Goal: Communication & Community: Answer question/provide support

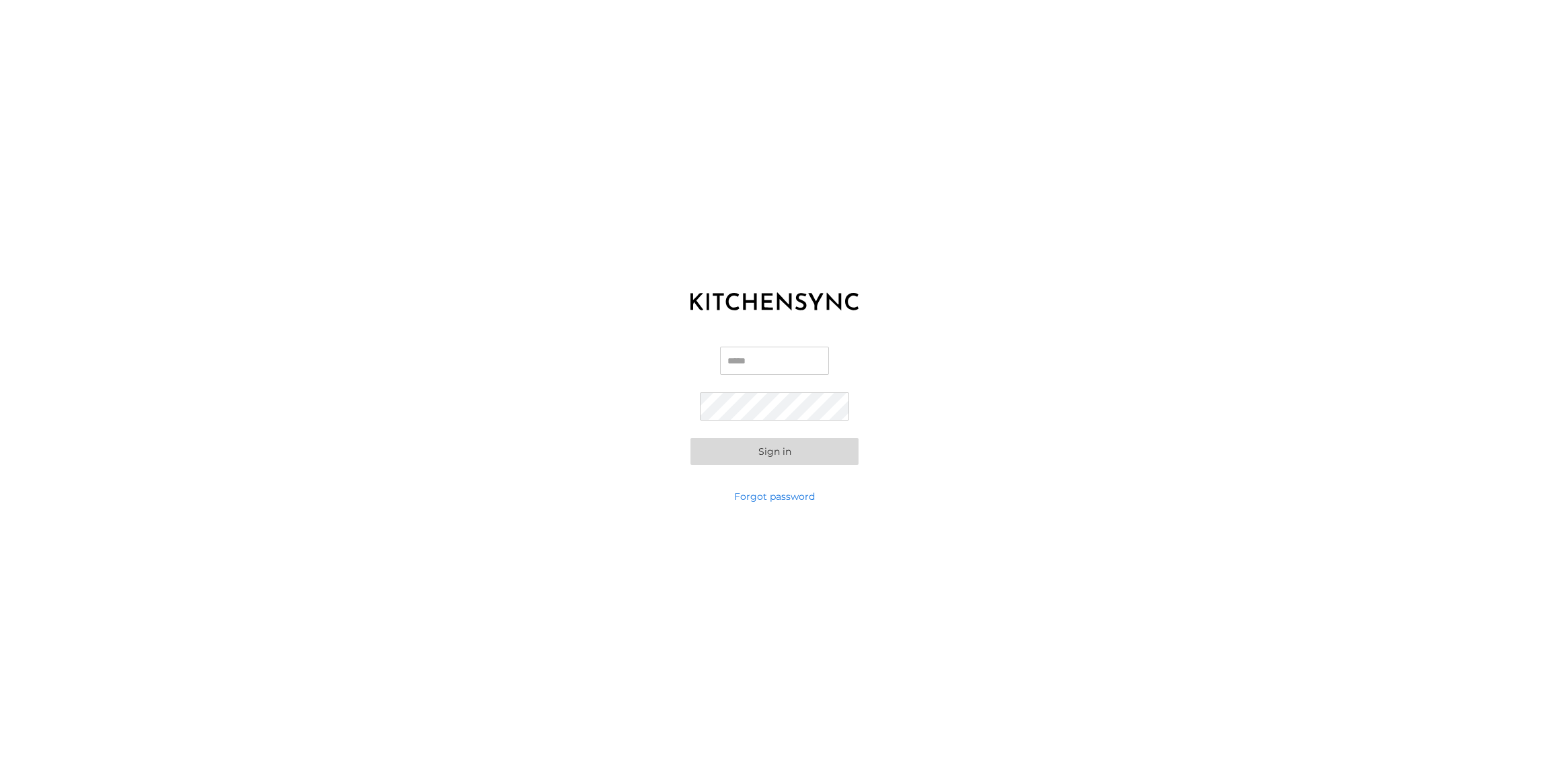
type input "**********"
click at [795, 452] on button "Sign in" at bounding box center [774, 451] width 168 height 27
click at [819, 436] on button "Sign in" at bounding box center [774, 427] width 168 height 27
click at [786, 499] on link "Forgot password" at bounding box center [774, 496] width 81 height 14
click at [768, 387] on input "Email" at bounding box center [774, 389] width 168 height 28
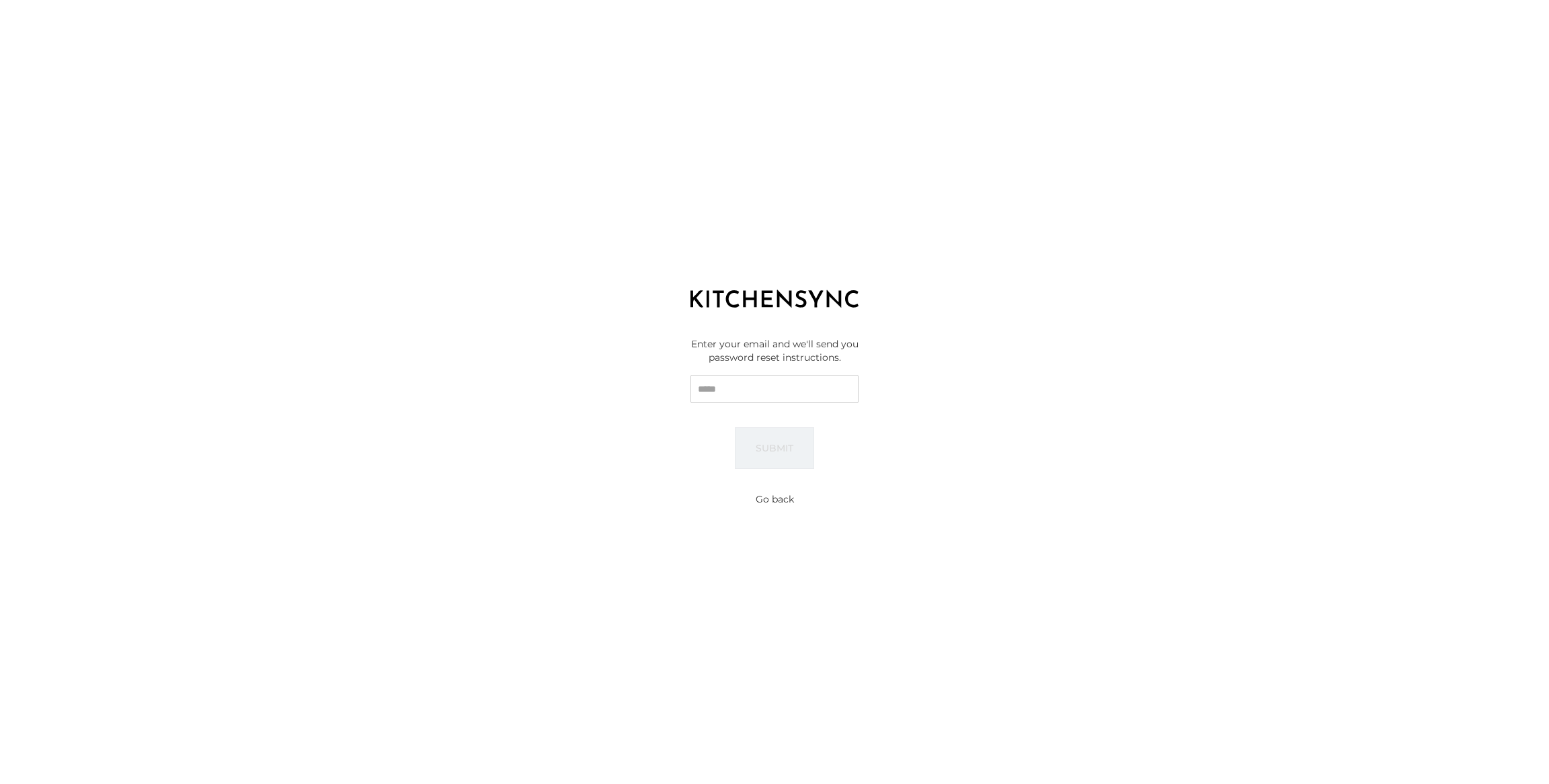
type input "**********"
click at [788, 452] on button "Submit" at bounding box center [774, 448] width 79 height 42
click at [775, 500] on button "Go back" at bounding box center [775, 499] width 39 height 14
type input "**********"
click at [774, 451] on button "Sign in" at bounding box center [774, 451] width 168 height 27
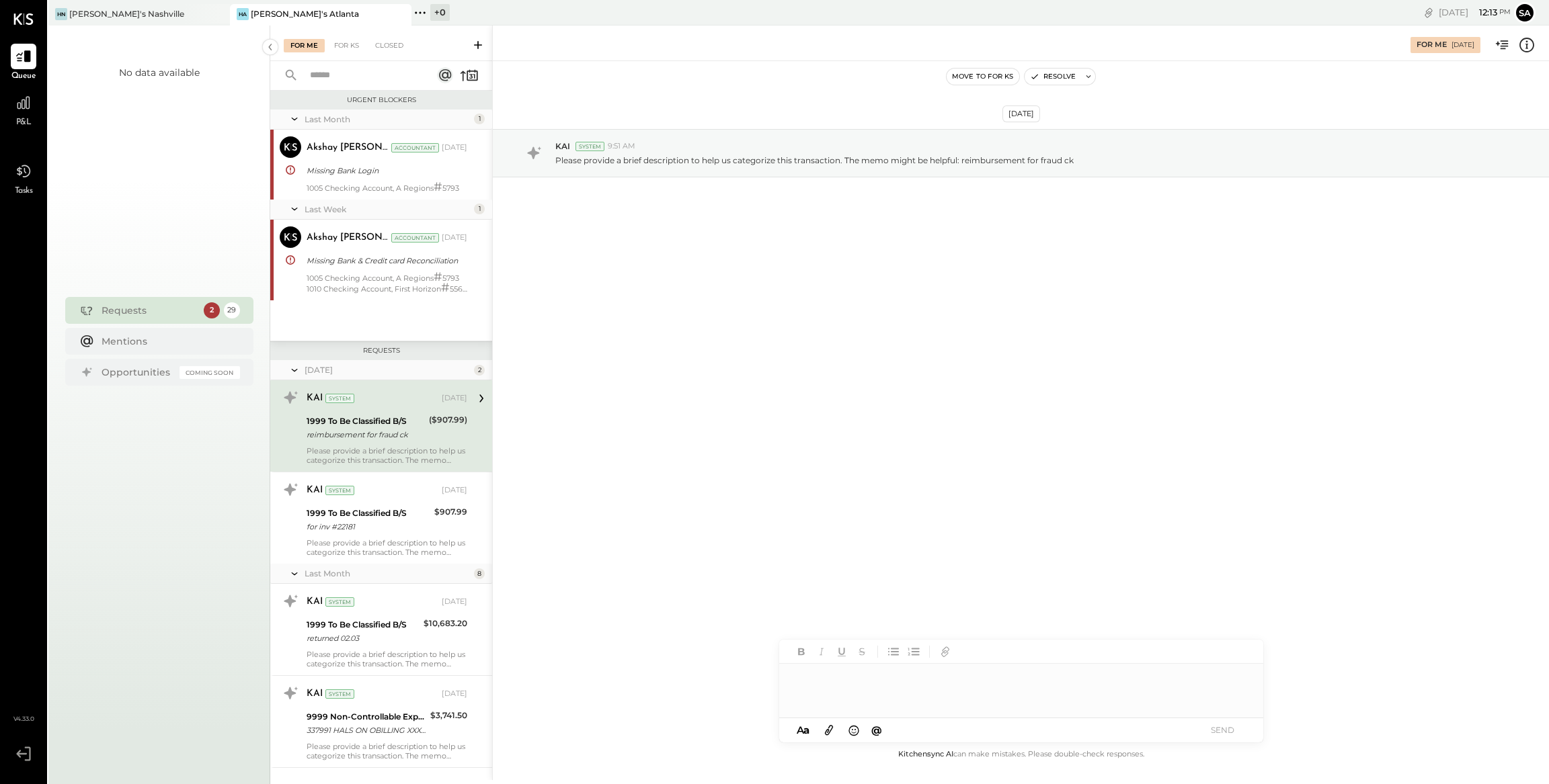
click at [165, 310] on div "Requests" at bounding box center [149, 310] width 96 height 14
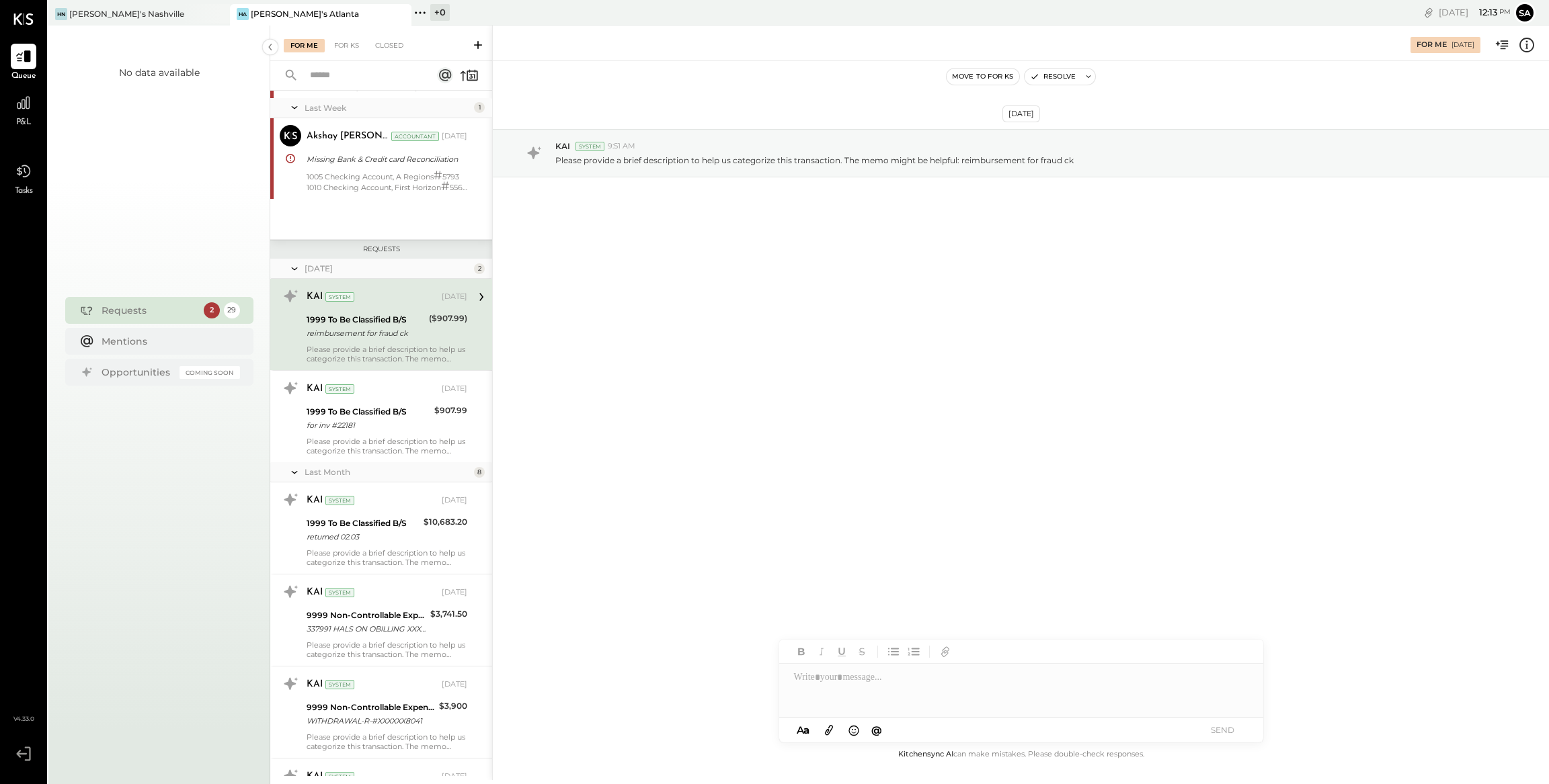
scroll to position [103, 0]
click at [397, 321] on div "1999 To Be Classified B/S" at bounding box center [366, 318] width 118 height 14
click at [746, 164] on p "Please provide a brief description to help us categorize this transaction. The …" at bounding box center [814, 160] width 518 height 12
click at [698, 158] on p "Please provide a brief description to help us categorize this transaction. The …" at bounding box center [814, 160] width 518 height 12
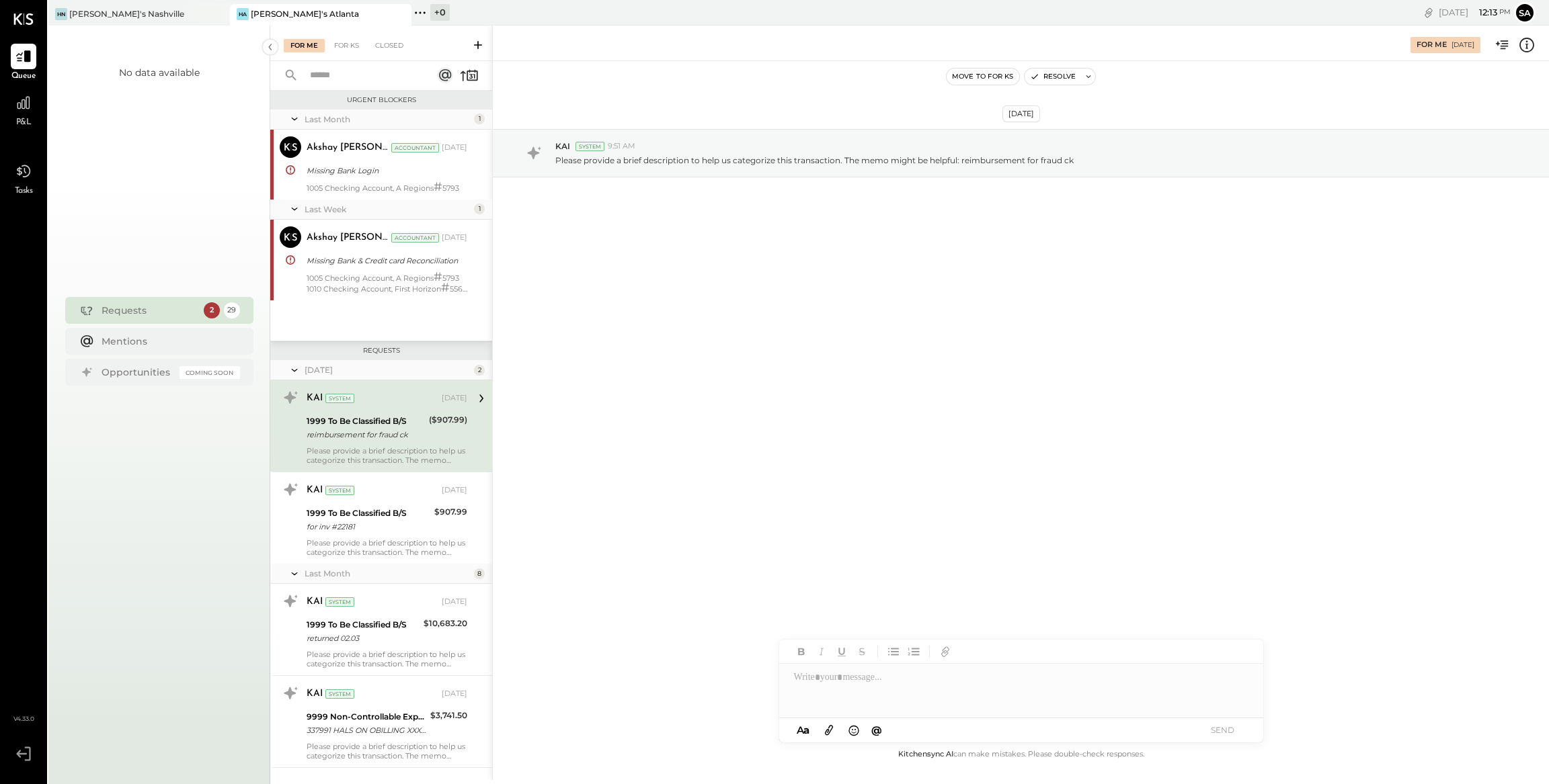
scroll to position [0, 0]
click at [445, 516] on div "$907.99" at bounding box center [450, 512] width 33 height 14
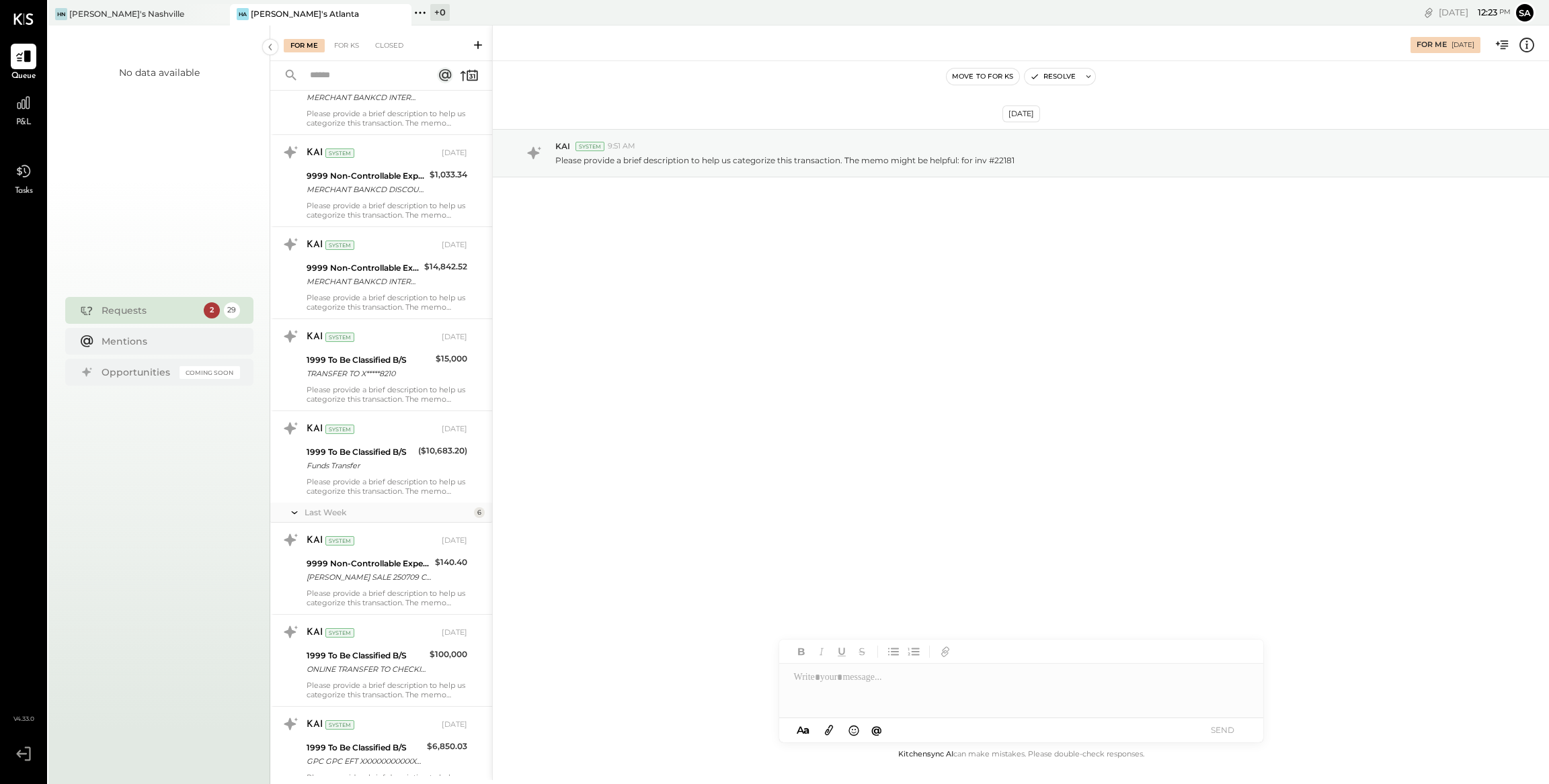
scroll to position [1840, 0]
click at [367, 575] on div "[PERSON_NAME] SALE 250709 Company ID: XXXXXX6202 Company Name: [PERSON_NAME] Co…" at bounding box center [368, 577] width 125 height 14
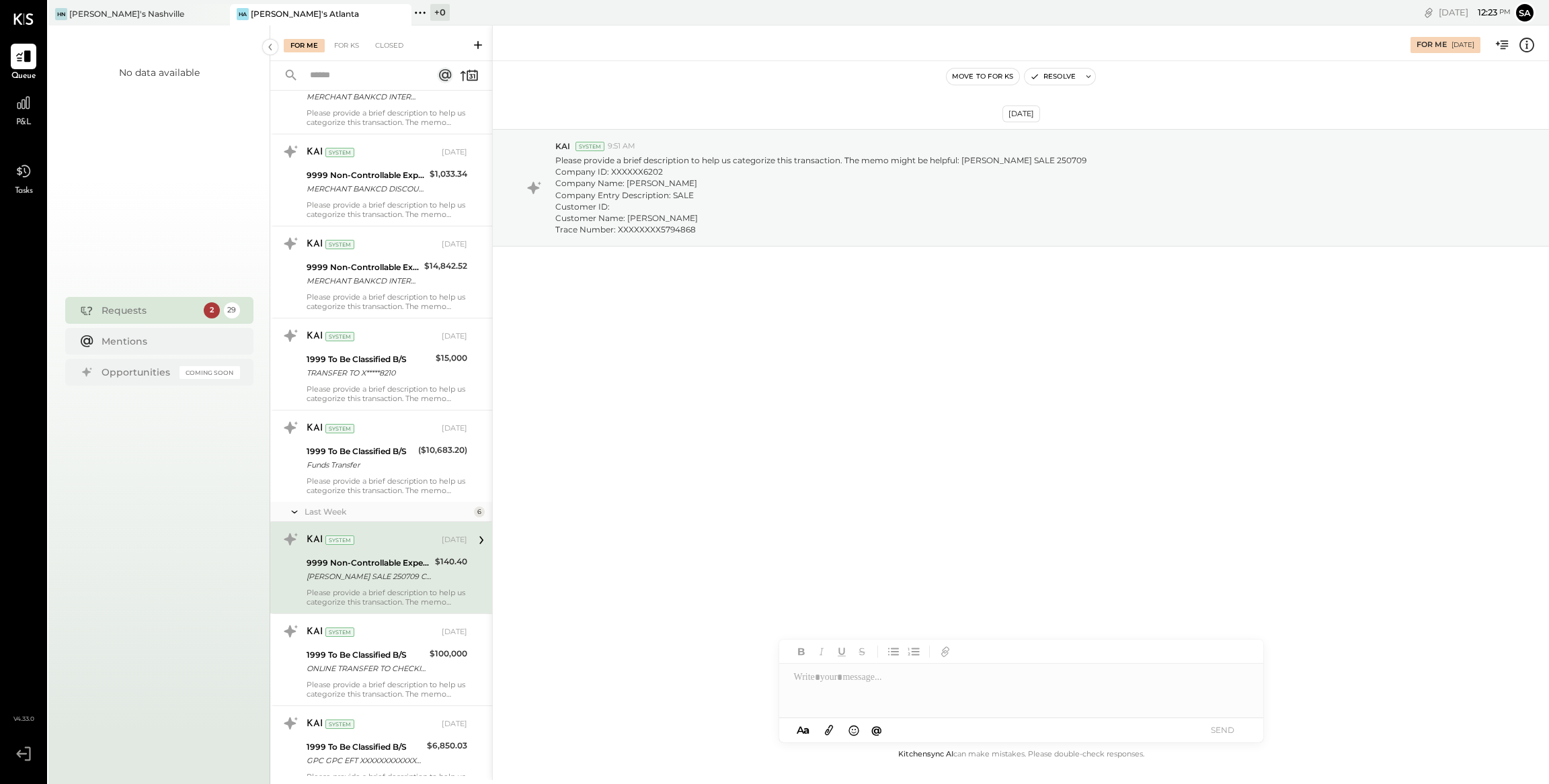
click at [892, 690] on div at bounding box center [1021, 690] width 484 height 54
click at [1234, 734] on button "SEND" at bounding box center [1223, 730] width 54 height 18
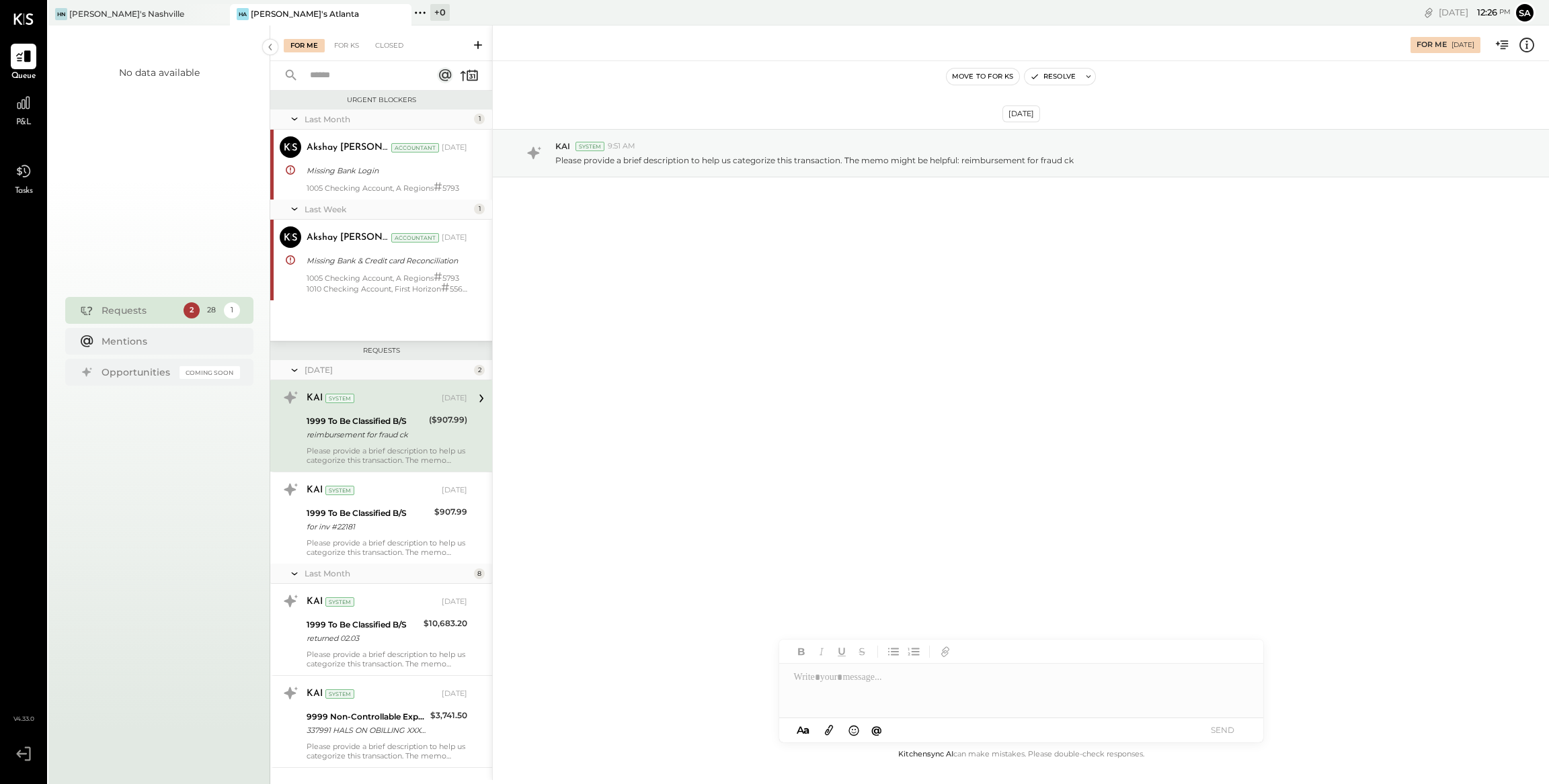
drag, startPoint x: 22, startPoint y: 100, endPoint x: 374, endPoint y: 413, distance: 471.0
click at [374, 414] on div "1999 To Be Classified B/S" at bounding box center [366, 421] width 118 height 14
click at [406, 414] on div "1999 To Be Classified B/S" at bounding box center [366, 421] width 118 height 14
click at [882, 151] on div "KAI System 9:51 AM" at bounding box center [1046, 146] width 983 height 12
drag, startPoint x: 878, startPoint y: 159, endPoint x: 910, endPoint y: 171, distance: 34.2
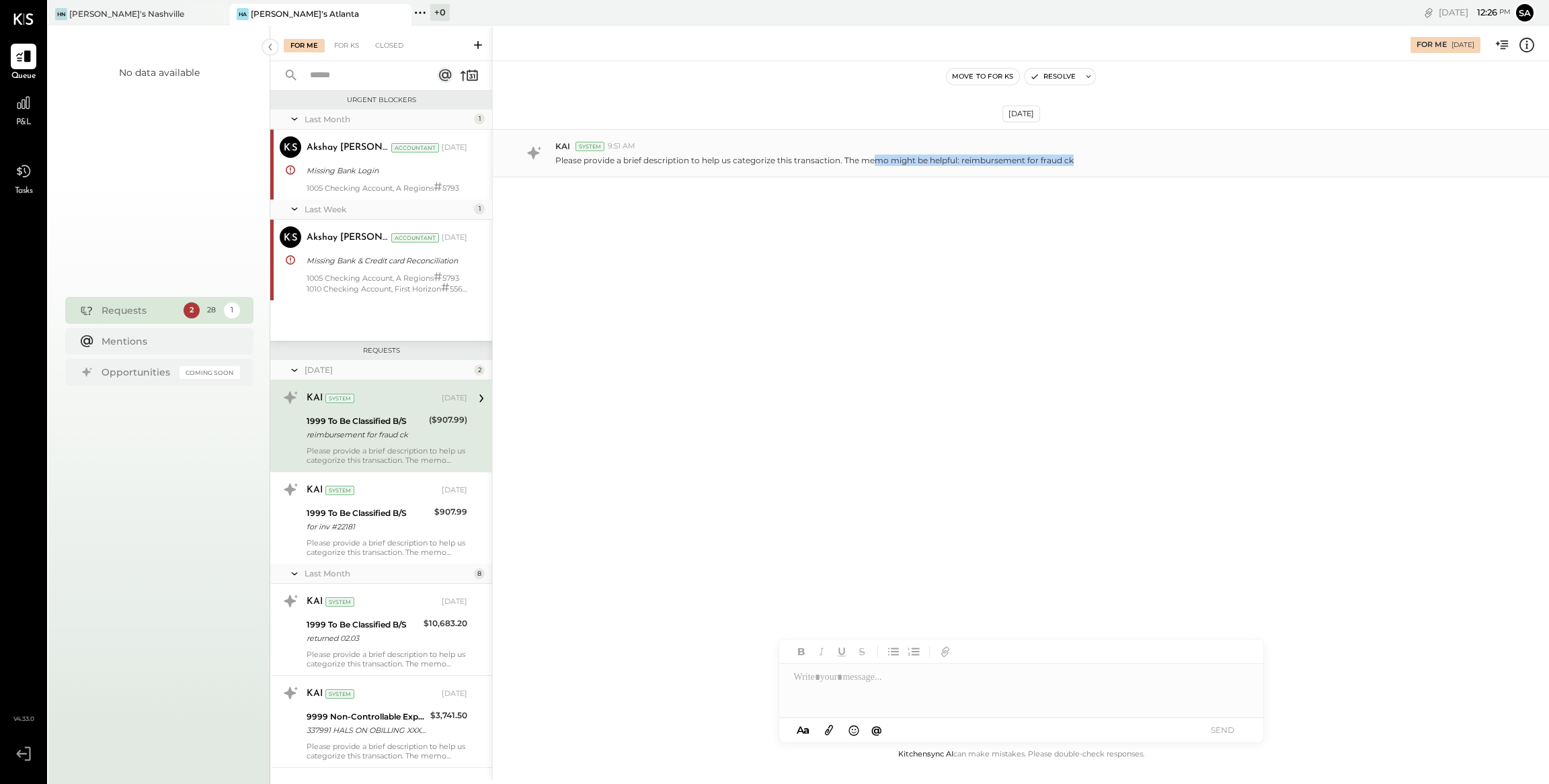
click at [905, 167] on div "KAI System 9:51 AM Please provide a brief description to help us categorize thi…" at bounding box center [1020, 153] width 1056 height 48
click at [915, 212] on div "[DATE] KAI System 9:51 AM Please provide a brief description to help us categor…" at bounding box center [1020, 187] width 1056 height 183
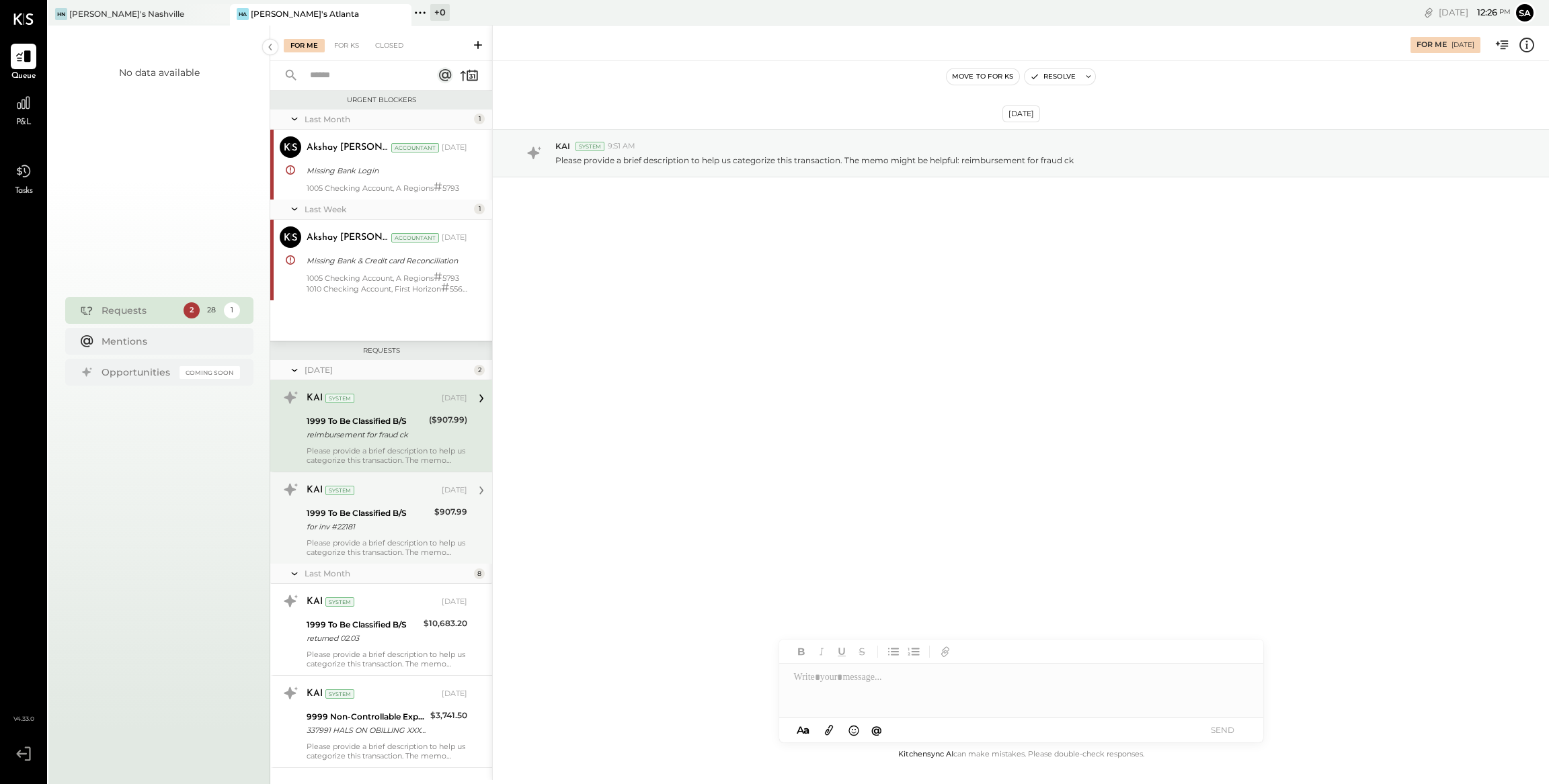
click at [441, 507] on div "$907.99" at bounding box center [450, 512] width 33 height 14
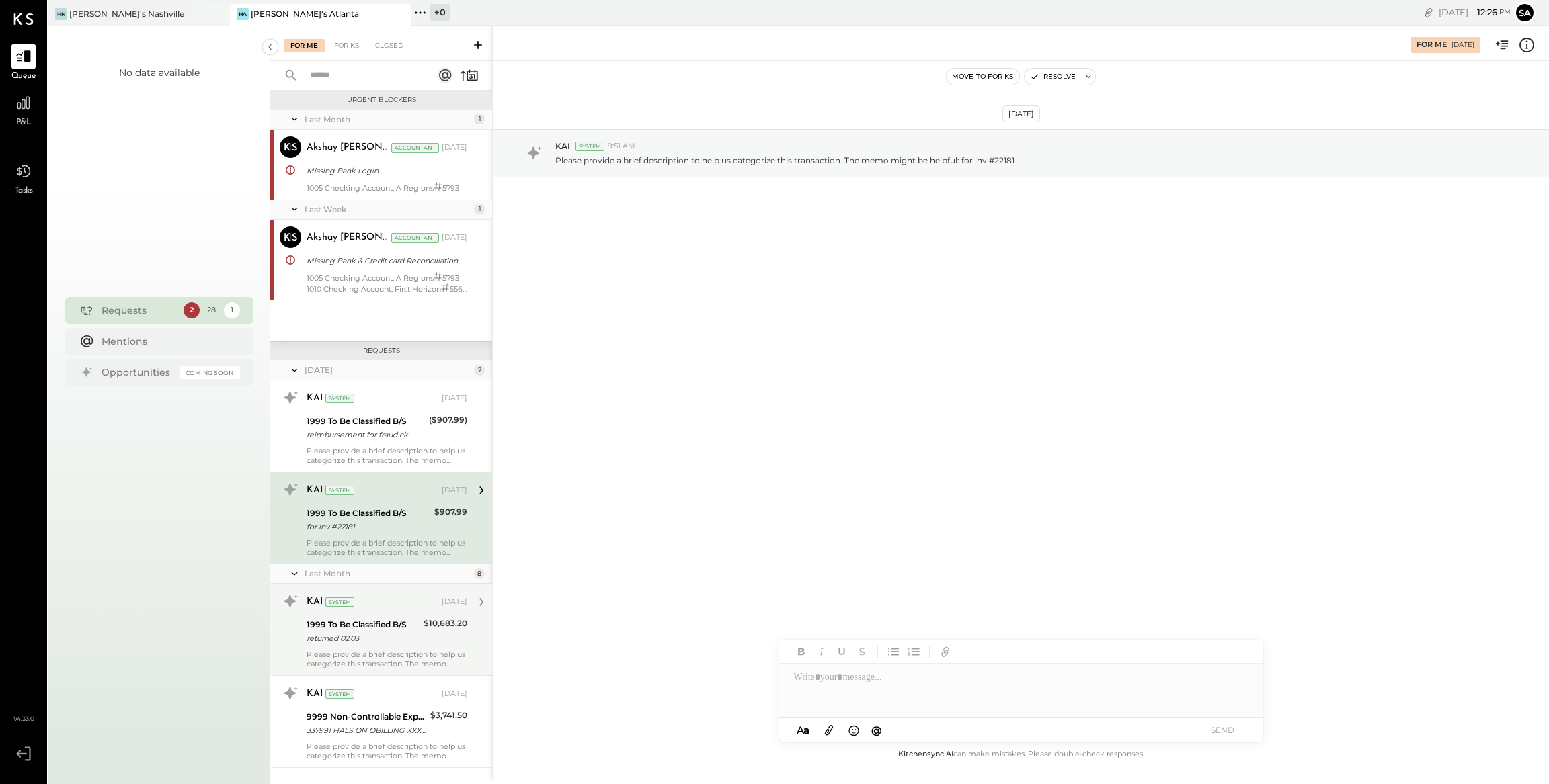
click at [404, 607] on div "KAI System [DATE]" at bounding box center [386, 602] width 160 height 19
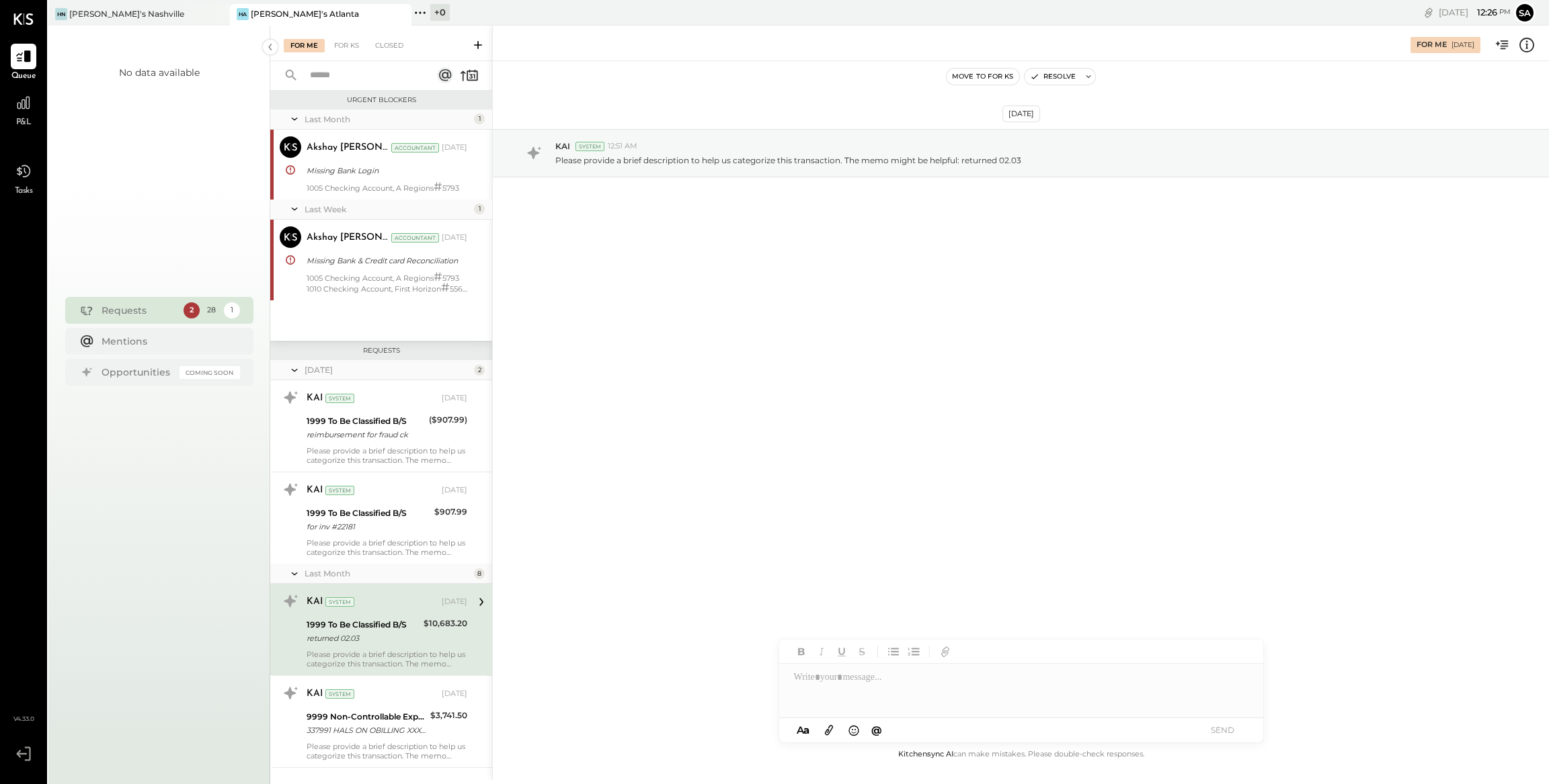
click at [415, 600] on div "KAI System" at bounding box center [373, 602] width 132 height 14
click at [439, 434] on div "($907.99)" at bounding box center [448, 427] width 39 height 30
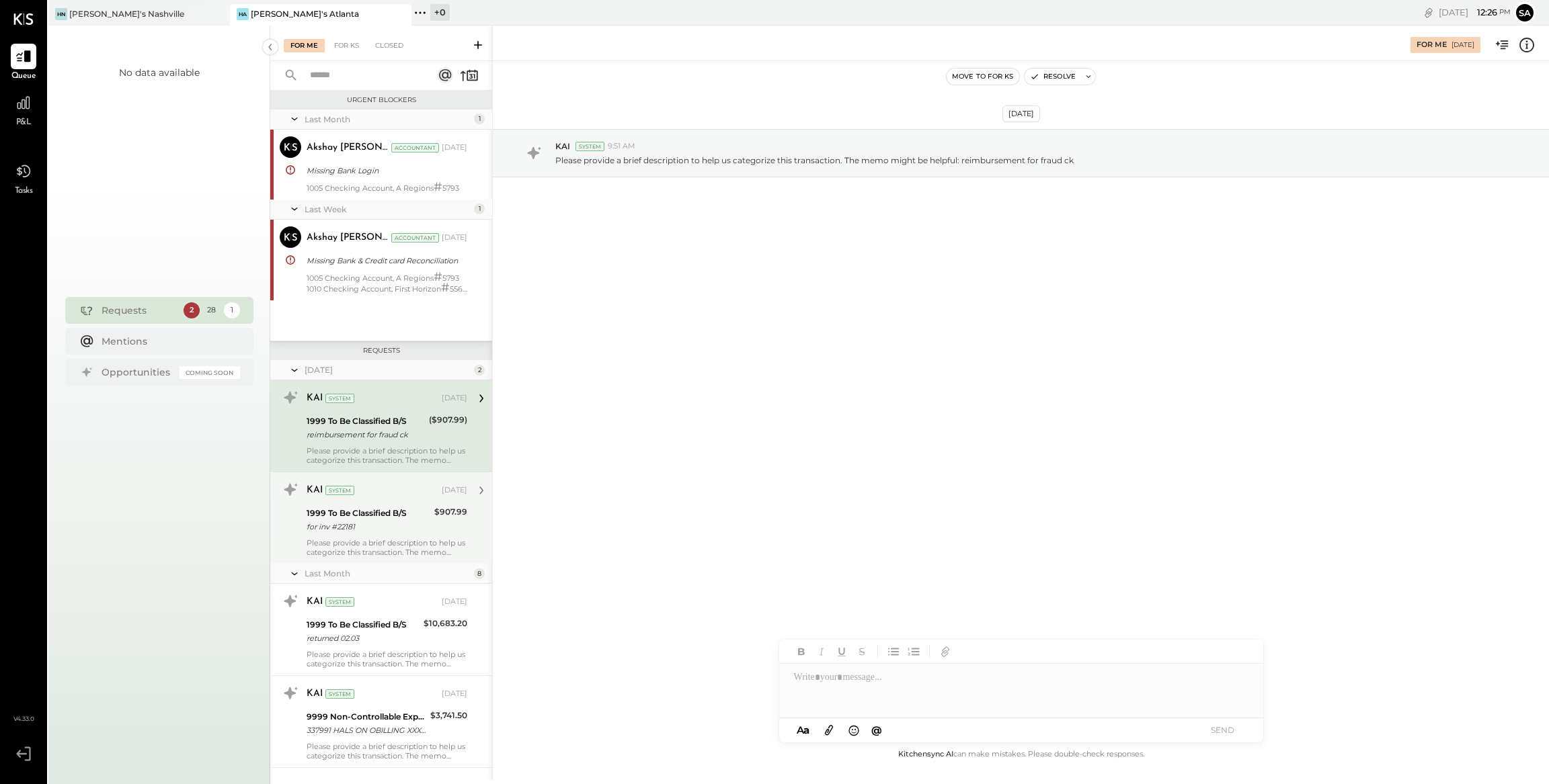
click at [461, 517] on div "$907.99" at bounding box center [450, 520] width 33 height 30
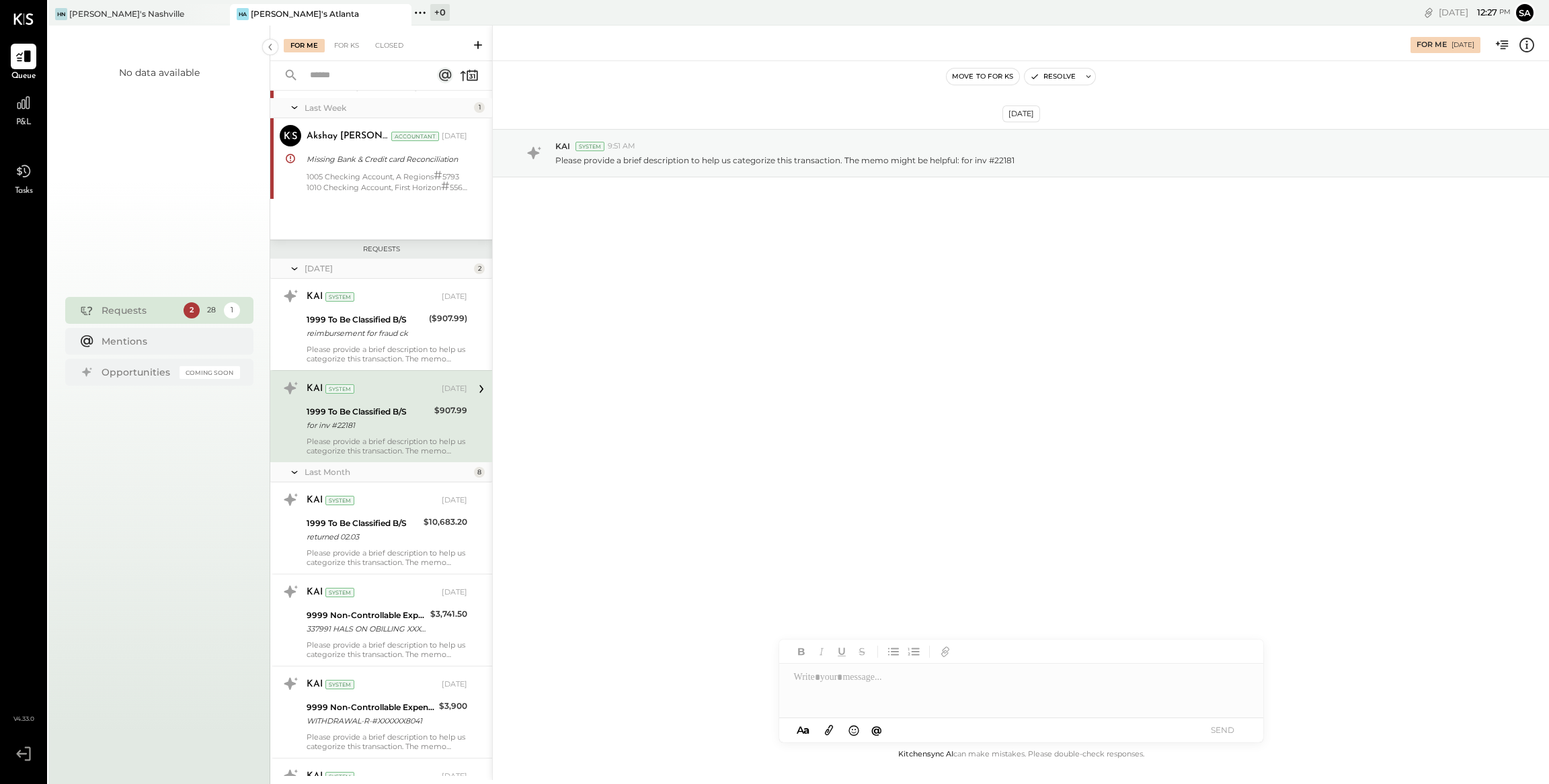
scroll to position [116, 0]
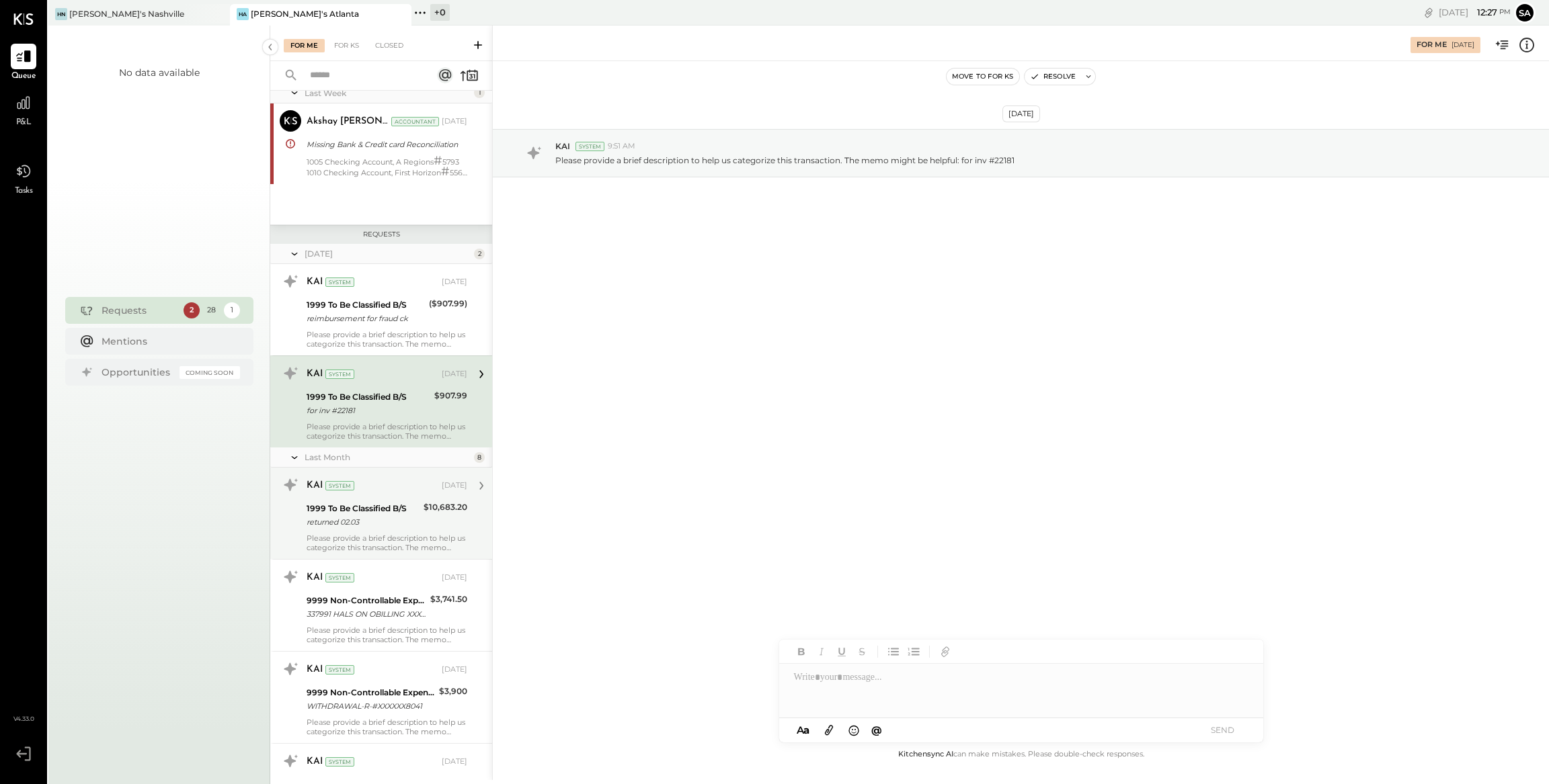
click at [415, 507] on div "1999 To Be Classified B/S" at bounding box center [363, 509] width 113 height 14
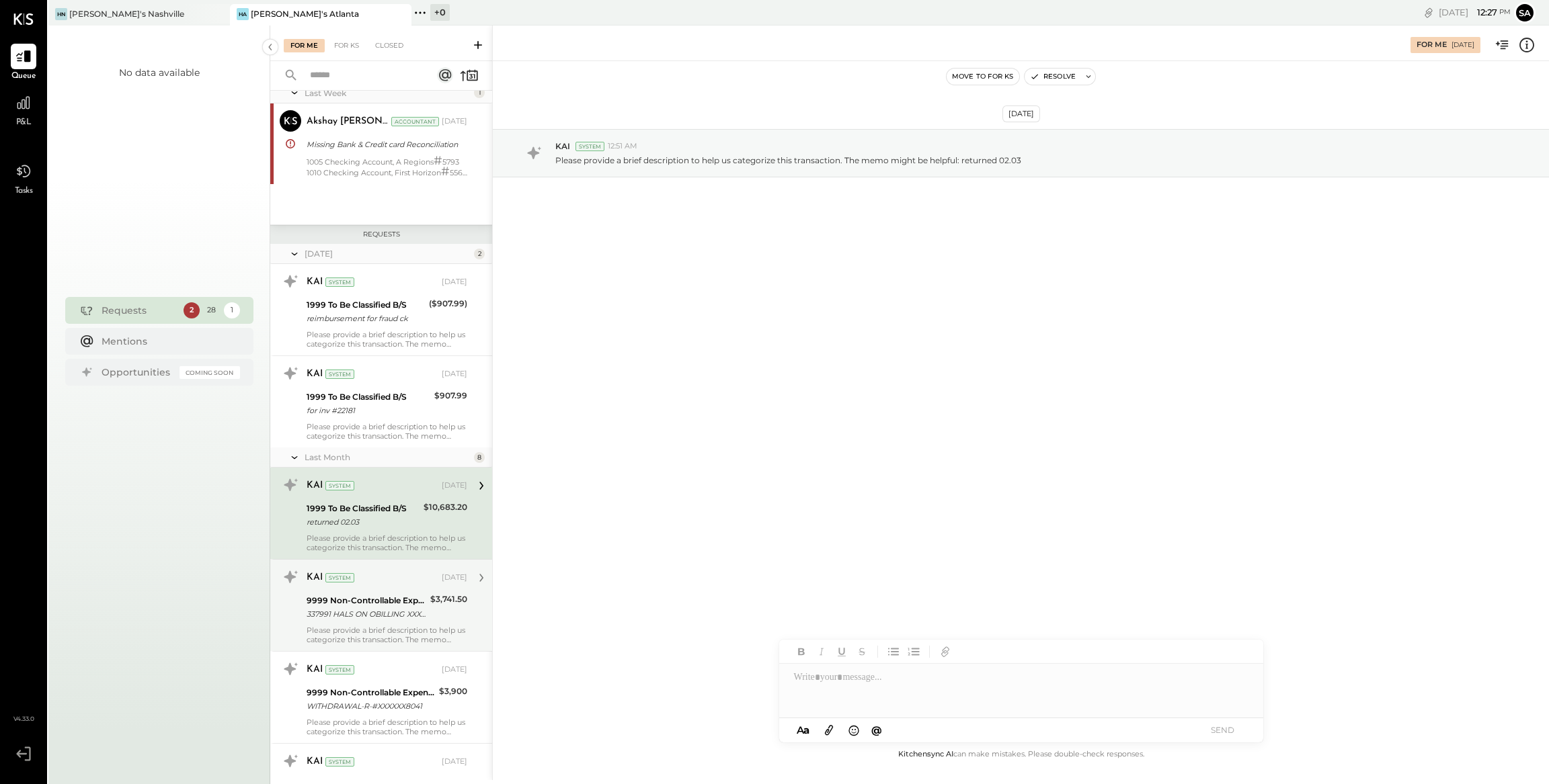
click at [458, 595] on div "$3,741.50" at bounding box center [449, 600] width 37 height 14
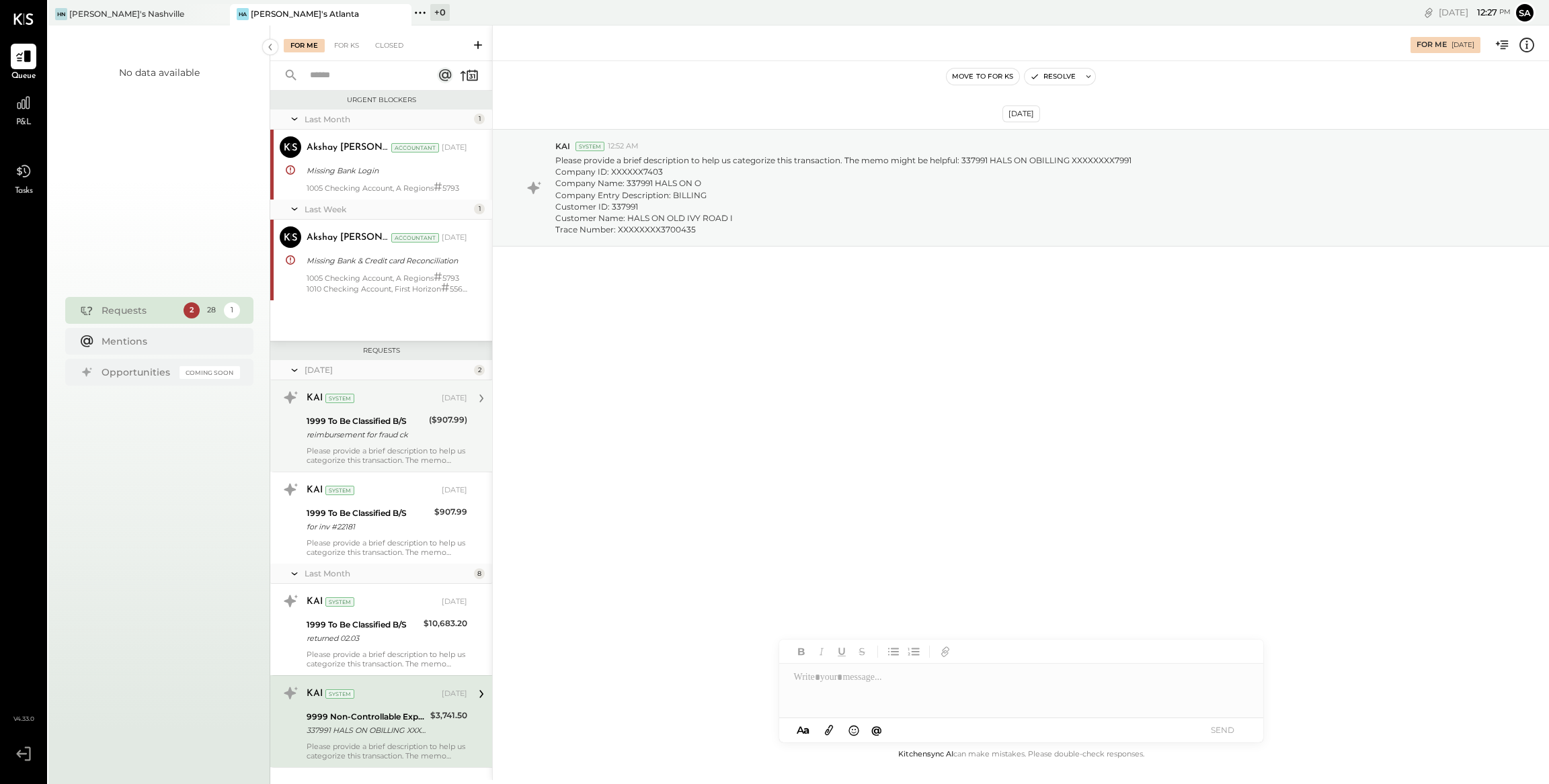
click at [431, 441] on div "($907.99)" at bounding box center [448, 427] width 39 height 30
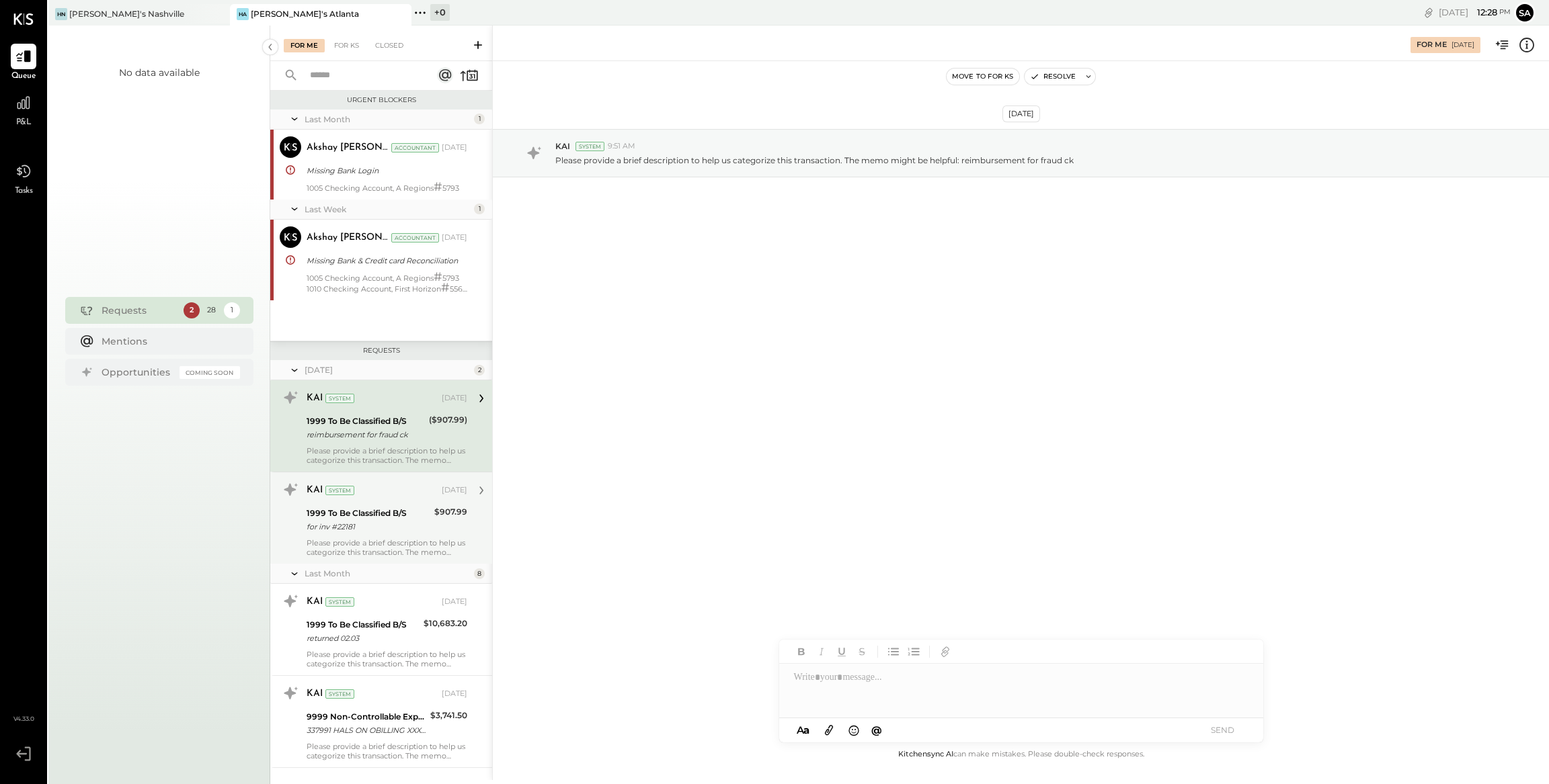
click at [420, 515] on div "1999 To Be Classified B/S" at bounding box center [368, 513] width 124 height 14
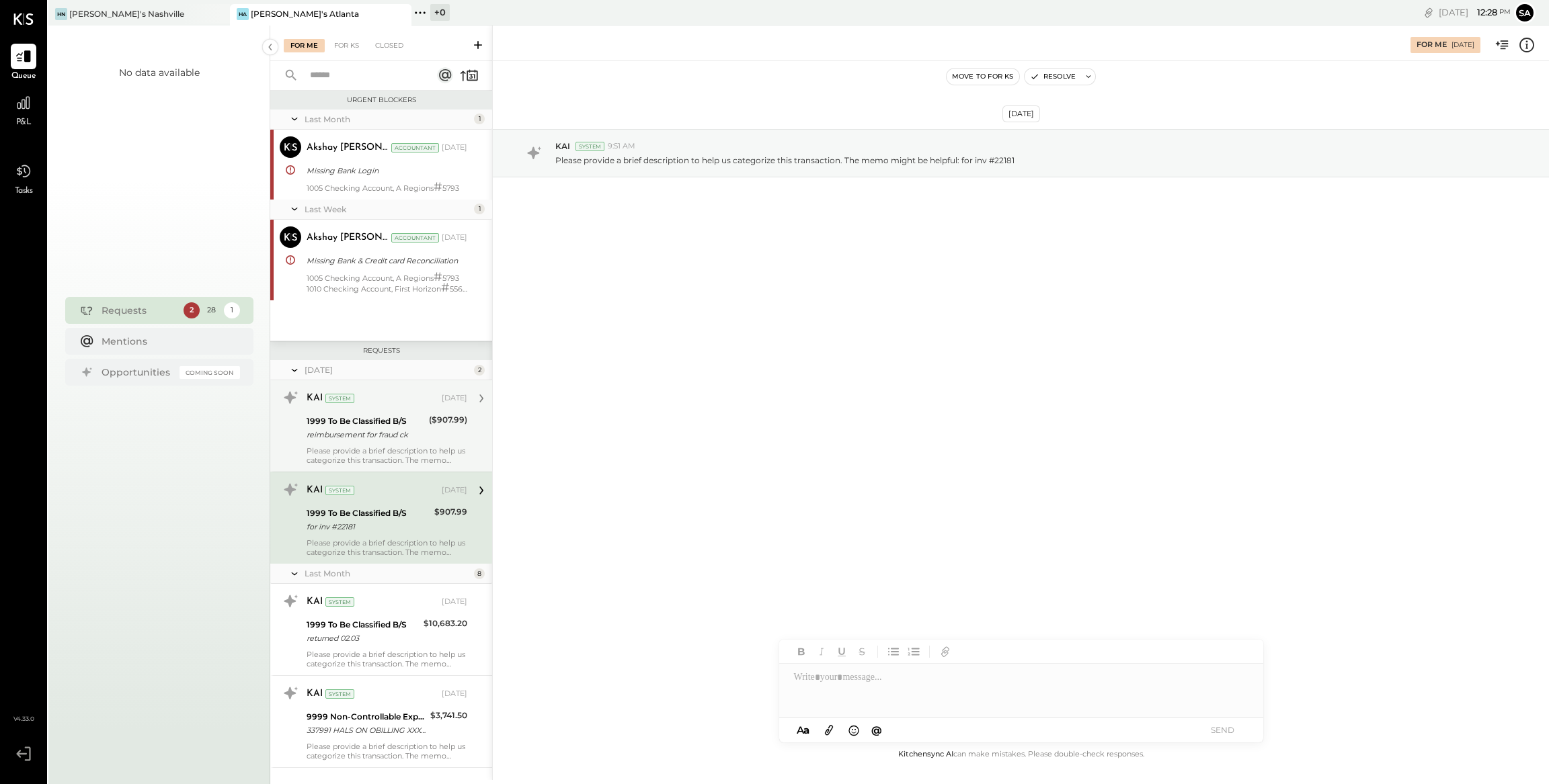
click at [405, 419] on div "1999 To Be Classified B/S" at bounding box center [366, 421] width 118 height 14
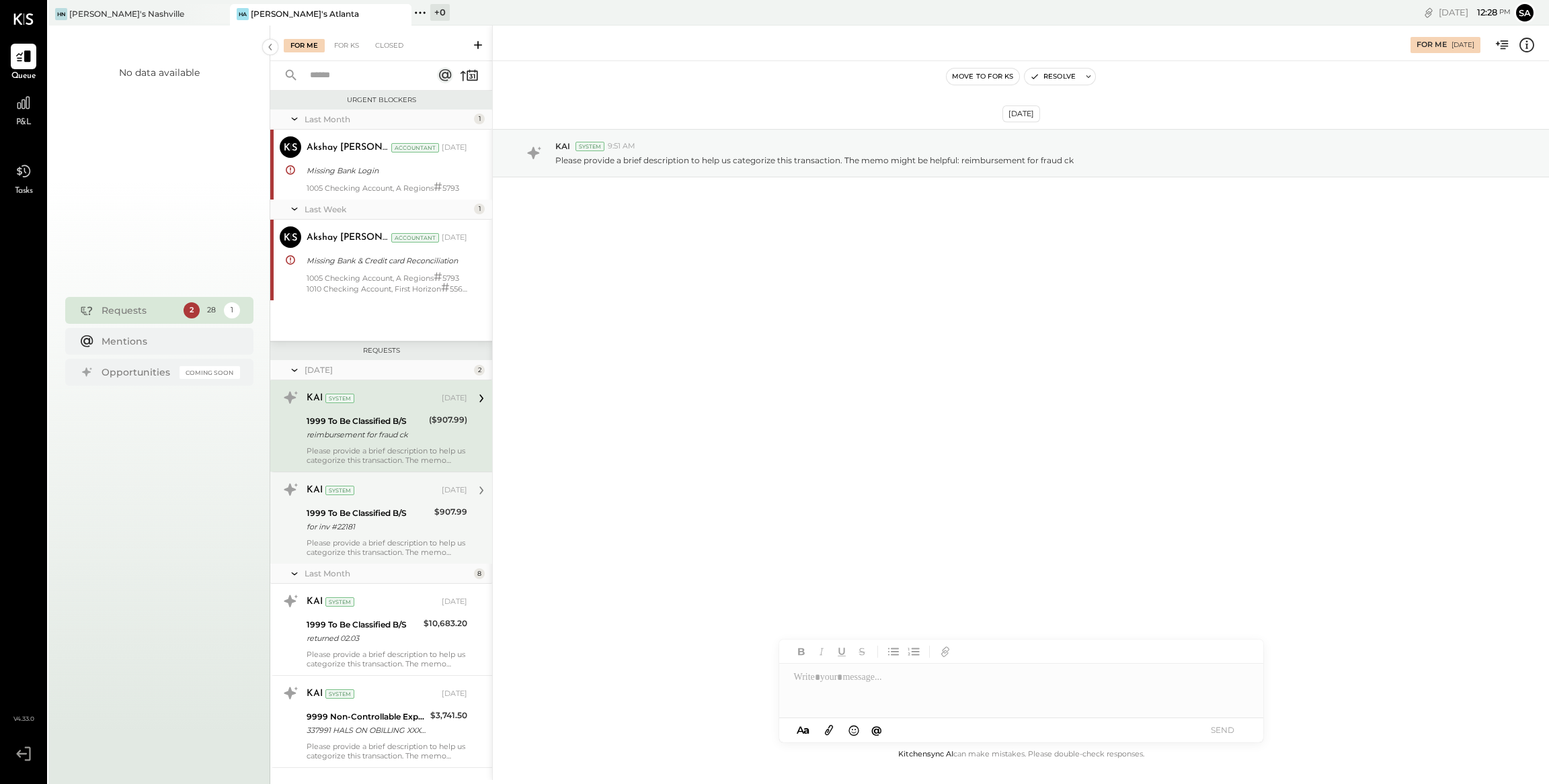
click at [429, 509] on div "1999 To Be Classified B/S for inv #22181 $907.99" at bounding box center [386, 520] width 160 height 30
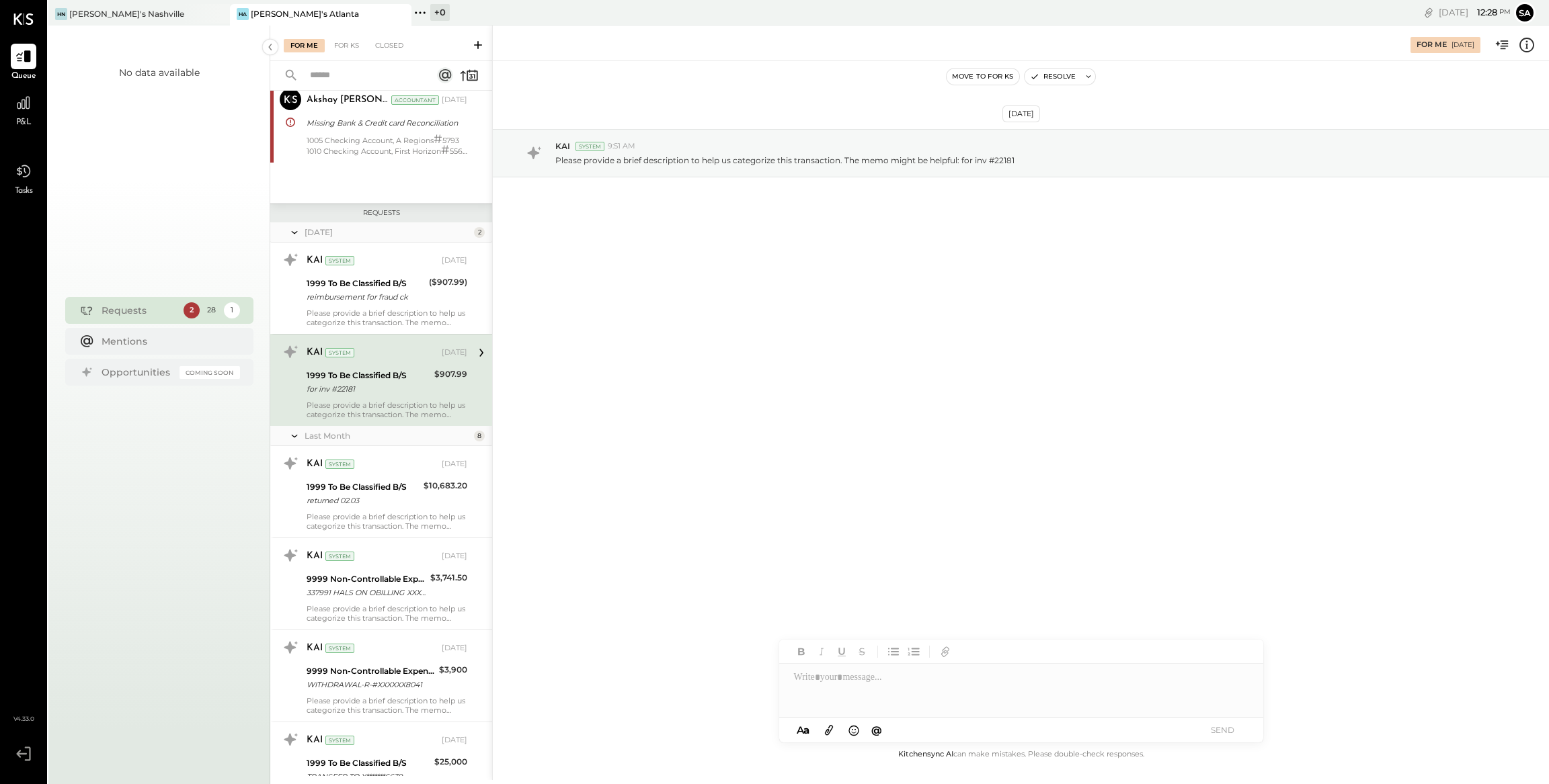
scroll to position [142, 0]
click at [451, 499] on div "$10,683.20" at bounding box center [445, 489] width 43 height 30
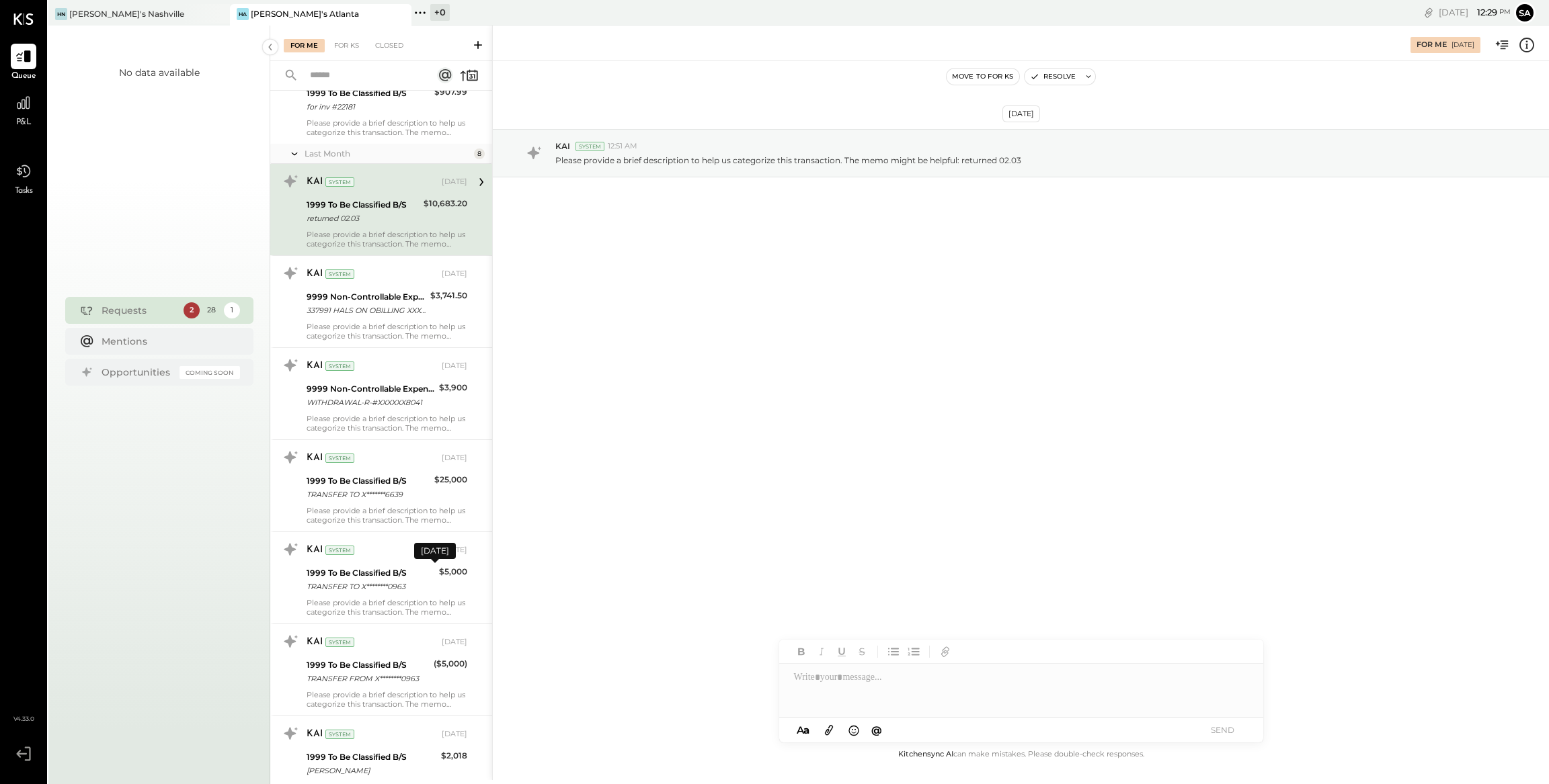
scroll to position [415, 0]
click at [1531, 47] on icon at bounding box center [1526, 45] width 17 height 17
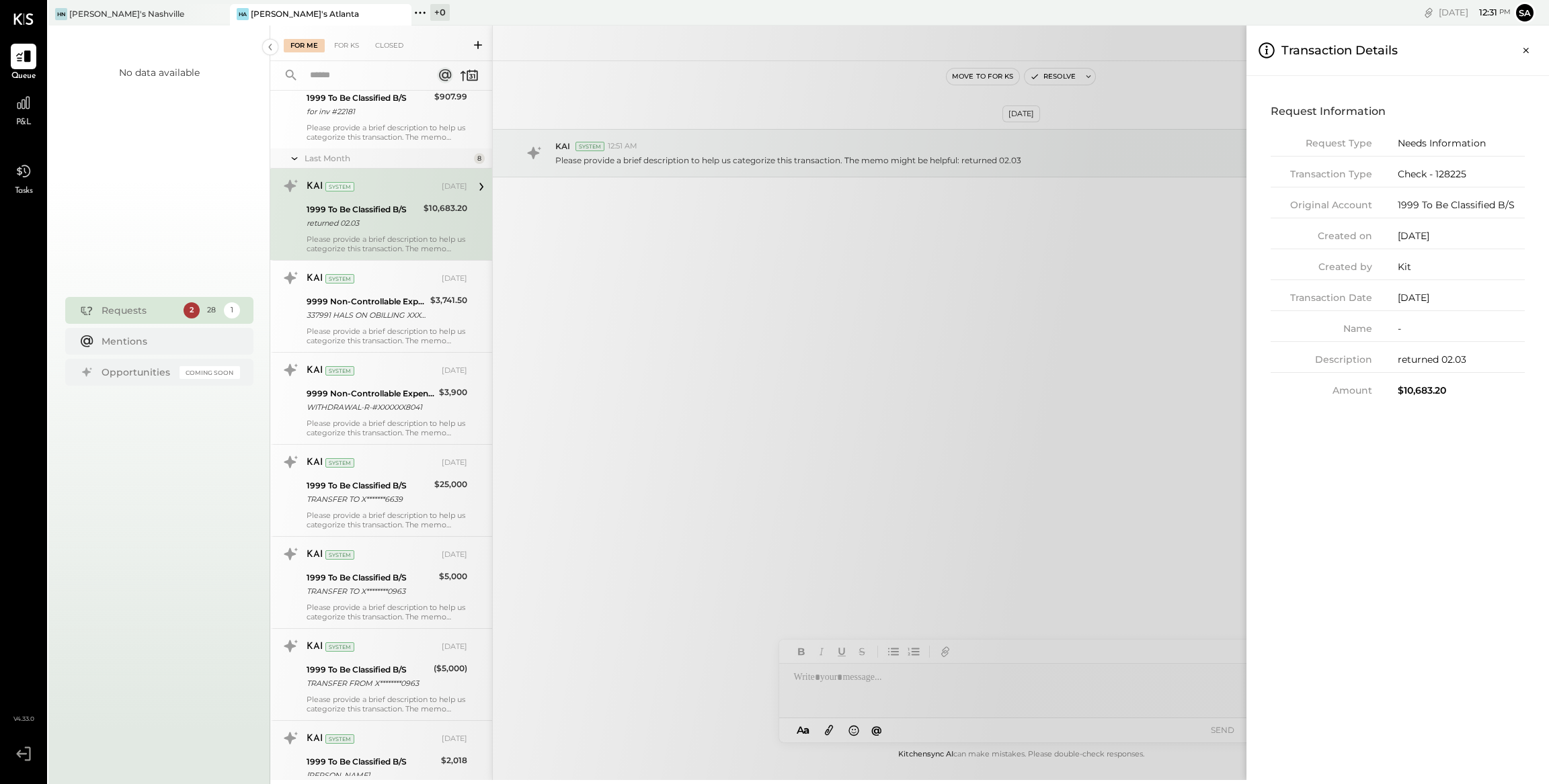
drag, startPoint x: 1525, startPoint y: 50, endPoint x: 1493, endPoint y: 69, distance: 37.2
click at [1525, 50] on icon "Close panel" at bounding box center [1526, 50] width 6 height 6
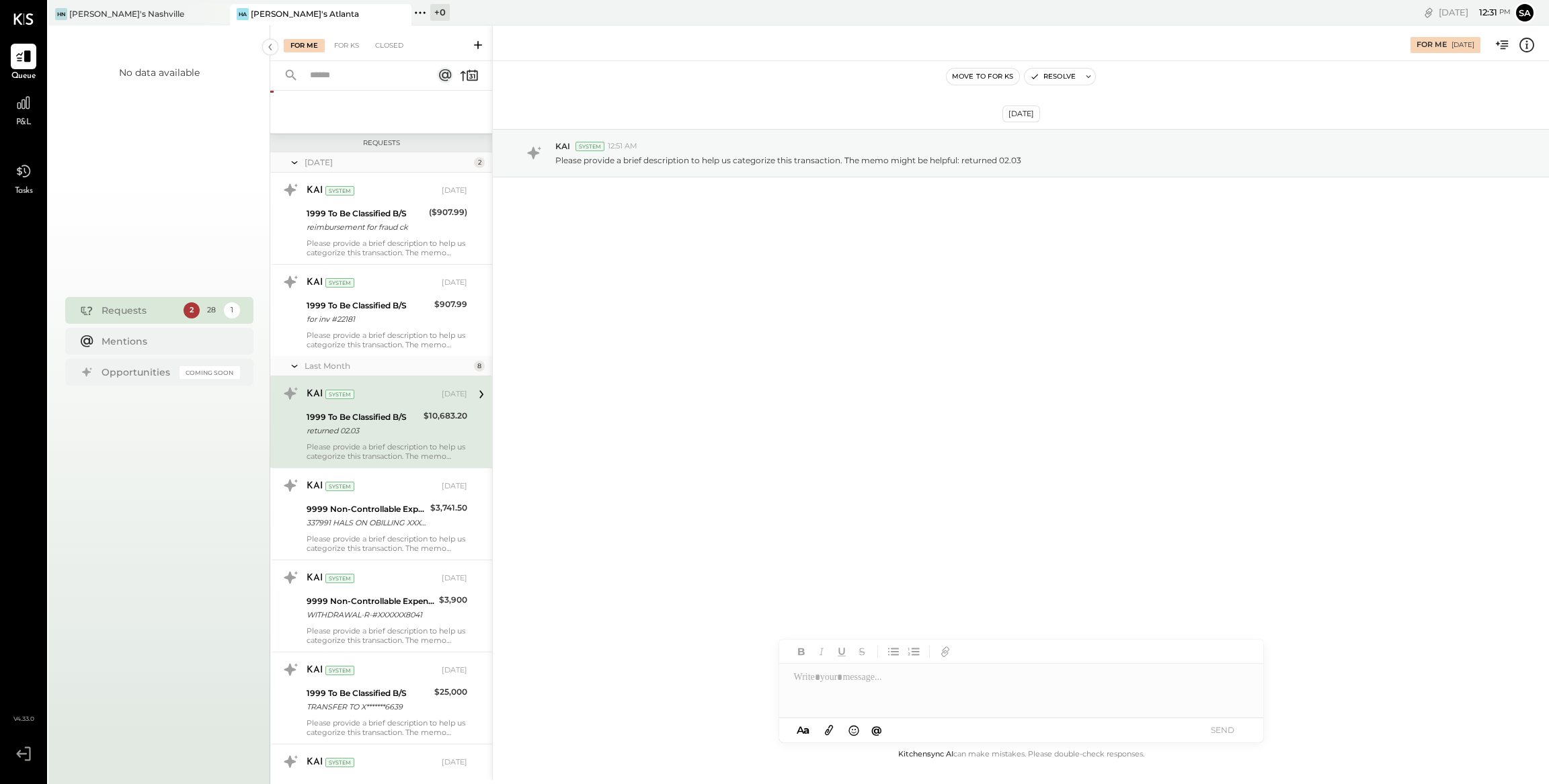
scroll to position [205, 0]
click at [393, 227] on div "reimbursement for fraud ck" at bounding box center [366, 230] width 118 height 14
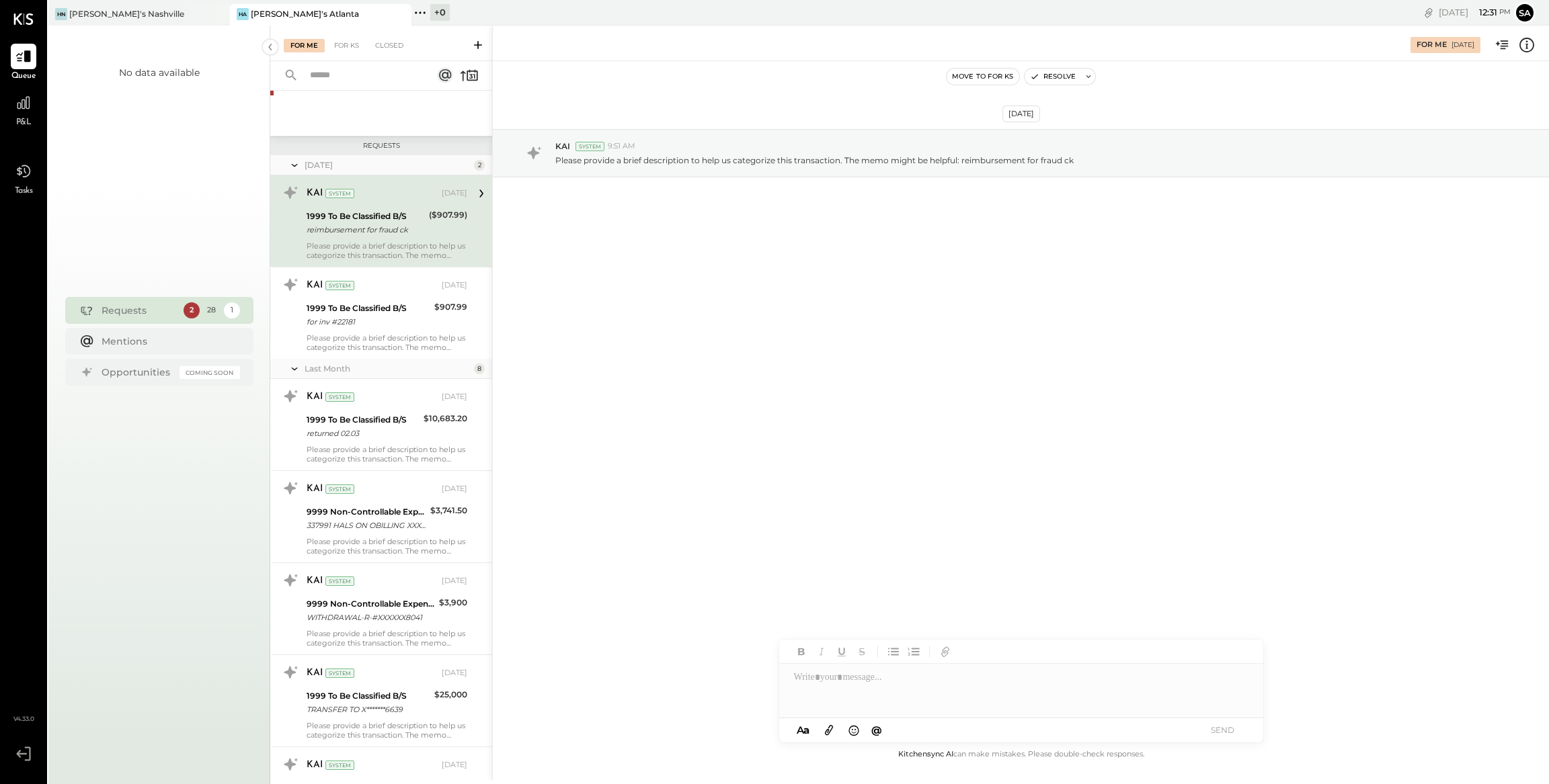
click at [1534, 47] on icon at bounding box center [1526, 45] width 17 height 17
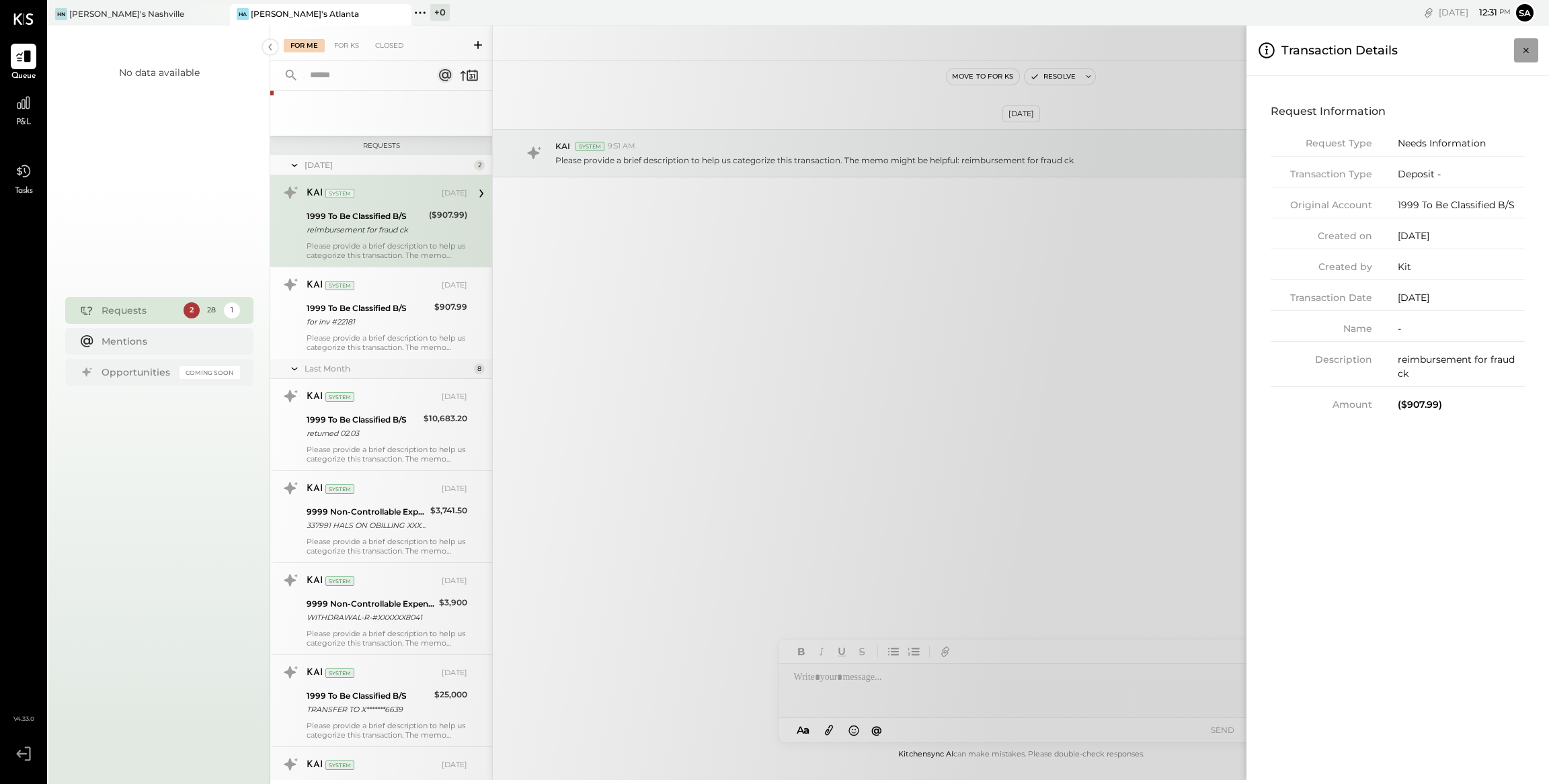
click at [1525, 54] on icon "Close panel" at bounding box center [1526, 50] width 14 height 14
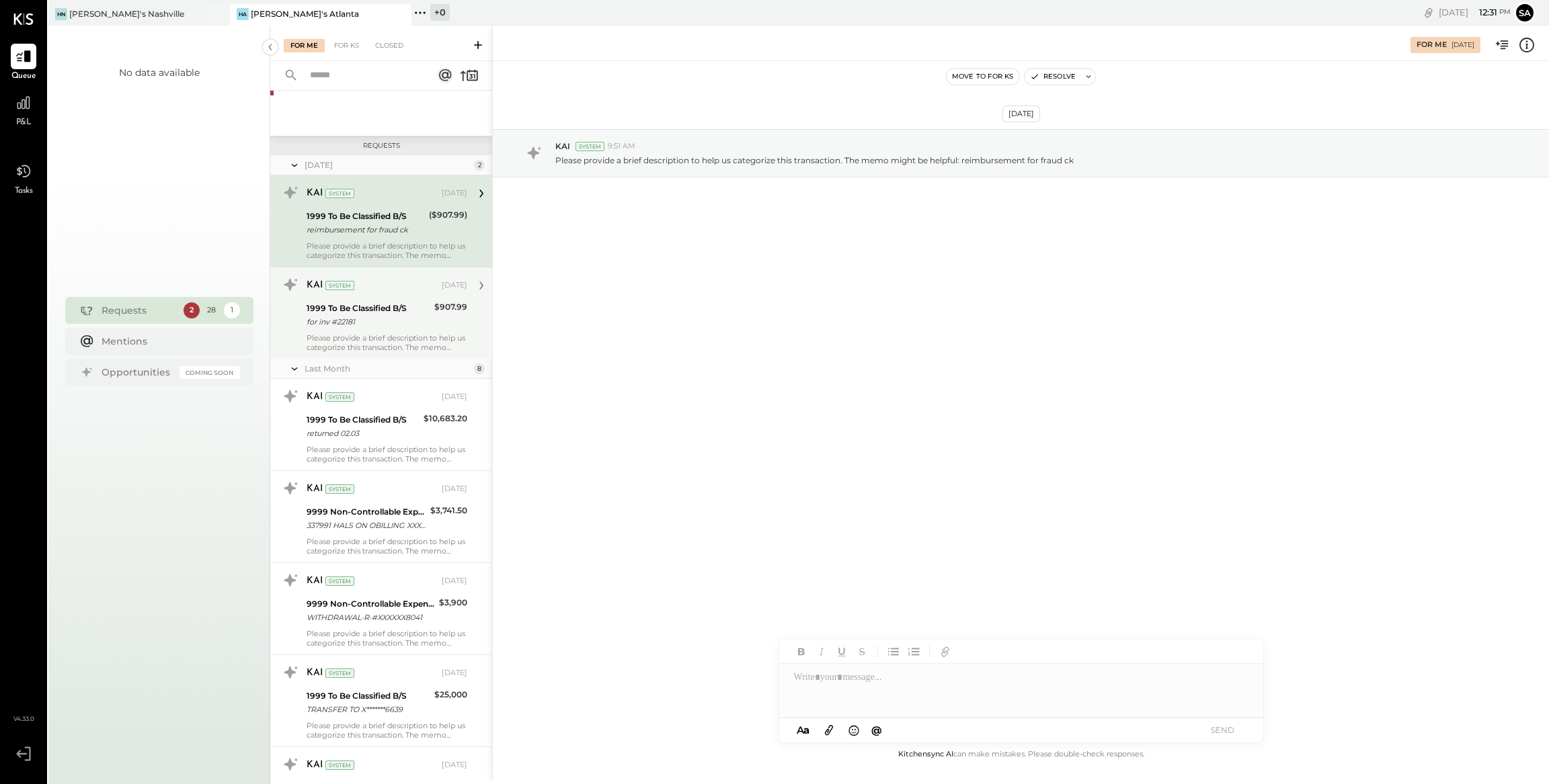
click at [325, 315] on div "for inv #22181" at bounding box center [368, 322] width 124 height 14
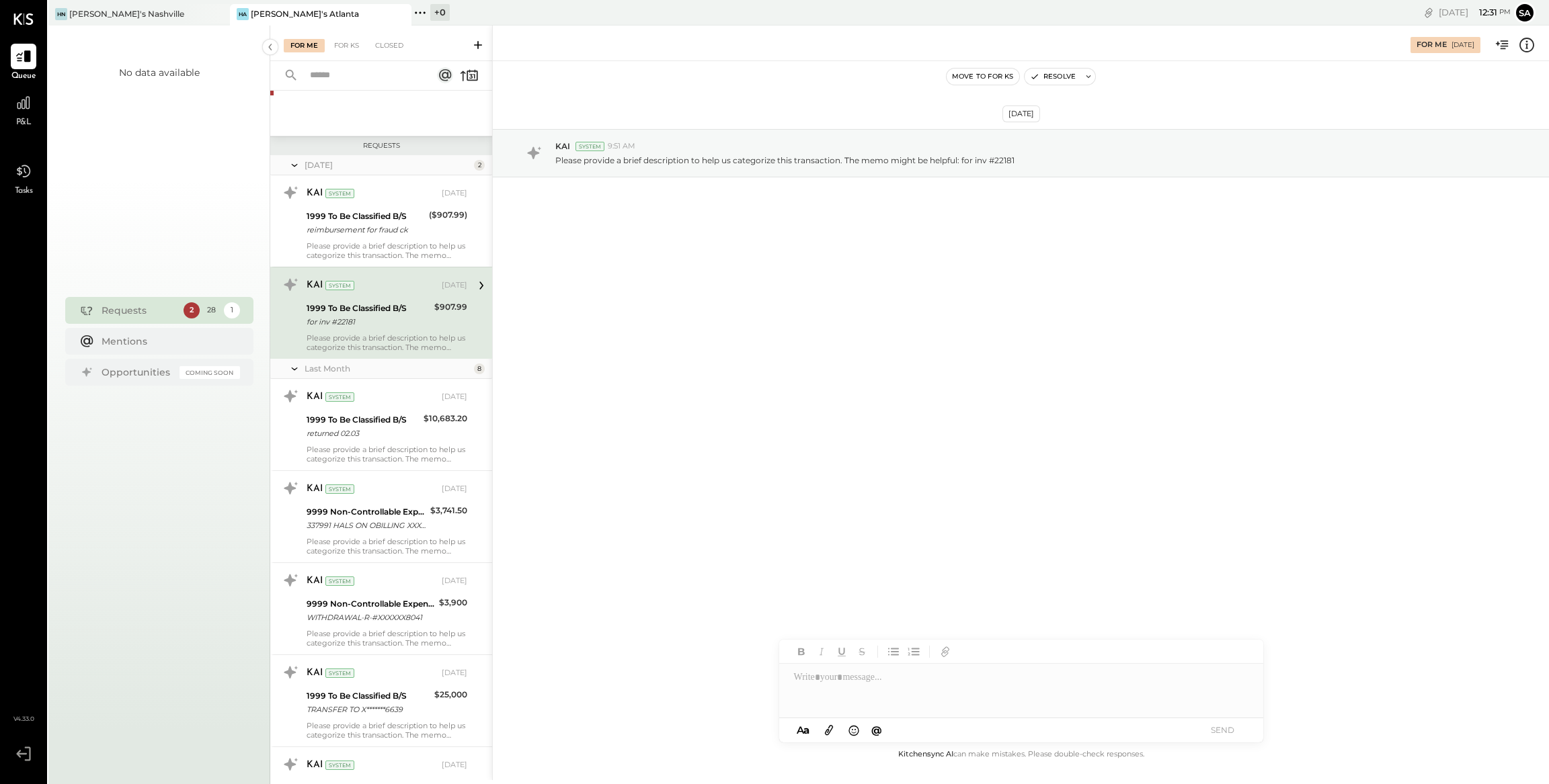
click at [457, 313] on div "$907.99" at bounding box center [450, 315] width 33 height 30
click at [1533, 44] on icon at bounding box center [1526, 45] width 14 height 14
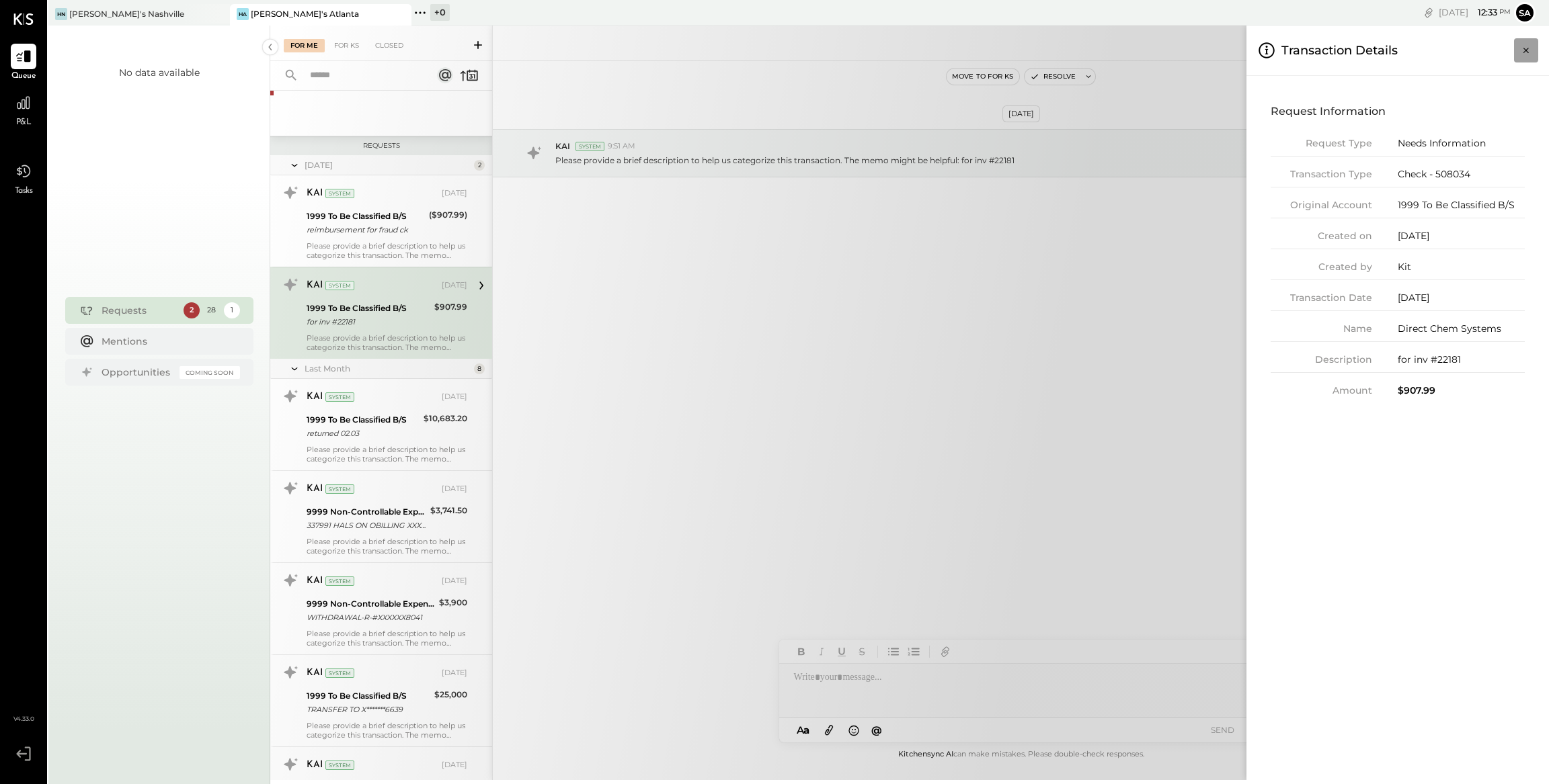
click at [1524, 50] on icon "Close panel" at bounding box center [1526, 50] width 6 height 6
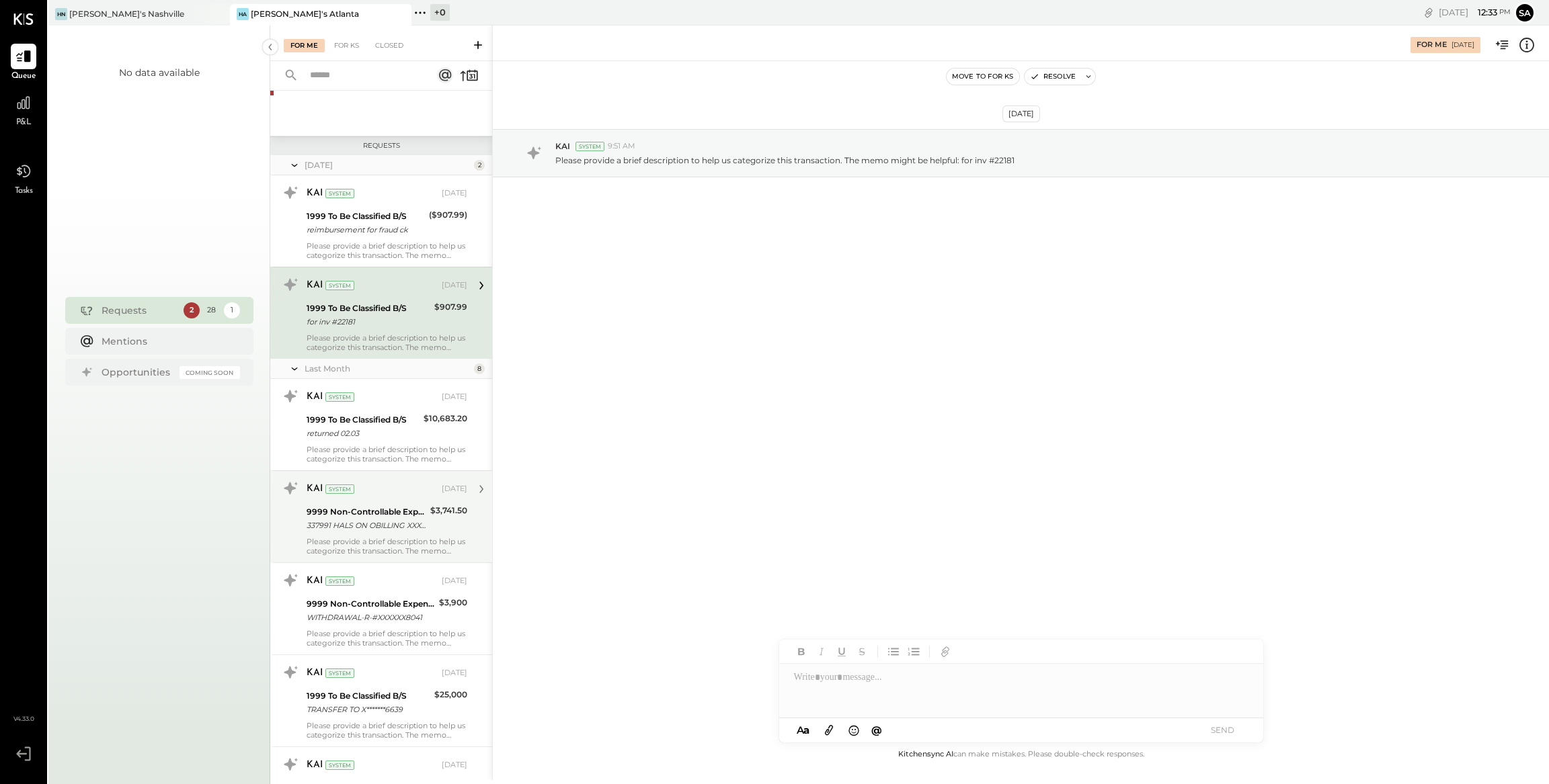
click at [444, 525] on div "$3,741.50" at bounding box center [449, 518] width 37 height 30
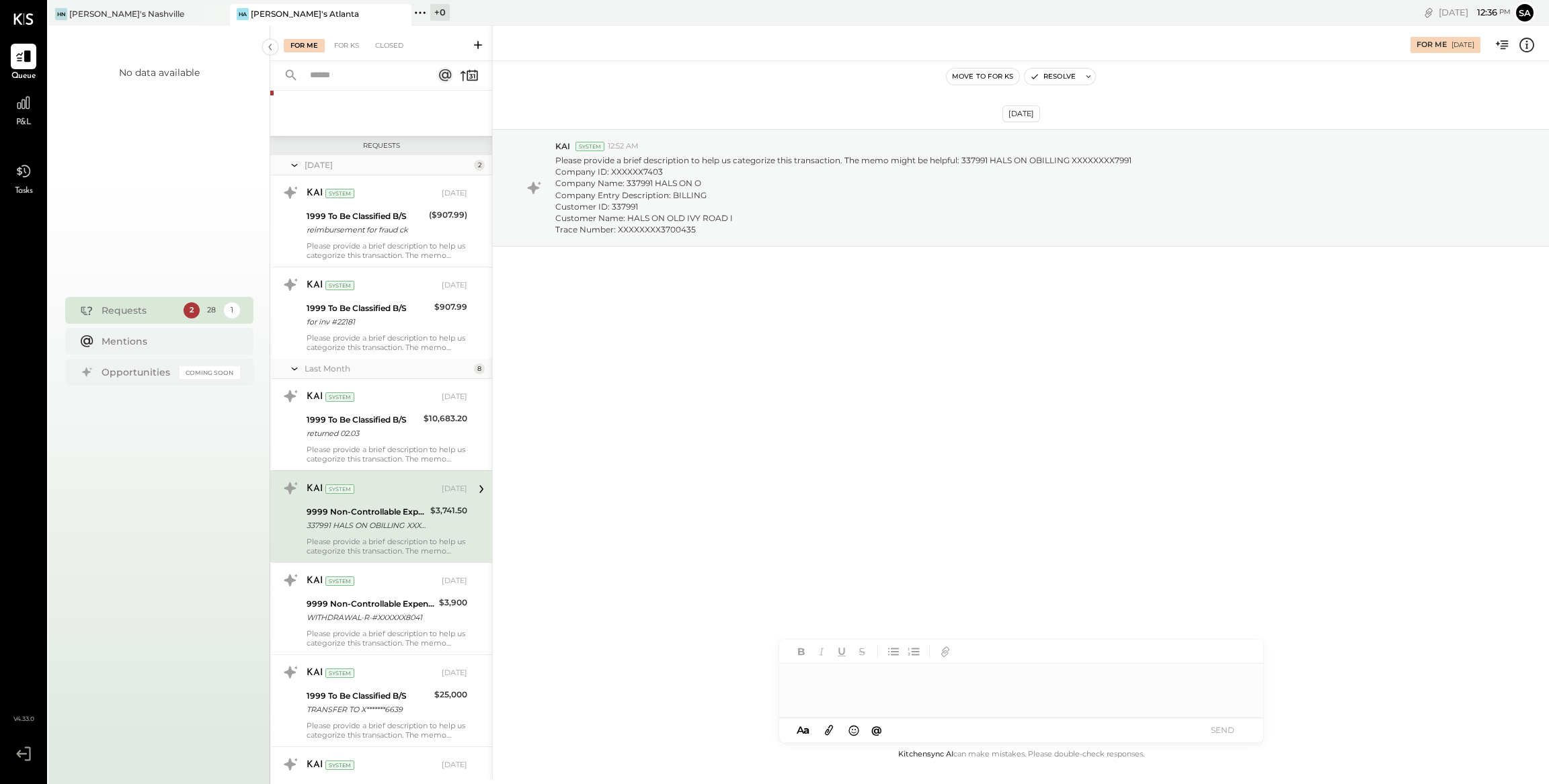
click at [858, 688] on div at bounding box center [1021, 690] width 484 height 54
drag, startPoint x: 1217, startPoint y: 730, endPoint x: 1180, endPoint y: 733, distance: 37.1
click at [1216, 730] on button "SEND" at bounding box center [1223, 730] width 54 height 18
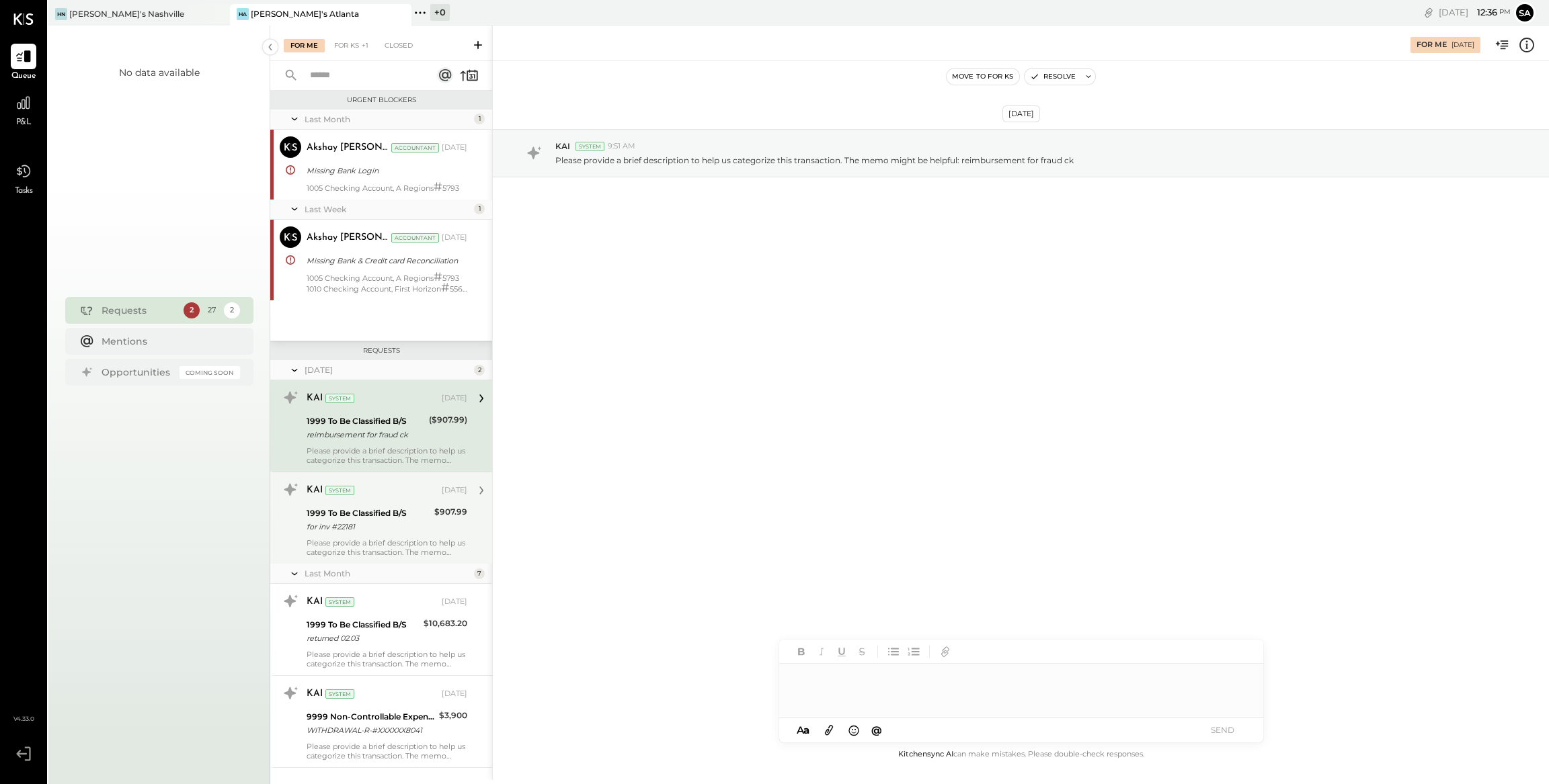
click at [463, 507] on div "$907.99" at bounding box center [450, 512] width 33 height 14
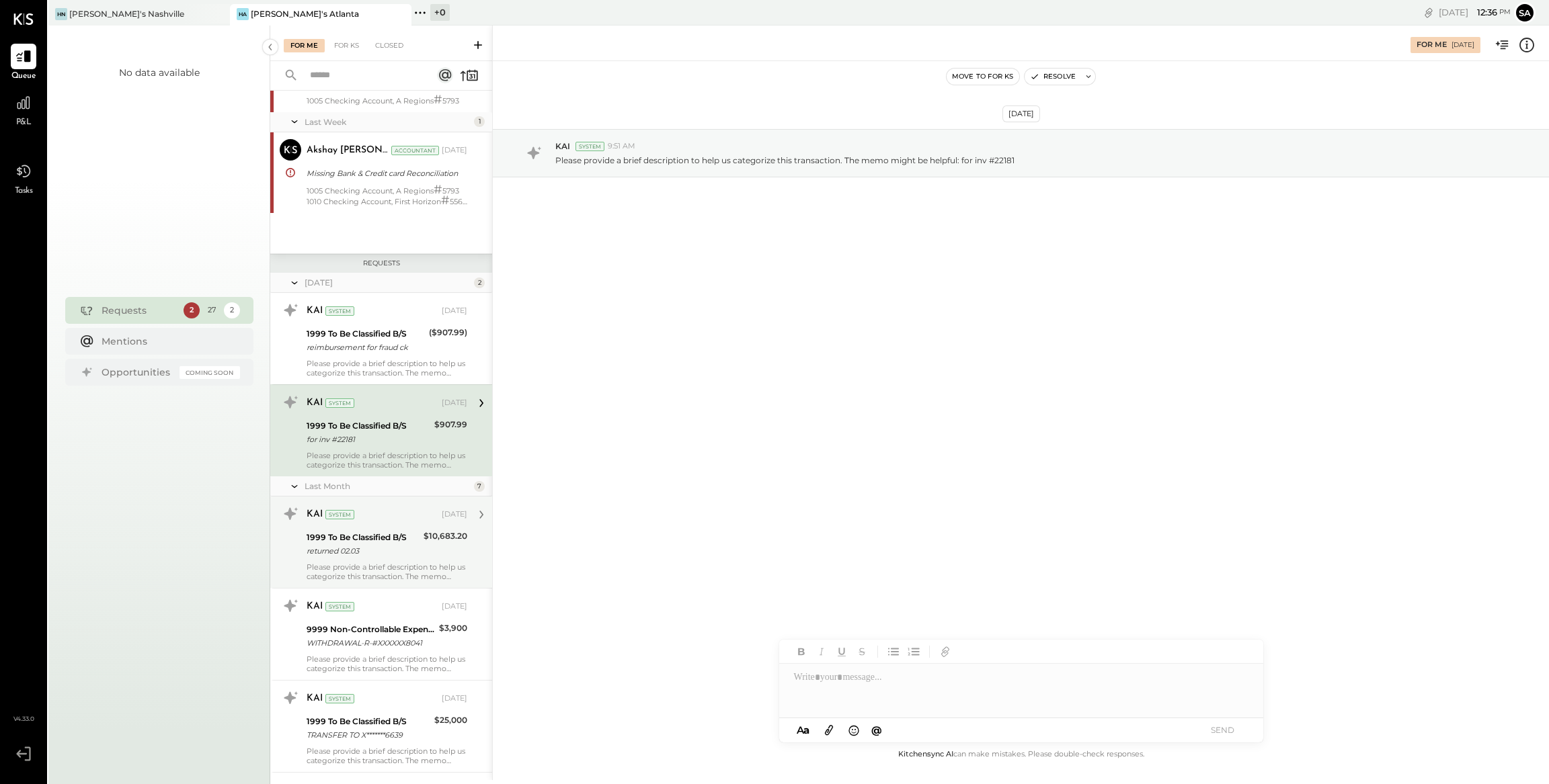
scroll to position [93, 0]
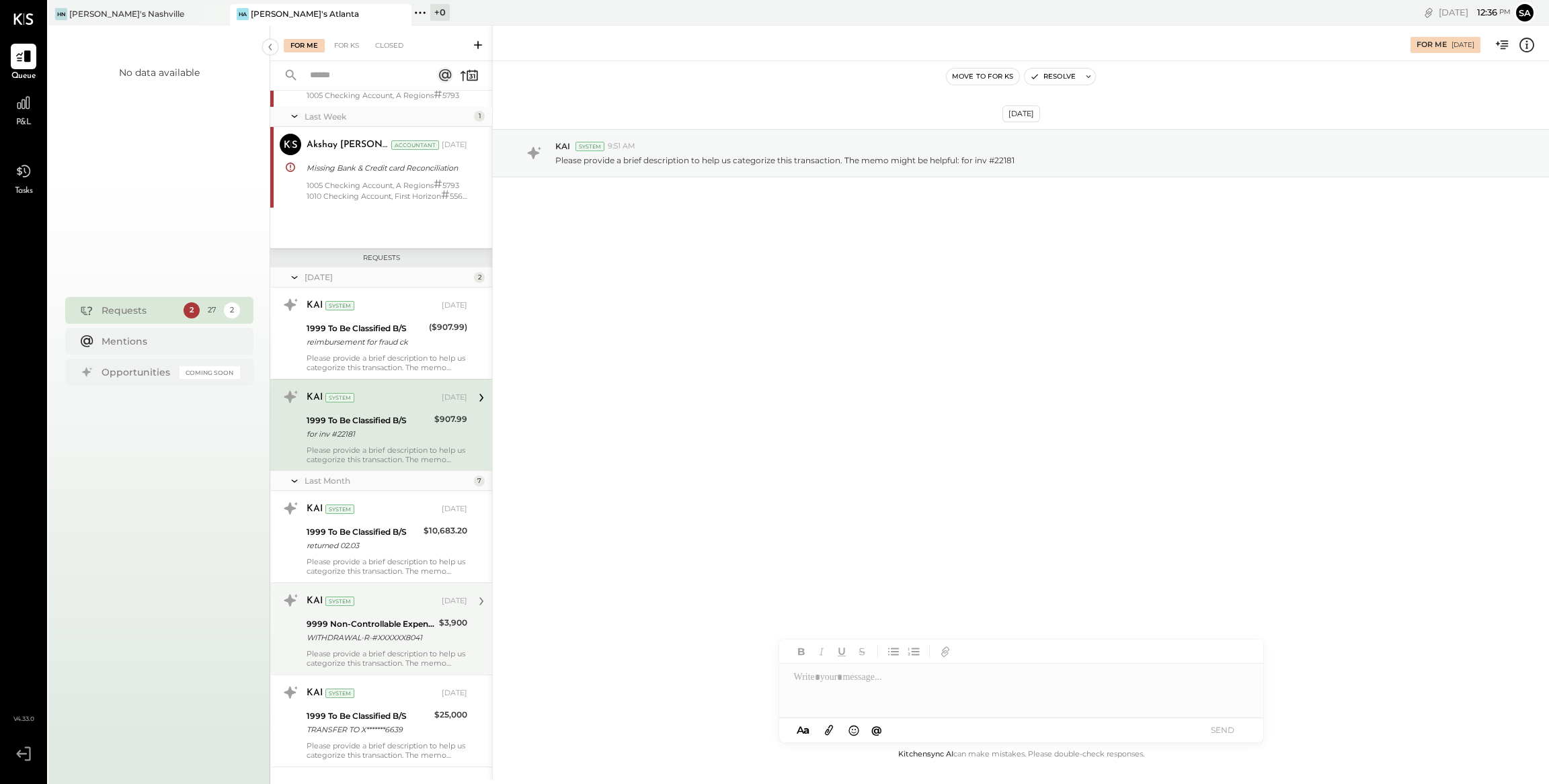
click at [451, 624] on div "$3,900" at bounding box center [453, 623] width 28 height 14
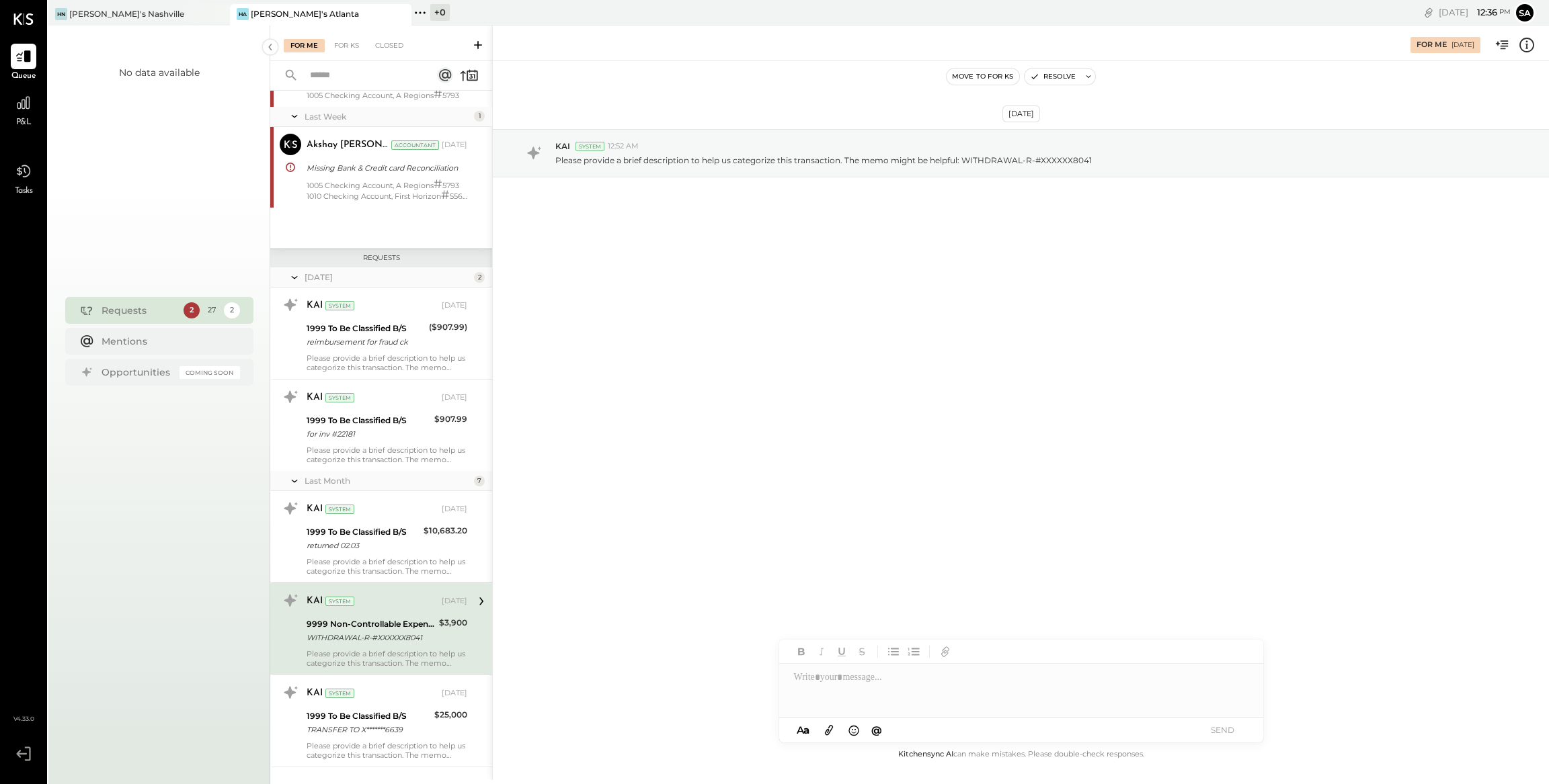
click at [1528, 46] on icon at bounding box center [1526, 45] width 17 height 17
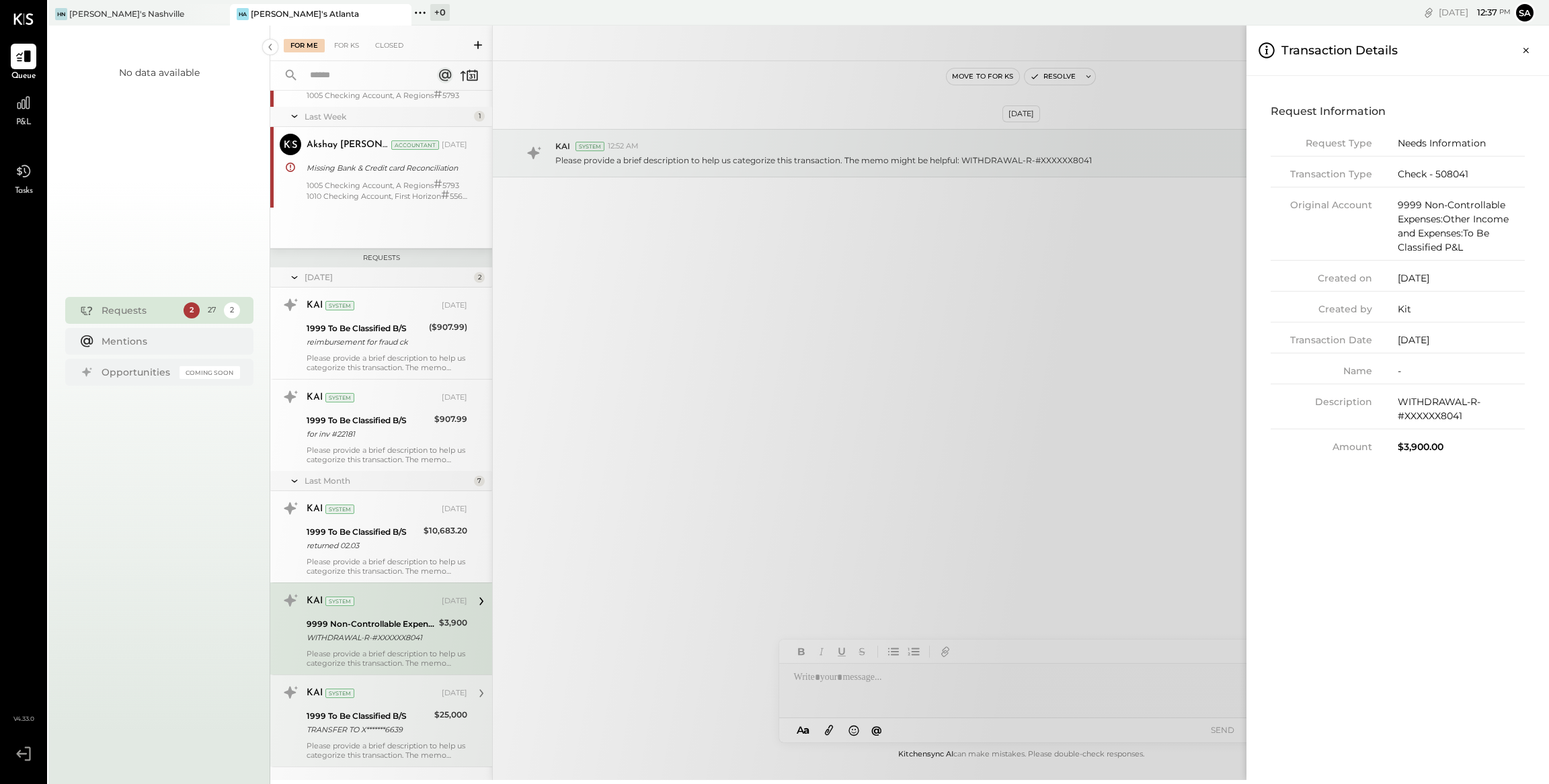
click at [433, 692] on div "For Me For KS Closed Urgent Blockers Last Month 1 Akshay [PERSON_NAME] Accounta…" at bounding box center [909, 403] width 1278 height 754
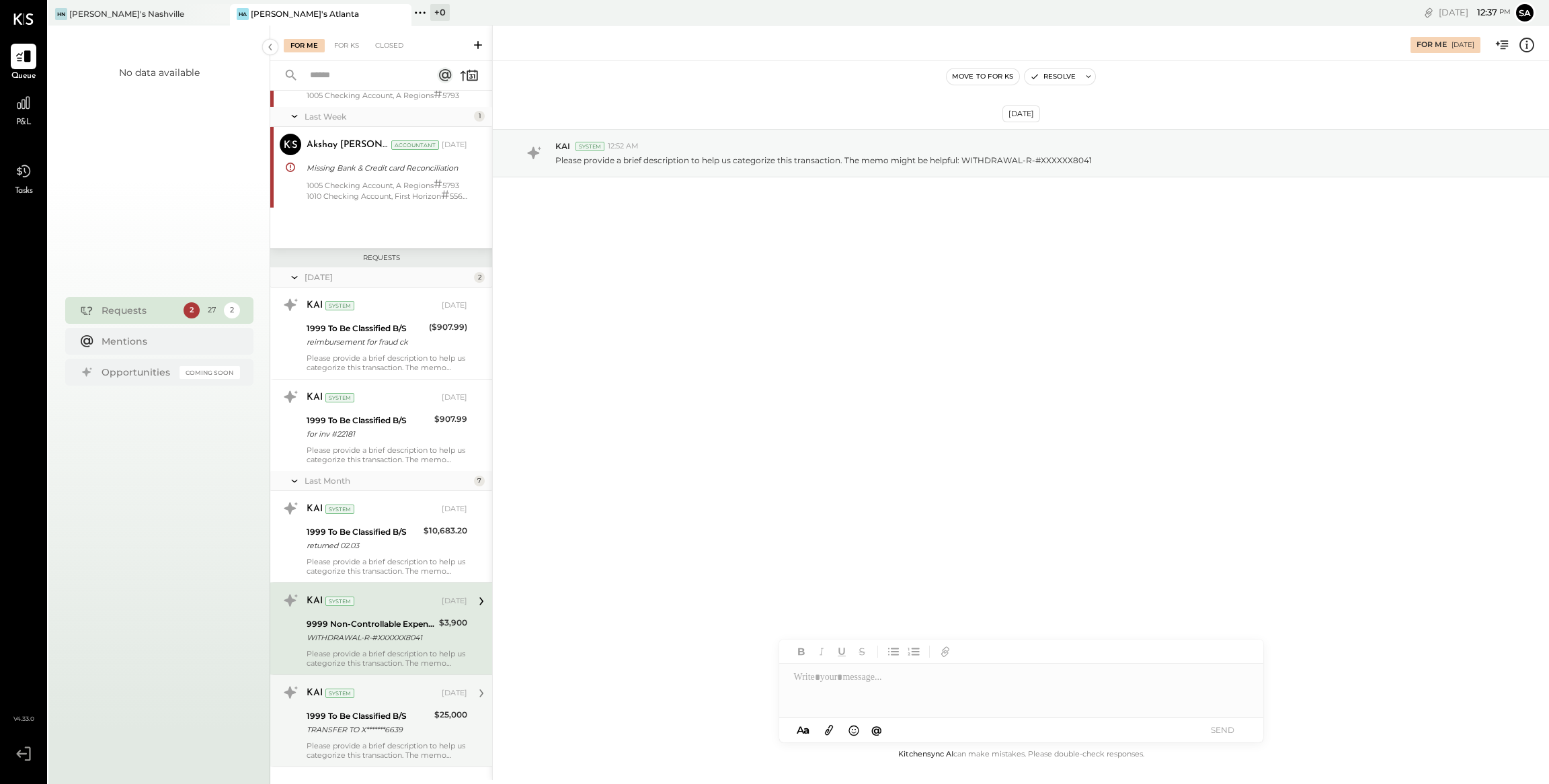
click at [391, 706] on div "KAI System [DATE] 1999 To Be Classified B/S TRANSFER TO X*******6639 $25,000 Pl…" at bounding box center [386, 721] width 160 height 78
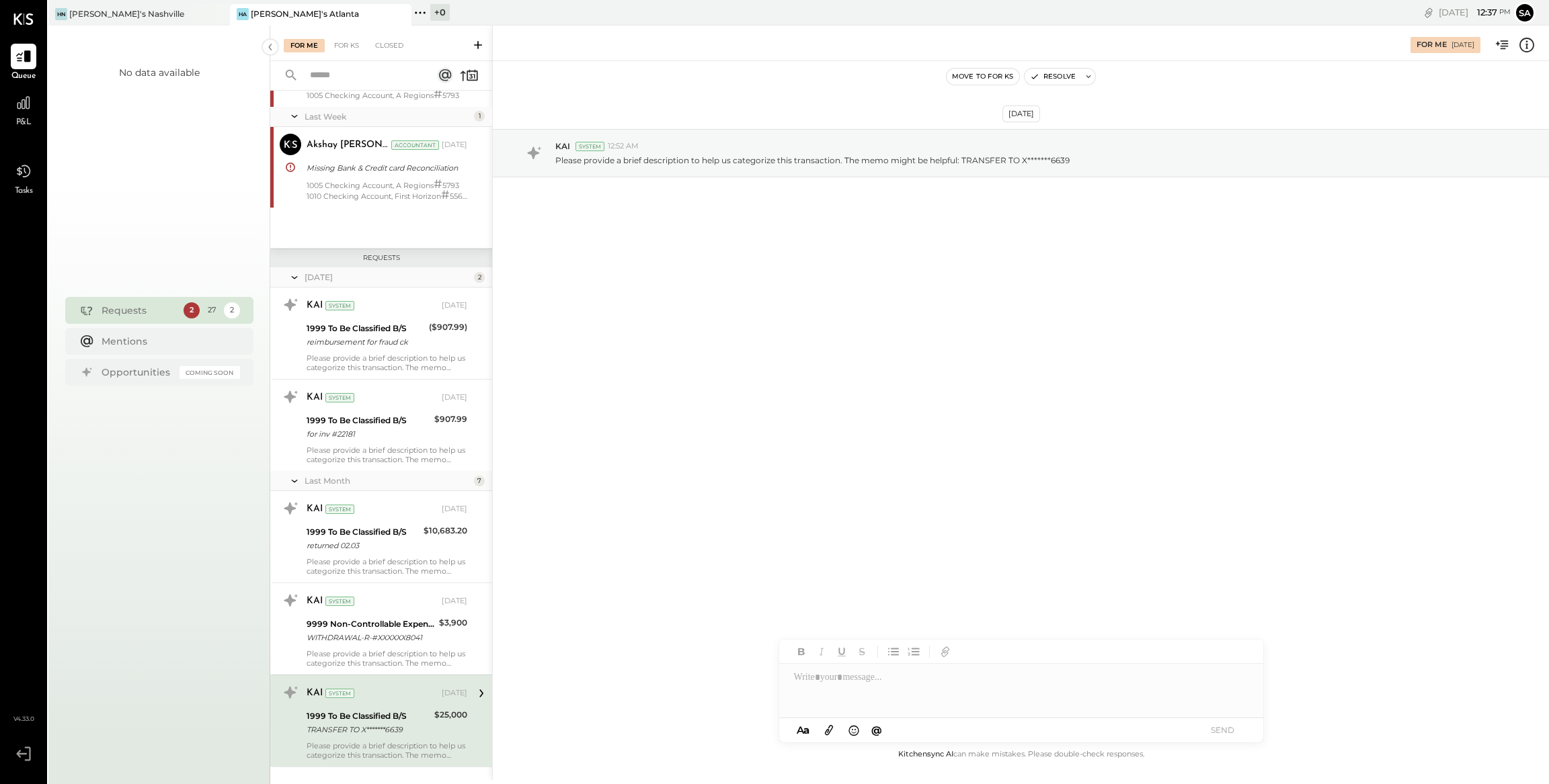
click at [431, 713] on div "1999 To Be Classified B/S TRANSFER TO X*******6639 $25,000" at bounding box center [386, 723] width 160 height 30
click at [1524, 42] on icon at bounding box center [1526, 45] width 17 height 17
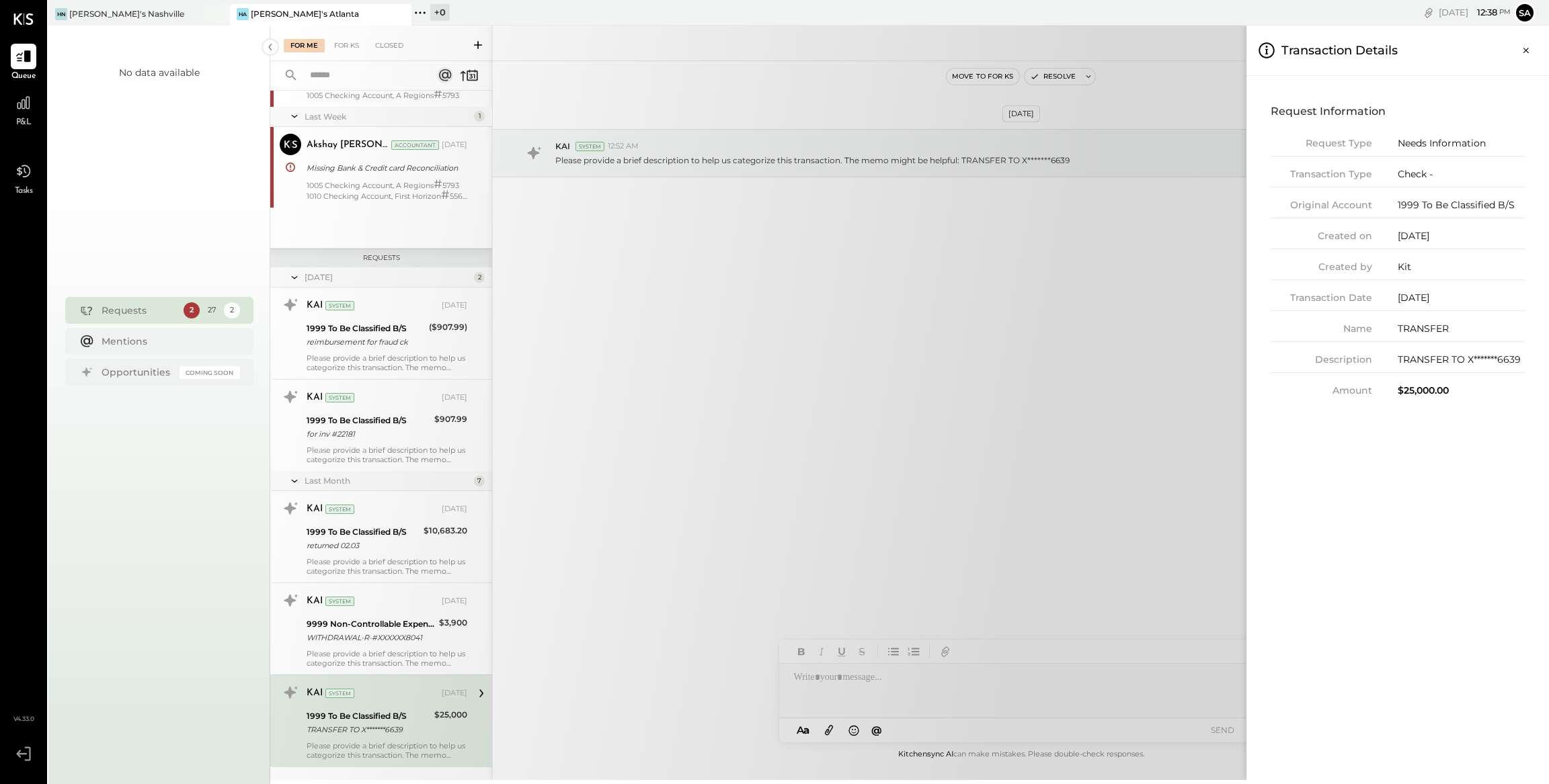
click at [605, 511] on div "For Me For KS Closed Urgent Blockers Last Month 1 Akshay [PERSON_NAME] Accounta…" at bounding box center [909, 403] width 1278 height 754
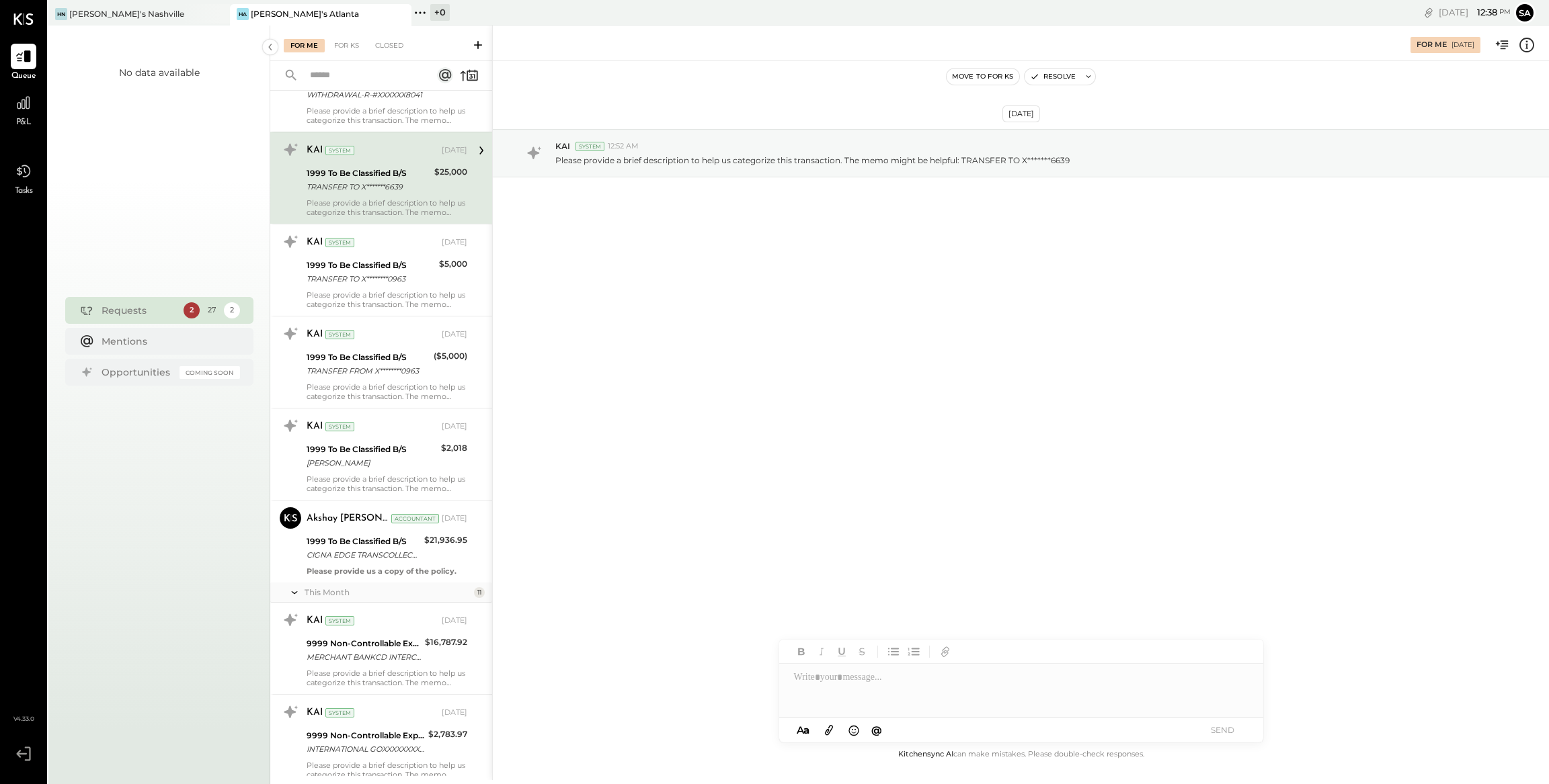
scroll to position [642, 0]
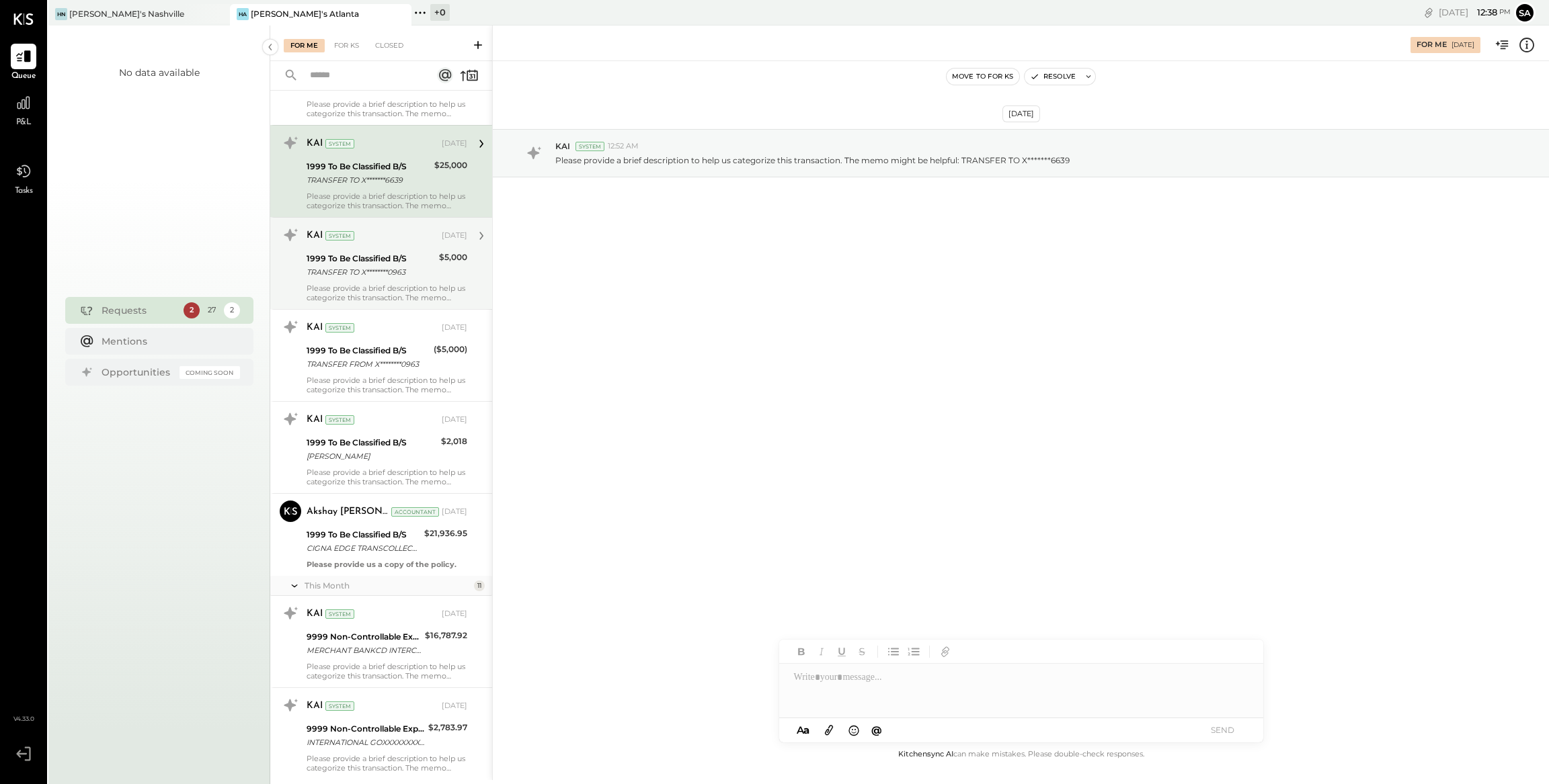
click at [430, 258] on div "1999 To Be Classified B/S" at bounding box center [371, 259] width 128 height 14
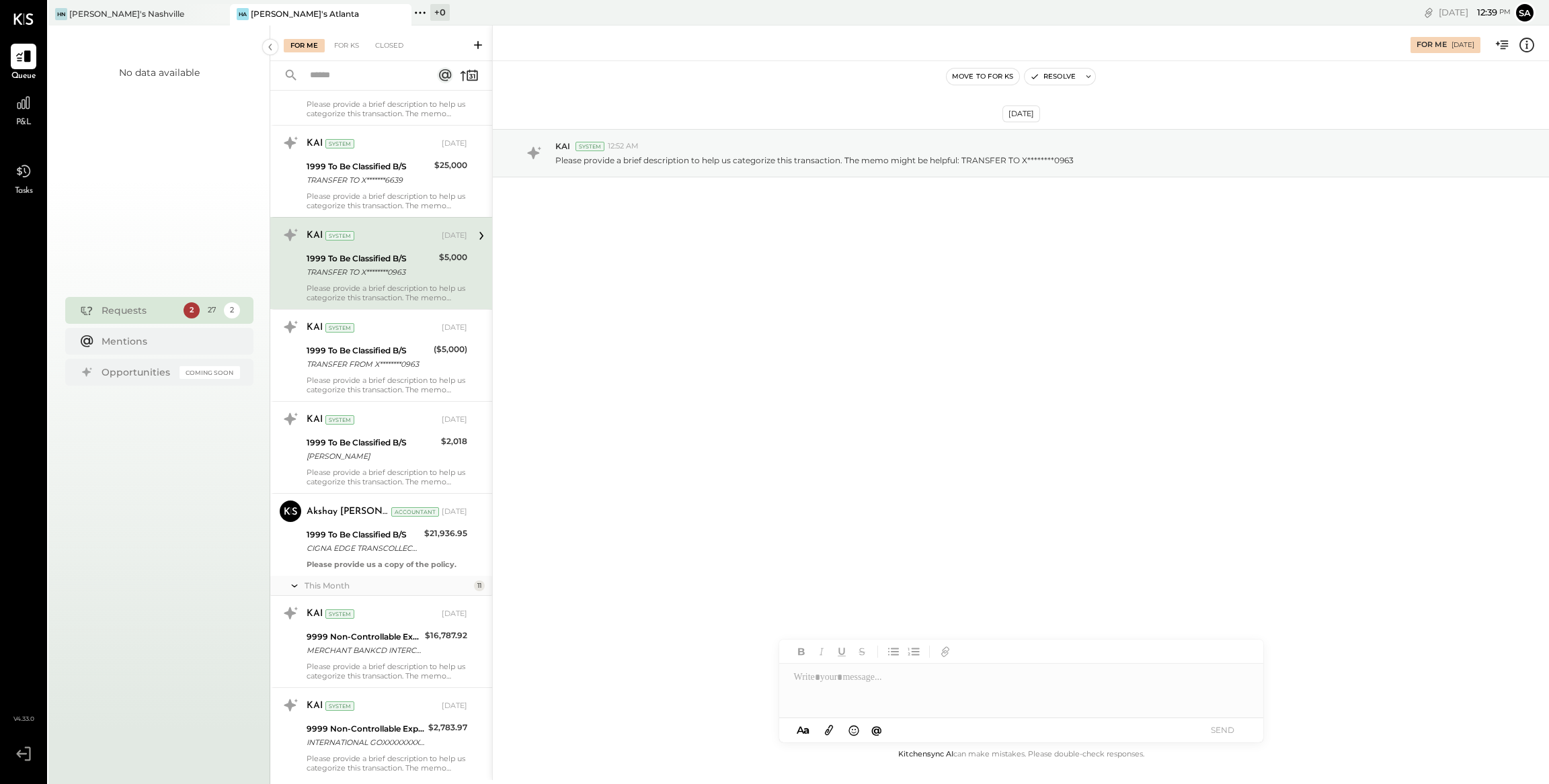
click at [1528, 42] on icon at bounding box center [1526, 45] width 17 height 17
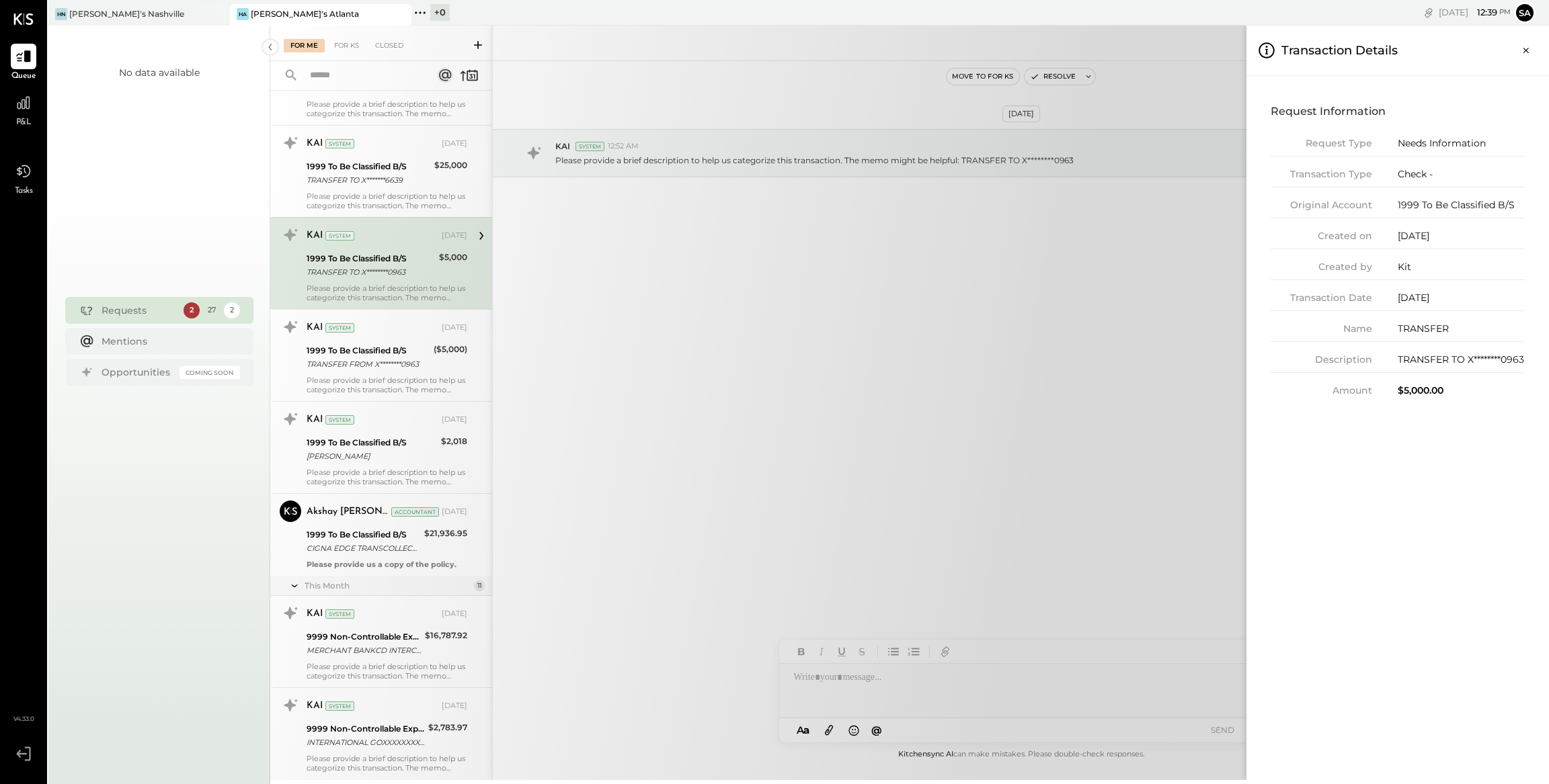
click at [462, 360] on div "For Me For KS Closed Urgent Blockers Last Month 1 Akshay [PERSON_NAME] Accounta…" at bounding box center [909, 403] width 1278 height 754
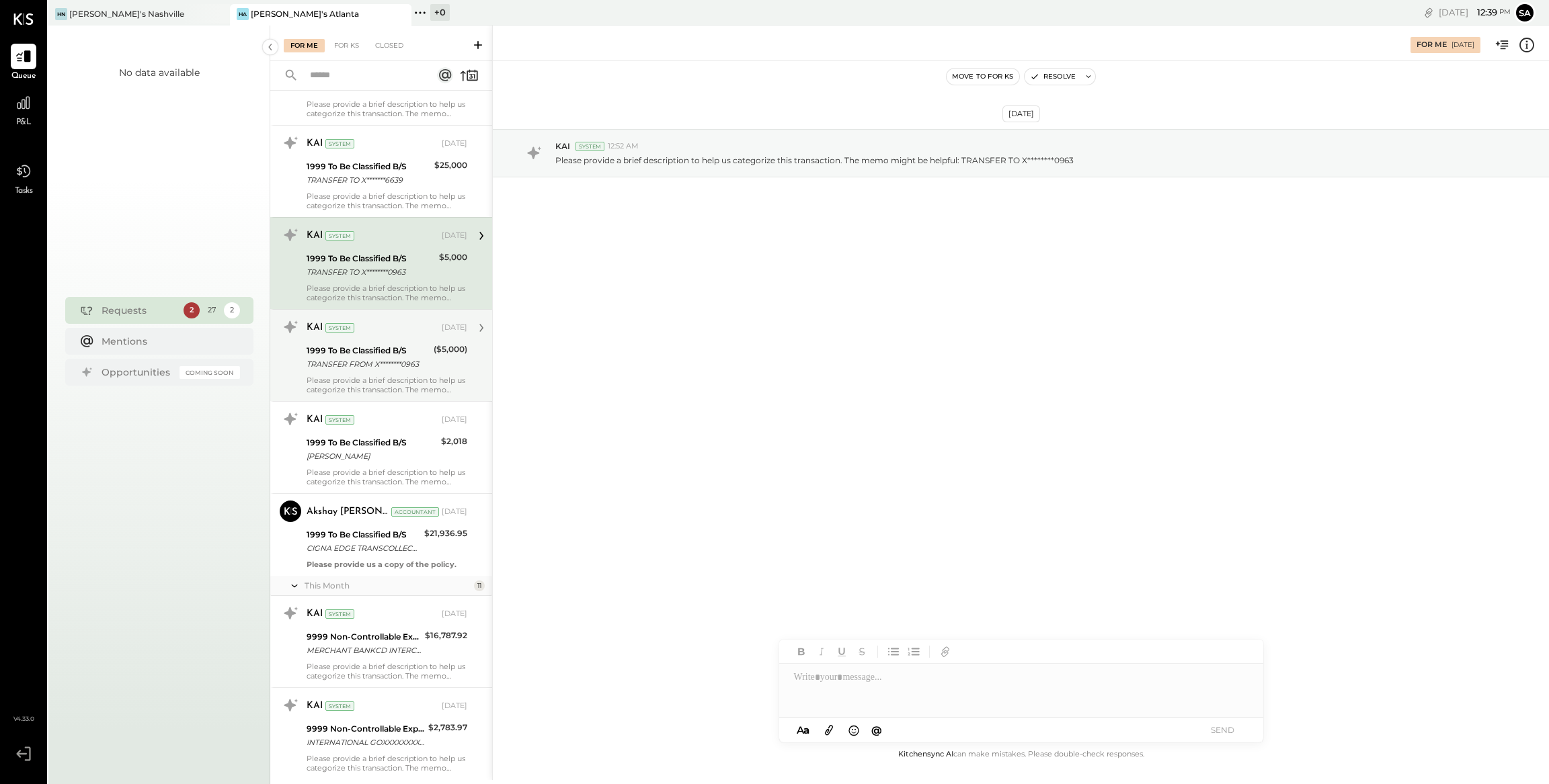
click at [428, 359] on div "1999 To Be Classified B/S TRANSFER FROM X********0963 ($5,000)" at bounding box center [386, 357] width 160 height 30
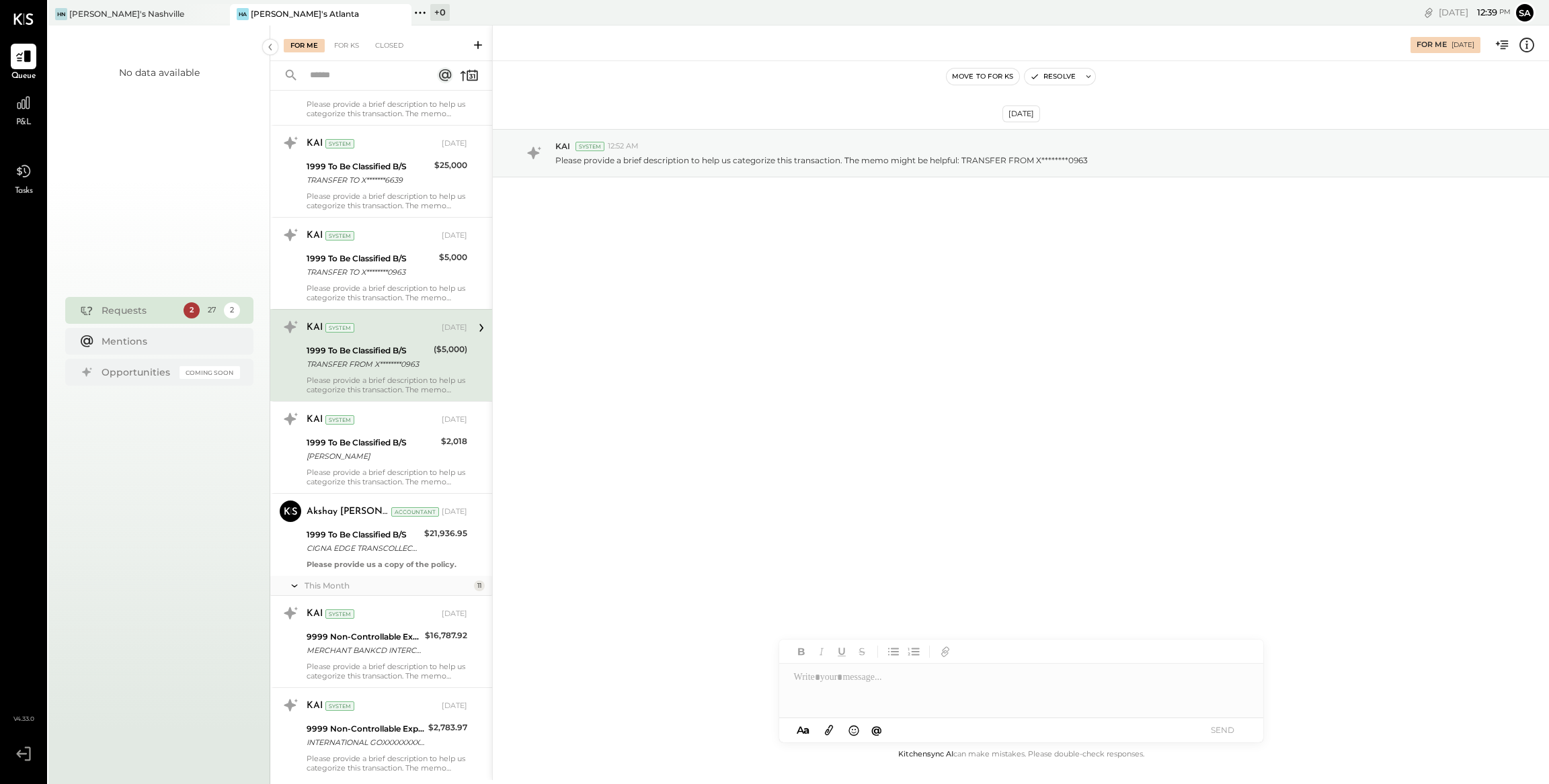
click at [1530, 45] on icon at bounding box center [1526, 45] width 17 height 17
drag, startPoint x: 435, startPoint y: 432, endPoint x: 384, endPoint y: 435, distance: 51.1
click at [433, 433] on div "For Me For KS Closed Urgent Blockers Last Month 1 Akshay [PERSON_NAME] Accounta…" at bounding box center [909, 403] width 1278 height 754
click at [382, 436] on div "1999 To Be Classified B/S" at bounding box center [371, 443] width 130 height 14
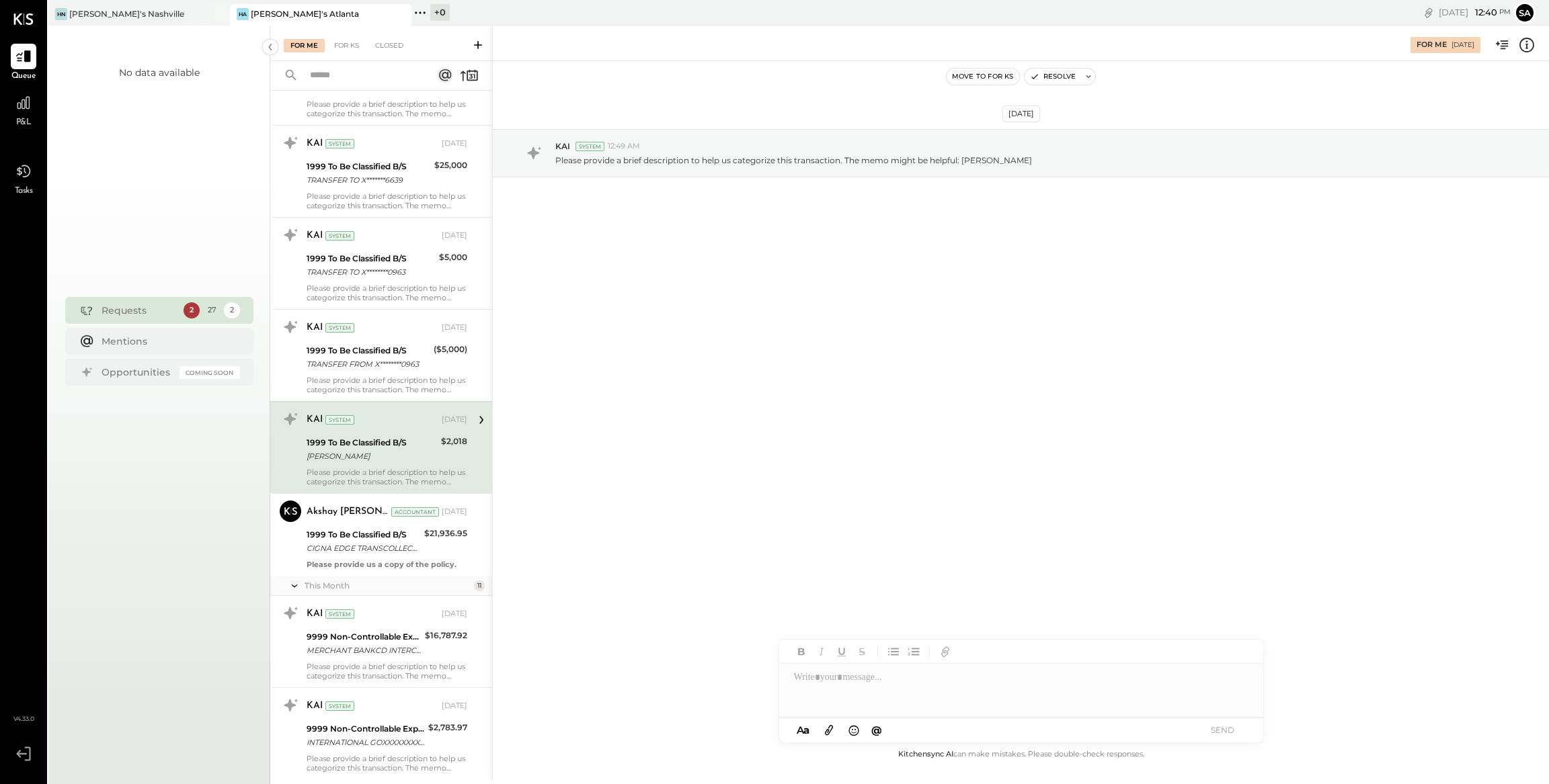
click at [415, 436] on div "1999 To Be Classified B/S" at bounding box center [371, 443] width 130 height 14
click at [1534, 46] on icon at bounding box center [1526, 45] width 17 height 17
click at [981, 684] on div "For Me For KS Closed Urgent Blockers Last Month 1 Akshay [PERSON_NAME] Accounta…" at bounding box center [909, 403] width 1278 height 754
click at [984, 686] on div at bounding box center [1021, 690] width 484 height 54
click at [1225, 728] on button "SEND" at bounding box center [1223, 730] width 54 height 18
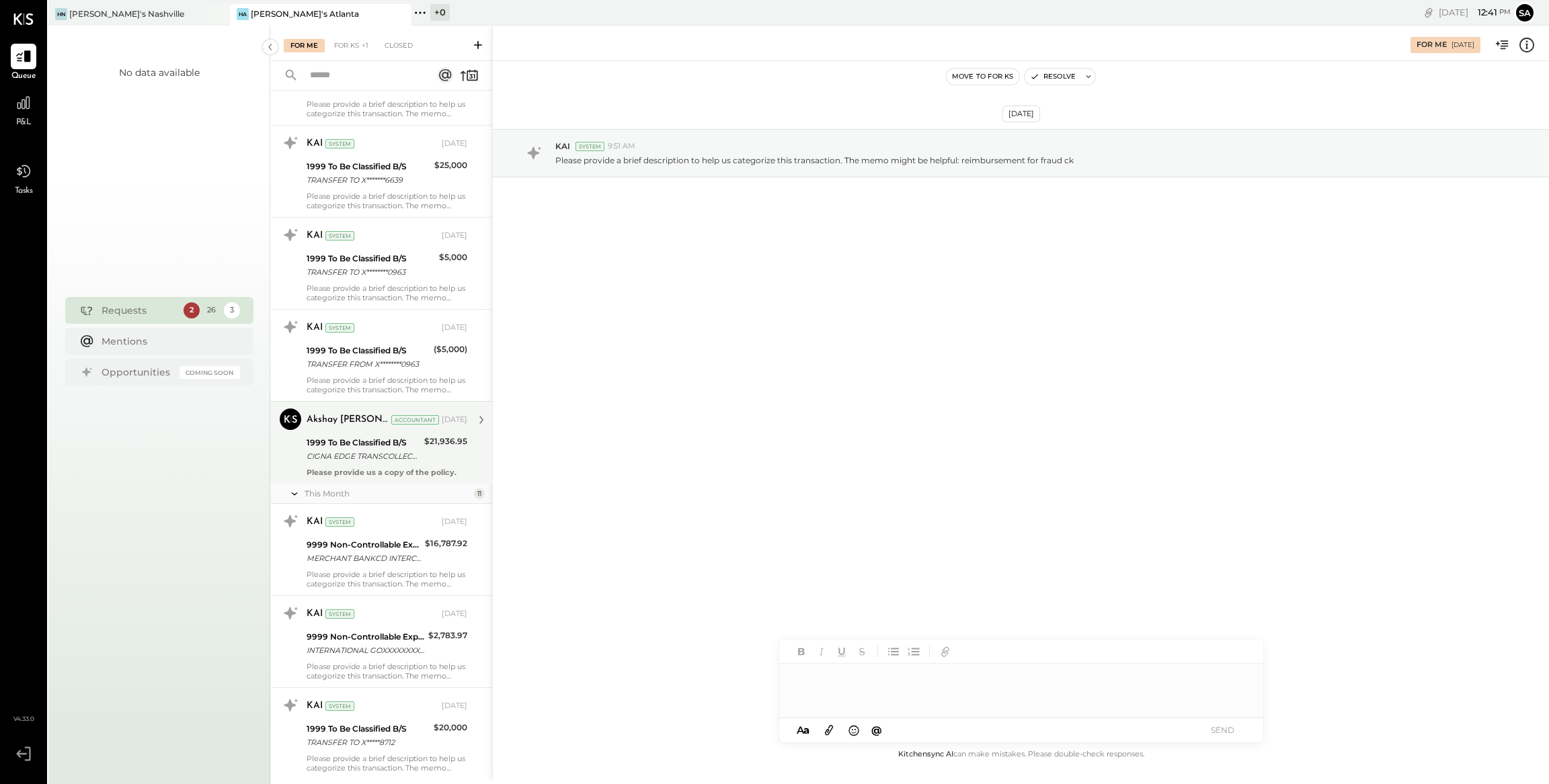
click at [417, 449] on div "CIGNA EDGE TRANSCOLLECTIONXXXXXXXXXXXX183917 Company ID: XXXXXX0687 Company Nam…" at bounding box center [363, 456] width 114 height 14
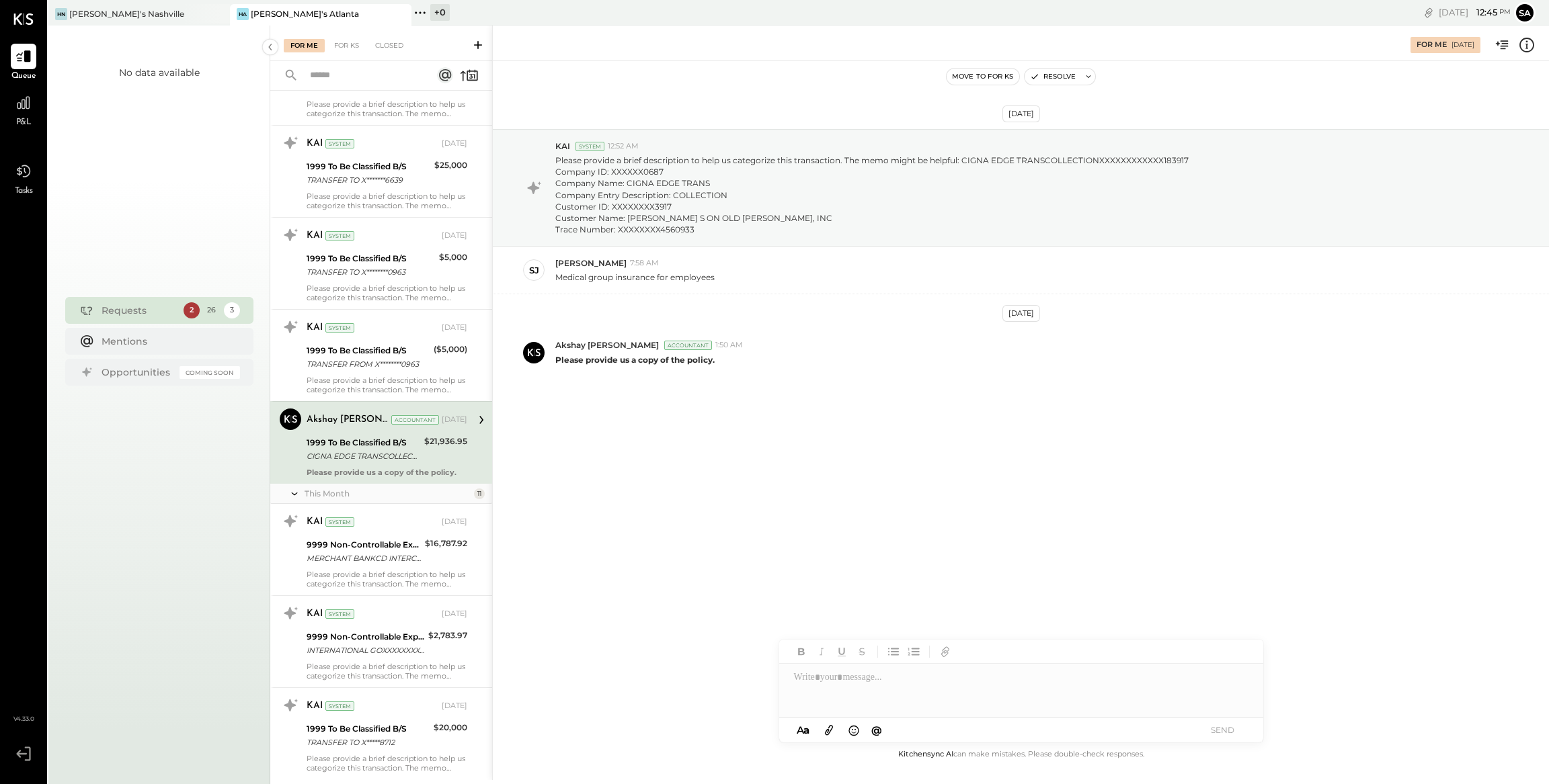
click at [830, 732] on icon at bounding box center [829, 730] width 8 height 10
click at [830, 731] on icon at bounding box center [829, 730] width 14 height 15
click at [827, 729] on icon at bounding box center [829, 730] width 14 height 15
click at [830, 728] on icon at bounding box center [829, 730] width 14 height 15
click at [829, 730] on icon at bounding box center [829, 730] width 14 height 15
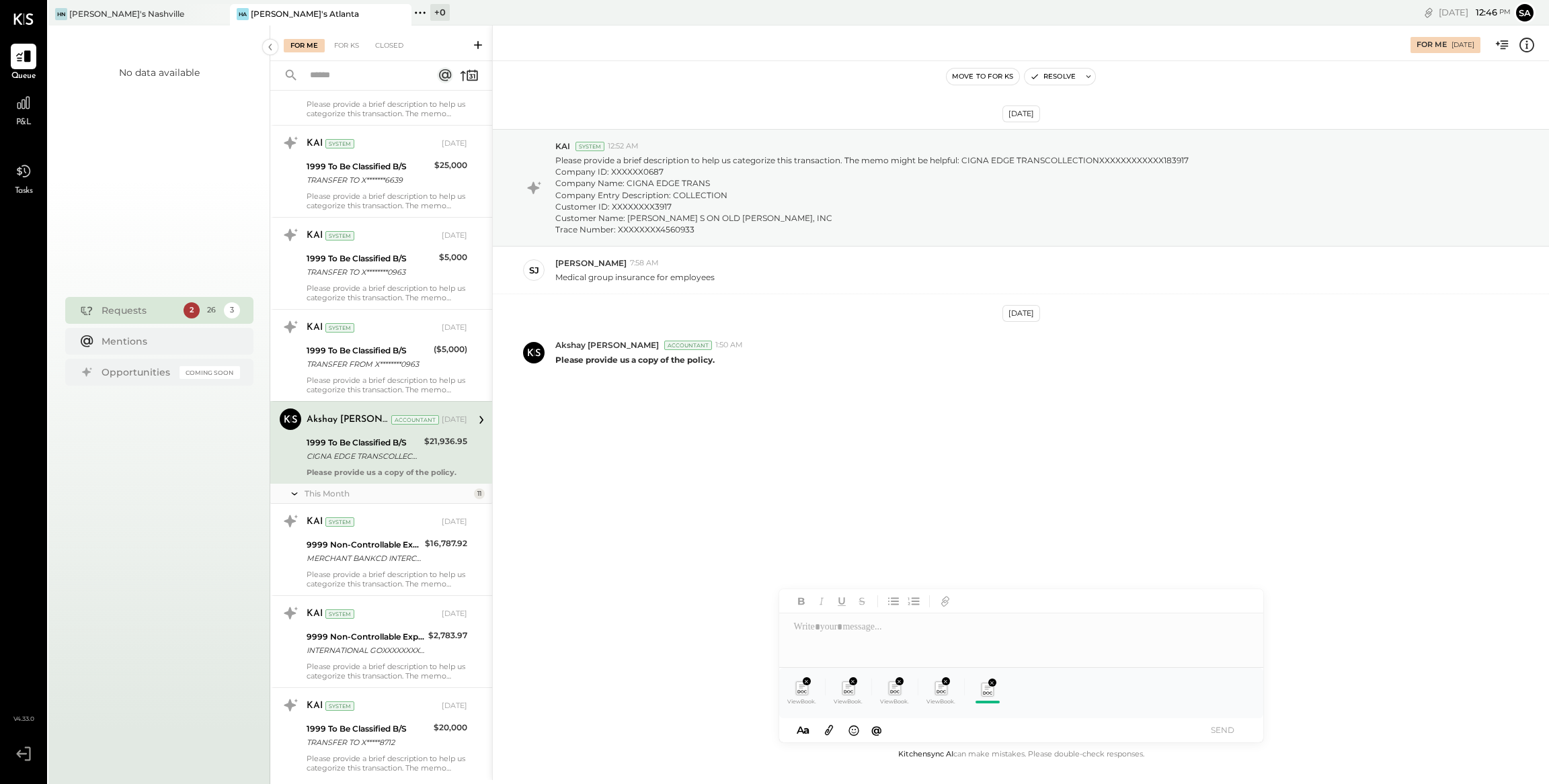
click at [830, 727] on icon at bounding box center [829, 730] width 14 height 15
click at [1103, 638] on div at bounding box center [1021, 640] width 484 height 54
click at [1221, 732] on button "SEND" at bounding box center [1223, 730] width 54 height 18
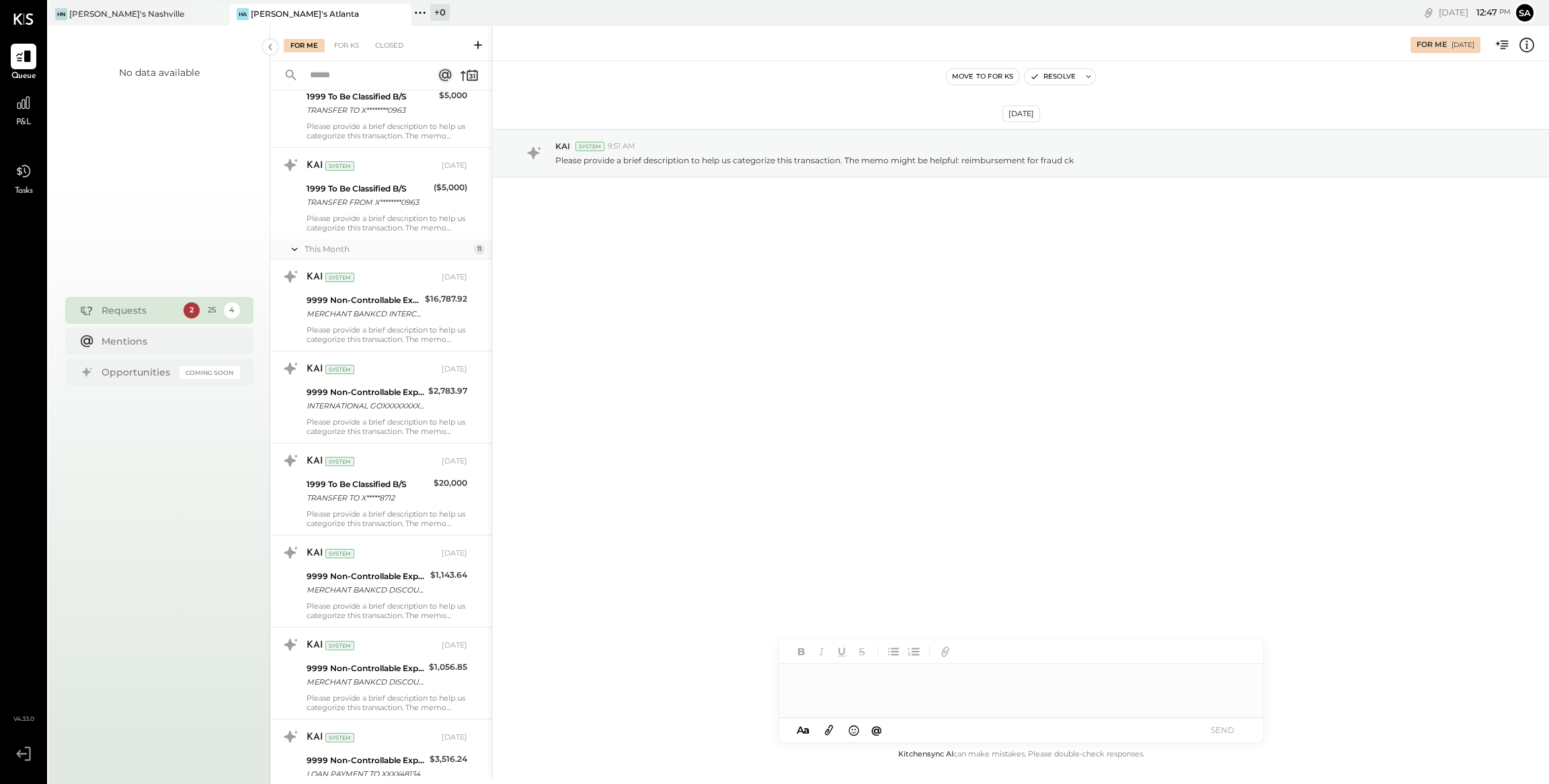
scroll to position [809, 0]
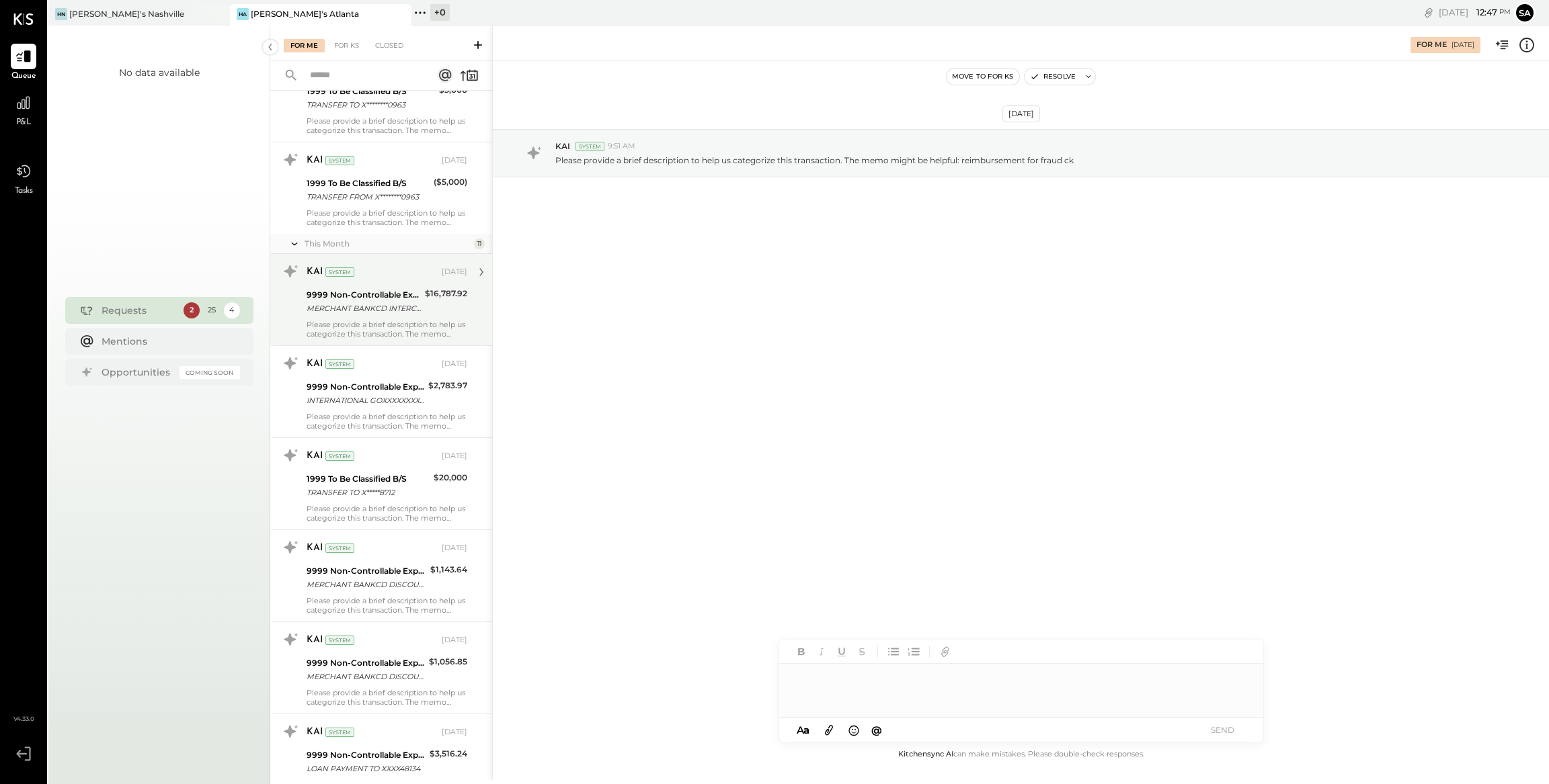
click at [435, 305] on div "$16,787.92" at bounding box center [446, 301] width 42 height 30
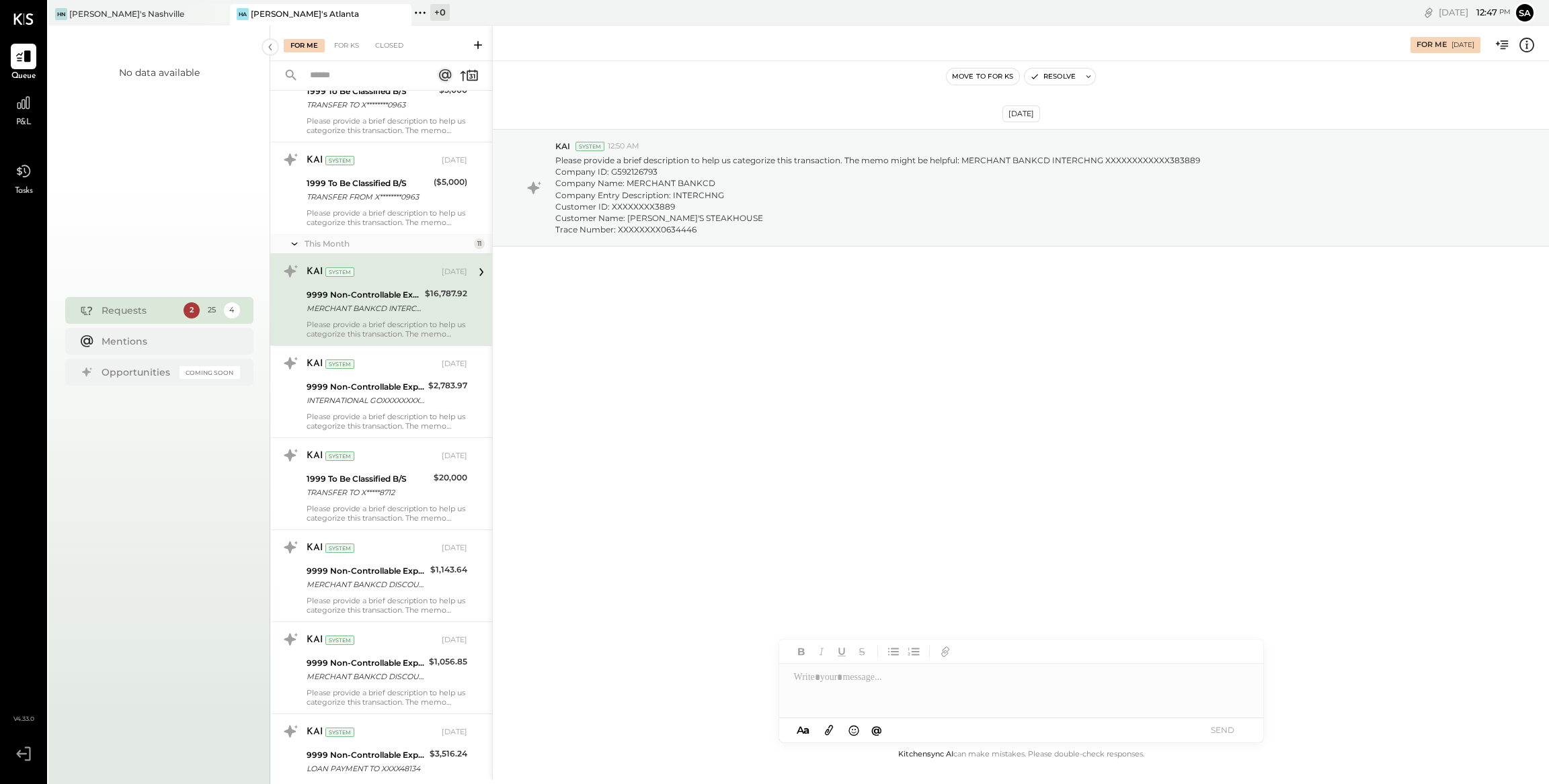
click at [1532, 47] on icon at bounding box center [1526, 45] width 17 height 17
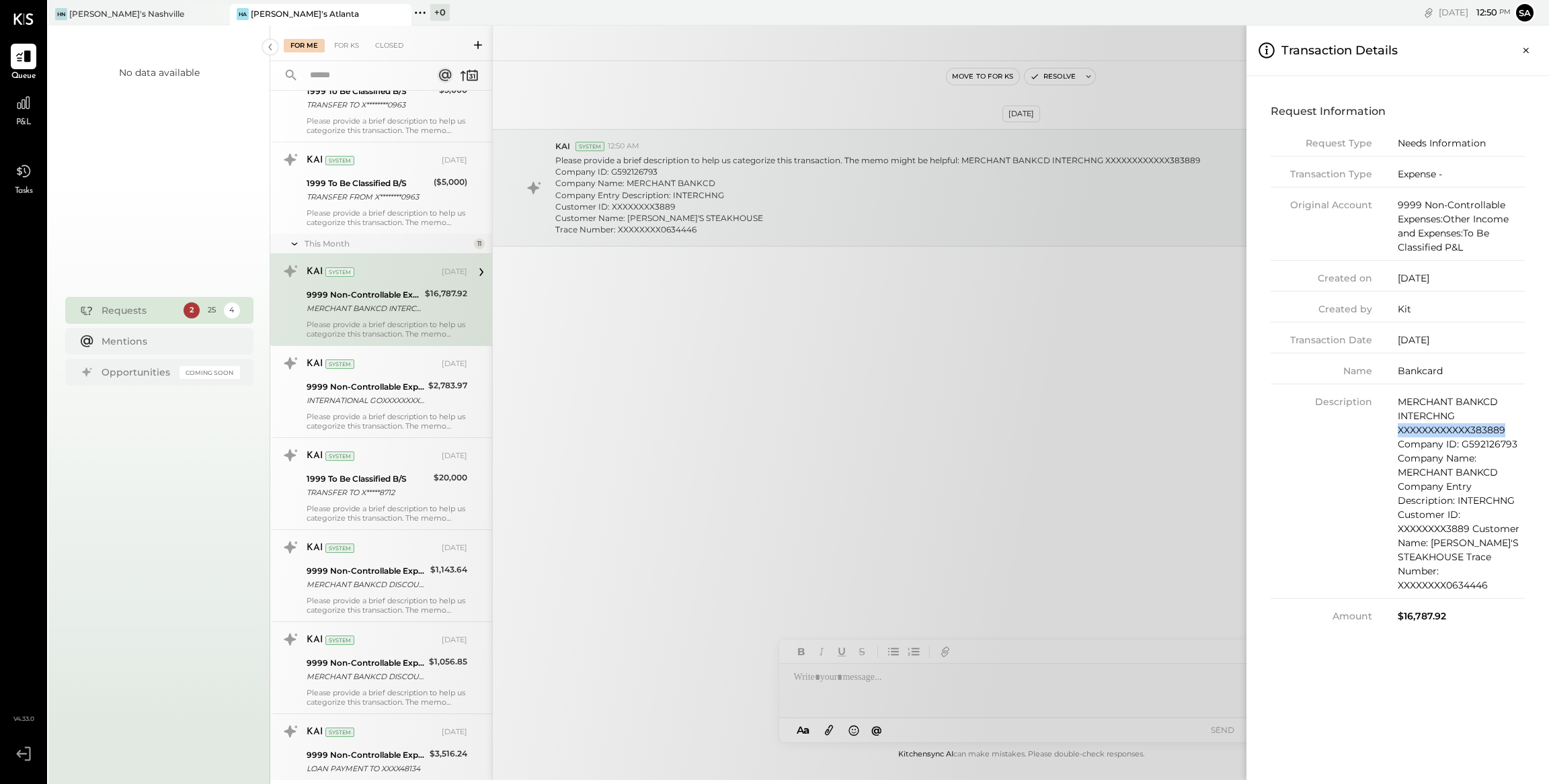
drag, startPoint x: 1504, startPoint y: 433, endPoint x: 1398, endPoint y: 434, distance: 106.0
click at [1398, 434] on div "MERCHANT BANKCD INTERCHNG XXXXXXXXXXXX383889 Company ID: G592126793 Company Nam…" at bounding box center [1461, 494] width 127 height 198
copy div "XXXXXXXXXXXX383889"
drag, startPoint x: 1486, startPoint y: 585, endPoint x: 1398, endPoint y: 585, distance: 88.0
click at [1398, 585] on div "MERCHANT BANKCD INTERCHNG XXXXXXXXXXXX383889 Company ID: G592126793 Company Nam…" at bounding box center [1461, 494] width 127 height 198
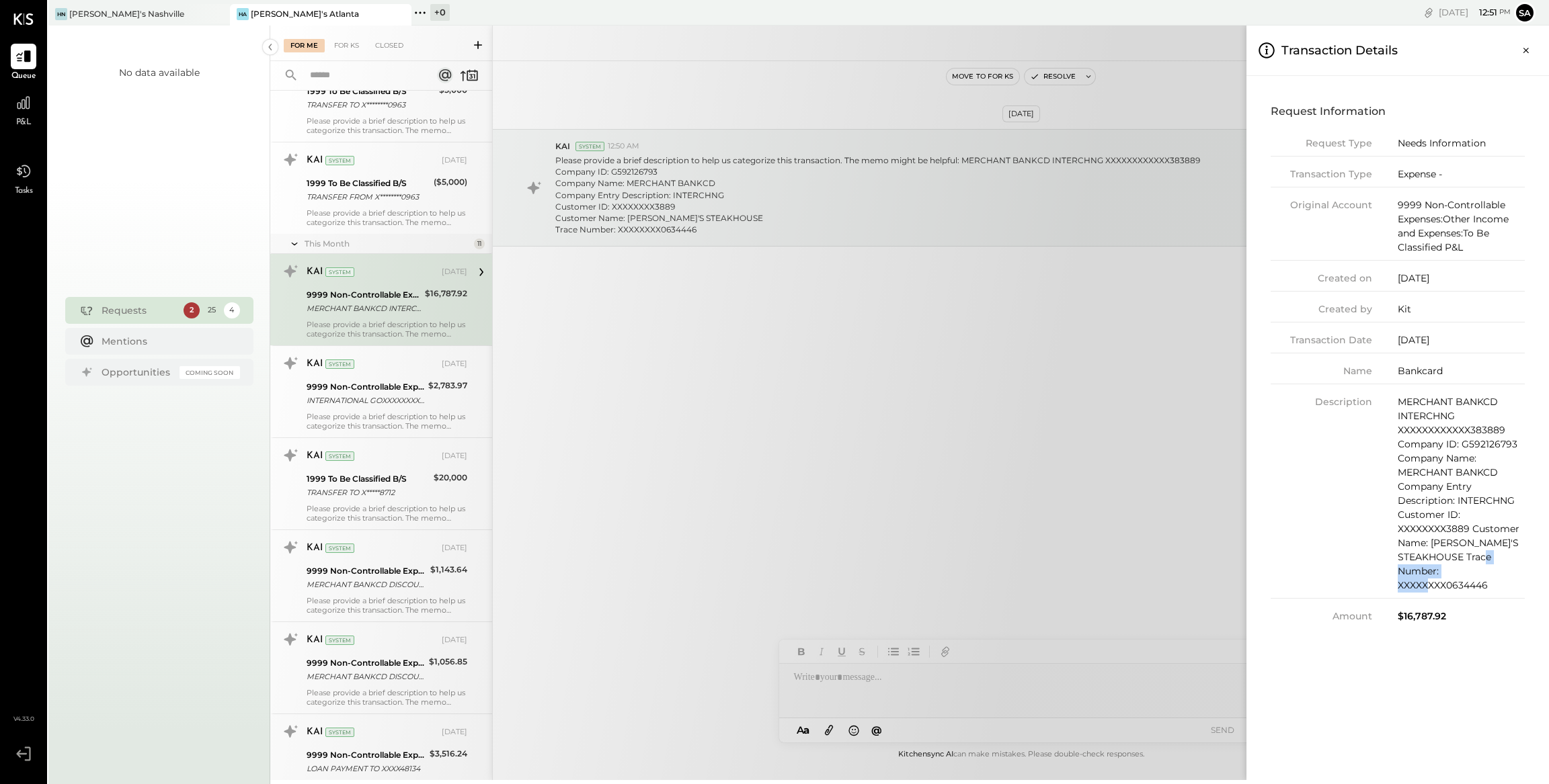
copy div "XXXXXXXX0634446"
click at [1526, 48] on icon "Close panel" at bounding box center [1526, 50] width 14 height 14
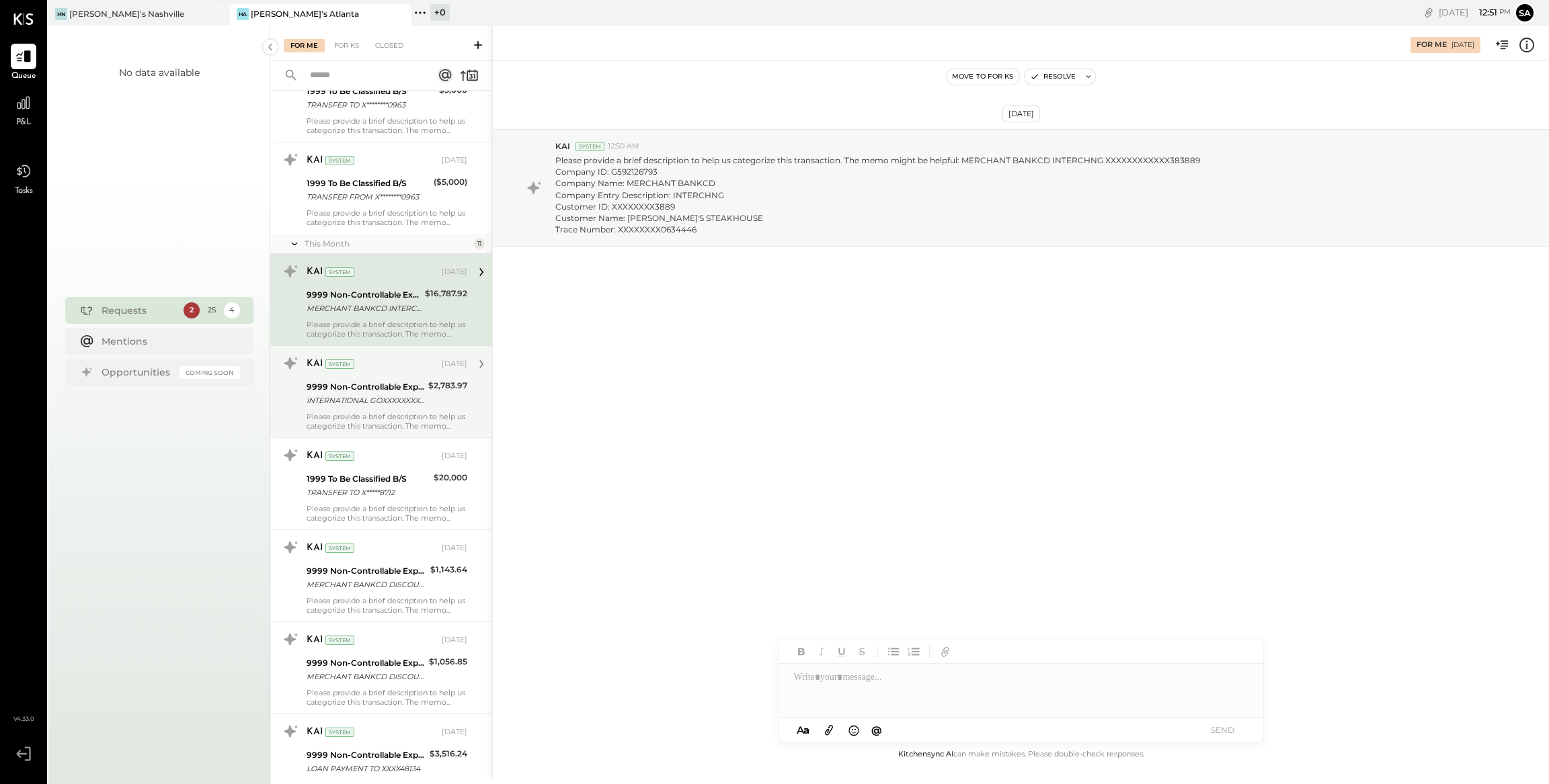
drag, startPoint x: 461, startPoint y: 381, endPoint x: 437, endPoint y: 385, distance: 24.3
click at [459, 382] on div "$2,783.97" at bounding box center [448, 385] width 39 height 14
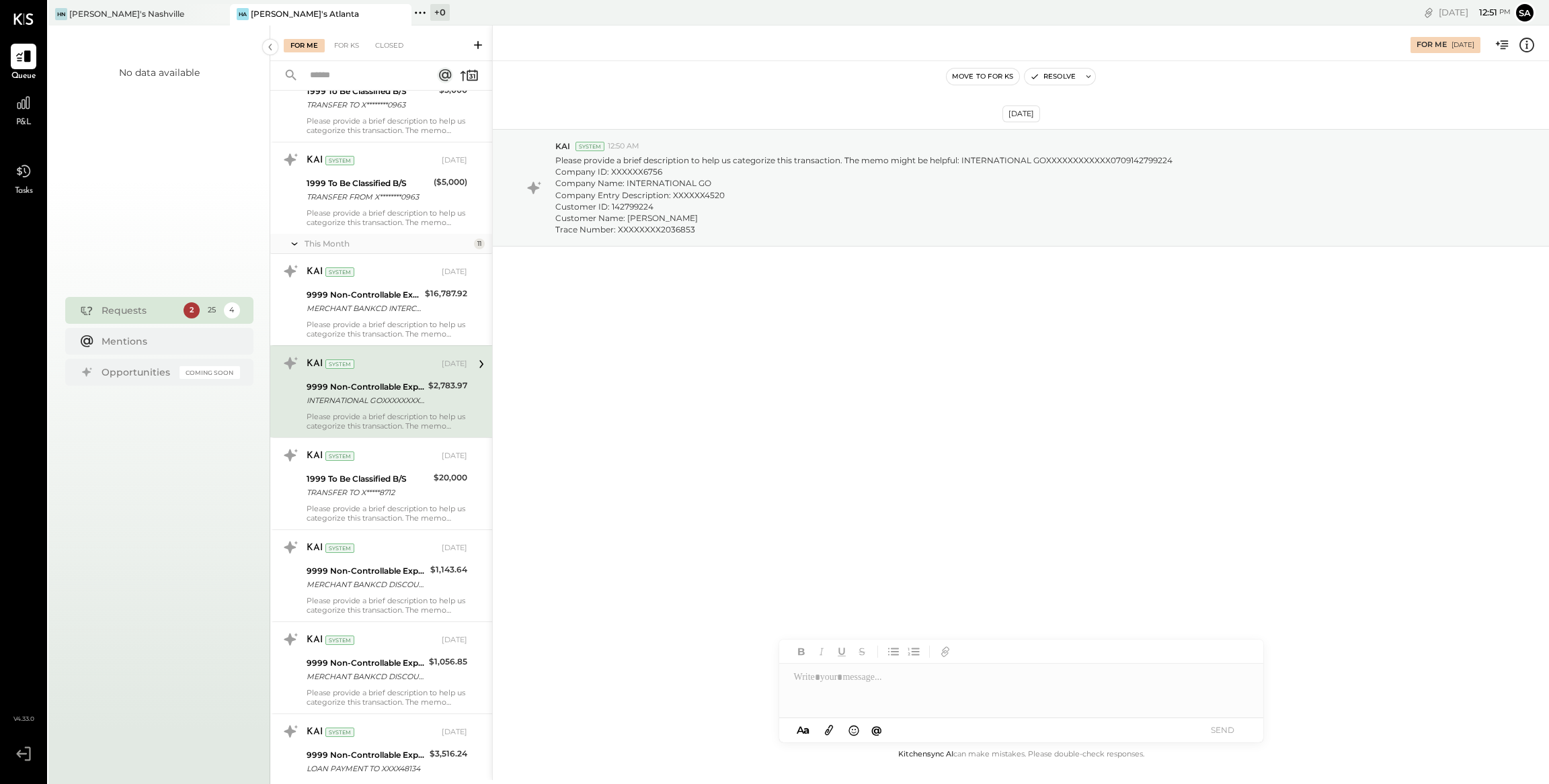
click at [437, 388] on div "$2,783.97" at bounding box center [448, 385] width 39 height 14
click at [1531, 49] on icon at bounding box center [1526, 45] width 14 height 14
click at [818, 570] on div "For Me For KS Closed Urgent Blockers Last Month 1 Akshay [PERSON_NAME] Accounta…" at bounding box center [909, 403] width 1278 height 754
click at [839, 699] on div at bounding box center [1021, 690] width 484 height 54
click at [1215, 731] on button "SEND" at bounding box center [1223, 730] width 54 height 18
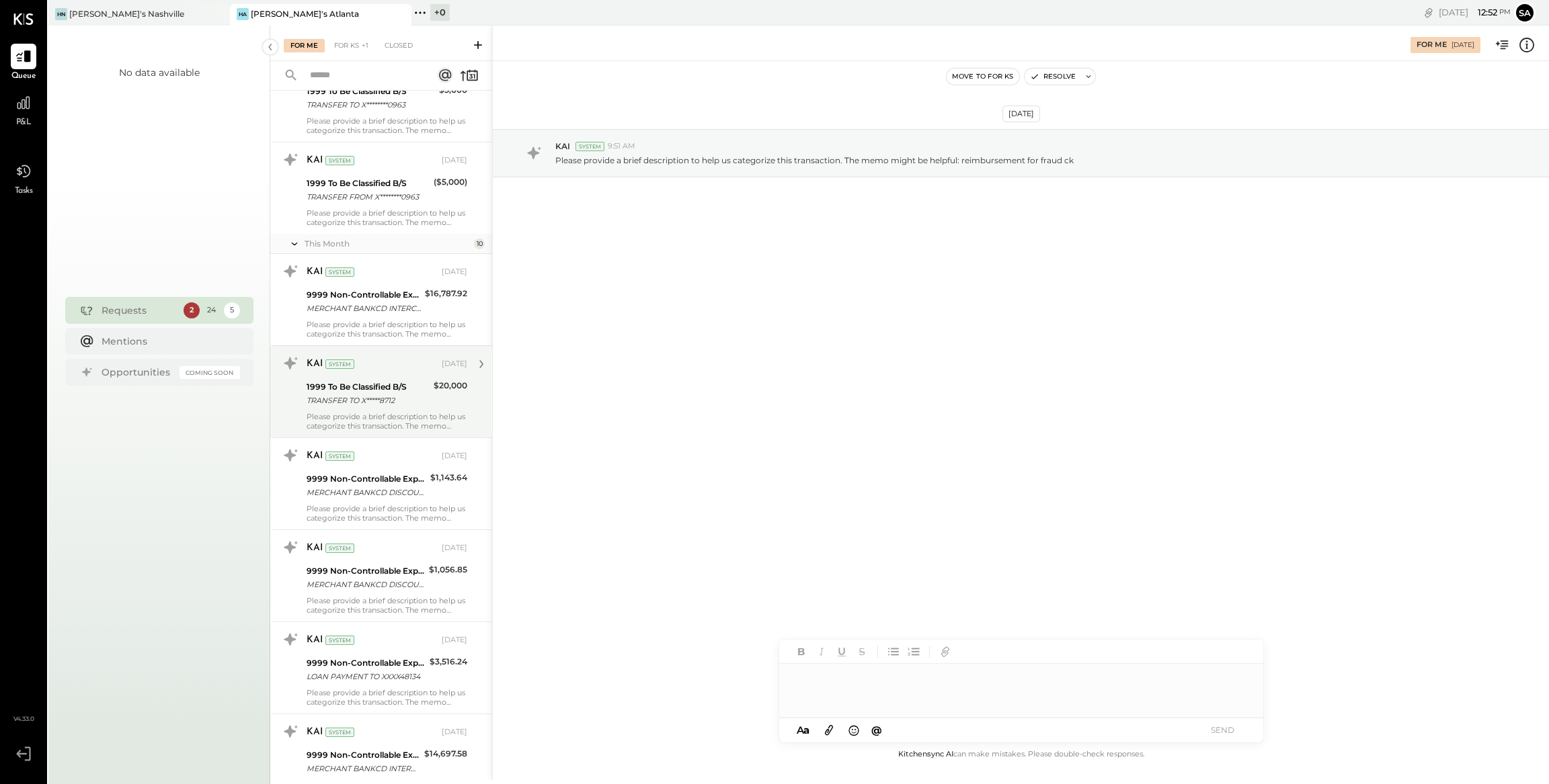
click at [453, 399] on div "$20,000" at bounding box center [450, 393] width 34 height 30
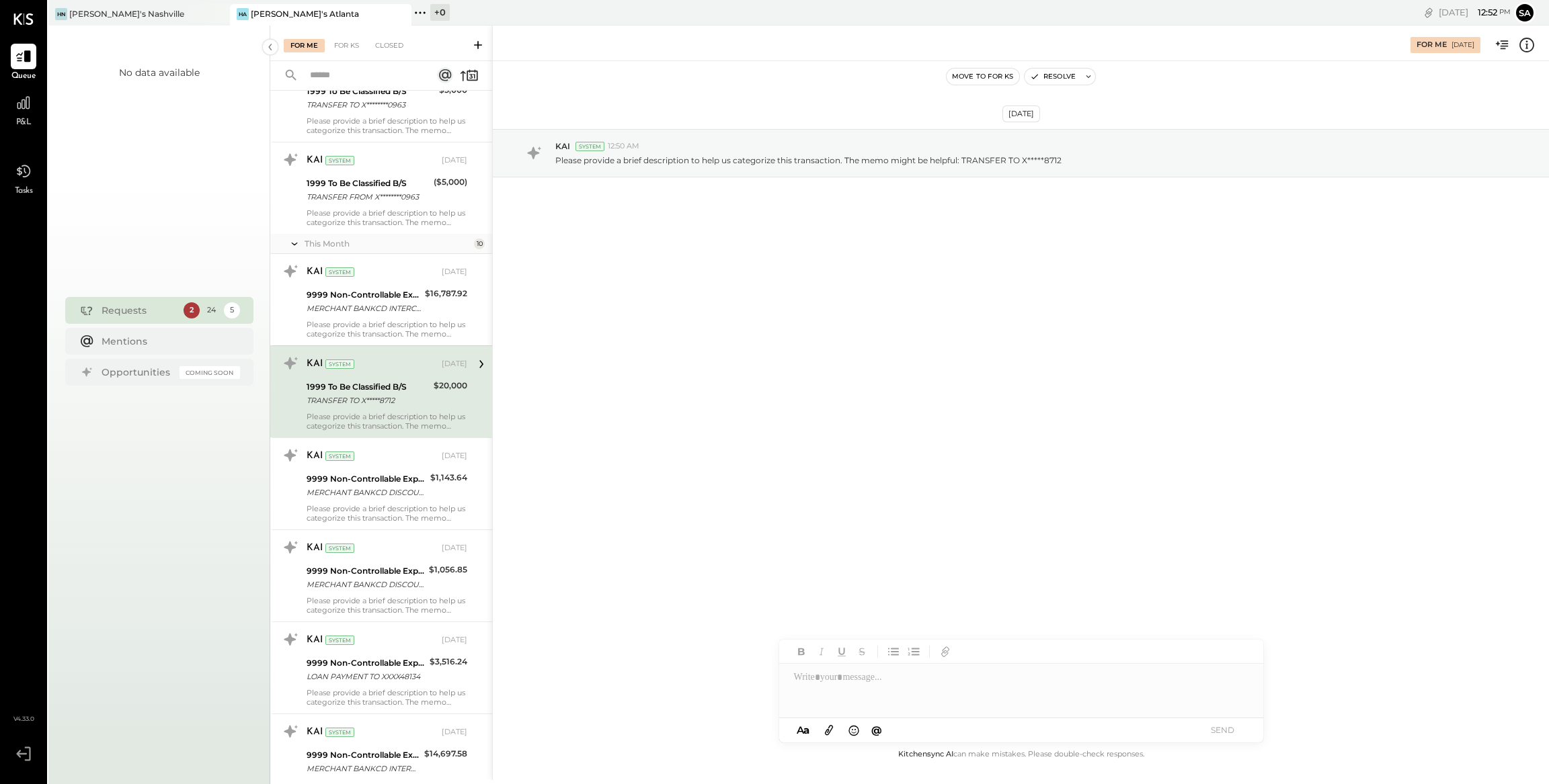
click at [1522, 45] on icon at bounding box center [1526, 45] width 17 height 17
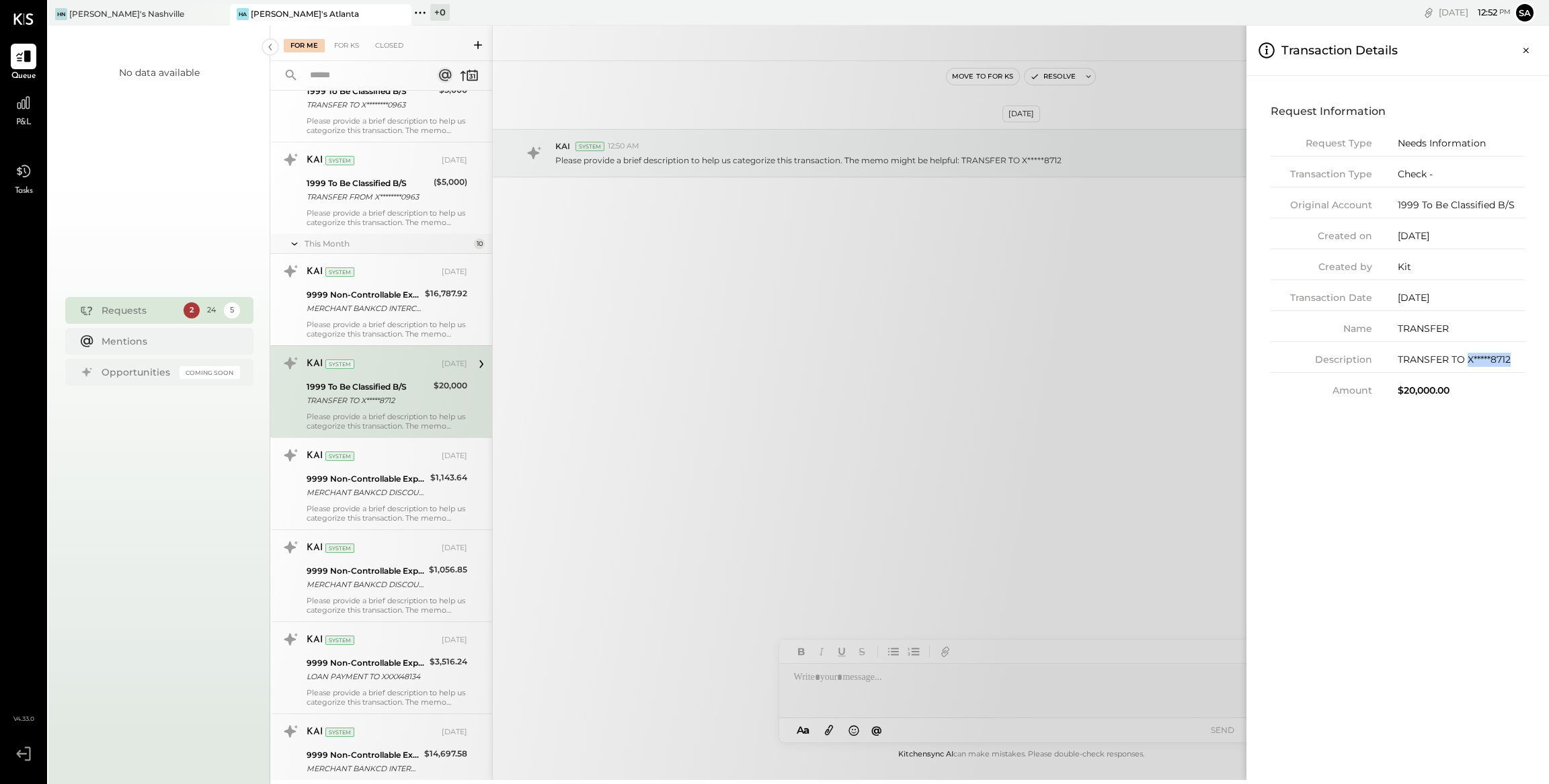
drag, startPoint x: 1512, startPoint y: 361, endPoint x: 1468, endPoint y: 362, distance: 44.0
click at [1468, 362] on div "TRANSFER TO X*****8712" at bounding box center [1461, 359] width 127 height 14
copy div "X*****8712"
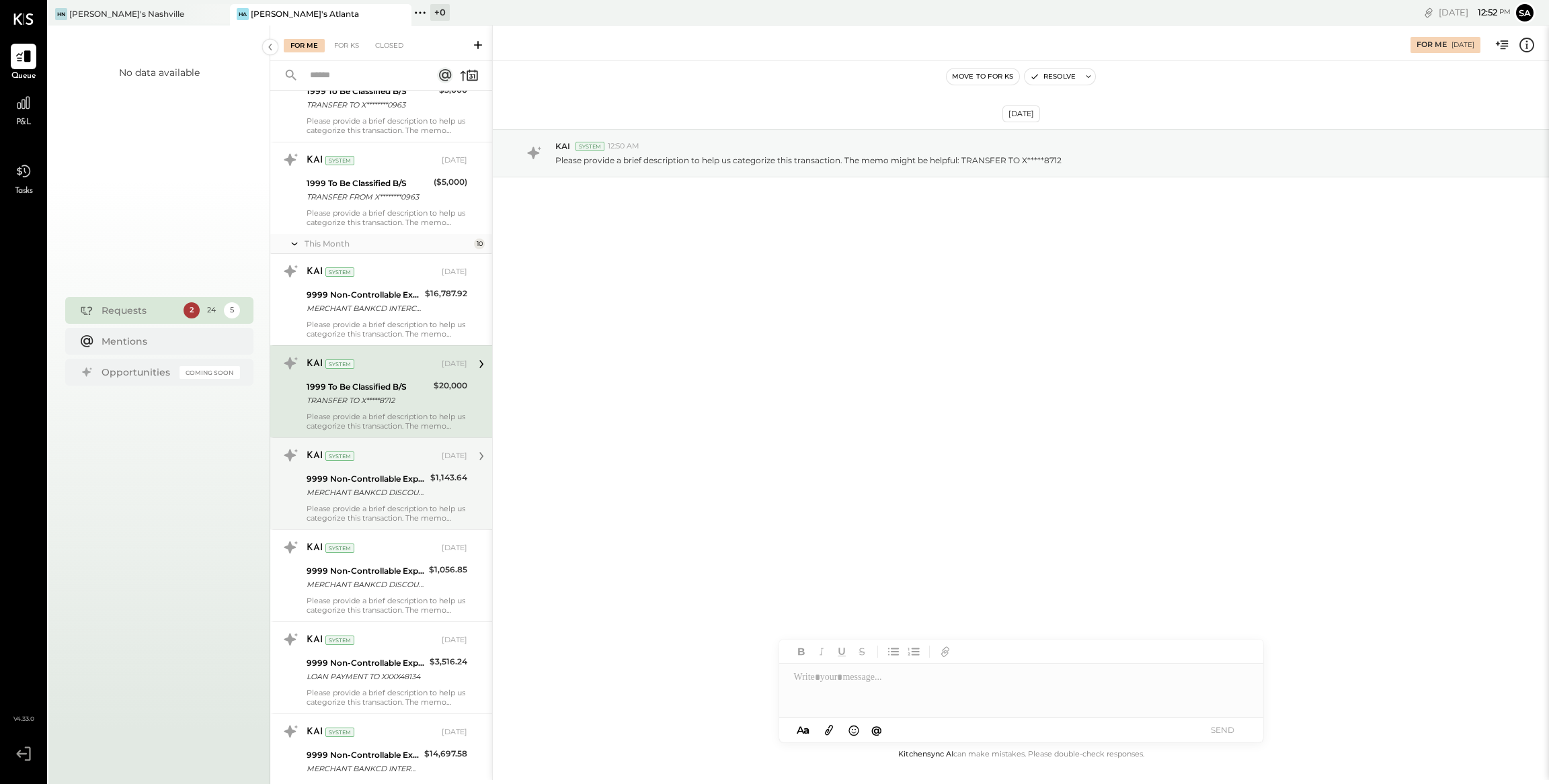
drag, startPoint x: 383, startPoint y: 486, endPoint x: 435, endPoint y: 480, distance: 52.3
click at [384, 485] on div "For Me For KS Closed Urgent Blockers Last Month 1 Akshay [PERSON_NAME] Accounta…" at bounding box center [909, 403] width 1278 height 754
click at [436, 480] on div "$1,143.64" at bounding box center [449, 478] width 37 height 14
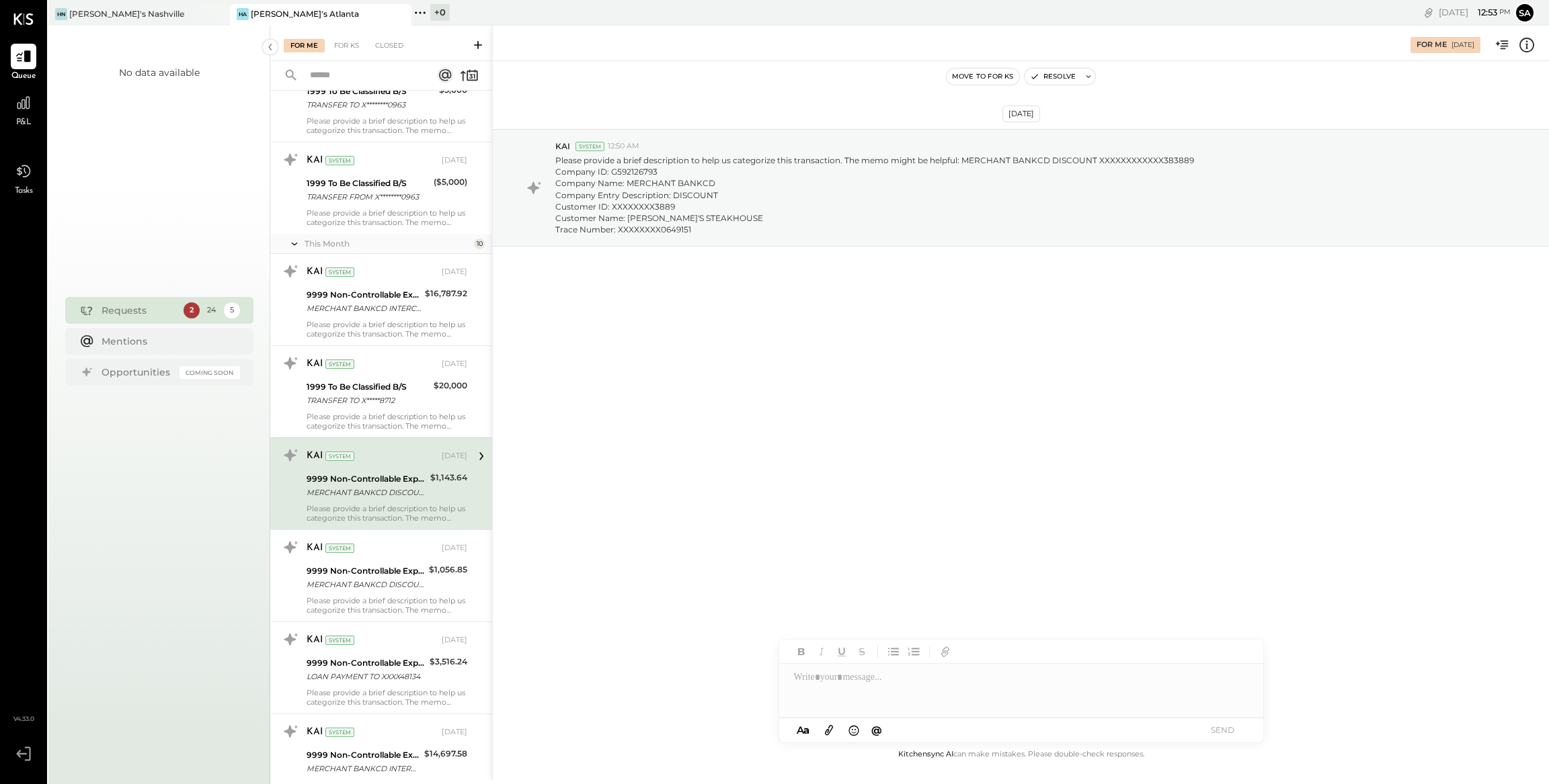
click at [1533, 49] on icon at bounding box center [1526, 45] width 17 height 17
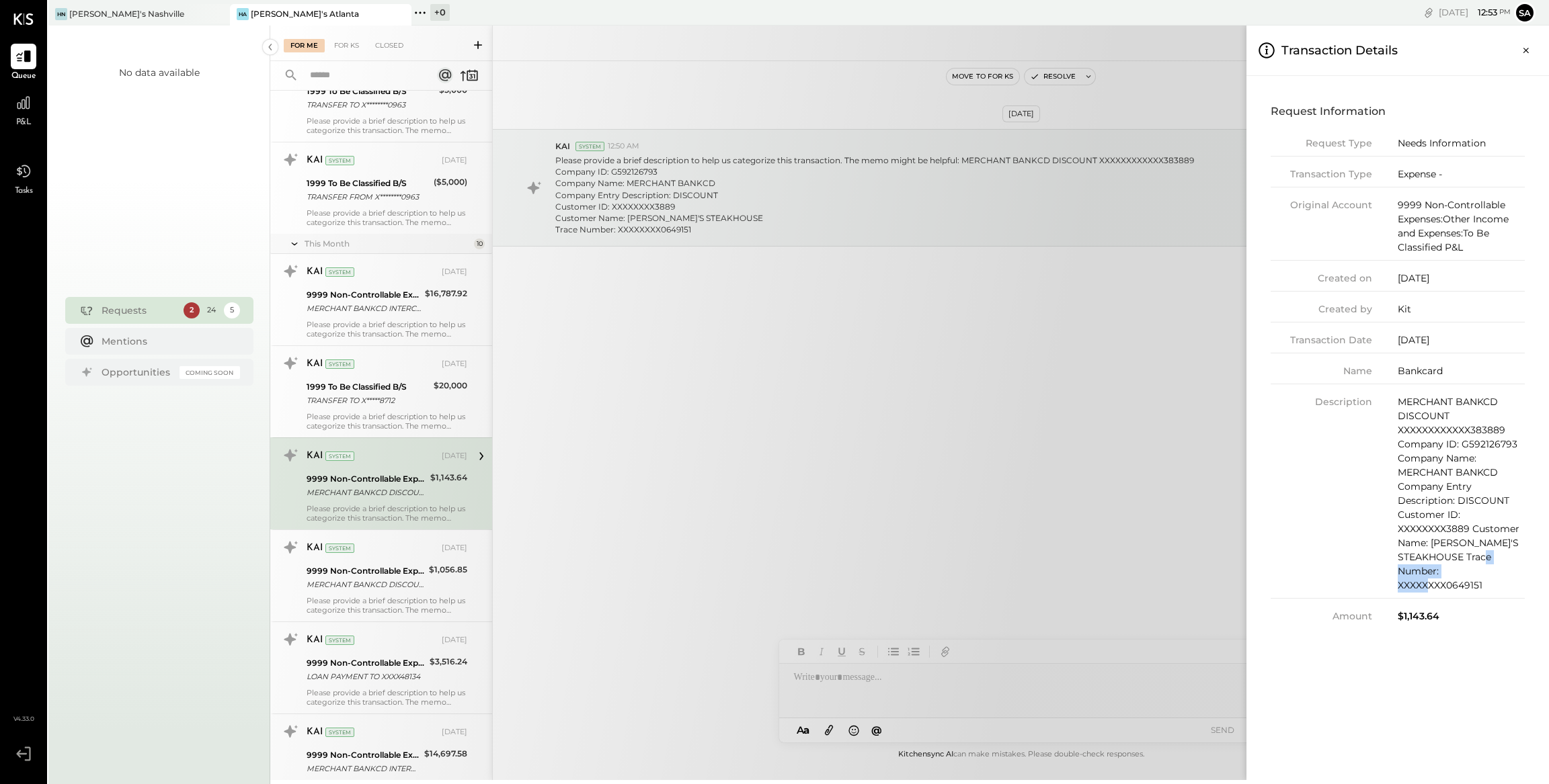
drag, startPoint x: 1483, startPoint y: 584, endPoint x: 1398, endPoint y: 586, distance: 85.0
click at [1398, 586] on div "MERCHANT BANKCD DISCOUNT XXXXXXXXXXXX383889 Company ID: G592126793 Company Name…" at bounding box center [1461, 494] width 127 height 198
copy div "XXXXXXXX0649151"
click at [1136, 430] on div "For Me For KS Closed Urgent Blockers Last Month 1 Akshay [PERSON_NAME] Accounta…" at bounding box center [909, 403] width 1278 height 754
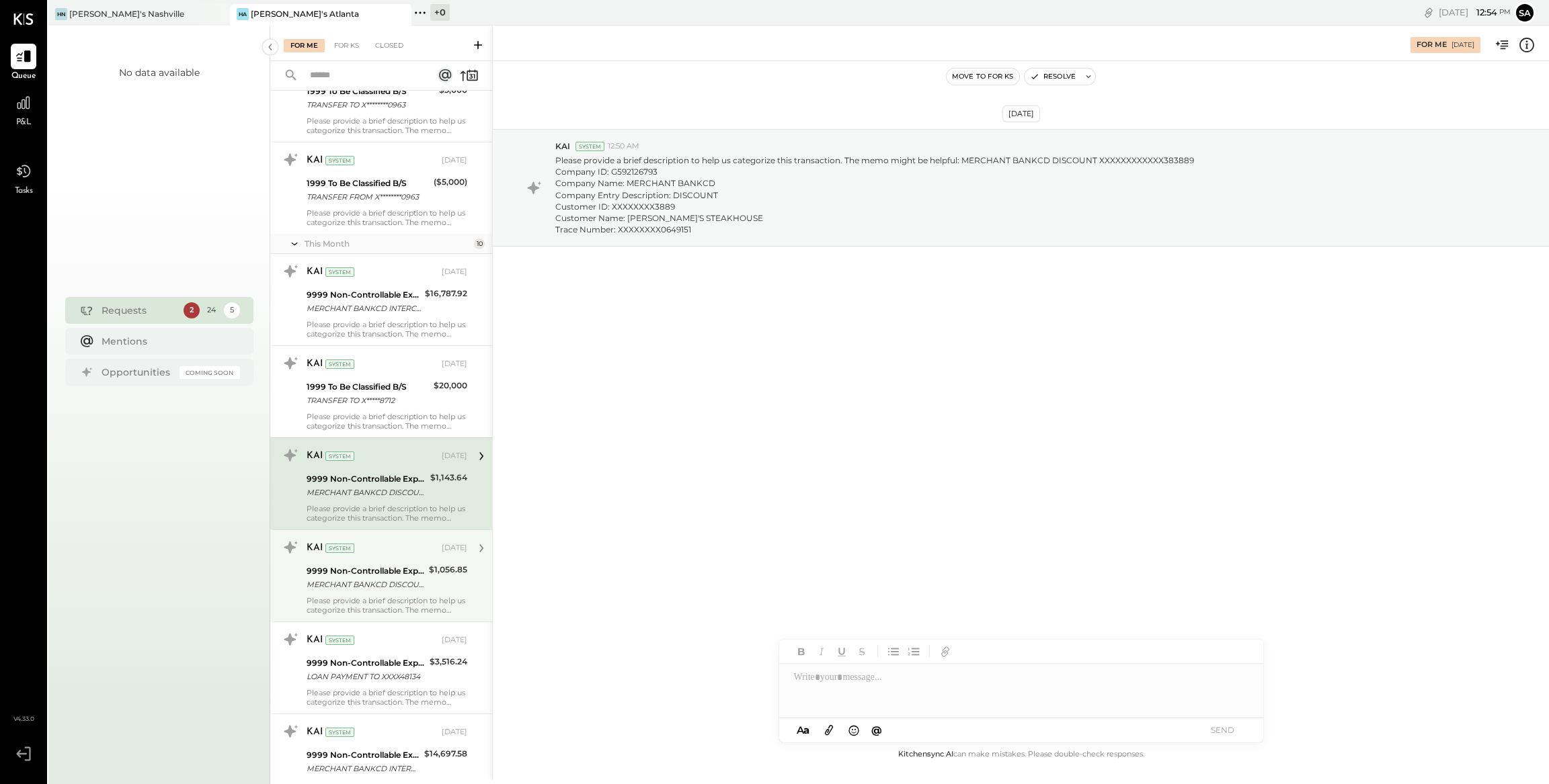
click at [442, 563] on div "$1,056.85" at bounding box center [448, 570] width 39 height 14
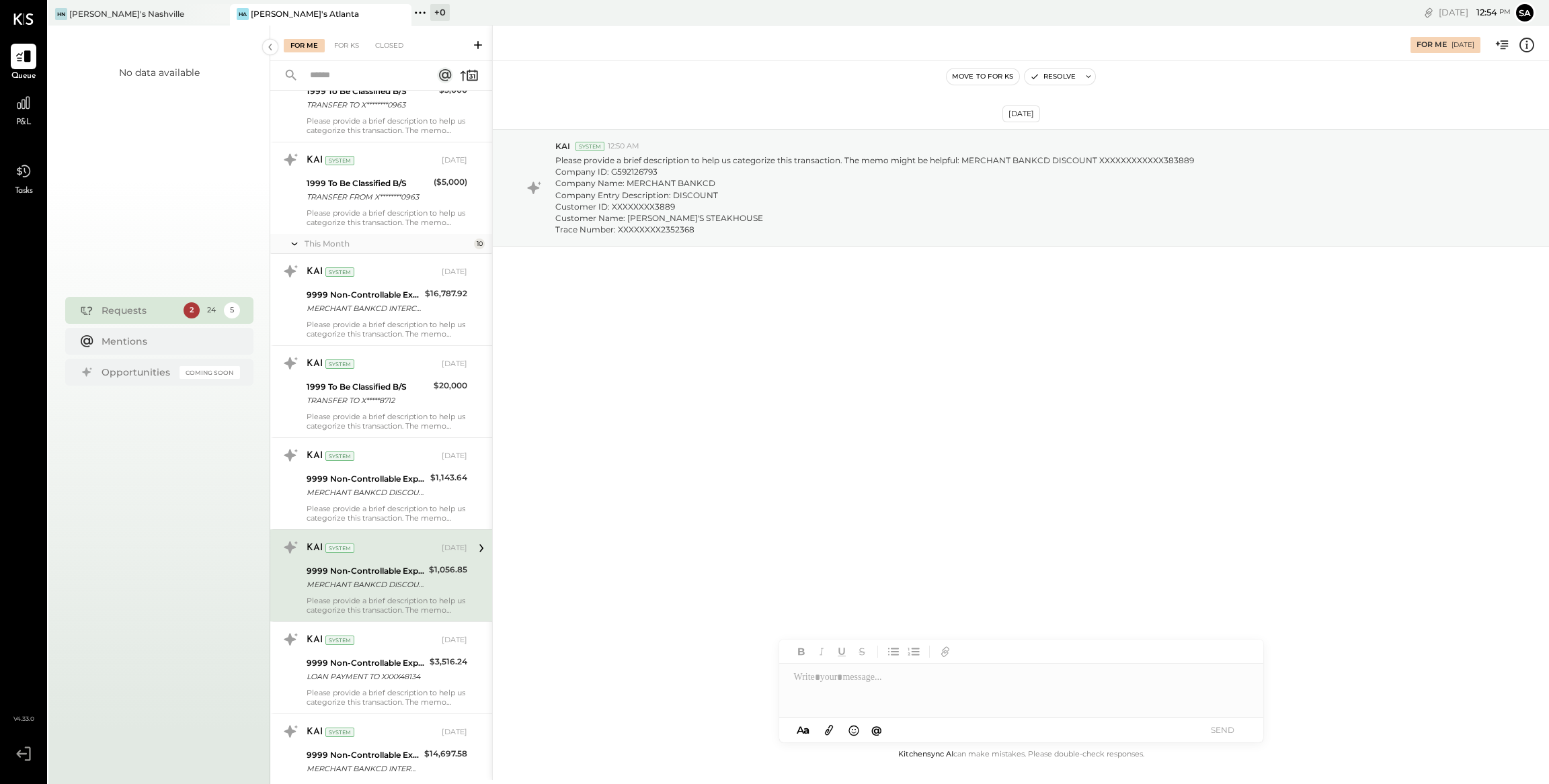
click at [1524, 46] on icon at bounding box center [1526, 45] width 17 height 17
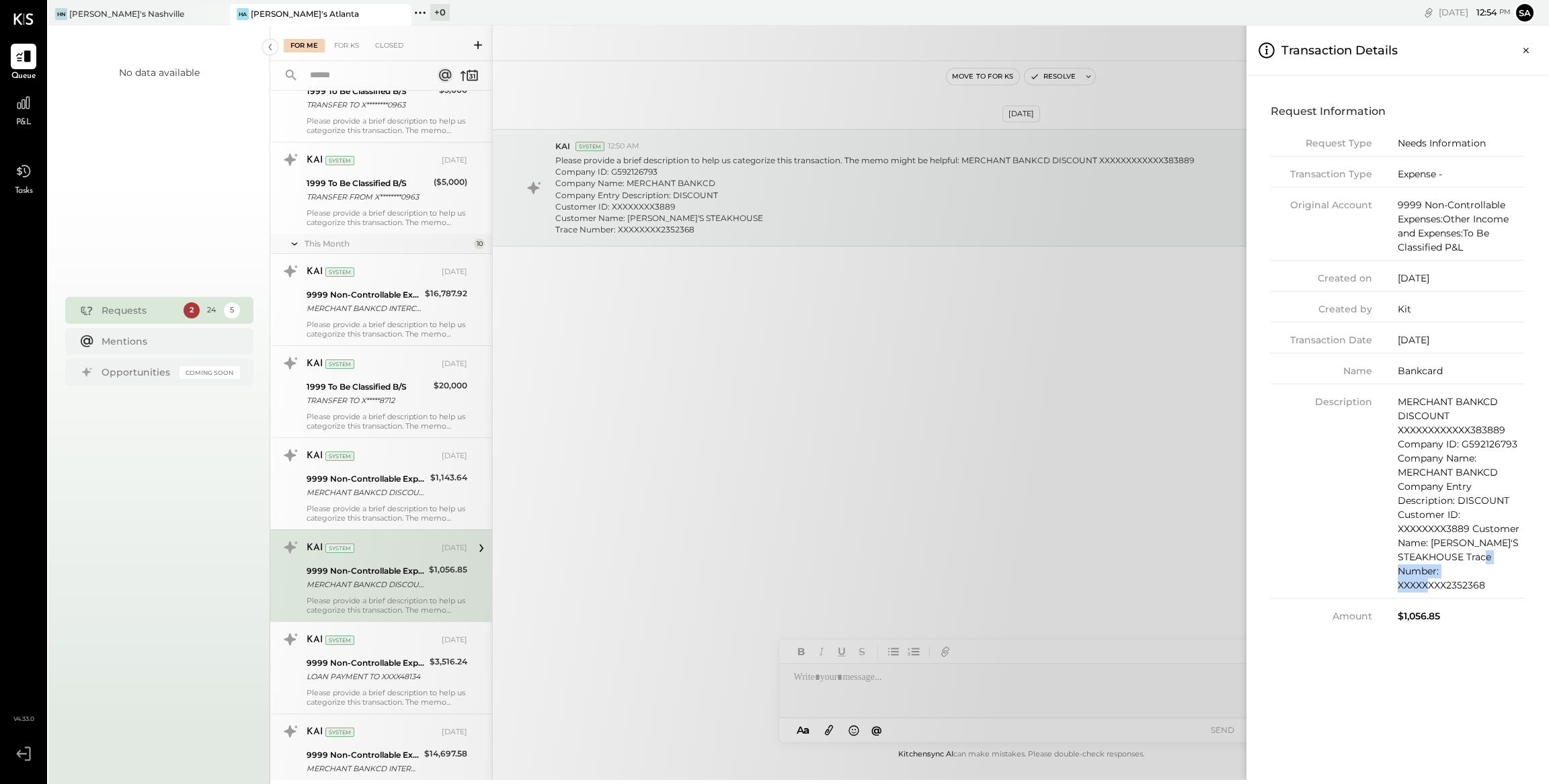
drag, startPoint x: 1480, startPoint y: 584, endPoint x: 1399, endPoint y: 590, distance: 81.2
click at [1397, 589] on div "MERCHANT BANKCD DISCOUNT XXXXXXXXXXXX383889 Company ID: G592126793 Company Name…" at bounding box center [1461, 494] width 127 height 198
copy div "XXXXXXXX2352368"
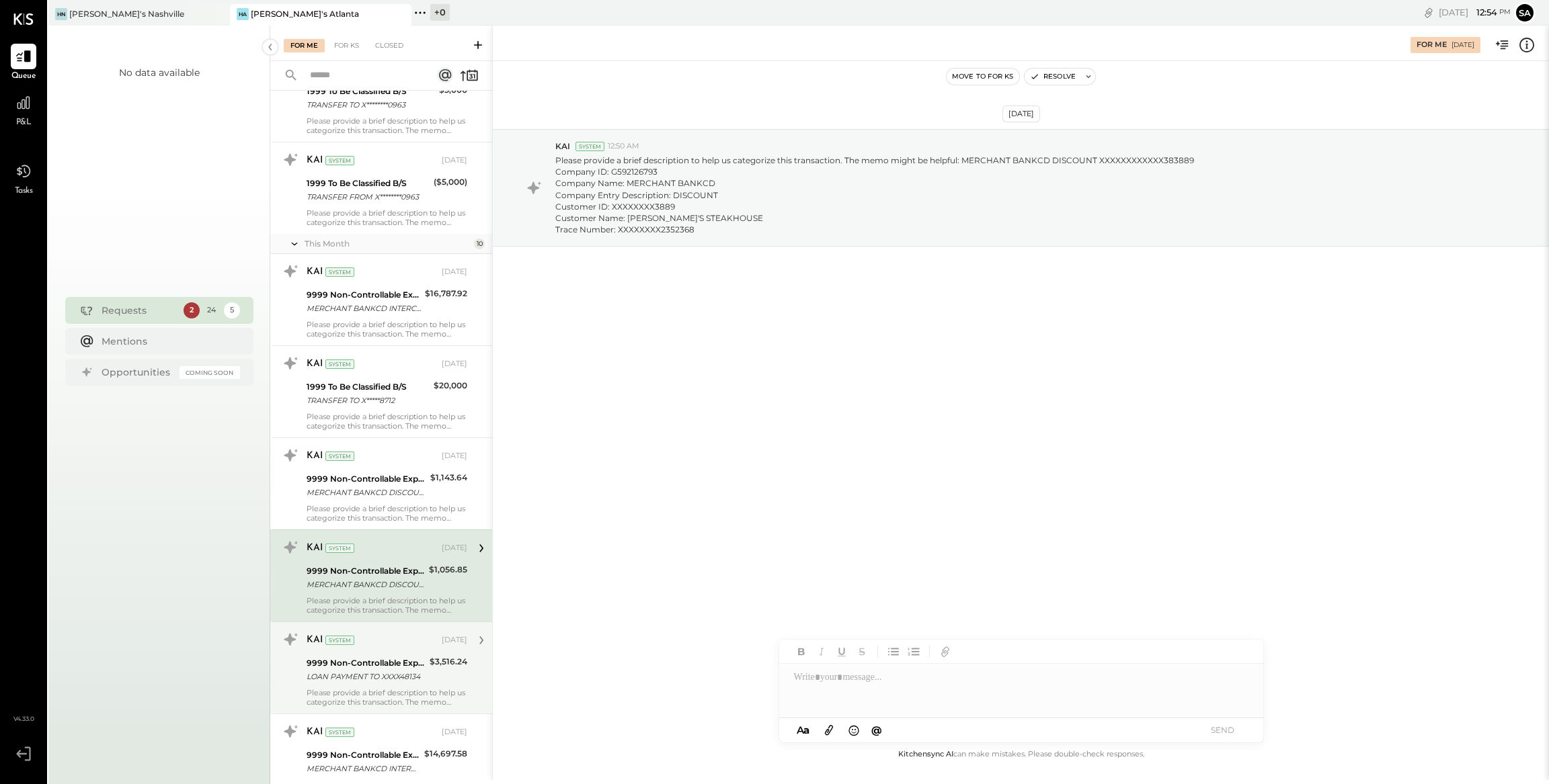
click at [388, 699] on div "For Me For KS Closed Urgent Blockers Last Month 1 Akshay [PERSON_NAME] Accounta…" at bounding box center [909, 403] width 1278 height 754
click at [430, 679] on div "$3,516.24" at bounding box center [448, 670] width 38 height 30
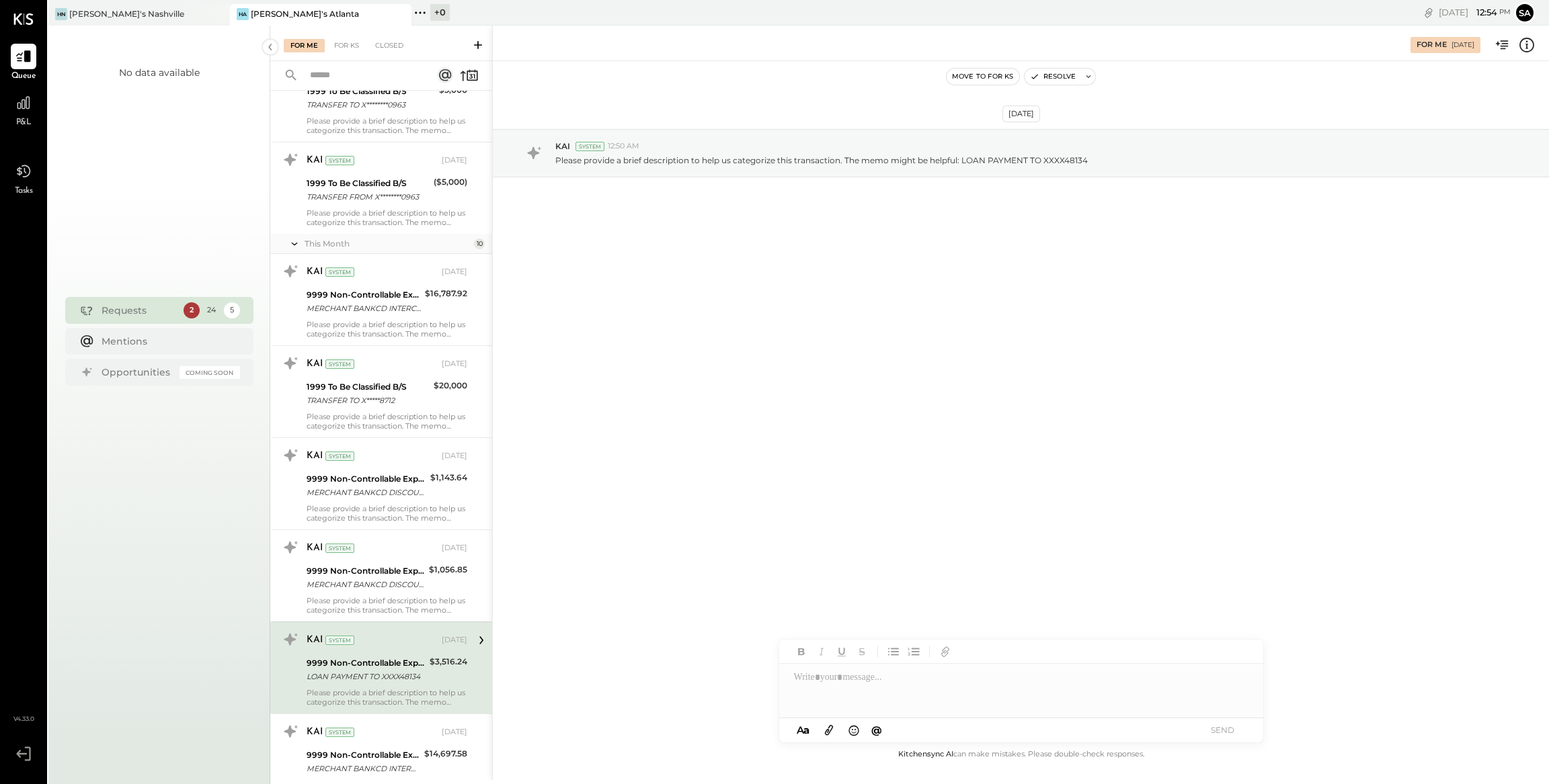
click at [1526, 47] on icon at bounding box center [1526, 45] width 2 height 8
click at [929, 553] on div "For Me For KS Closed Urgent Blockers Last Month 1 Akshay [PERSON_NAME] Accounta…" at bounding box center [909, 403] width 1278 height 754
click at [974, 683] on div at bounding box center [1021, 690] width 484 height 54
click at [1226, 734] on button "SEND" at bounding box center [1223, 730] width 54 height 18
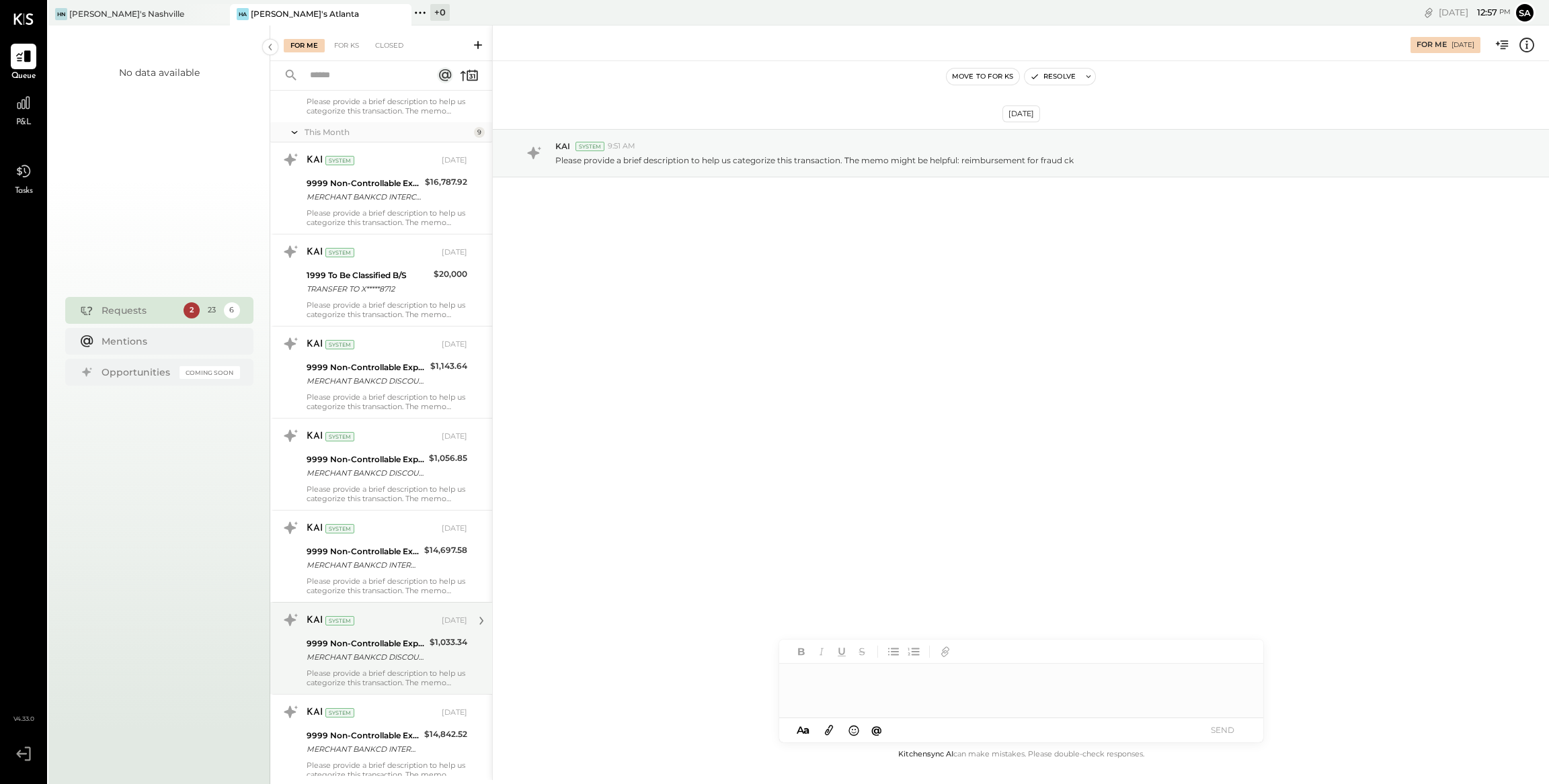
scroll to position [922, 0]
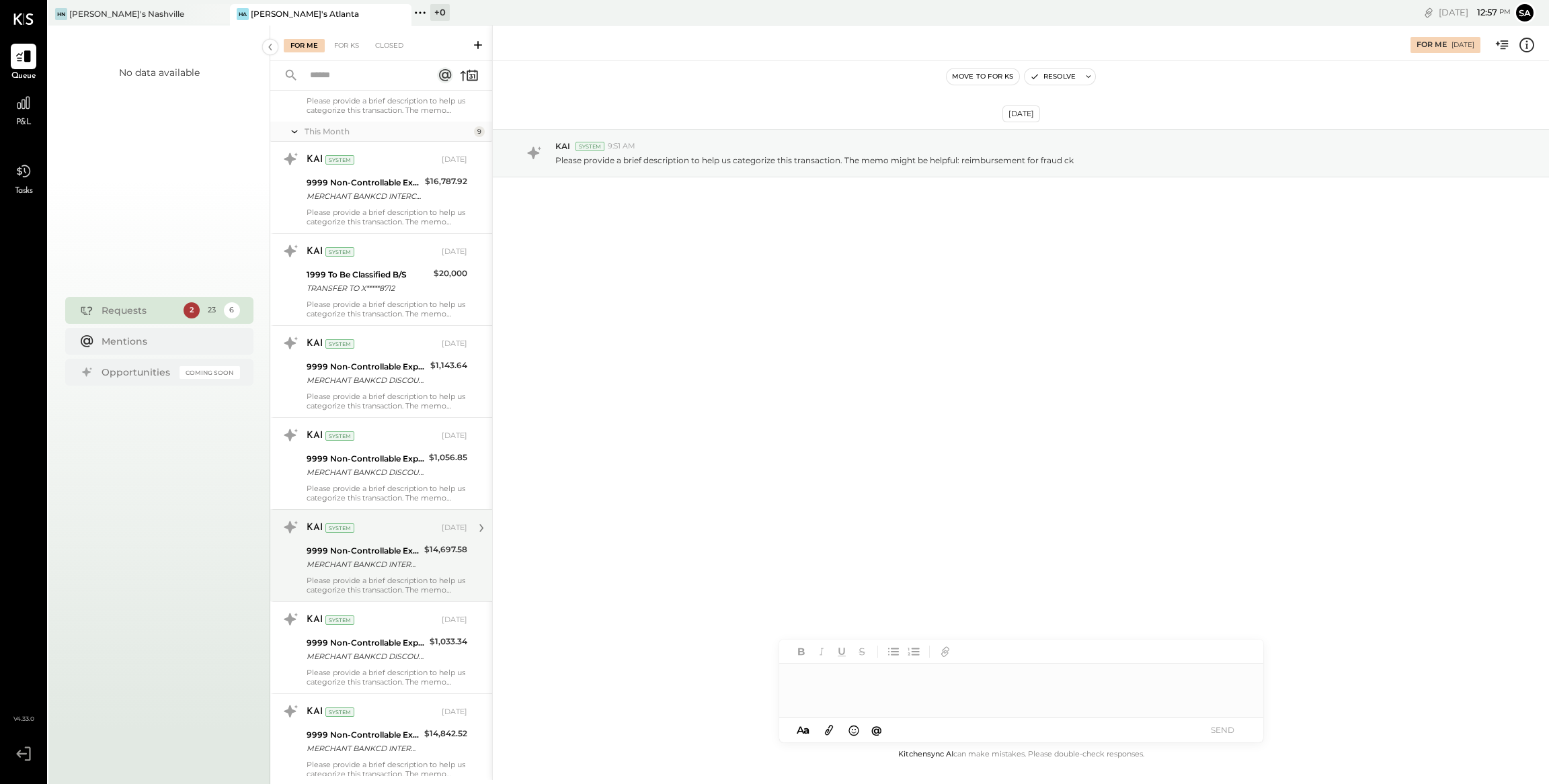
click at [450, 572] on div "KAI System [DATE] 9999 Non-Controllable Expenses:Other Income and Expenses:To B…" at bounding box center [386, 555] width 160 height 78
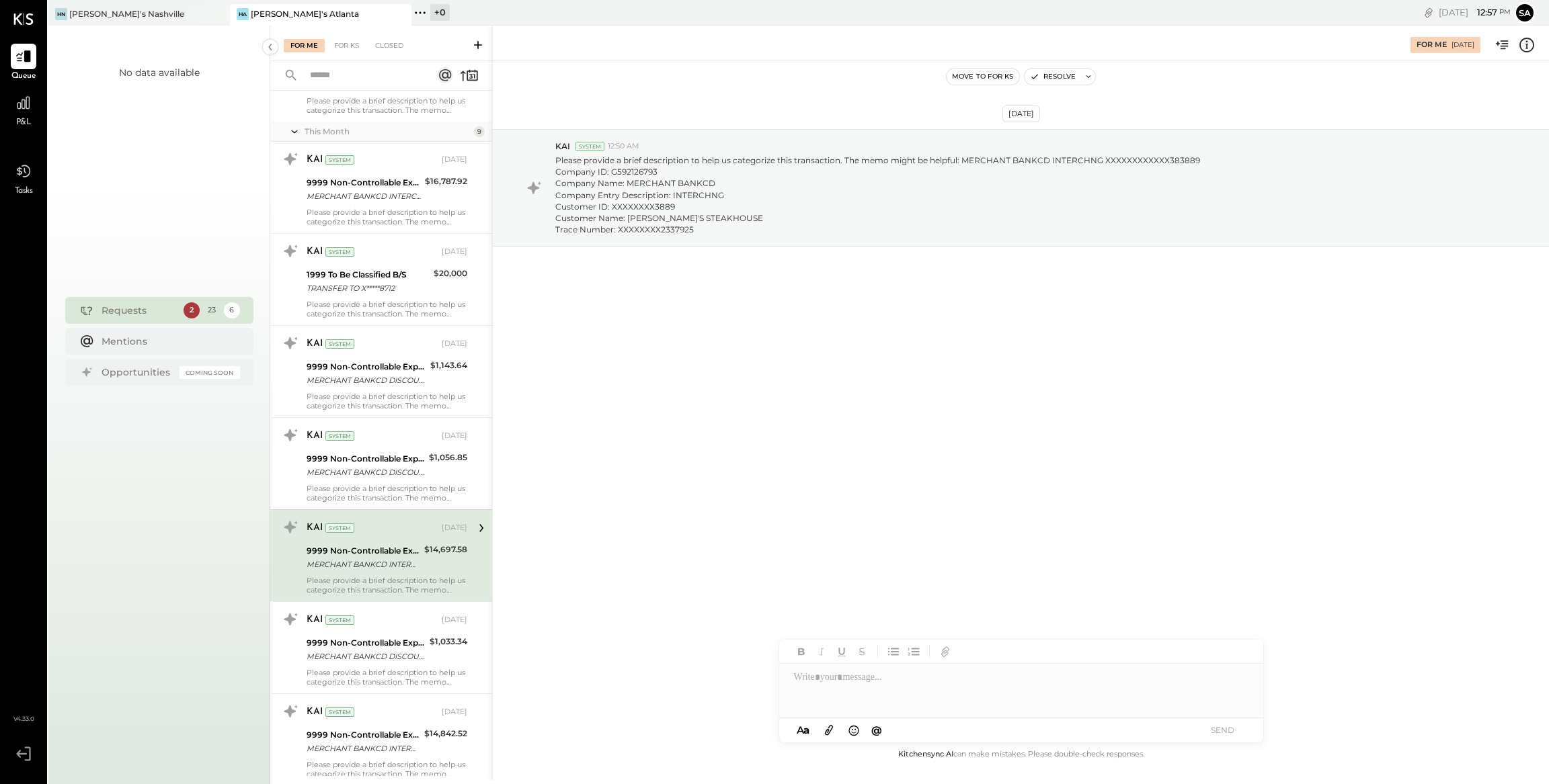
click at [1525, 45] on icon at bounding box center [1526, 45] width 17 height 17
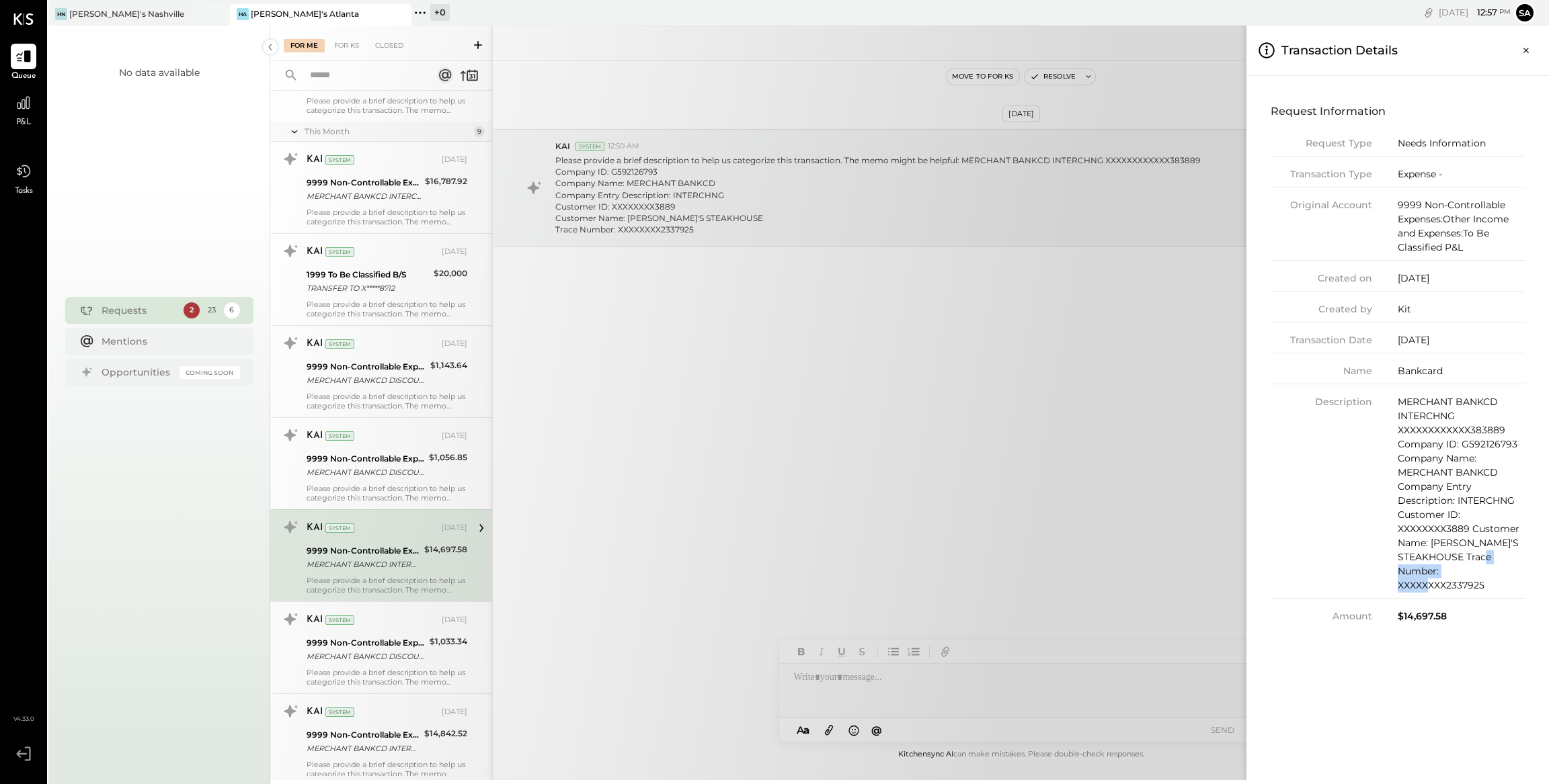
drag, startPoint x: 1486, startPoint y: 583, endPoint x: 1396, endPoint y: 589, distance: 90.2
click at [1396, 589] on div "Description MERCHANT BANKCD INTERCHNG XXXXXXXXXXXX383889 Company ID: G592126793…" at bounding box center [1397, 497] width 254 height 204
copy div "XXXXXXXX2337925"
click at [714, 282] on div "For Me For KS Closed Urgent Blockers Last Month 1 Akshay [PERSON_NAME] Accounta…" at bounding box center [909, 403] width 1278 height 754
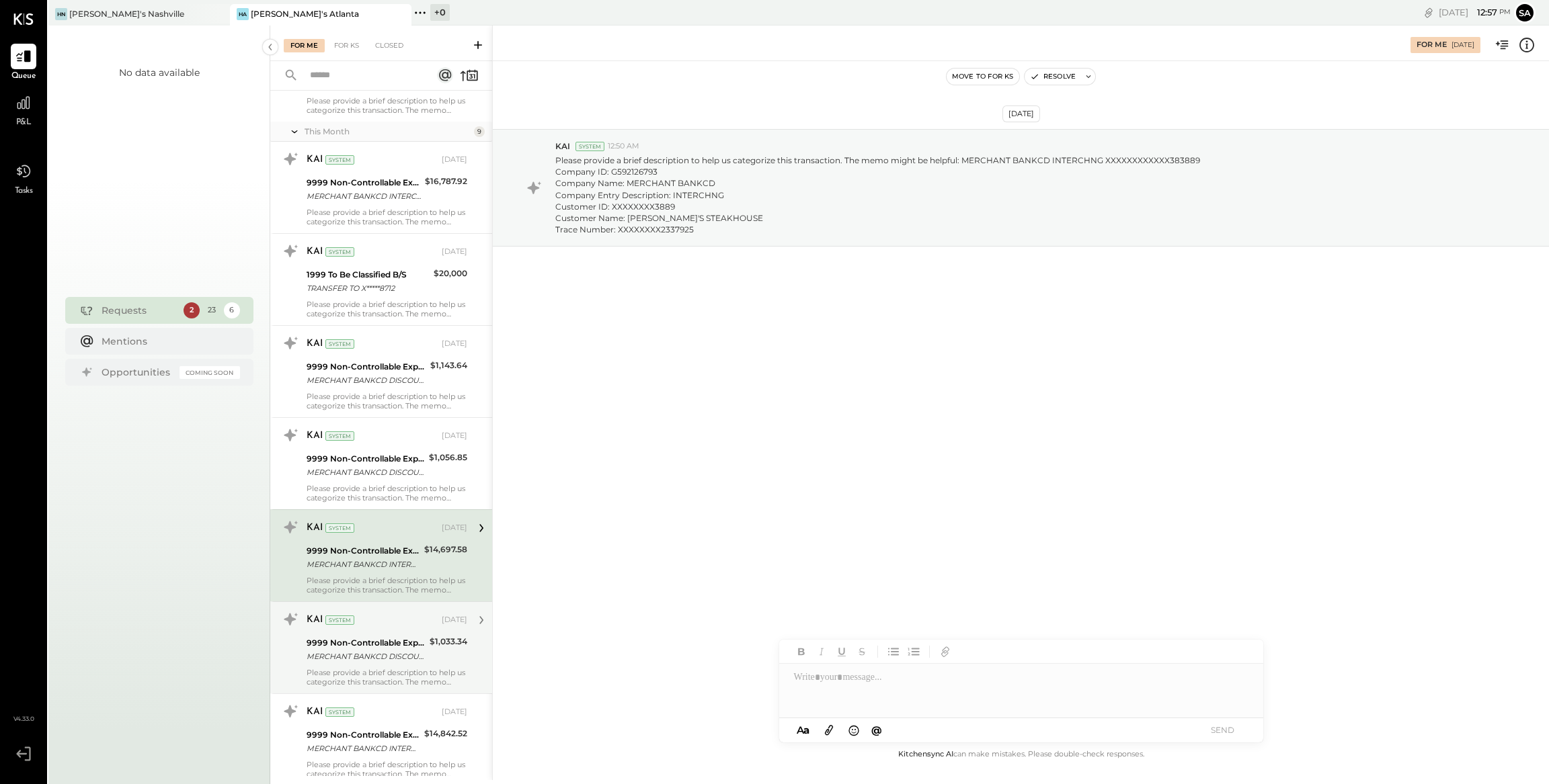
click at [435, 635] on div "$1,033.34" at bounding box center [448, 642] width 38 height 14
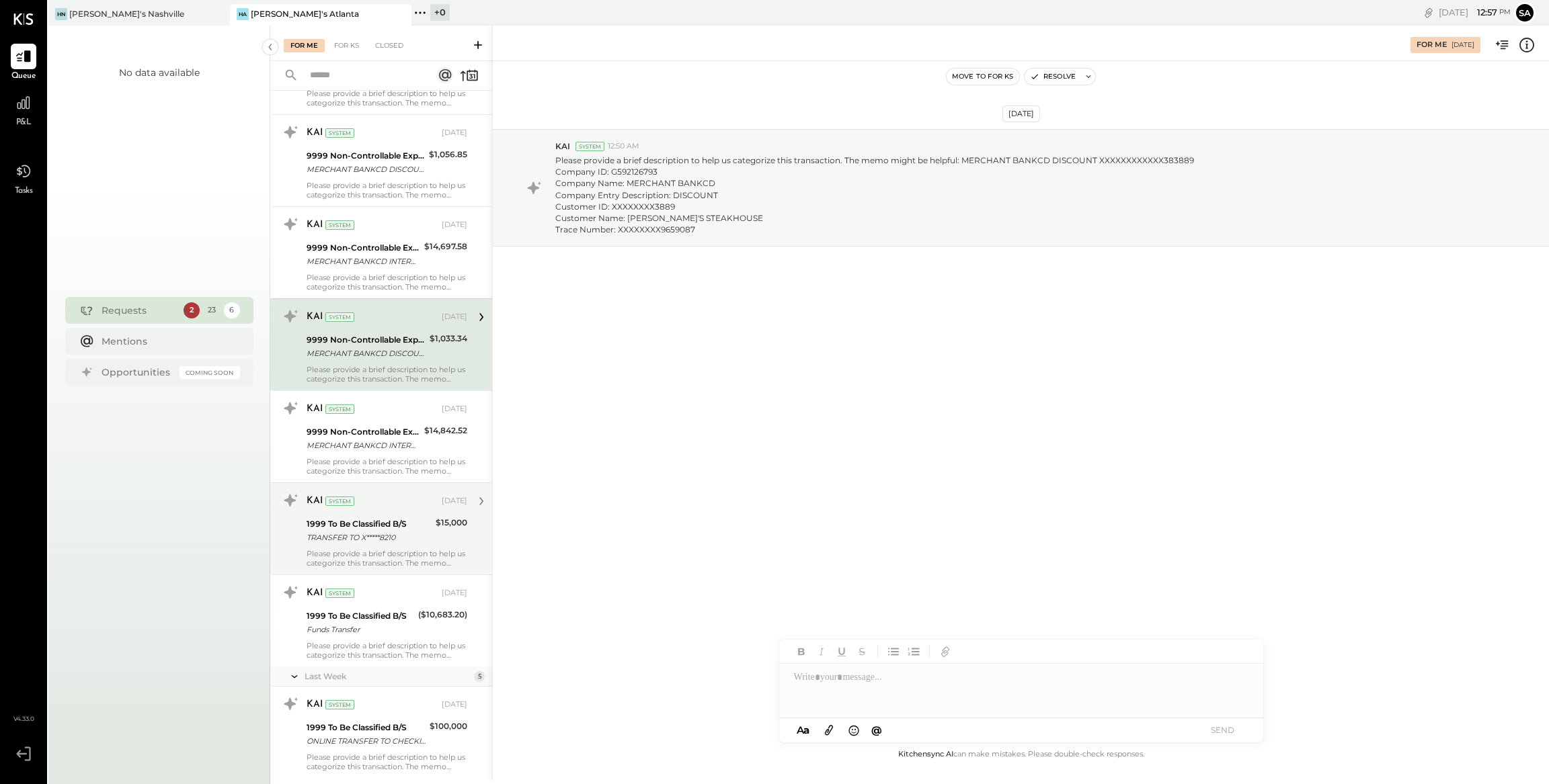
scroll to position [1228, 0]
click at [1528, 43] on icon at bounding box center [1526, 45] width 17 height 17
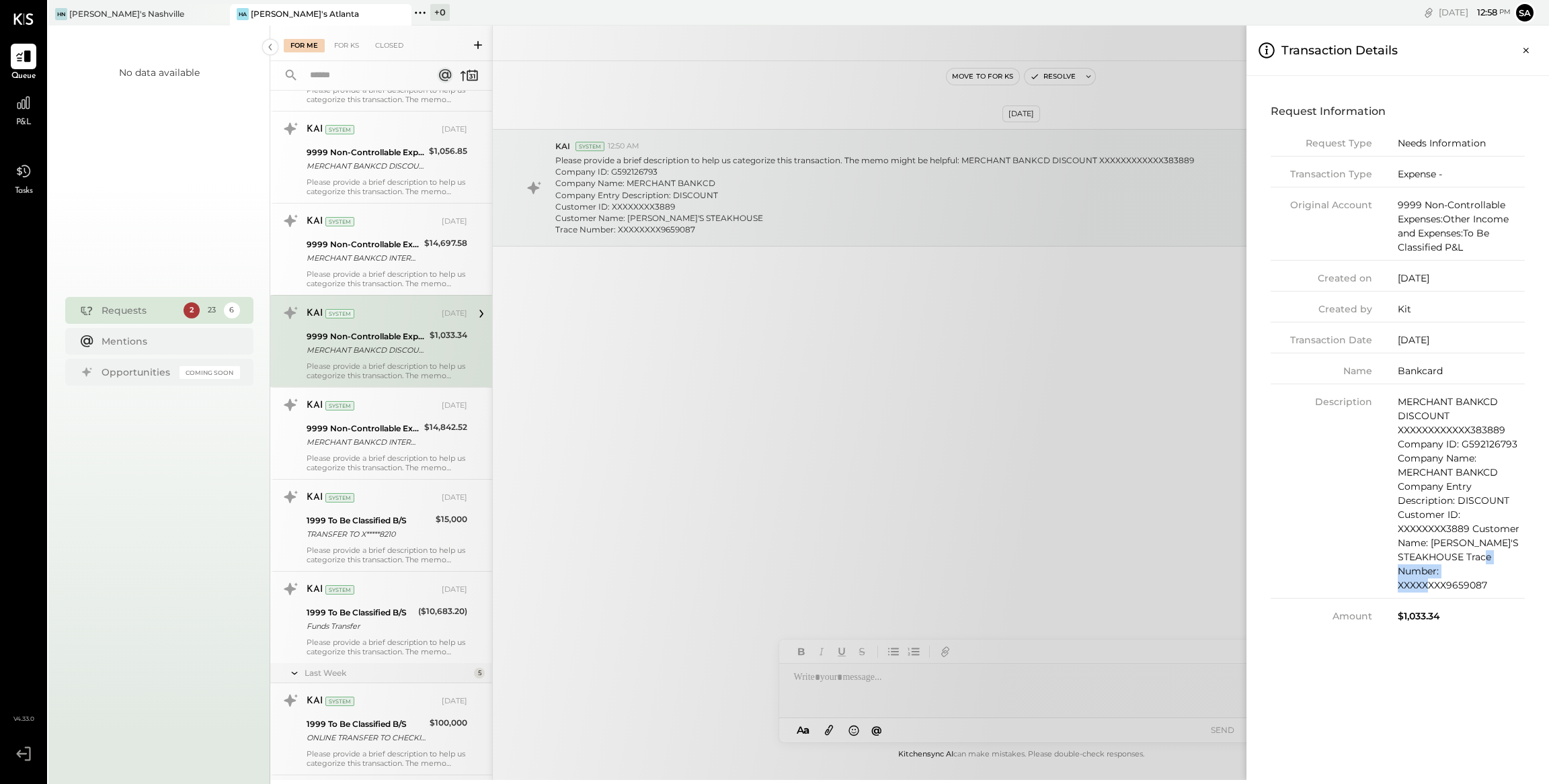
drag, startPoint x: 1485, startPoint y: 583, endPoint x: 1397, endPoint y: 582, distance: 88.0
click at [1397, 582] on div "MERCHANT BANKCD DISCOUNT XXXXXXXXXXXX383889 Company ID: G592126793 Company Name…" at bounding box center [1461, 494] width 127 height 198
copy div "XXXXXXXX9659087"
click at [1521, 52] on icon "Close panel" at bounding box center [1526, 50] width 14 height 14
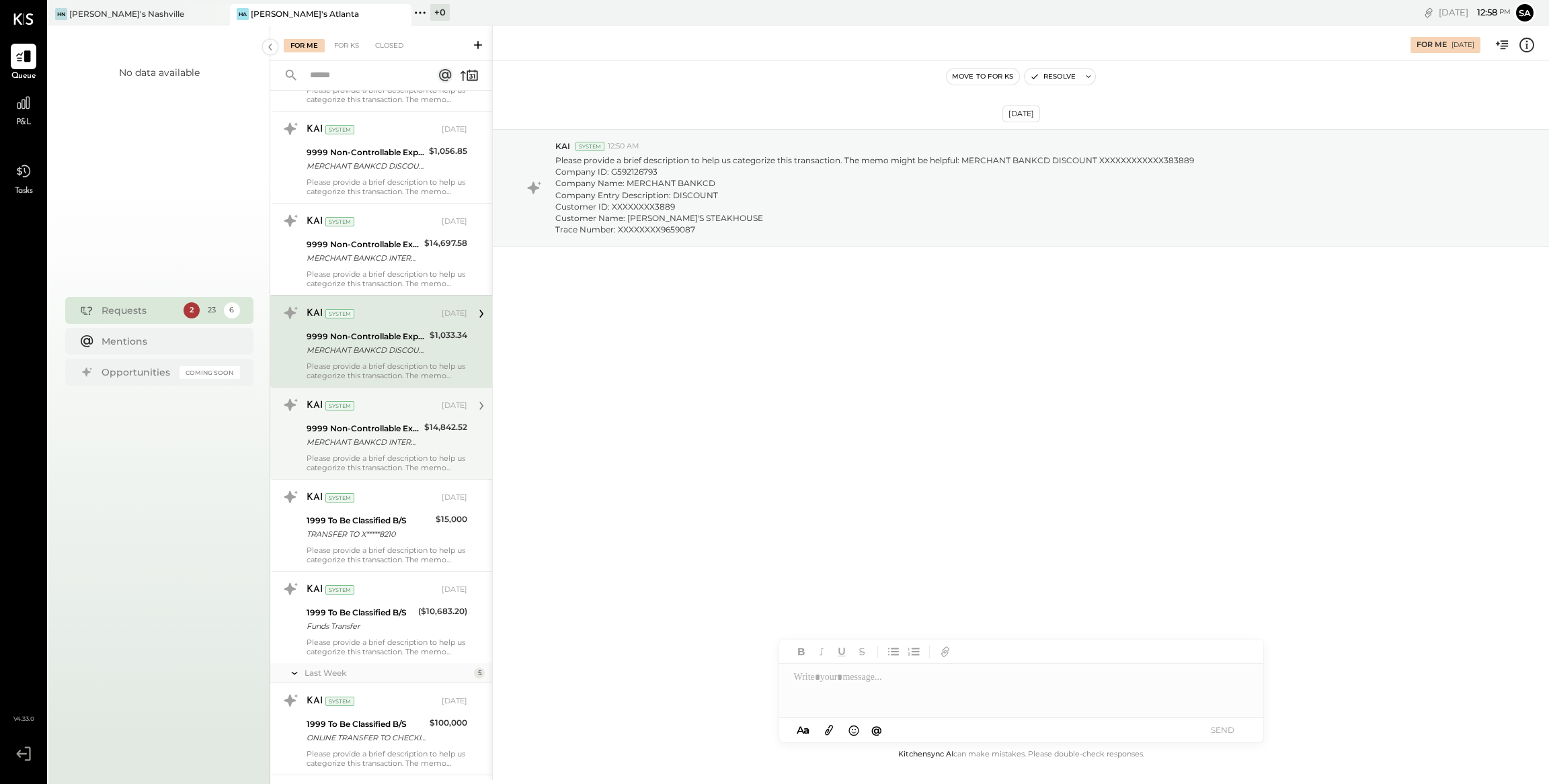
click at [437, 427] on div "$14,842.52" at bounding box center [446, 427] width 43 height 14
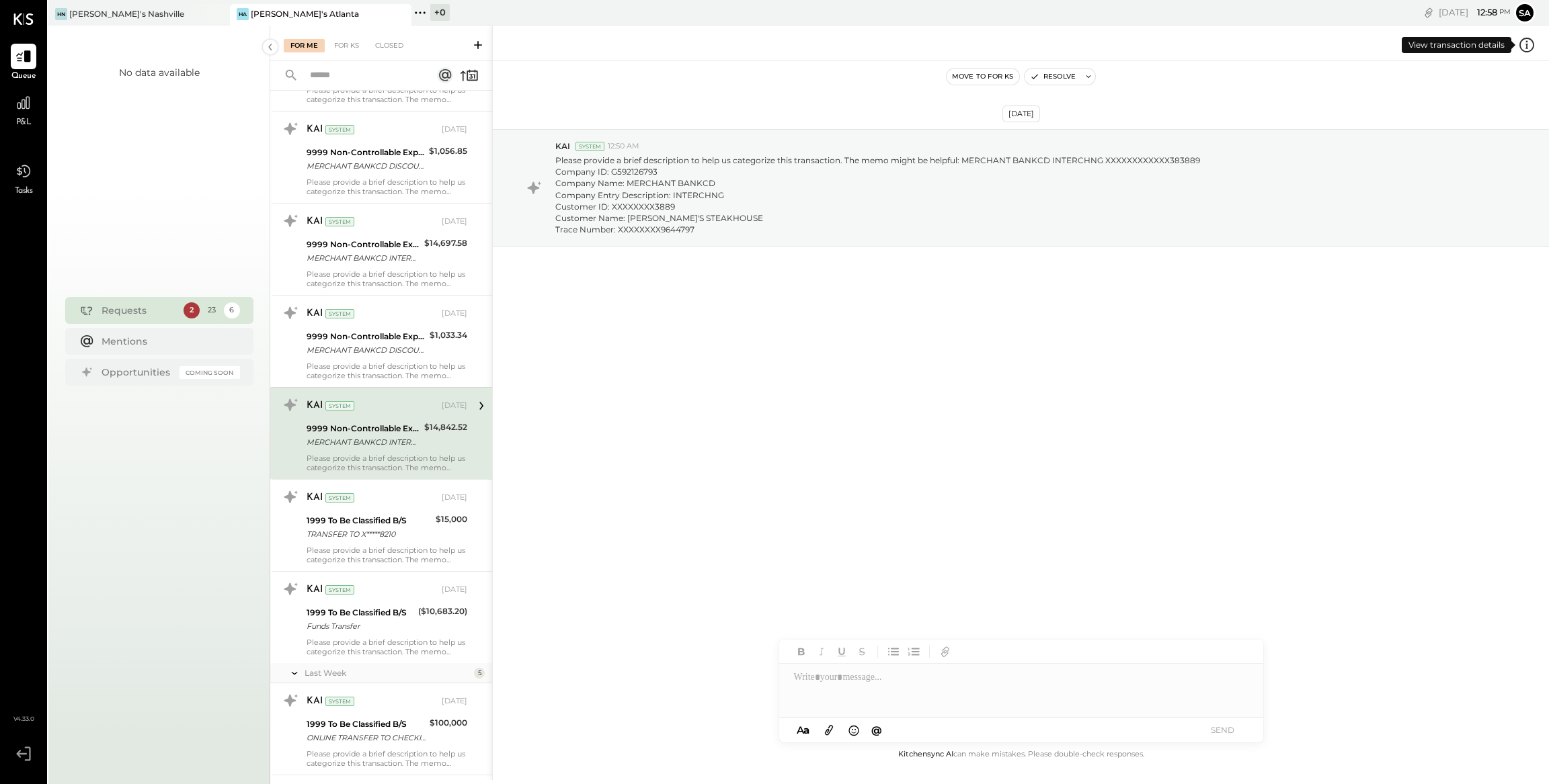
click at [1528, 45] on icon at bounding box center [1526, 45] width 17 height 17
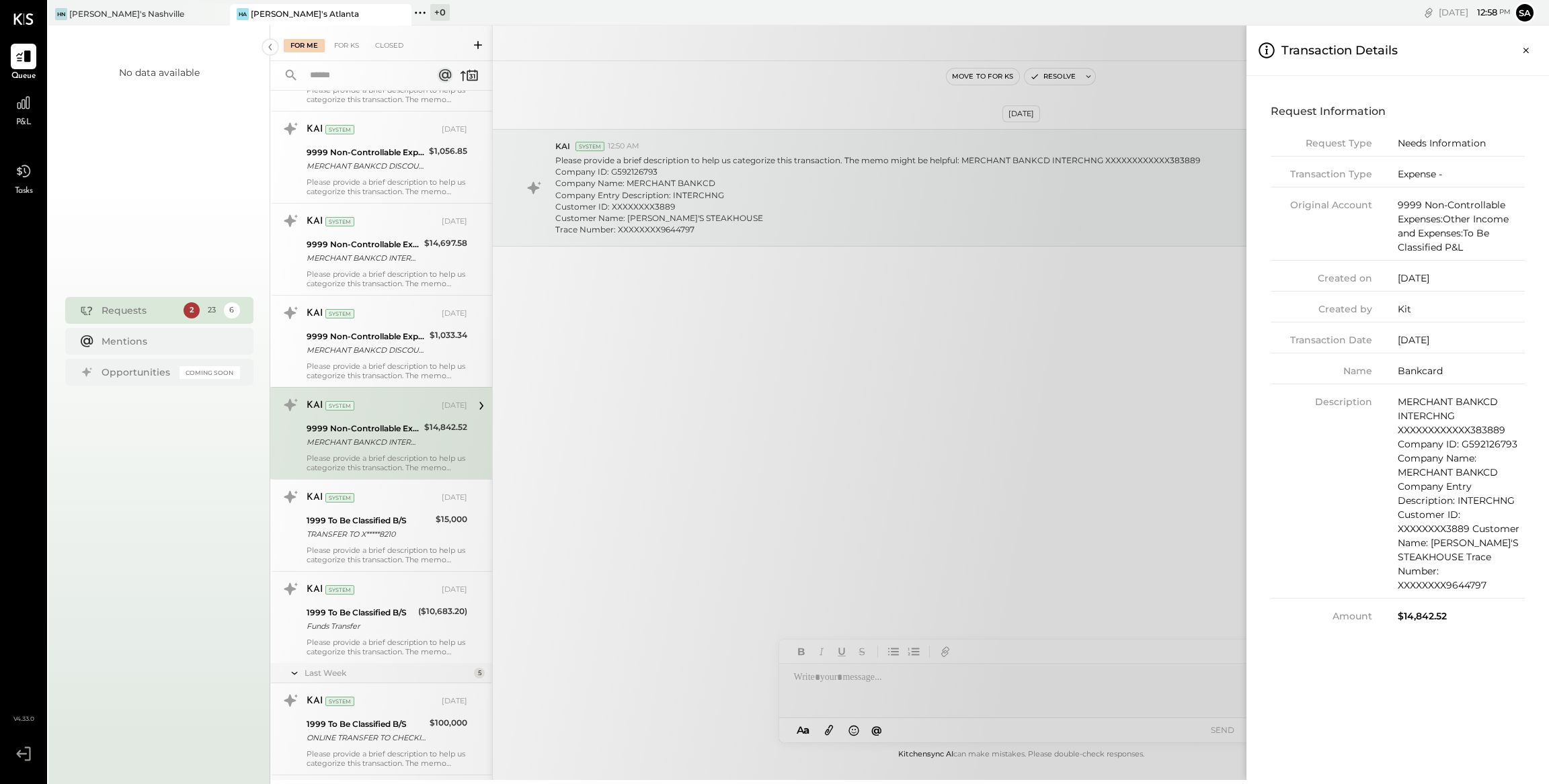
drag, startPoint x: 1504, startPoint y: 559, endPoint x: 1485, endPoint y: 582, distance: 29.8
click at [1504, 559] on div "MERCHANT BANKCD INTERCHNG XXXXXXXXXXXX383889 Company ID: G592126793 Company Nam…" at bounding box center [1461, 494] width 127 height 198
drag, startPoint x: 1486, startPoint y: 586, endPoint x: 1396, endPoint y: 587, distance: 90.0
click at [1396, 587] on div "Description MERCHANT BANKCD INTERCHNG XXXXXXXXXXXX383889 Company ID: G592126793…" at bounding box center [1397, 497] width 254 height 204
copy div "XXXXXXXX9644797"
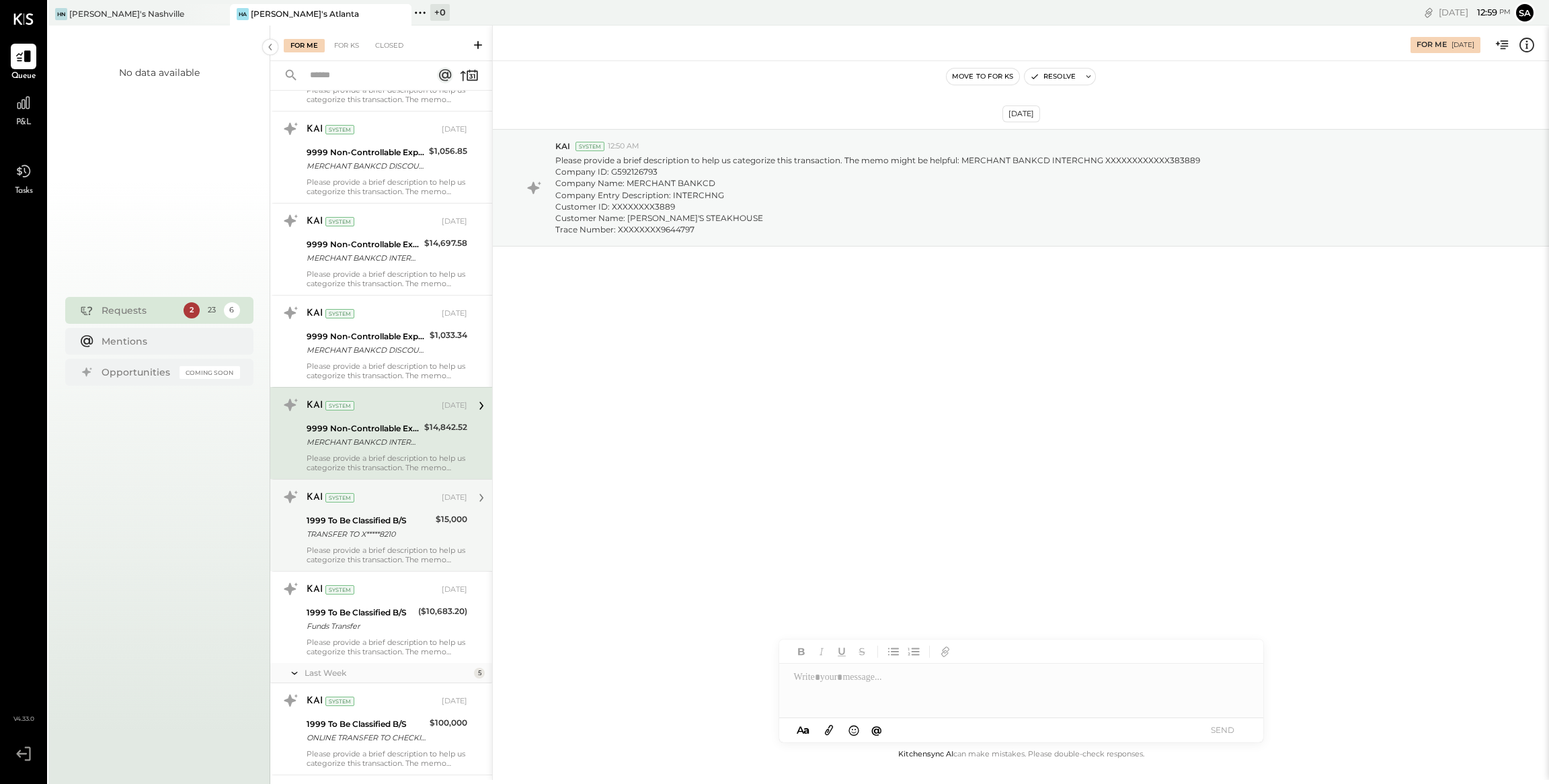
click at [453, 510] on div "For Me For KS Closed Urgent Blockers Last Month 1 Akshay [PERSON_NAME] Accounta…" at bounding box center [909, 403] width 1278 height 754
click at [435, 511] on div "KAI System [DATE] 1999 To Be Classified B/S TRANSFER TO X*****8210 $15,000 Plea…" at bounding box center [386, 525] width 160 height 78
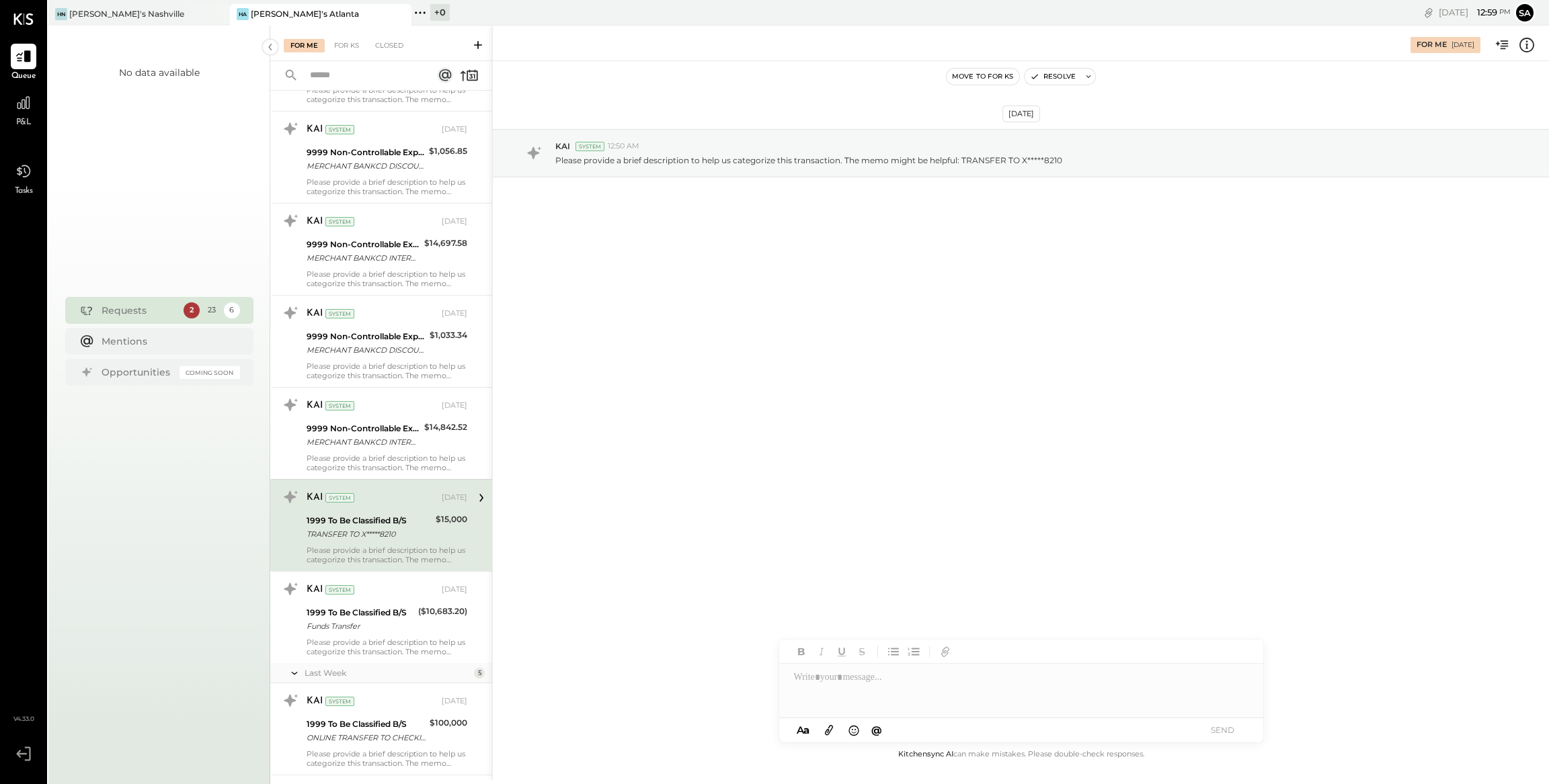
click at [1527, 43] on icon at bounding box center [1526, 43] width 3 height 1
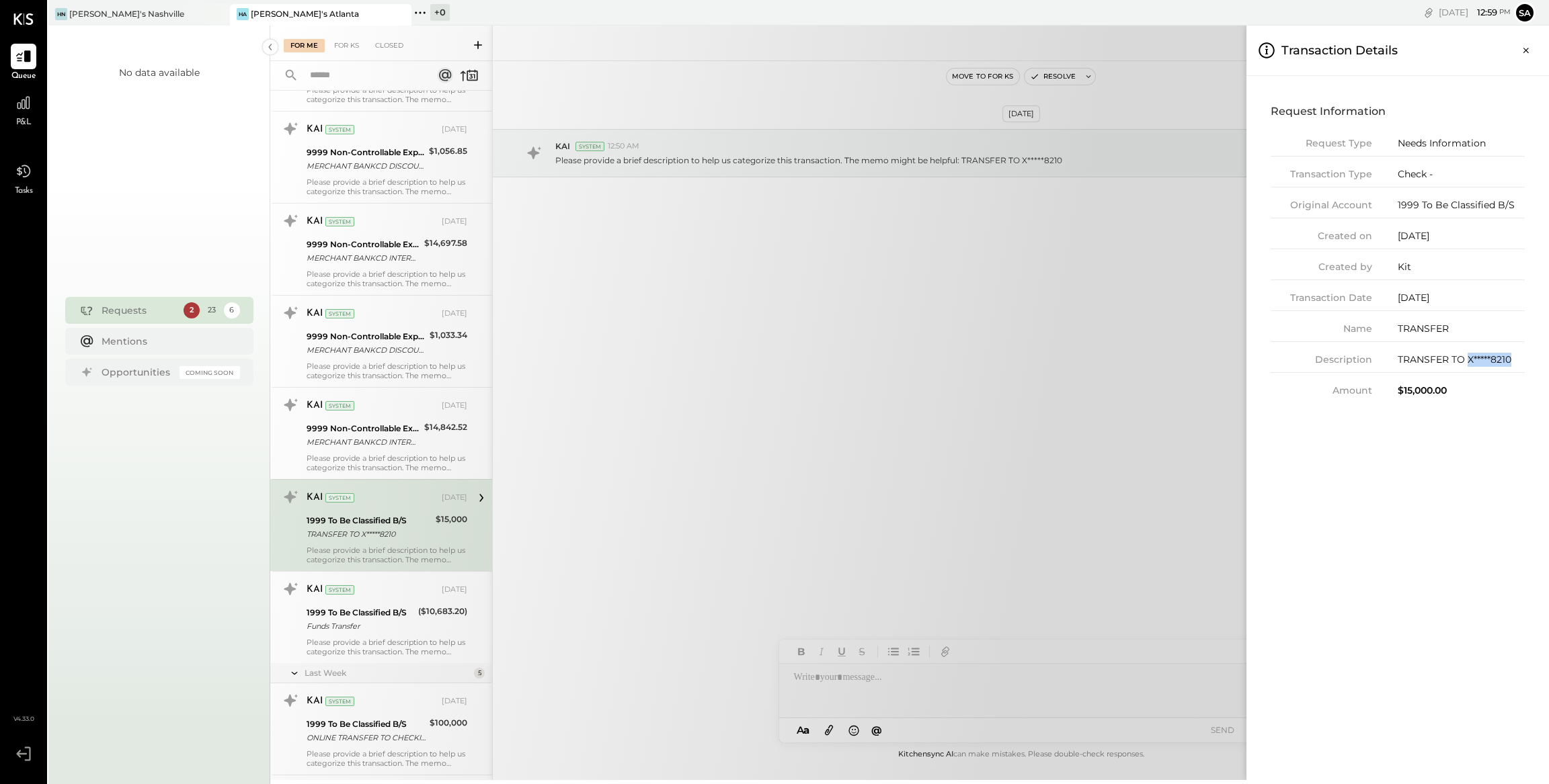
drag, startPoint x: 1513, startPoint y: 357, endPoint x: 1467, endPoint y: 361, distance: 46.2
click at [1467, 361] on div "TRANSFER TO X*****8210" at bounding box center [1461, 359] width 127 height 14
copy div "X*****8210"
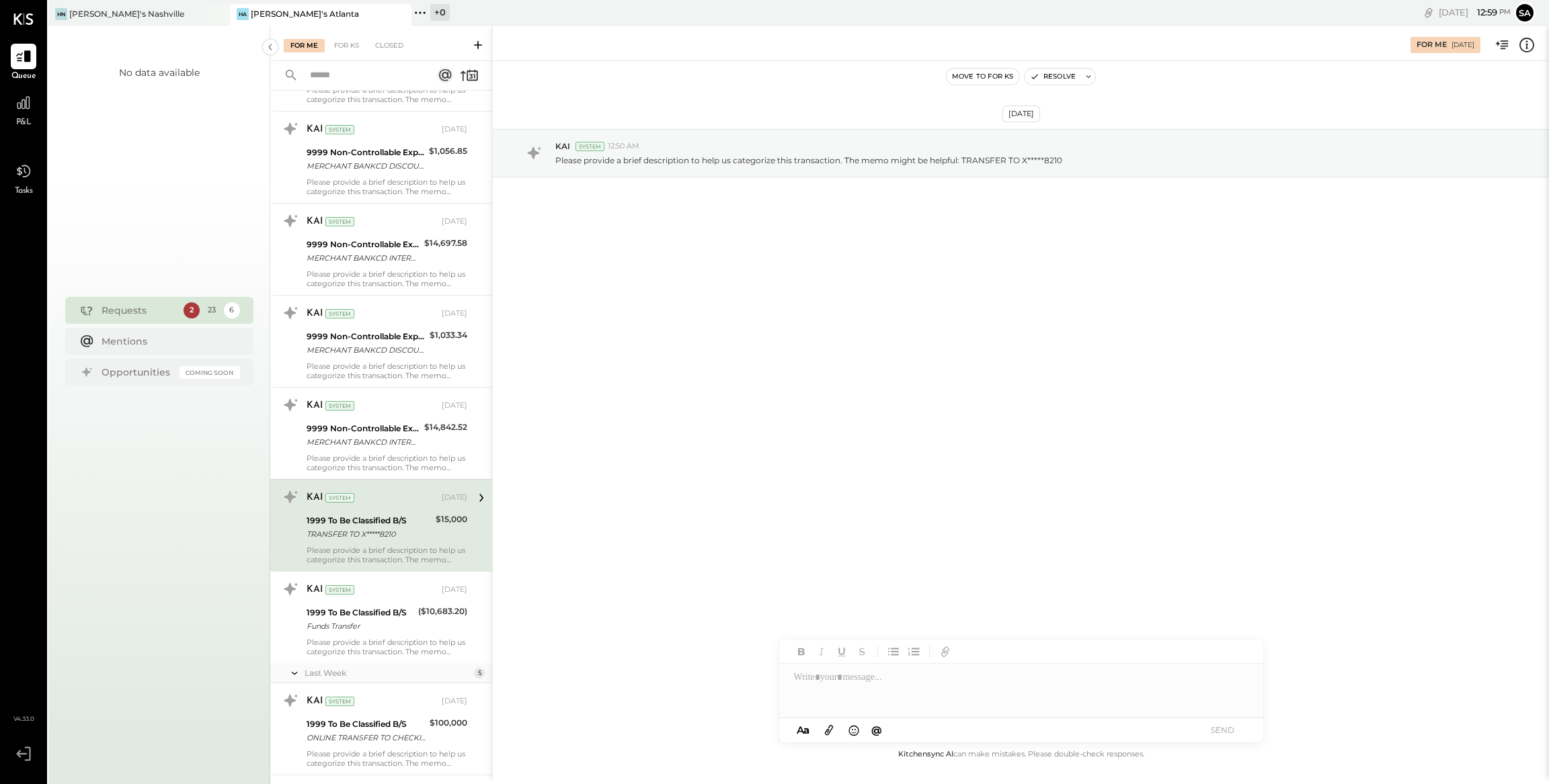
click at [418, 610] on div "For Me For KS Closed Urgent Blockers Last Month 1 Akshay [PERSON_NAME] Accounta…" at bounding box center [909, 403] width 1278 height 754
click at [384, 613] on div "1999 To Be Classified B/S" at bounding box center [360, 613] width 107 height 14
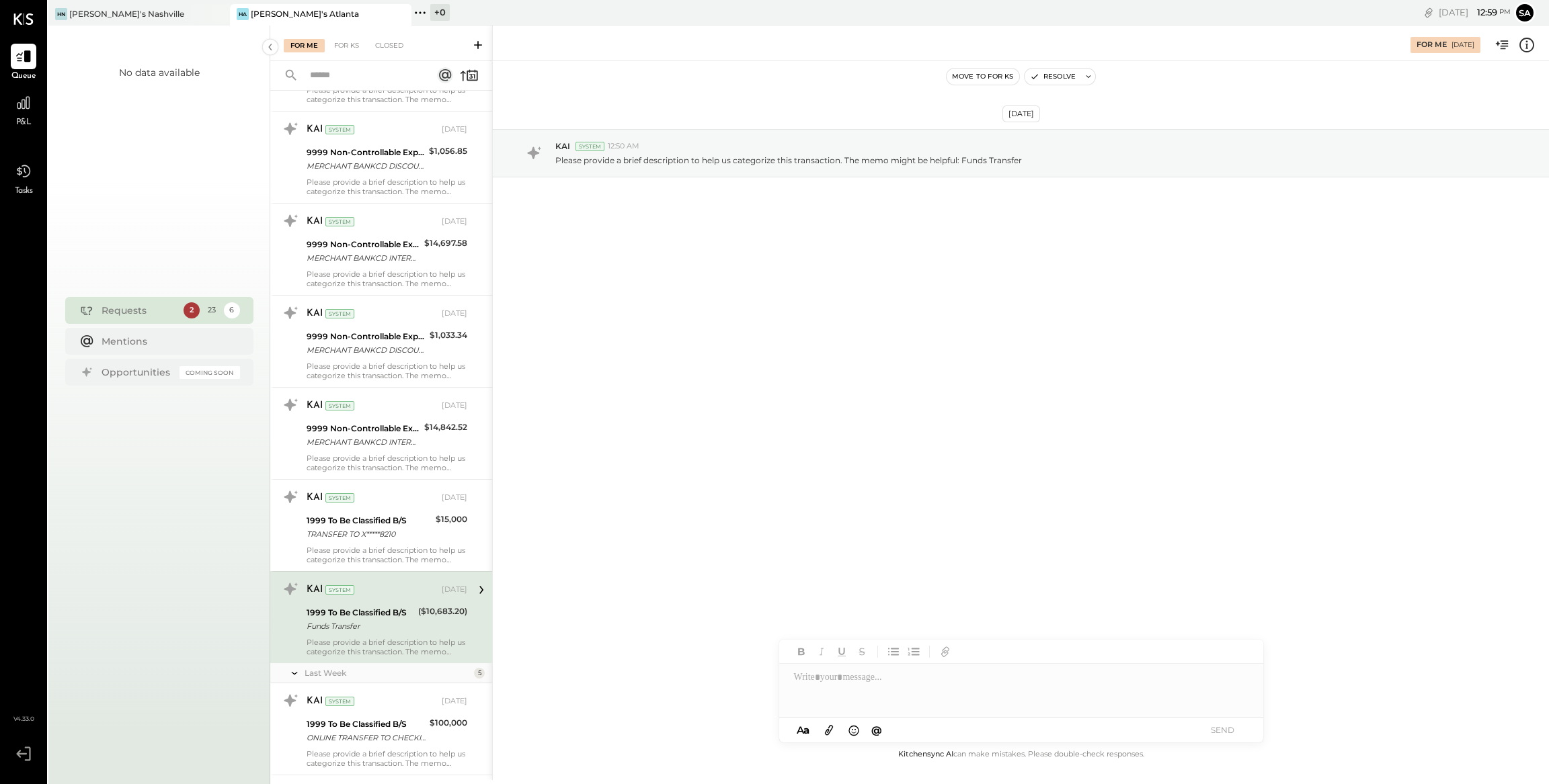
click at [1528, 43] on icon at bounding box center [1526, 45] width 17 height 17
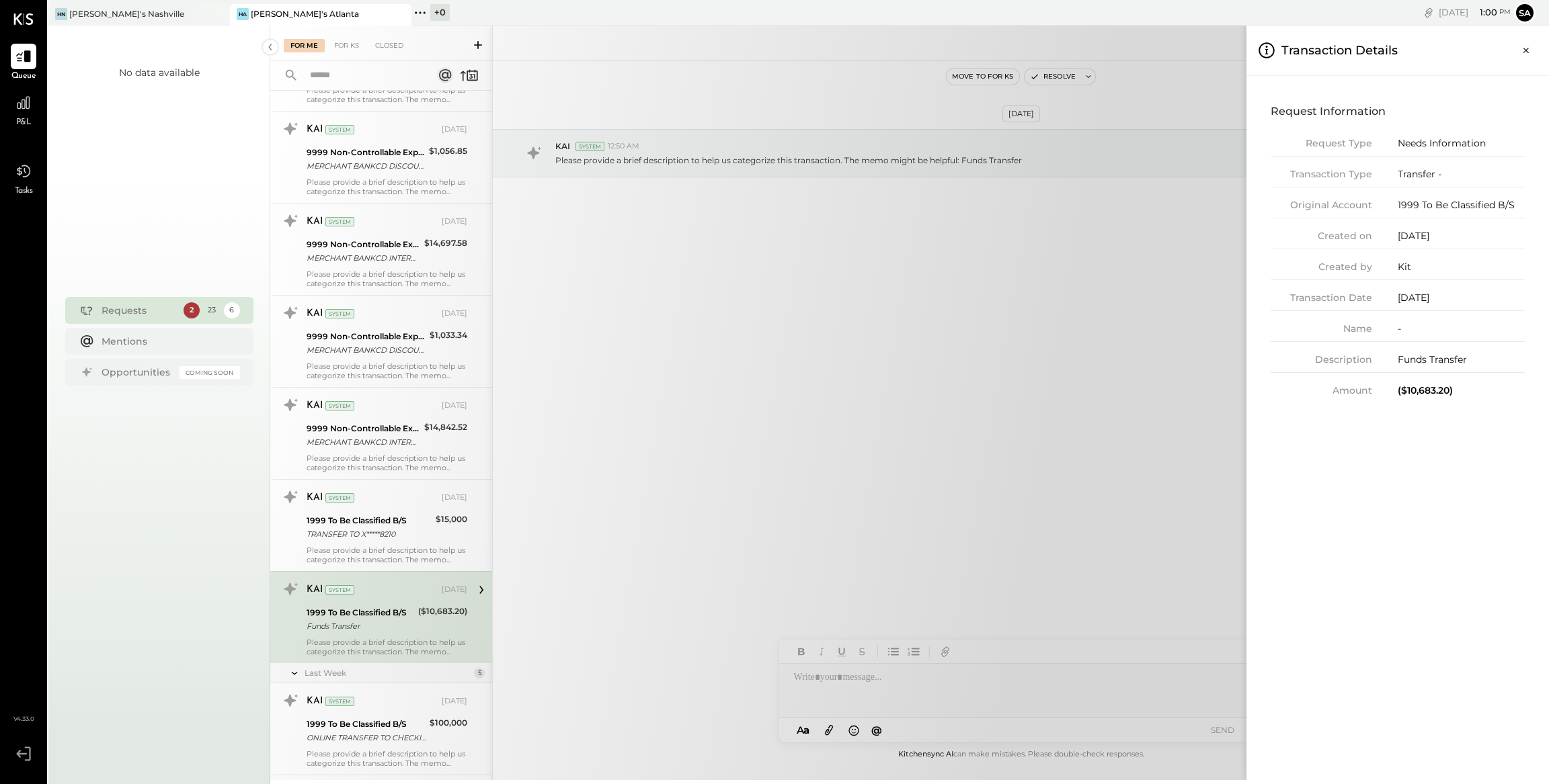
click at [577, 606] on div "For Me For KS Closed Urgent Blockers Last Month 1 Akshay [PERSON_NAME] Accounta…" at bounding box center [909, 403] width 1278 height 754
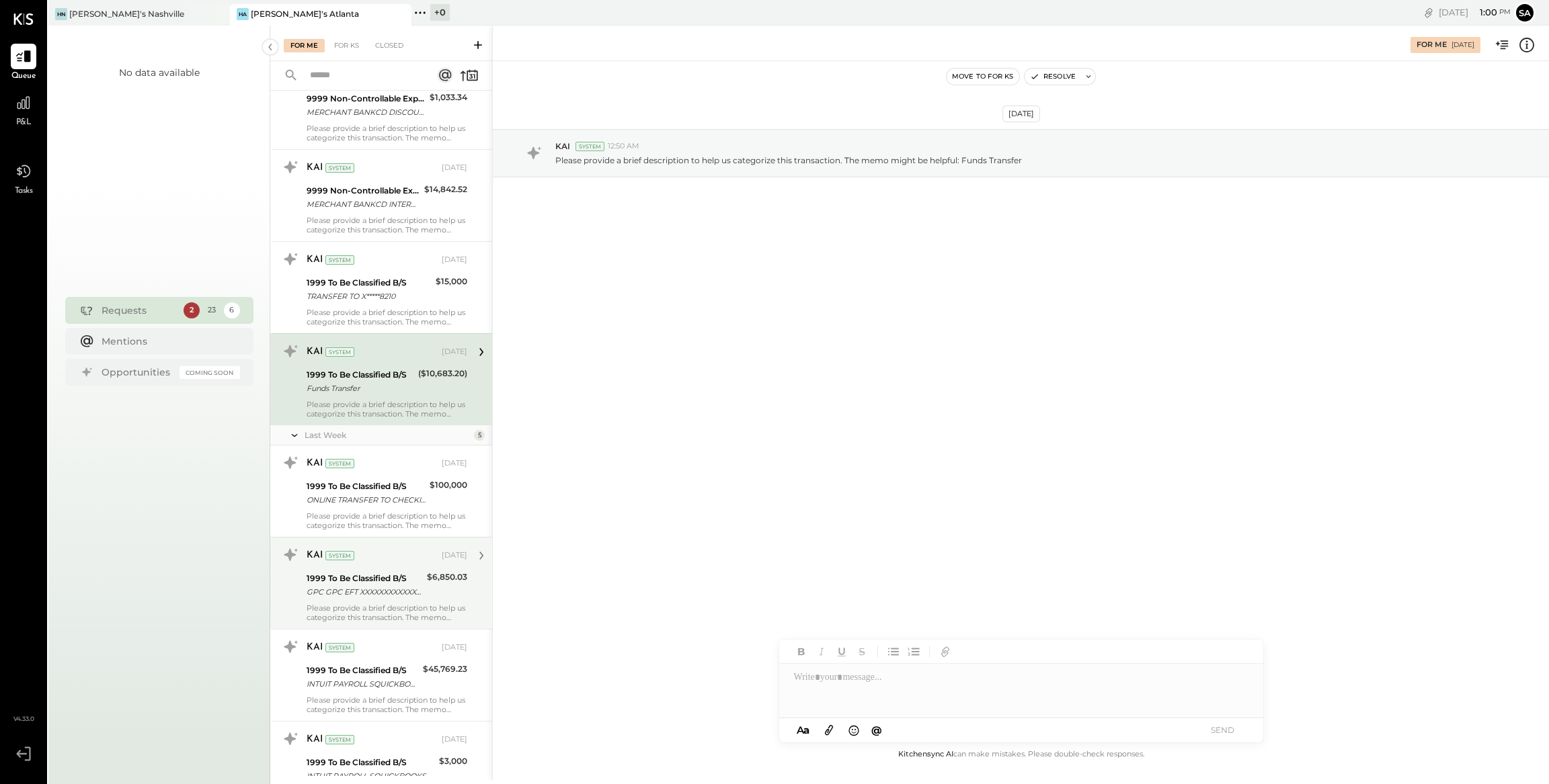
scroll to position [1470, 0]
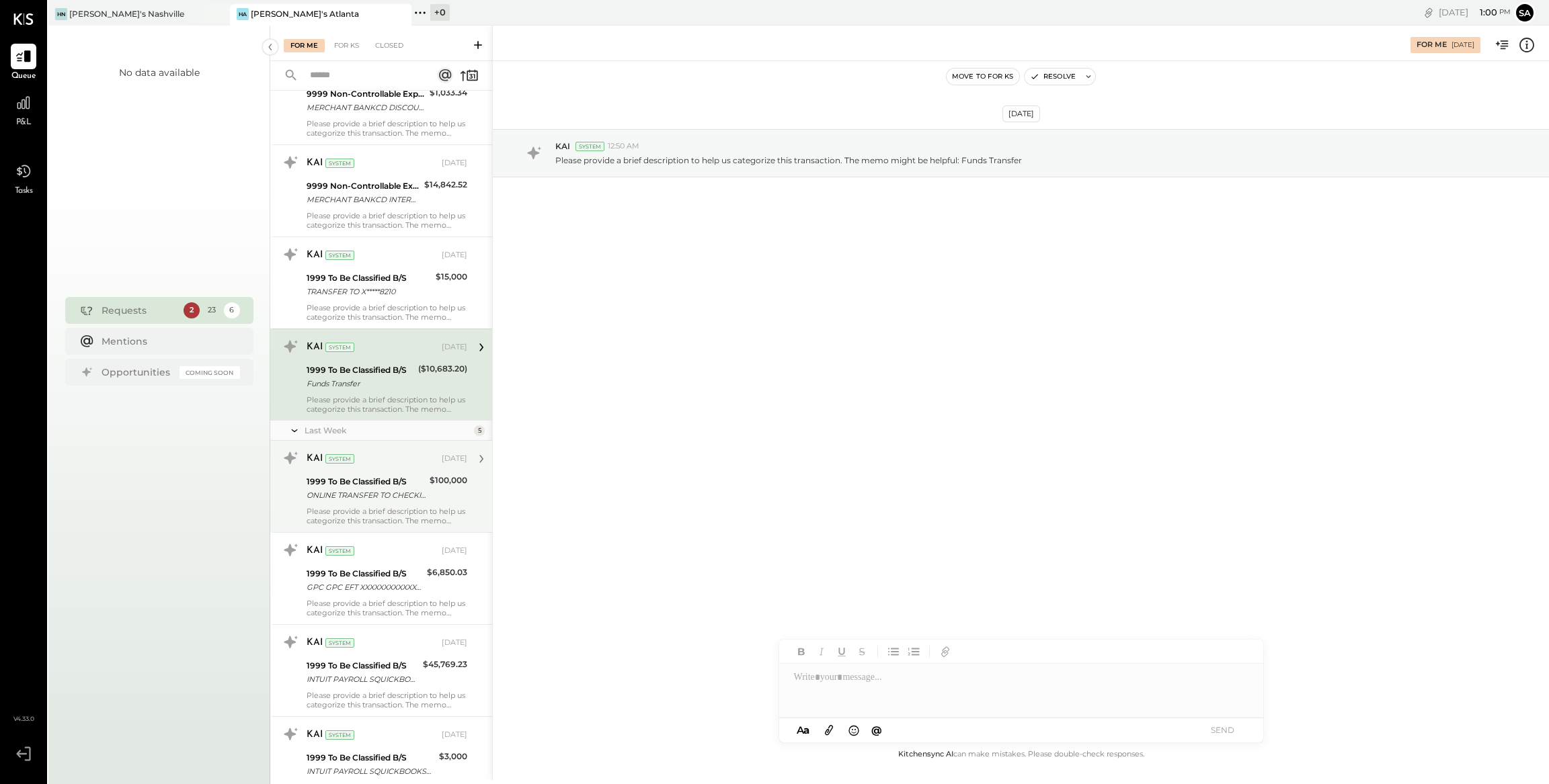
click at [422, 477] on div "1999 To Be Classified B/S" at bounding box center [366, 482] width 119 height 14
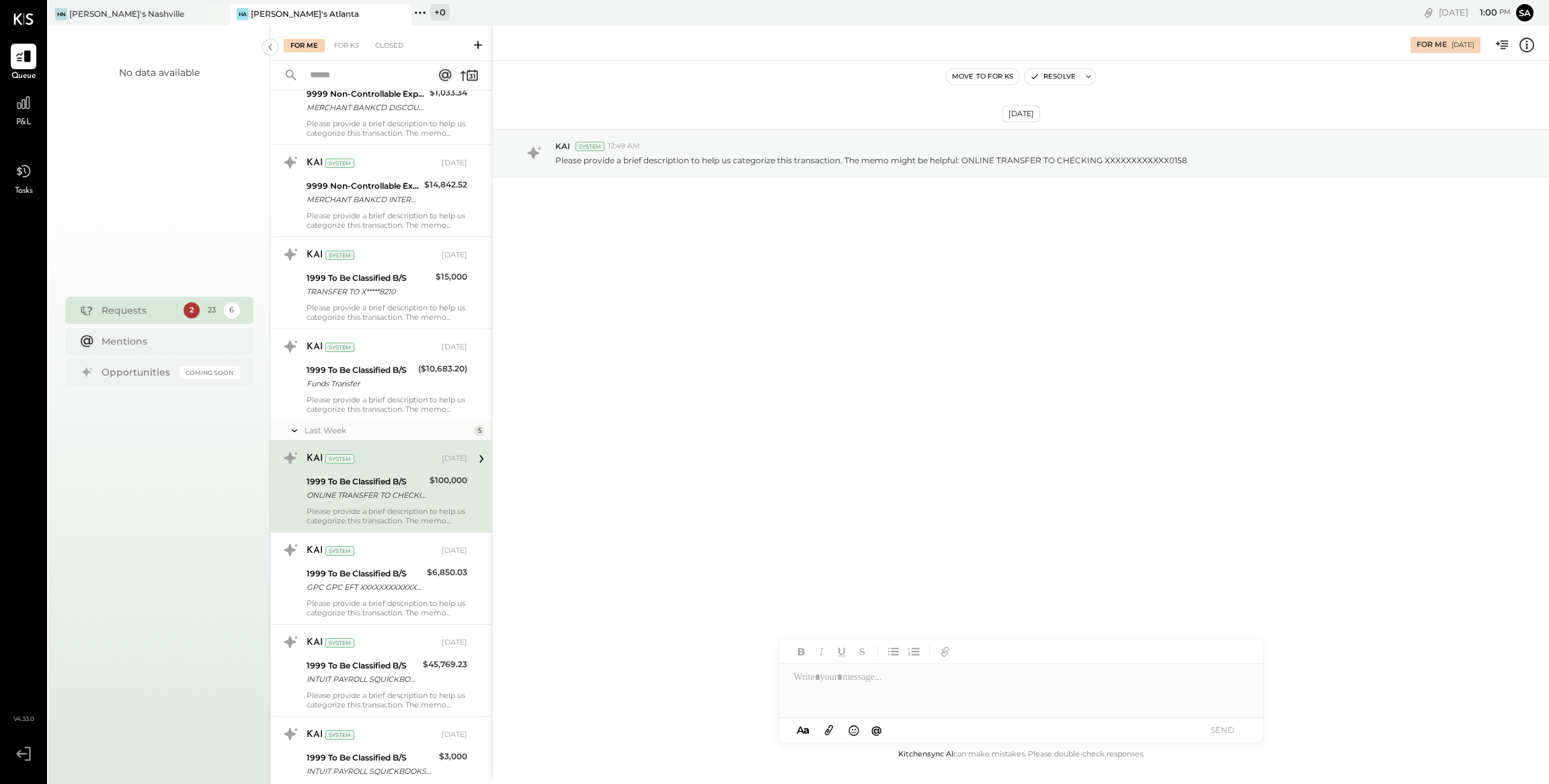
click at [1528, 43] on icon at bounding box center [1526, 45] width 17 height 17
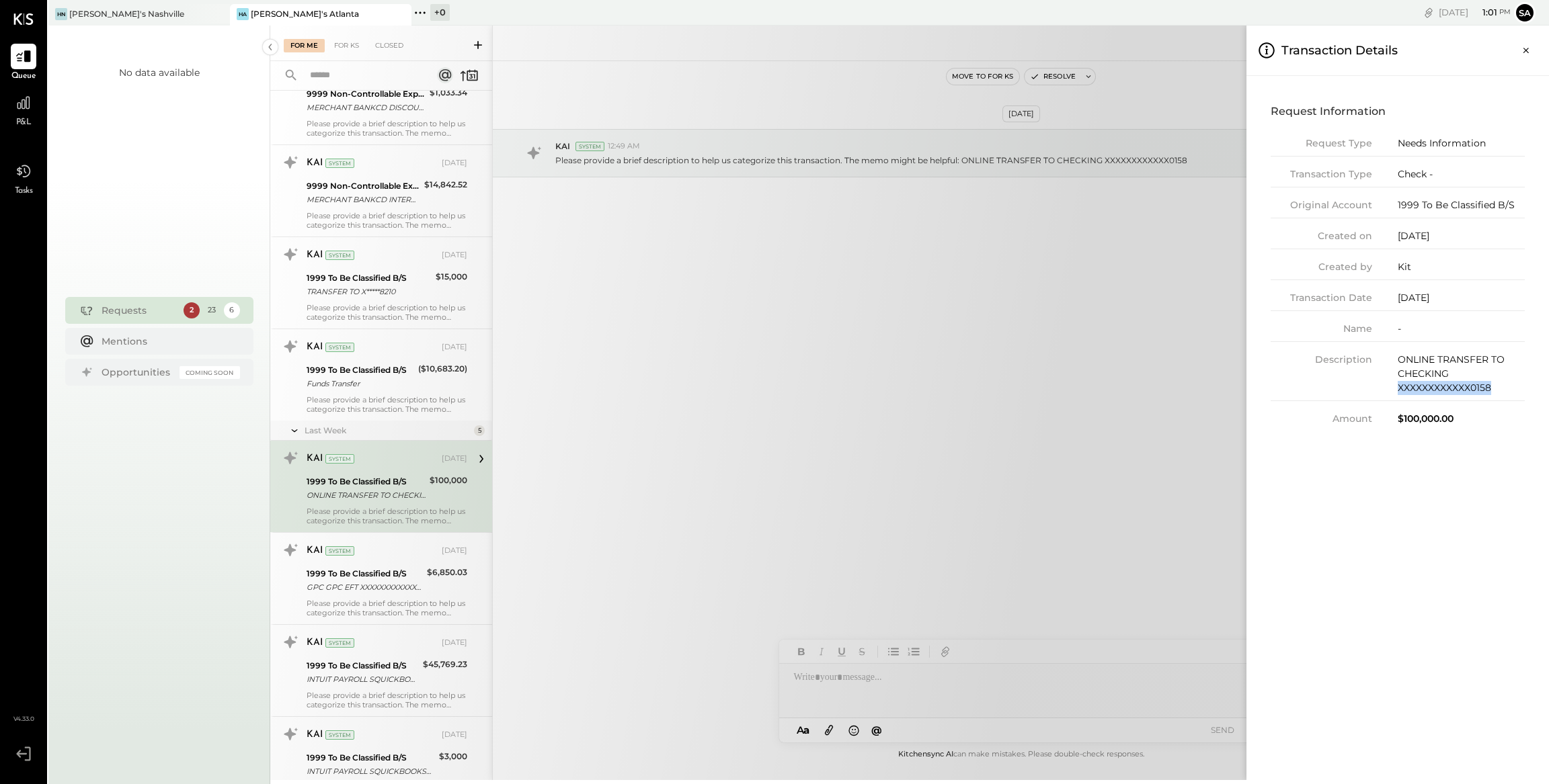
drag, startPoint x: 1476, startPoint y: 389, endPoint x: 1390, endPoint y: 392, distance: 86.1
click at [1393, 390] on div "Description ONLINE TRANSFER TO CHECKING XXXXXXXXXXXX0158" at bounding box center [1397, 377] width 254 height 48
copy div "XXXXXXXXXXXX0158"
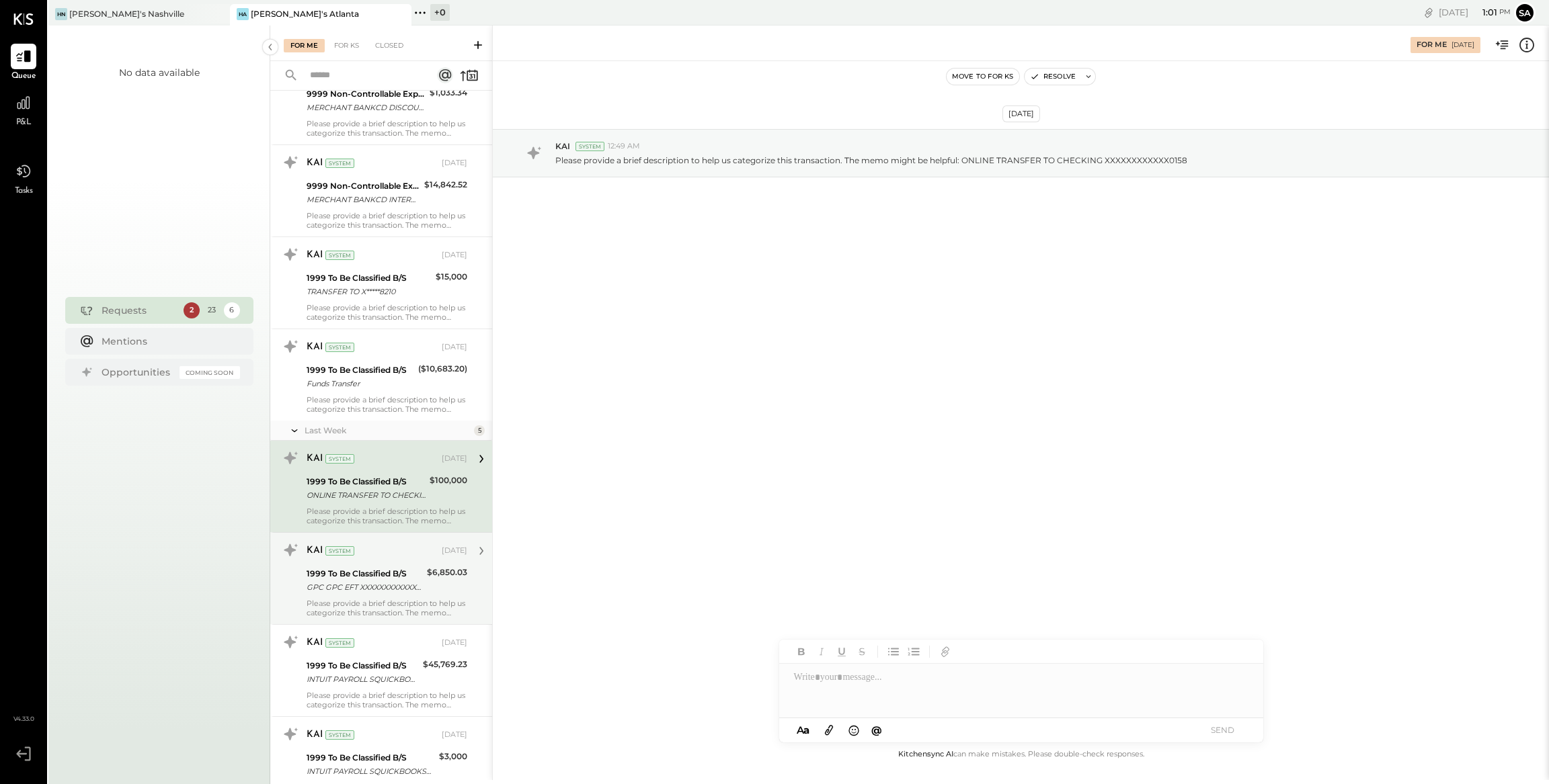
click at [448, 572] on div "For Me For KS Closed Urgent Blockers Last Month 1 Akshay [PERSON_NAME] Accounta…" at bounding box center [909, 403] width 1278 height 754
click at [427, 573] on div "$6,850.03" at bounding box center [447, 573] width 41 height 14
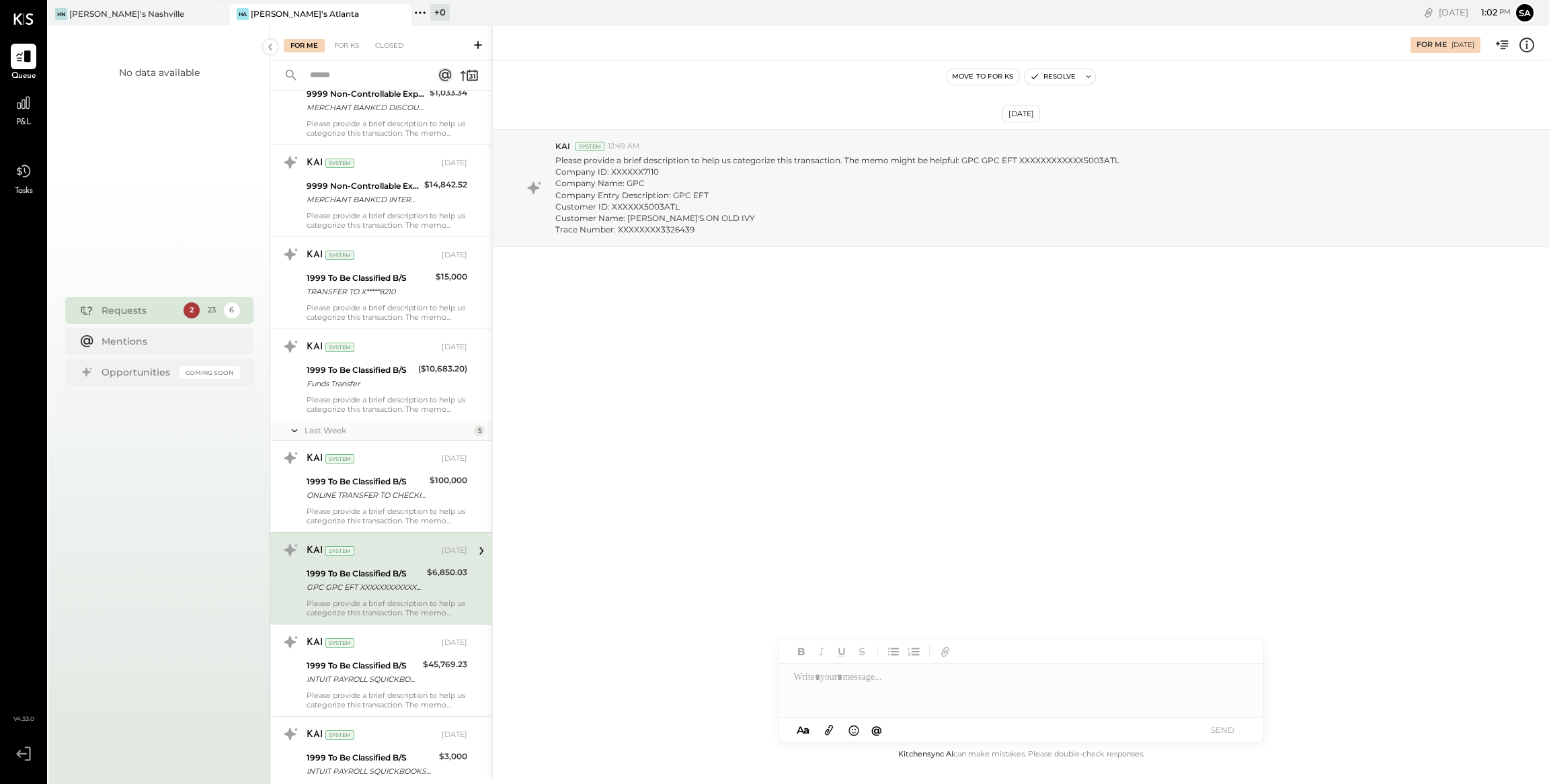
click at [1527, 44] on icon at bounding box center [1526, 43] width 3 height 1
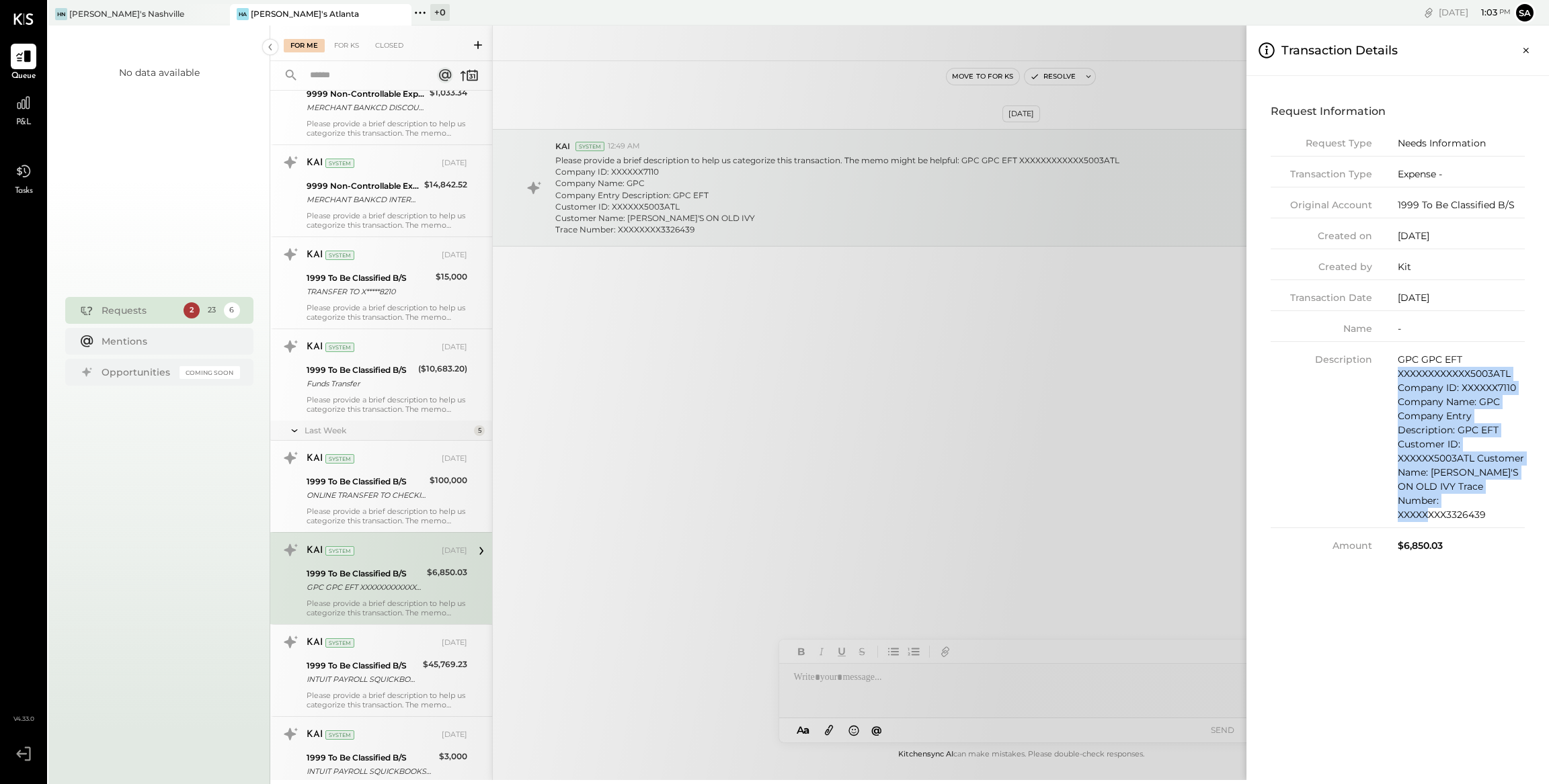
drag, startPoint x: 1398, startPoint y: 374, endPoint x: 1524, endPoint y: 499, distance: 177.5
click at [1524, 498] on div "Request Information Request Type Needs Information Transaction Type Expense - O…" at bounding box center [1397, 326] width 281 height 480
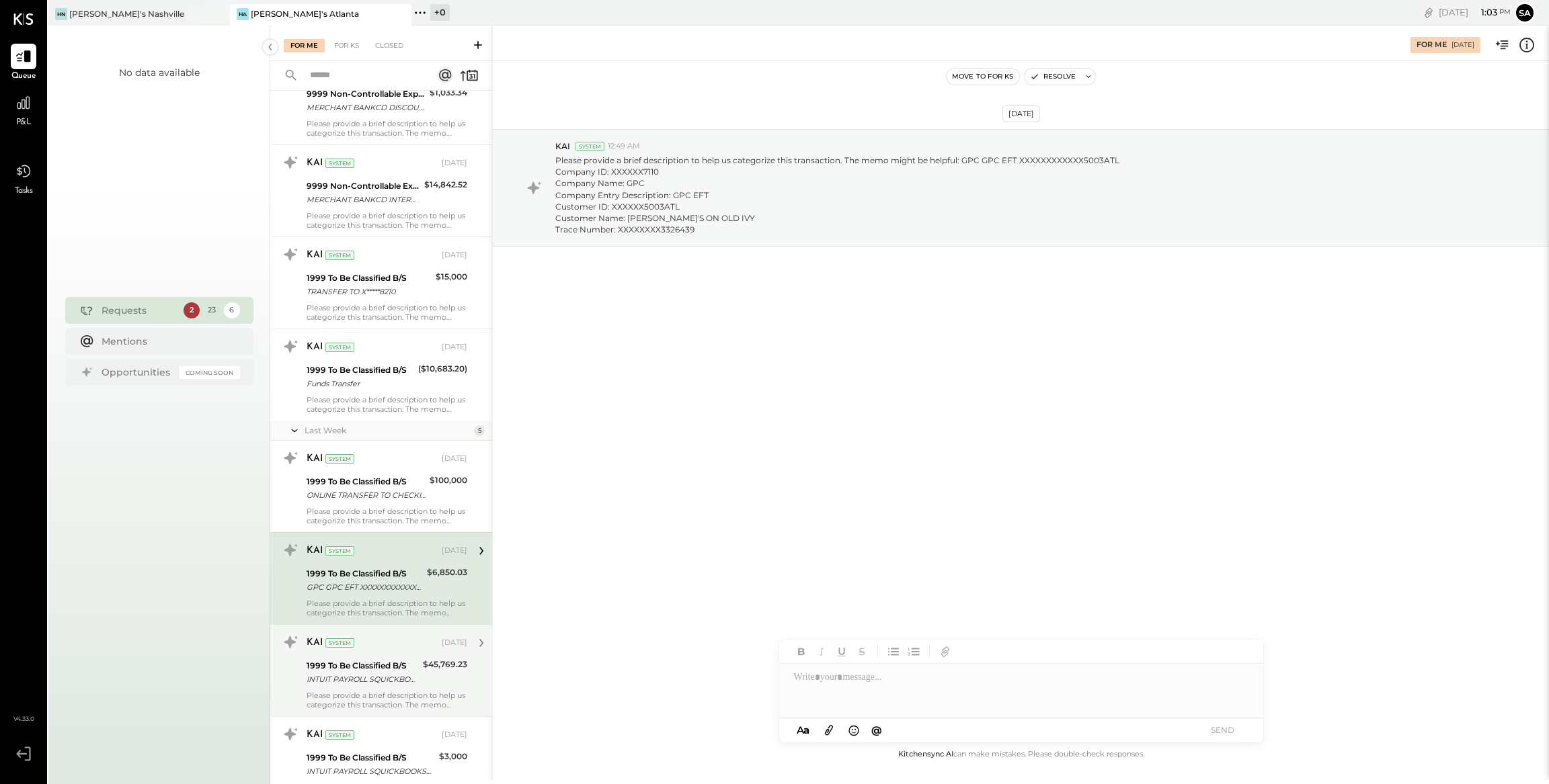
drag, startPoint x: 431, startPoint y: 659, endPoint x: 438, endPoint y: 661, distance: 7.3
click at [431, 659] on div "For Me For KS Closed Urgent Blockers Last Month 1 Akshay [PERSON_NAME] Accounta…" at bounding box center [909, 403] width 1278 height 754
click at [441, 661] on div "$45,769.23" at bounding box center [445, 664] width 44 height 14
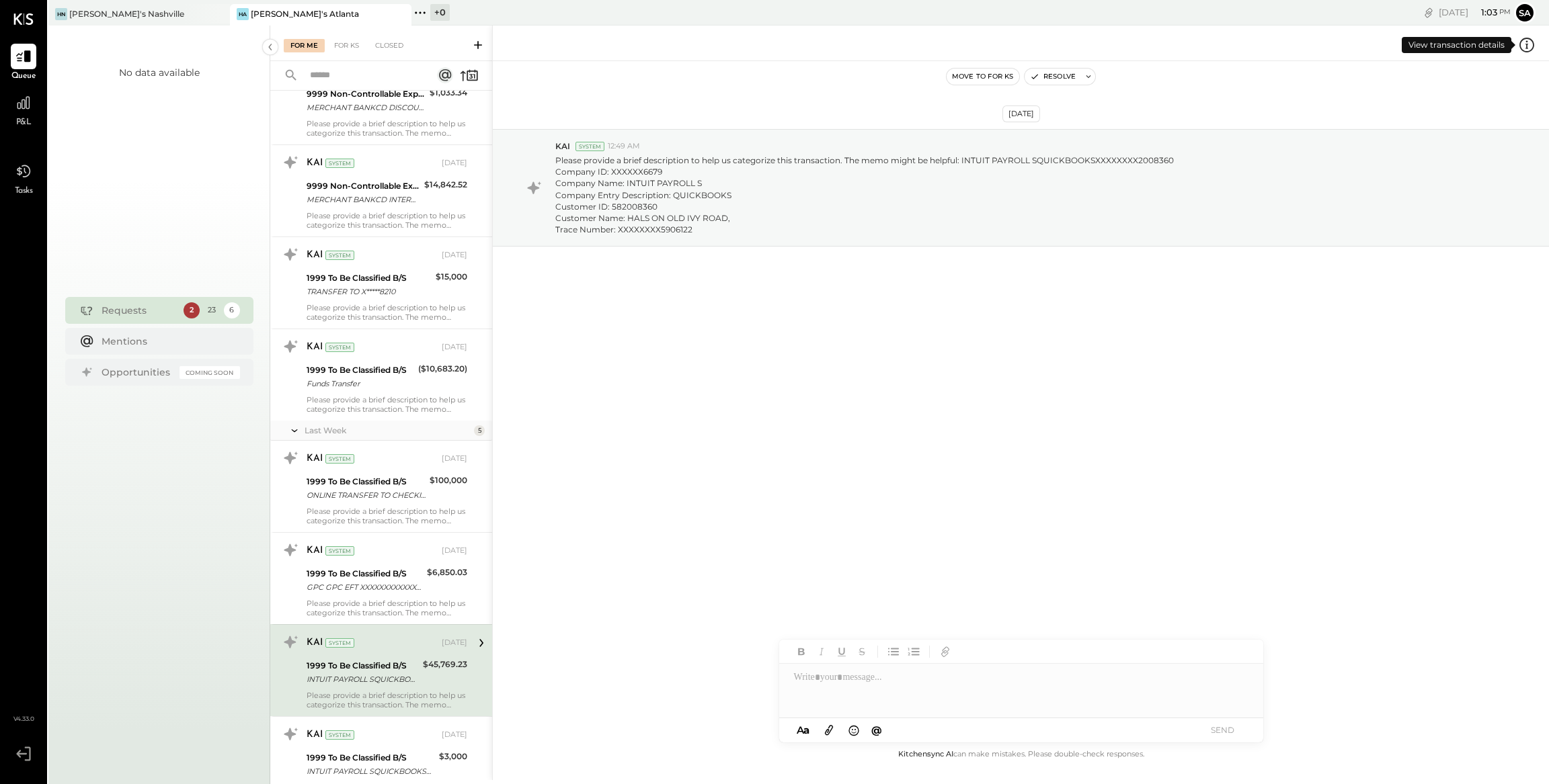
click at [1528, 47] on icon at bounding box center [1526, 45] width 17 height 17
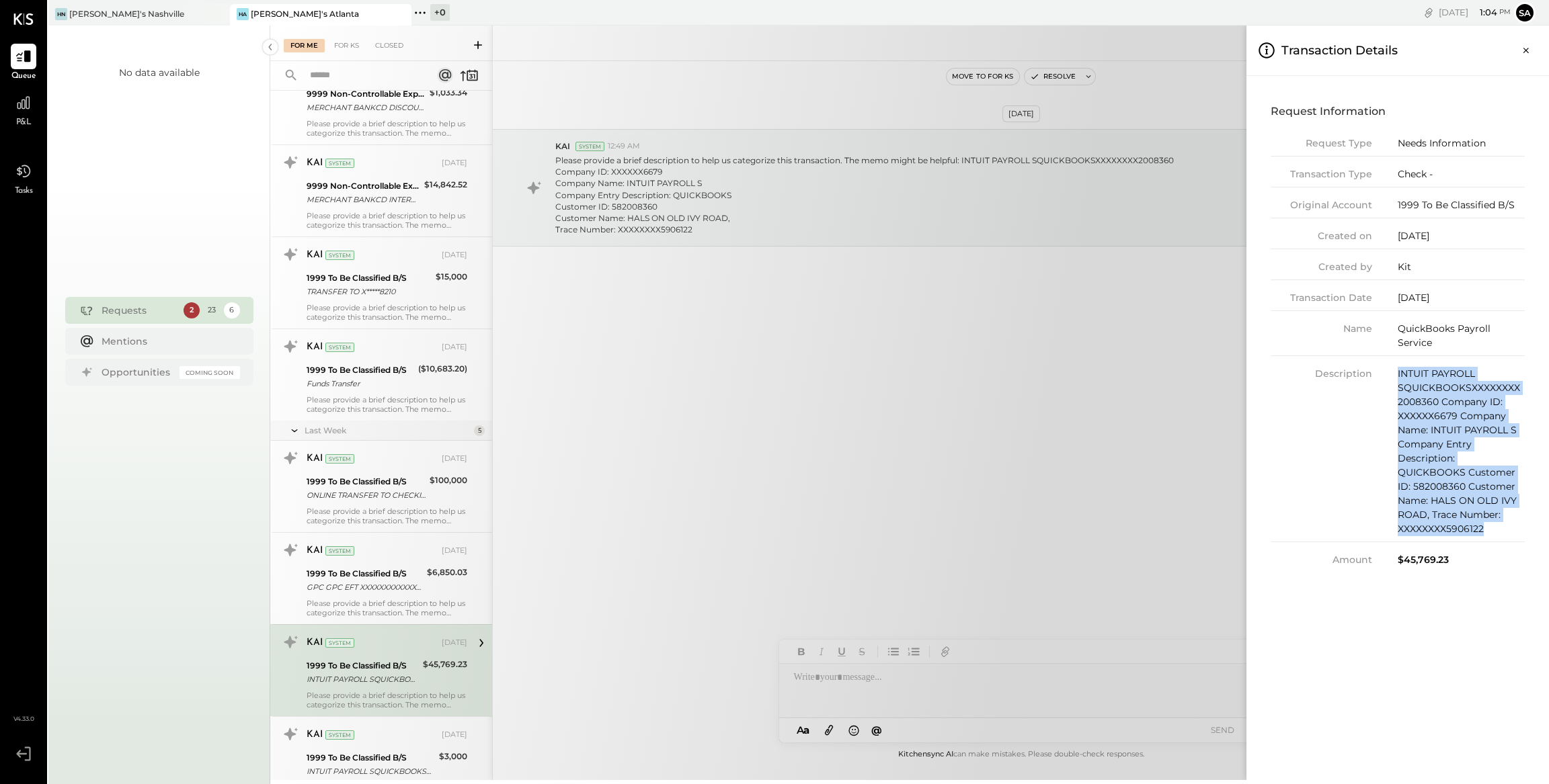
drag, startPoint x: 1397, startPoint y: 374, endPoint x: 1538, endPoint y: 534, distance: 213.3
click at [1538, 534] on div "Request Information Request Type Needs Information Transaction Type Check - Ori…" at bounding box center [1397, 427] width 302 height 704
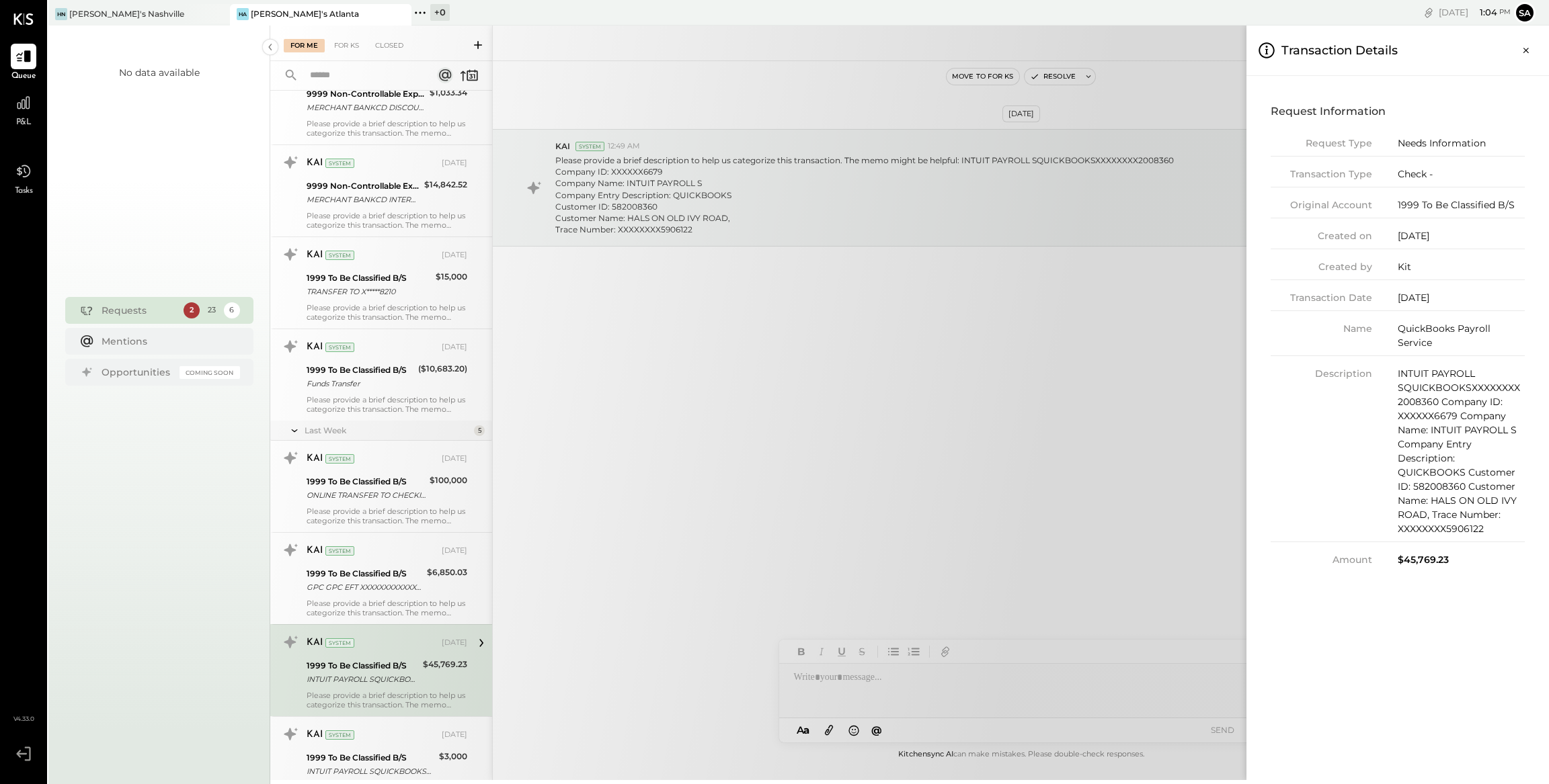
click at [439, 733] on div "For Me For KS Closed Urgent Blockers Last Month 1 Akshay [PERSON_NAME] Accounta…" at bounding box center [909, 403] width 1278 height 754
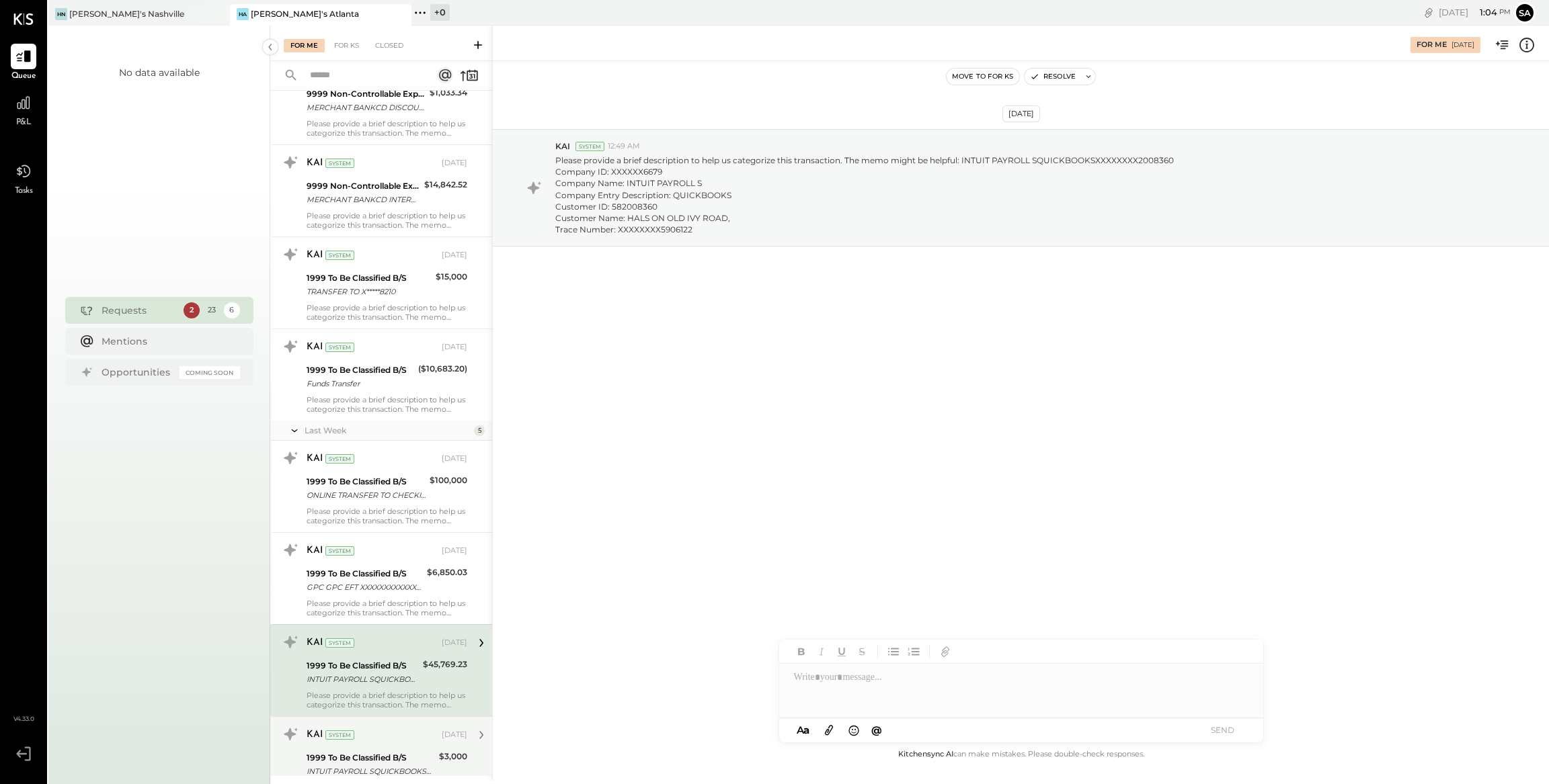
click at [413, 736] on div "KAI System" at bounding box center [373, 735] width 132 height 14
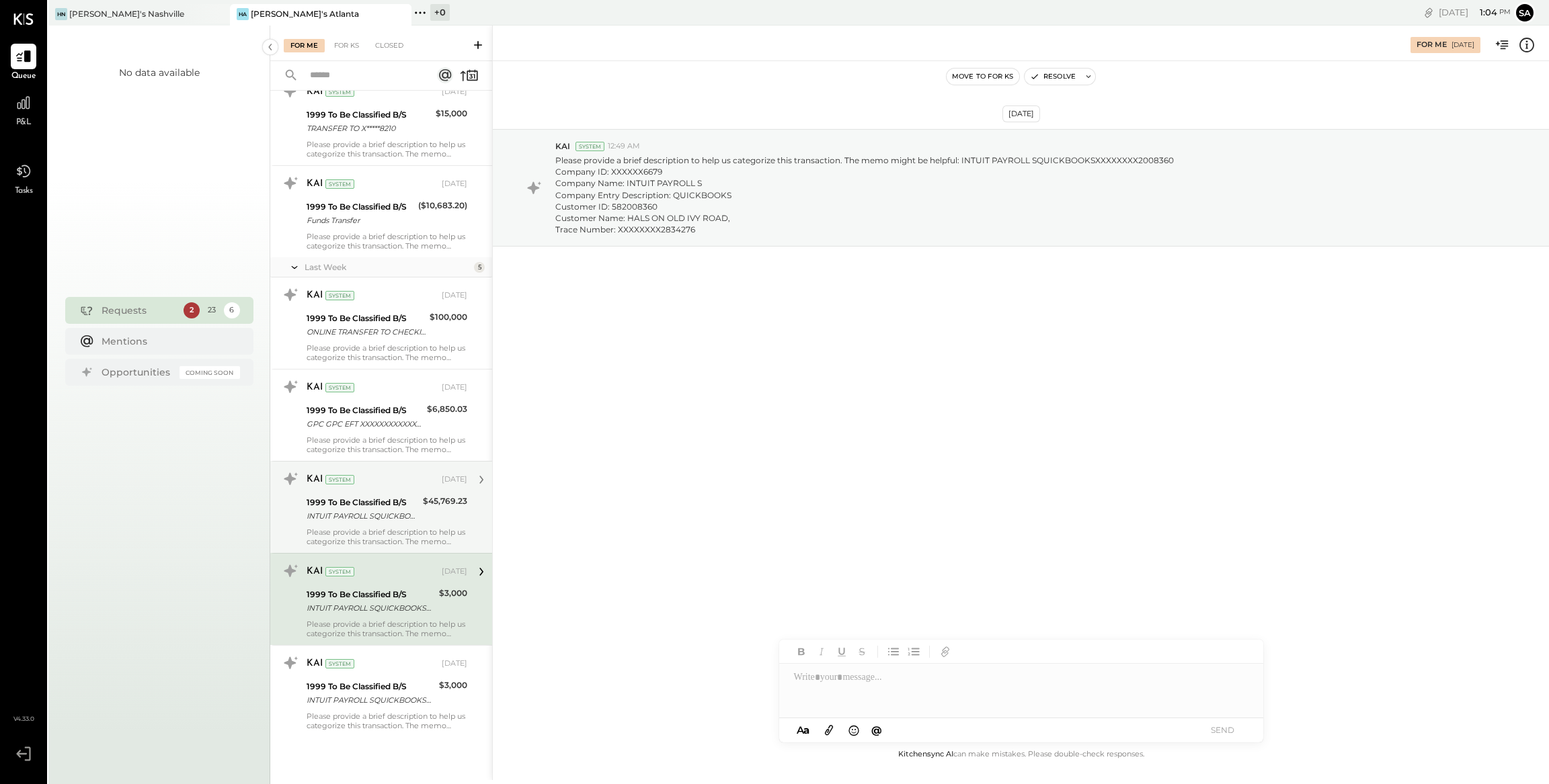
scroll to position [1633, 0]
click at [1527, 45] on icon at bounding box center [1526, 45] width 17 height 17
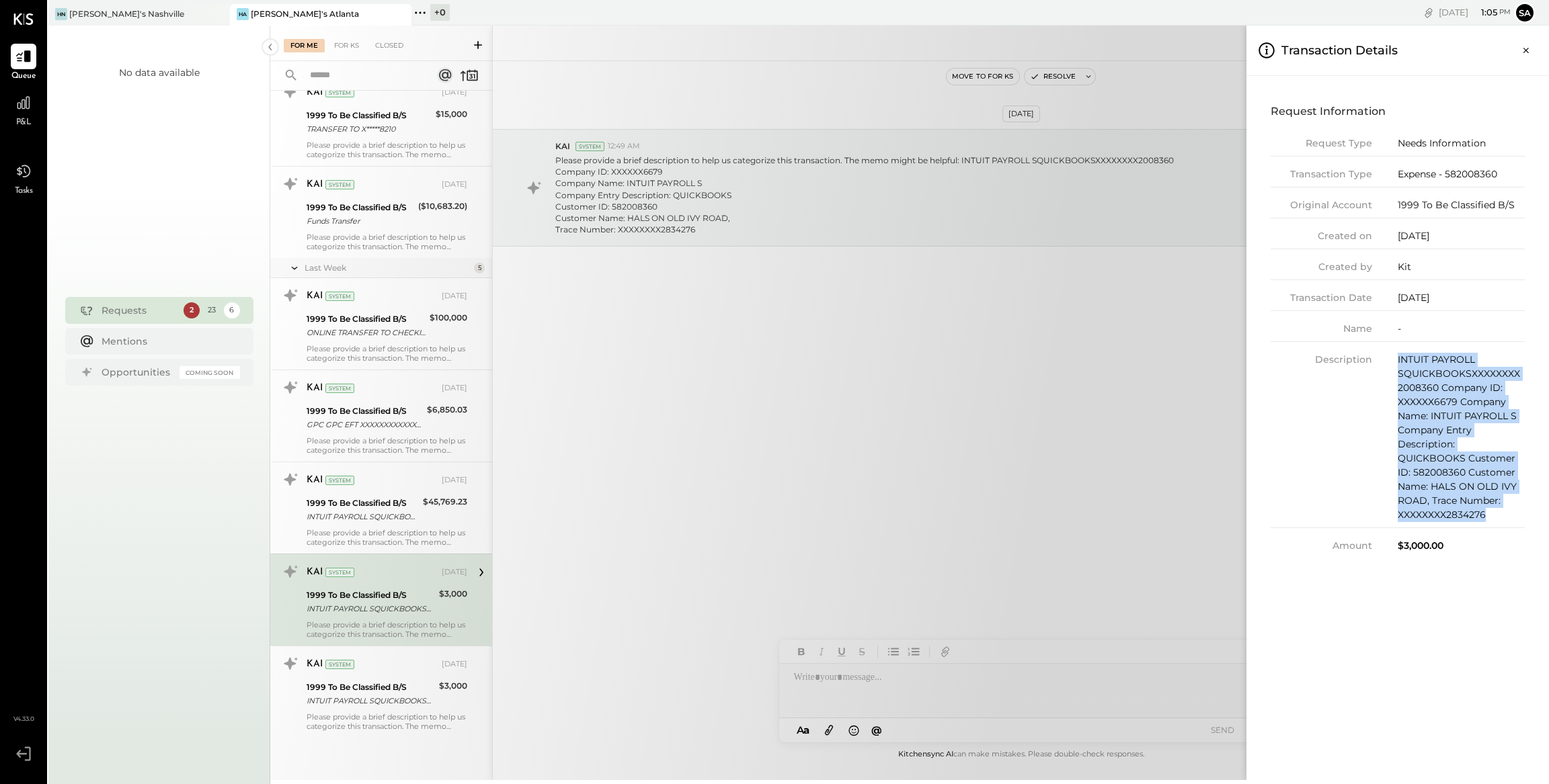
drag, startPoint x: 1398, startPoint y: 358, endPoint x: 1521, endPoint y: 516, distance: 200.2
click at [1521, 516] on div "INTUIT PAYROLL SQUICKBOOKSXXXXXXXX2008360 Company ID: XXXXXX6679 Company Name: …" at bounding box center [1461, 437] width 127 height 169
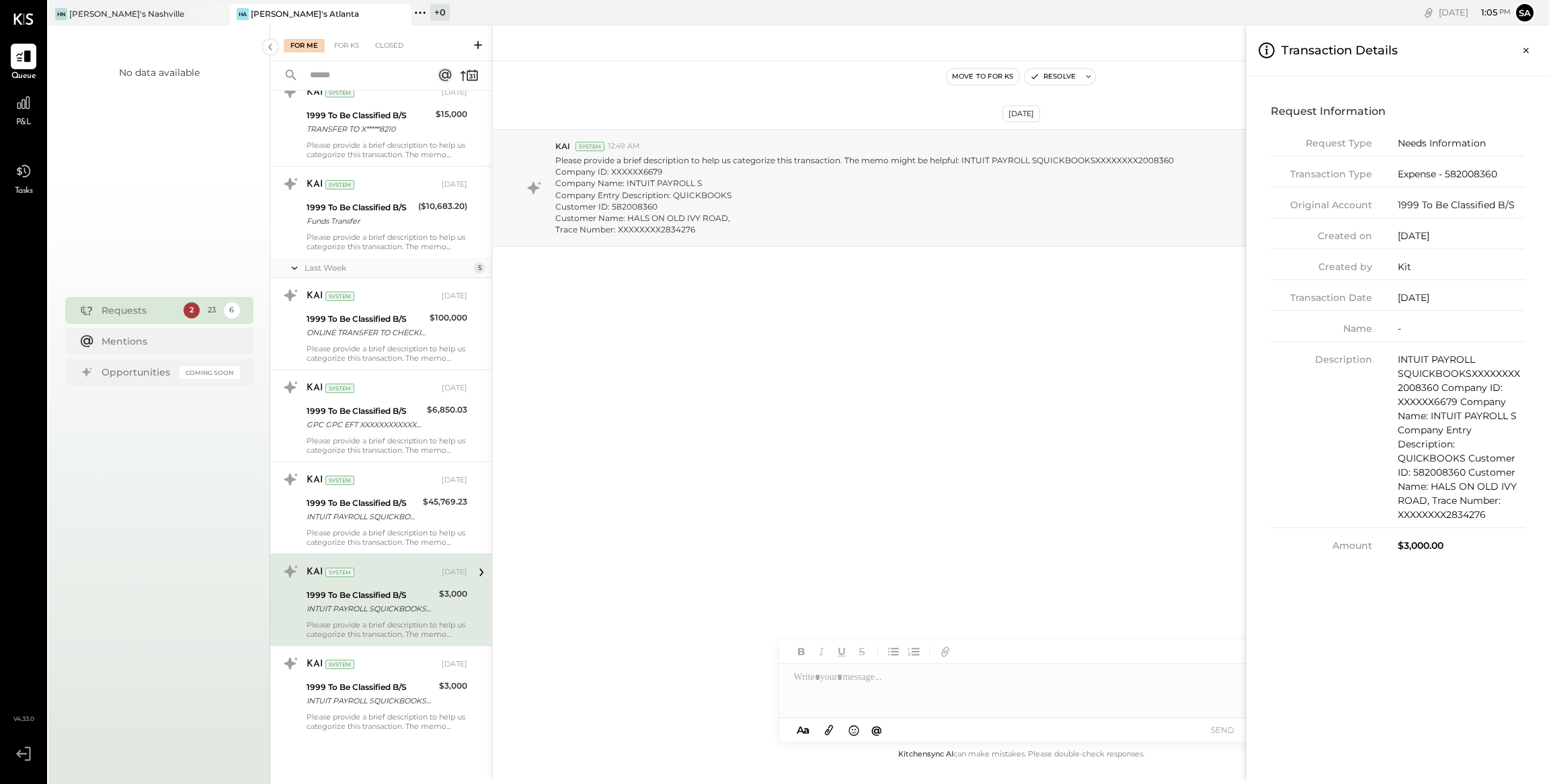
click at [391, 698] on div "For Me For KS Closed Urgent Blockers Last Month 1 Akshay [PERSON_NAME] Accounta…" at bounding box center [909, 403] width 1278 height 754
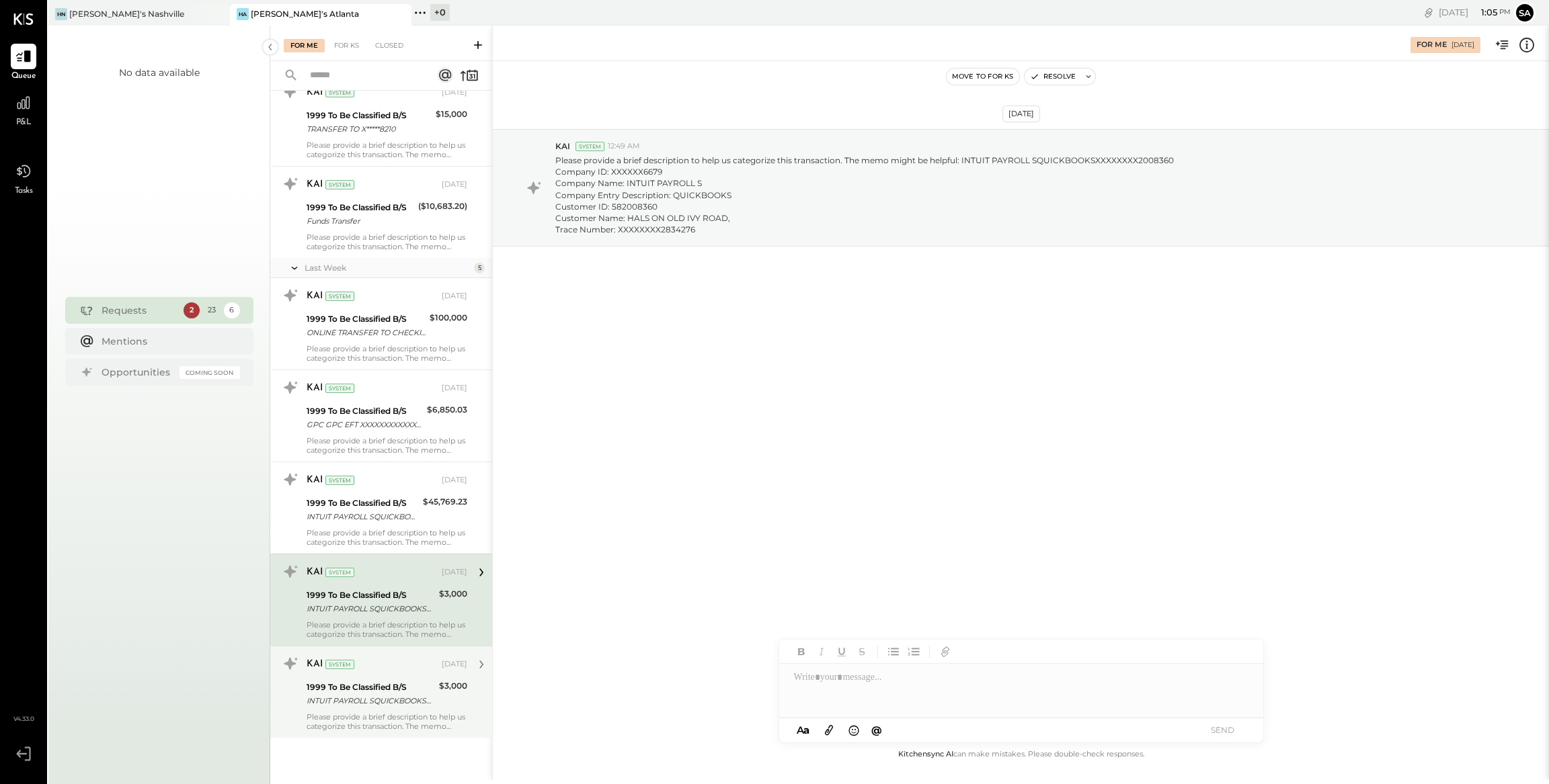
click at [351, 703] on div "INTUIT PAYROLL SQUICKBOOKSXXXXXXXX2008360 Company ID: XXXXXX6679 Company Name: …" at bounding box center [371, 701] width 128 height 14
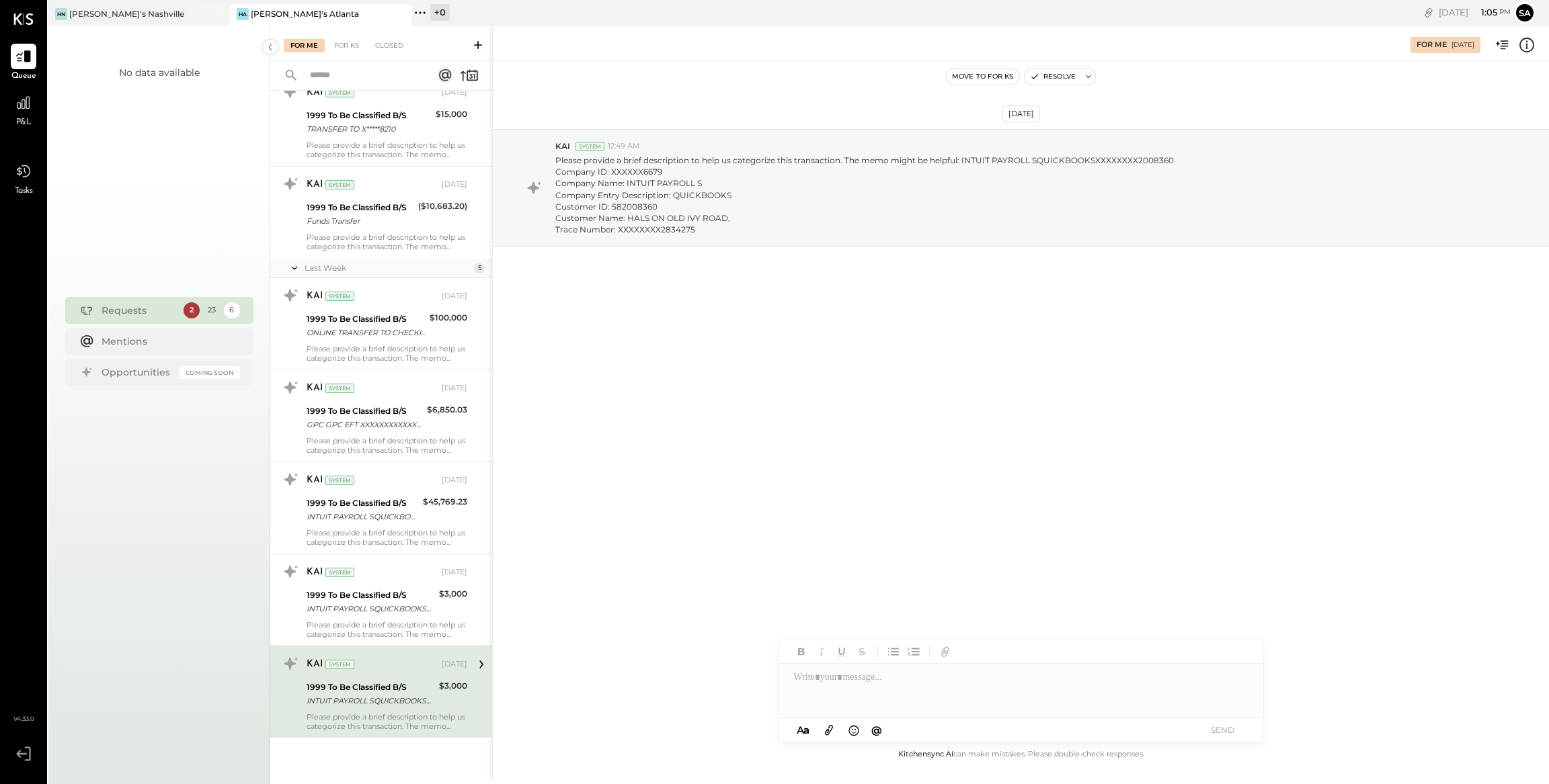
click at [380, 697] on div "INTUIT PAYROLL SQUICKBOOKSXXXXXXXX2008360 Company ID: XXXXXX6679 Company Name: …" at bounding box center [371, 701] width 128 height 14
click at [1525, 47] on icon at bounding box center [1526, 45] width 17 height 17
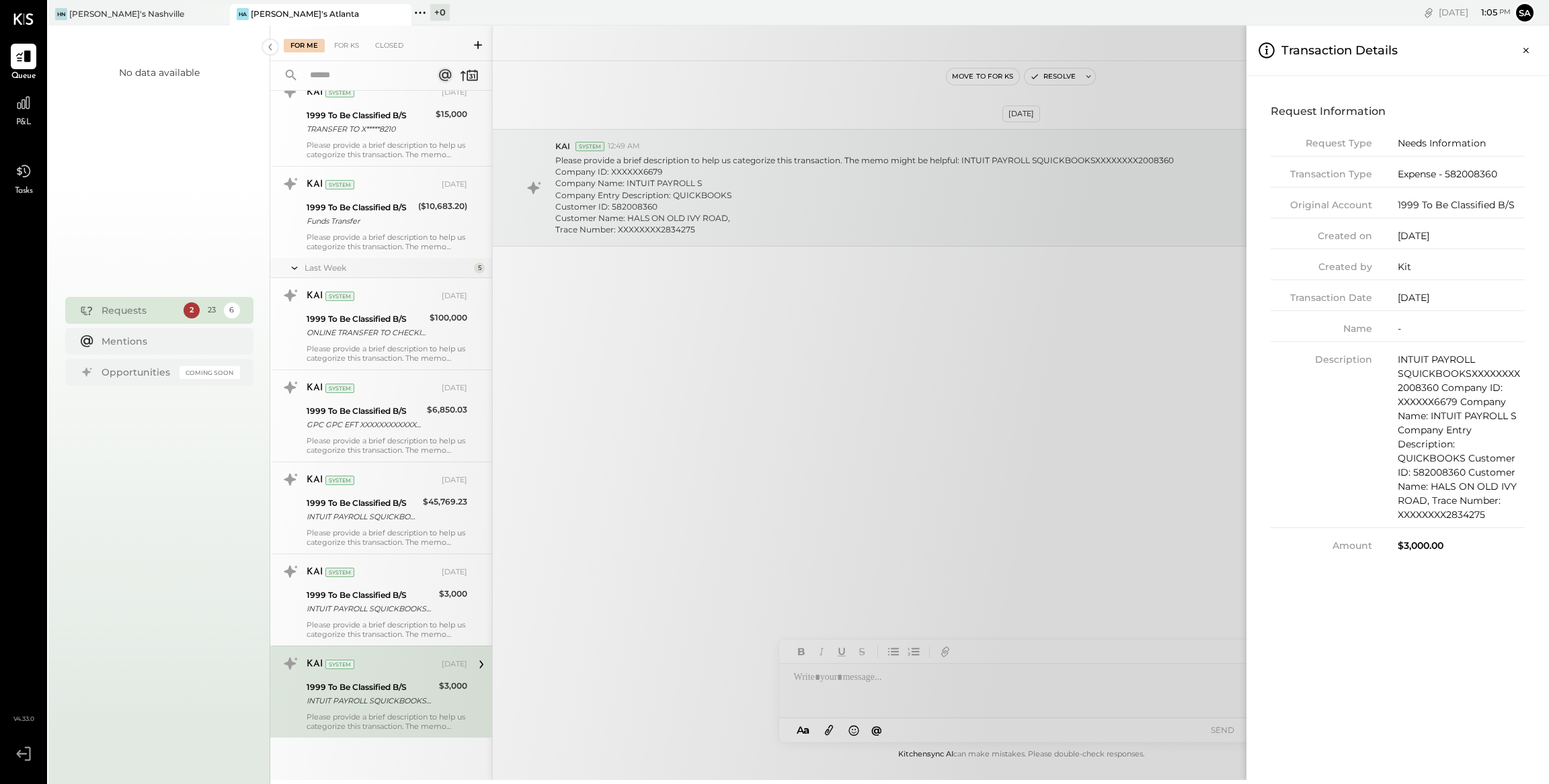
click at [1425, 370] on div "INTUIT PAYROLL SQUICKBOOKSXXXXXXXX2008360 Company ID: XXXXXX6679 Company Name: …" at bounding box center [1461, 437] width 127 height 169
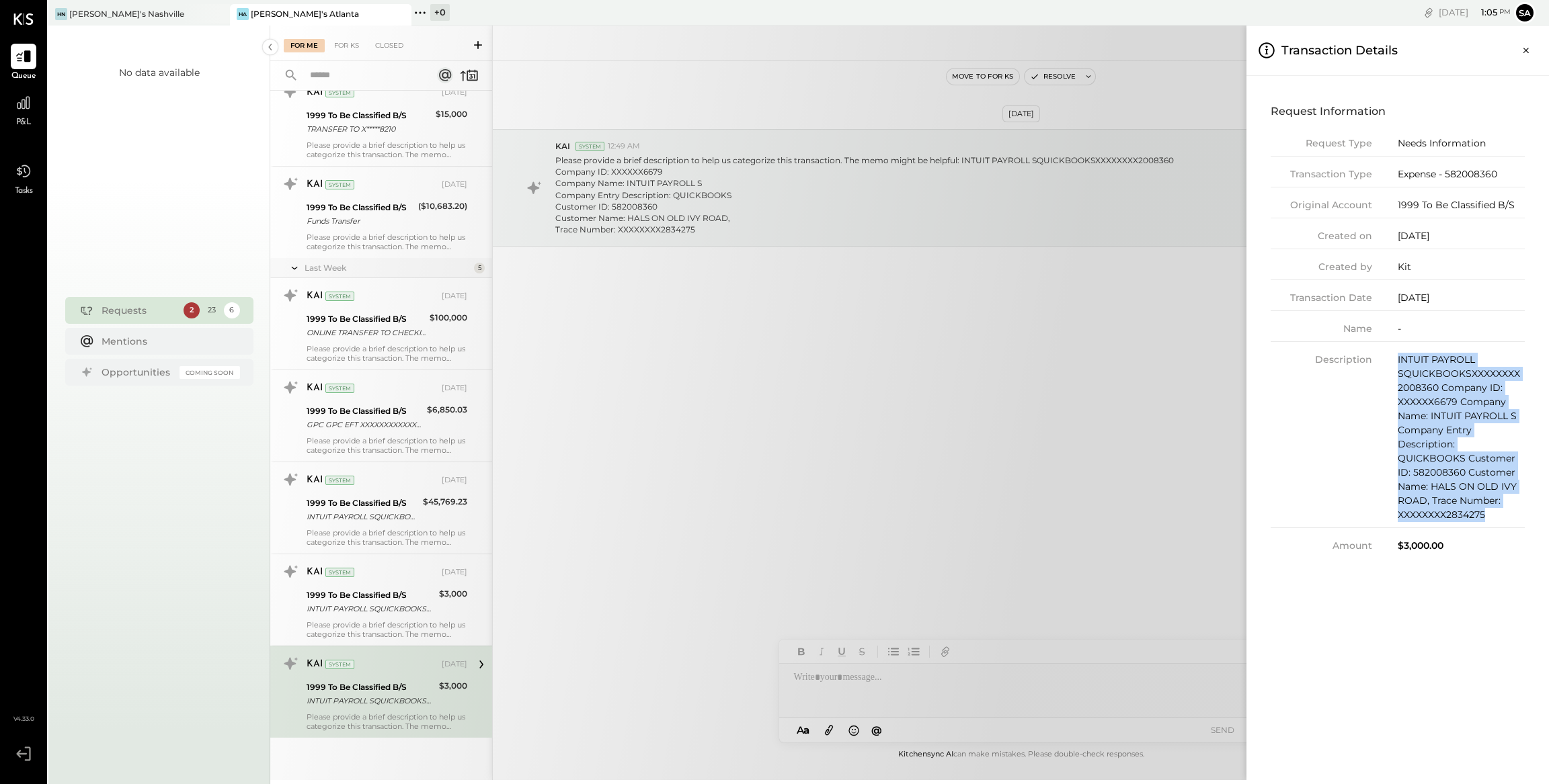
drag, startPoint x: 1399, startPoint y: 359, endPoint x: 1508, endPoint y: 513, distance: 188.7
click at [1508, 513] on div "INTUIT PAYROLL SQUICKBOOKSXXXXXXXX2008360 Company ID: XXXXXX6679 Company Name: …" at bounding box center [1461, 437] width 127 height 169
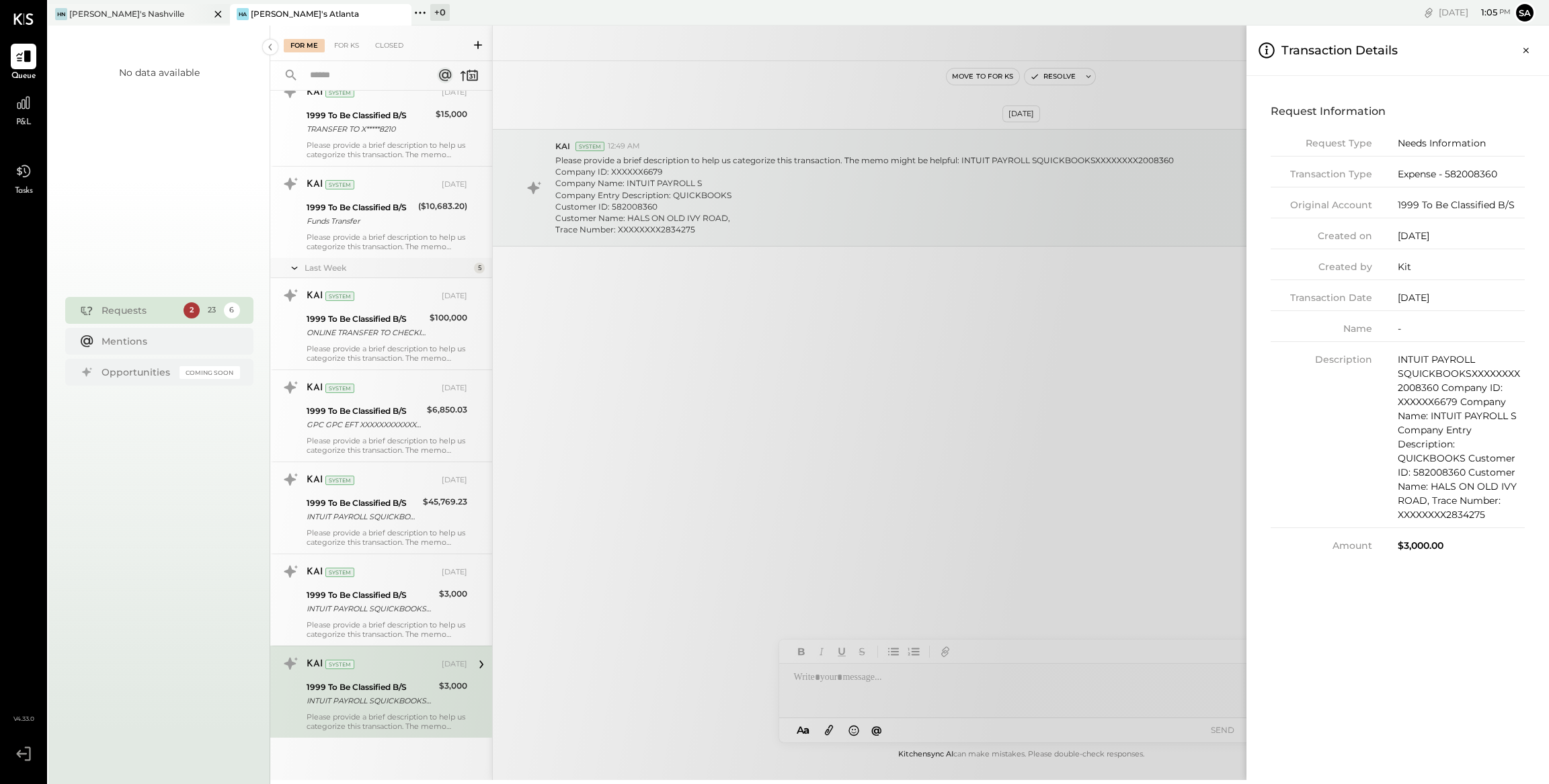
click at [169, 16] on div "[PERSON_NAME]'s Nashville" at bounding box center [129, 14] width 161 height 12
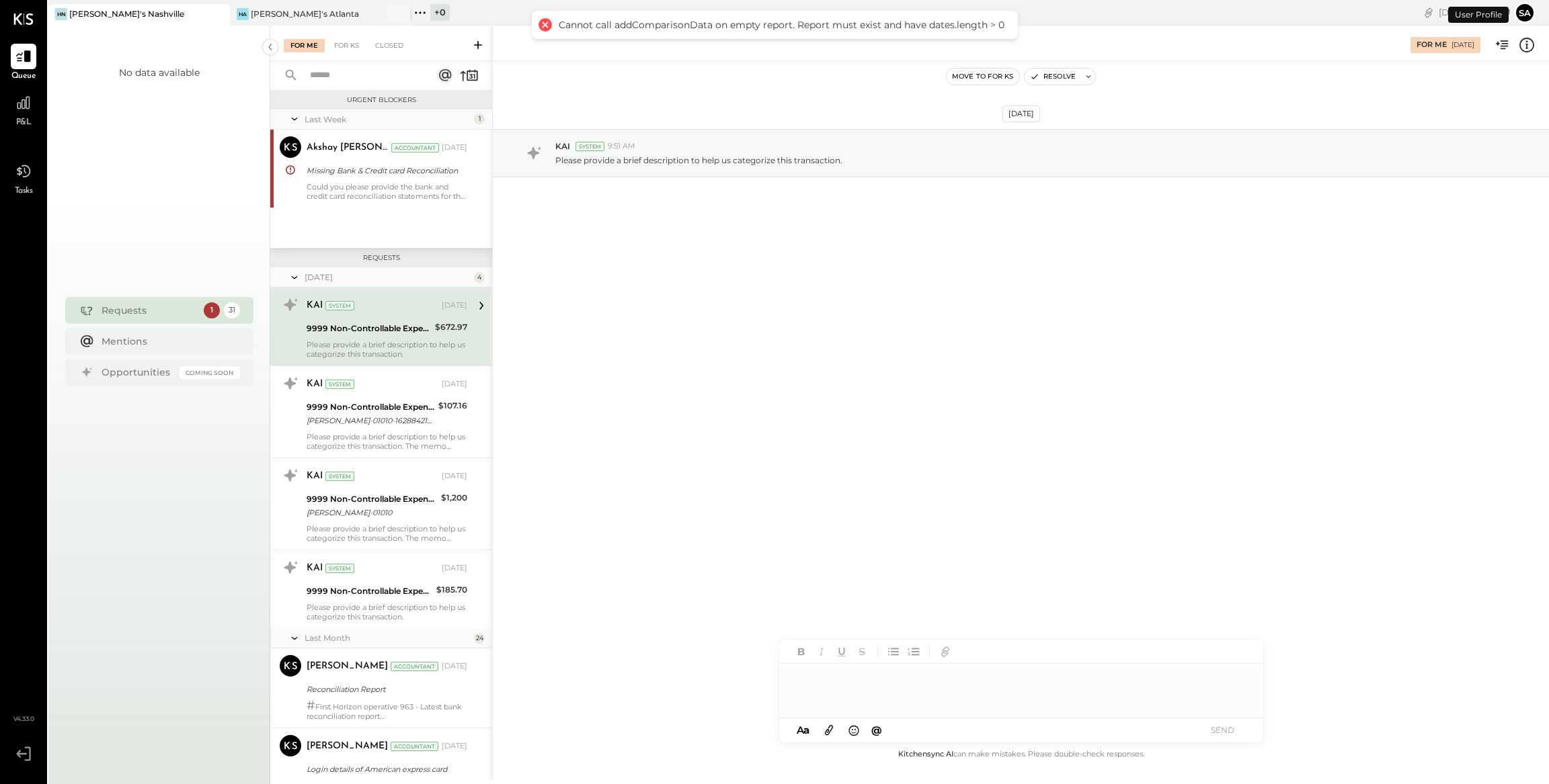
click at [452, 340] on div "Please provide a brief description to help us categorize this transaction." at bounding box center [386, 349] width 160 height 19
drag, startPoint x: 444, startPoint y: 329, endPoint x: 503, endPoint y: 314, distance: 60.9
click at [445, 329] on div "$672.97" at bounding box center [450, 328] width 32 height 14
click at [1530, 48] on icon at bounding box center [1526, 45] width 17 height 17
click at [386, 417] on div "For Me For KS Closed Urgent Blockers Last Week 1 Akshay [PERSON_NAME] Accountan…" at bounding box center [909, 403] width 1278 height 754
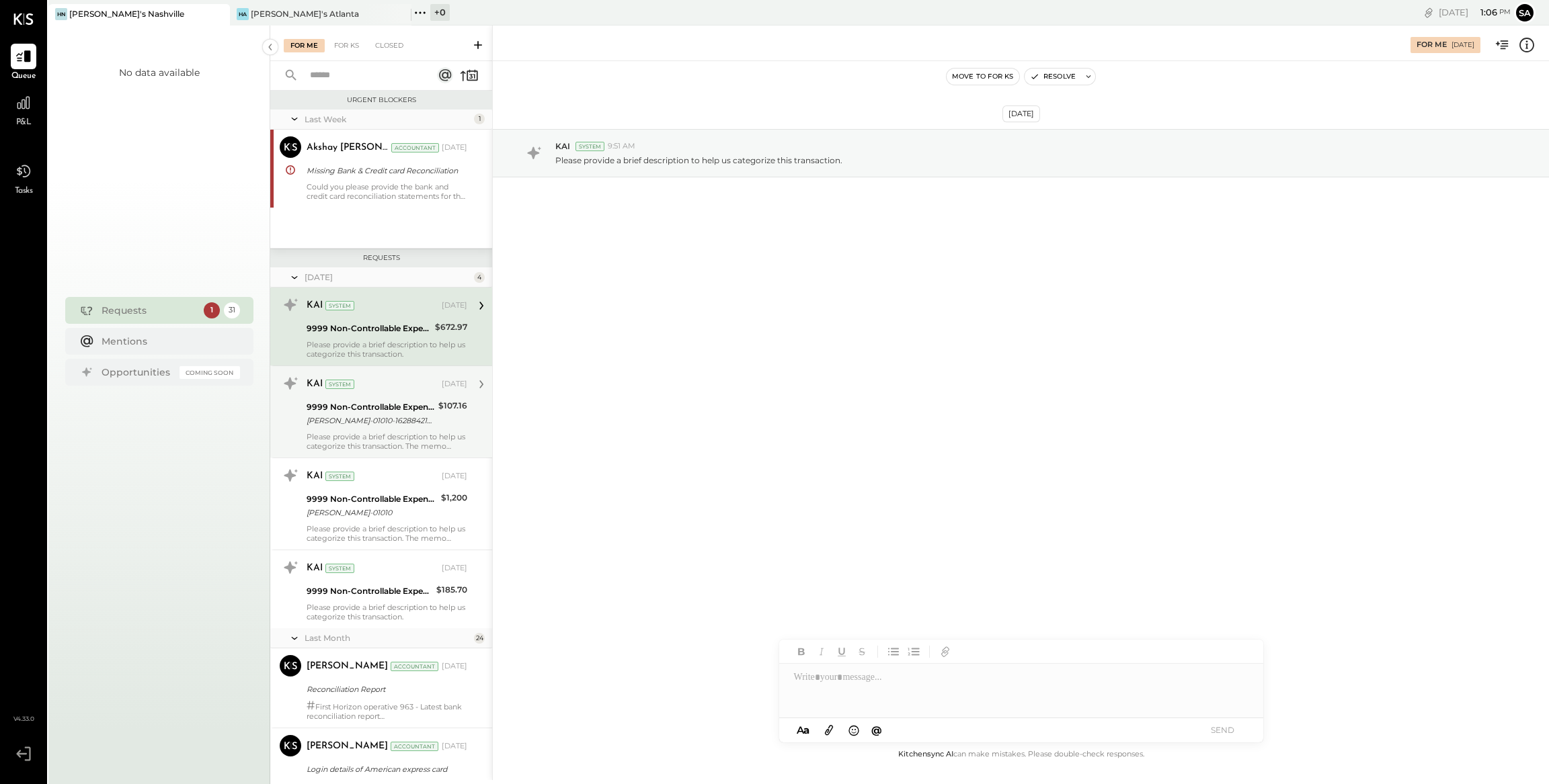
click at [425, 422] on div "[PERSON_NAME]-01010-16288421611 MISC APPAREL STORE AplPay ETSY, INC. [GEOGRAPHI…" at bounding box center [370, 421] width 127 height 14
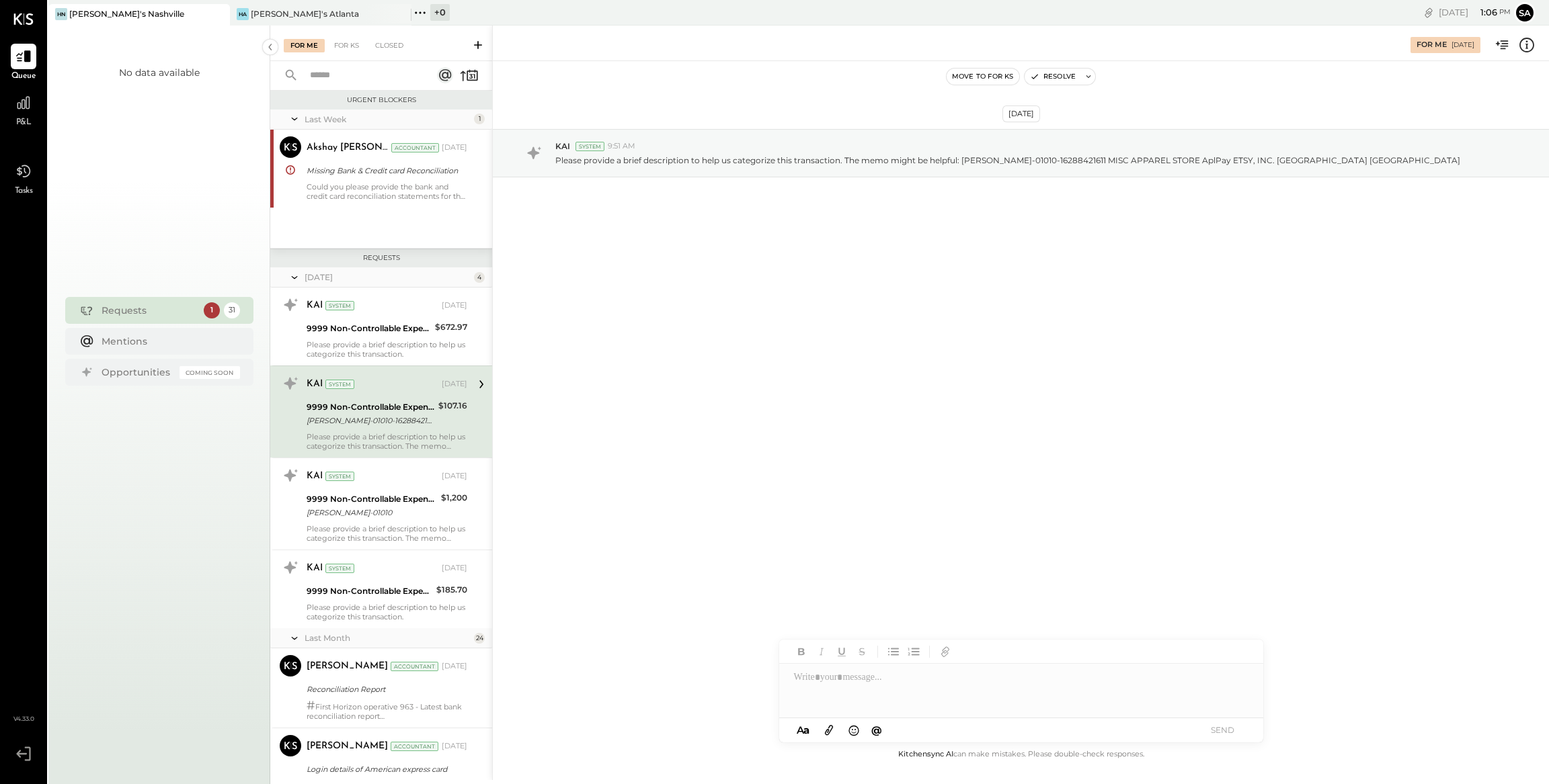
click at [1525, 47] on icon at bounding box center [1526, 45] width 17 height 17
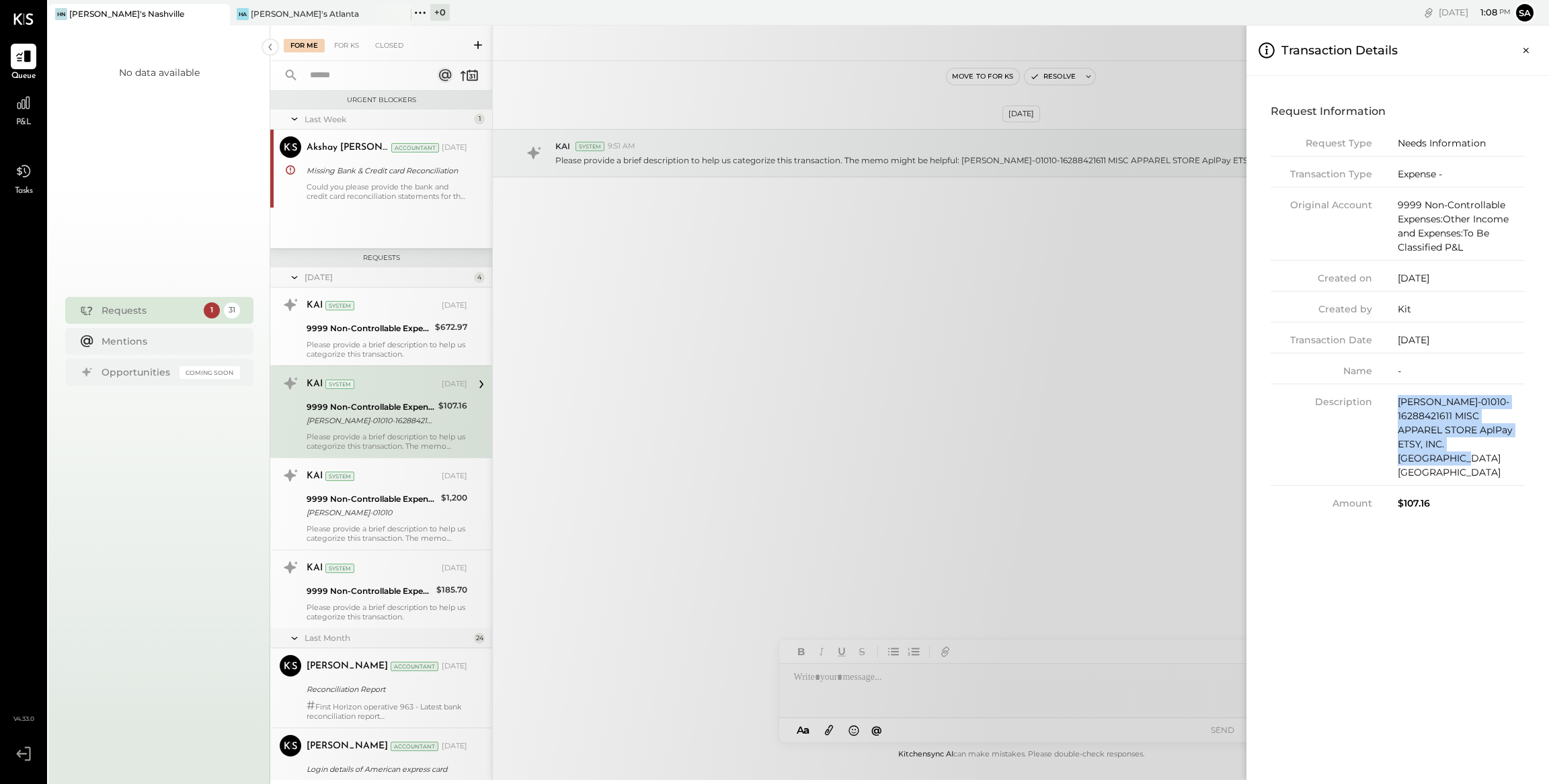
drag, startPoint x: 1400, startPoint y: 403, endPoint x: 1532, endPoint y: 444, distance: 138.2
click at [1532, 444] on div "Request Information Request Type Needs Information Transaction Type Expense - O…" at bounding box center [1397, 305] width 281 height 437
click at [413, 517] on div "For Me For KS Closed Urgent Blockers Last Week 1 Akshay [PERSON_NAME] Accountan…" at bounding box center [909, 403] width 1278 height 754
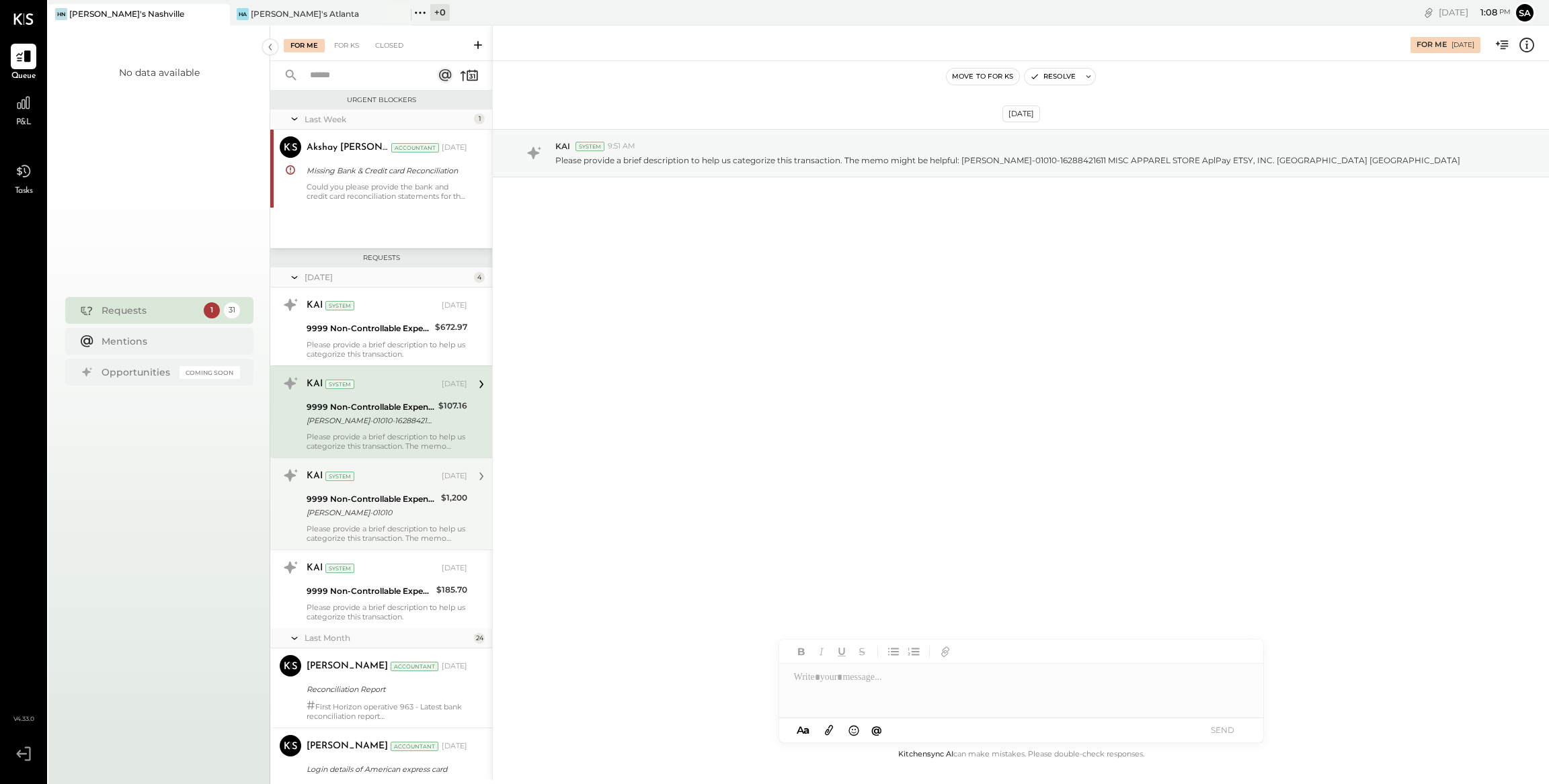
click at [388, 517] on div "[PERSON_NAME]-01010" at bounding box center [371, 513] width 130 height 14
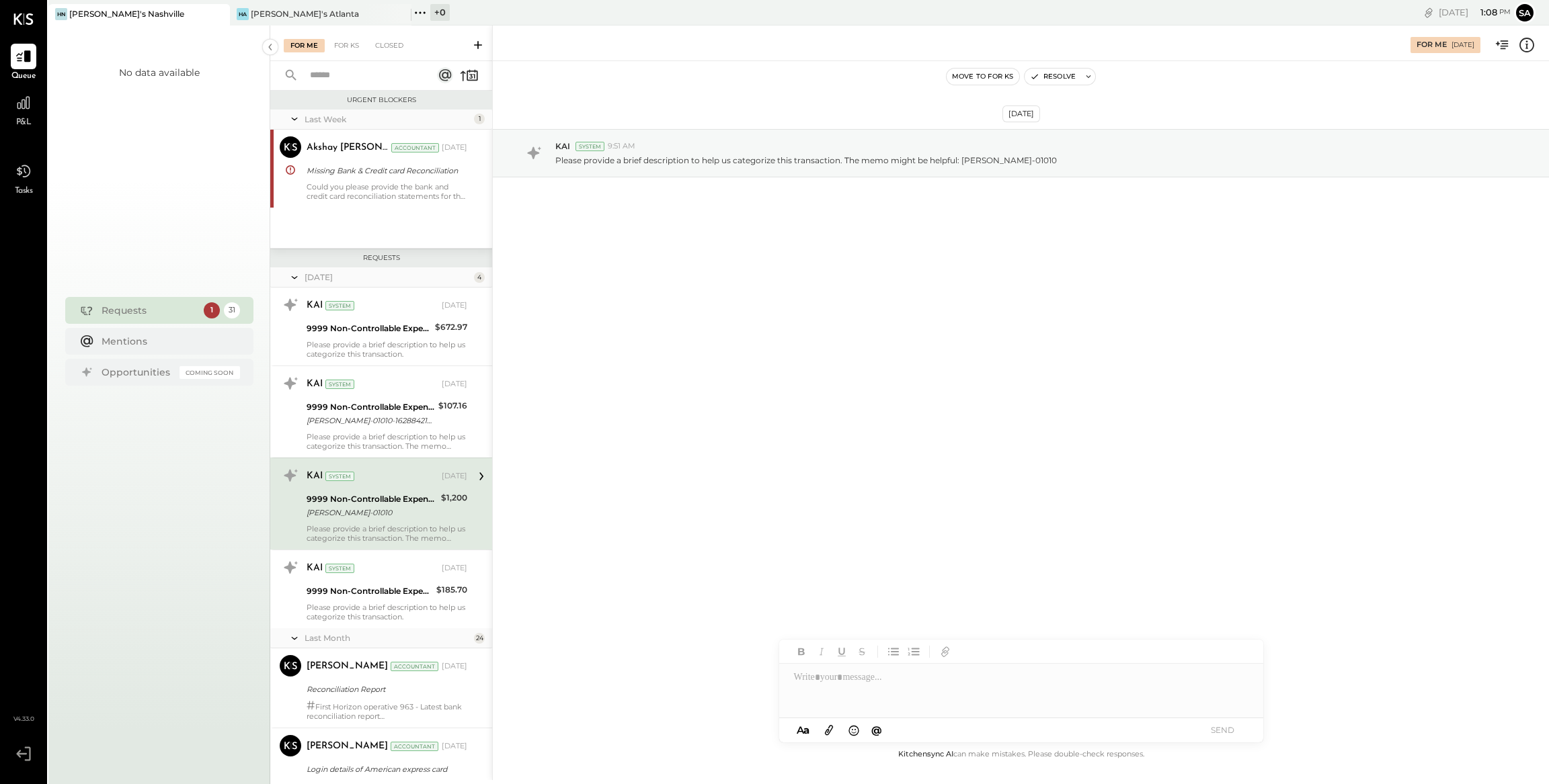
click at [1524, 52] on icon at bounding box center [1526, 45] width 14 height 14
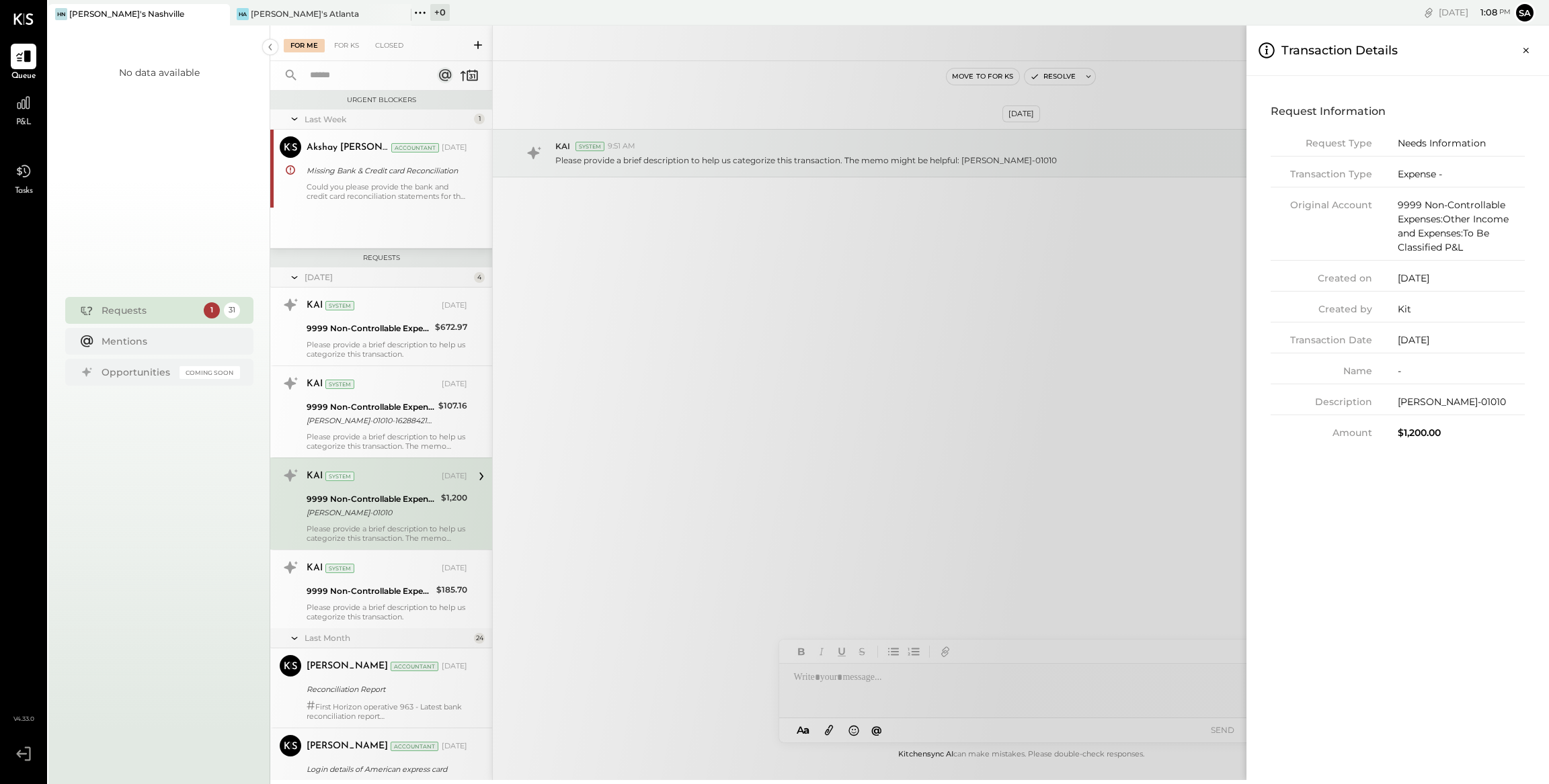
drag, startPoint x: 1400, startPoint y: 402, endPoint x: 1519, endPoint y: 399, distance: 119.0
click at [1519, 399] on div "[PERSON_NAME]-01010" at bounding box center [1461, 402] width 127 height 14
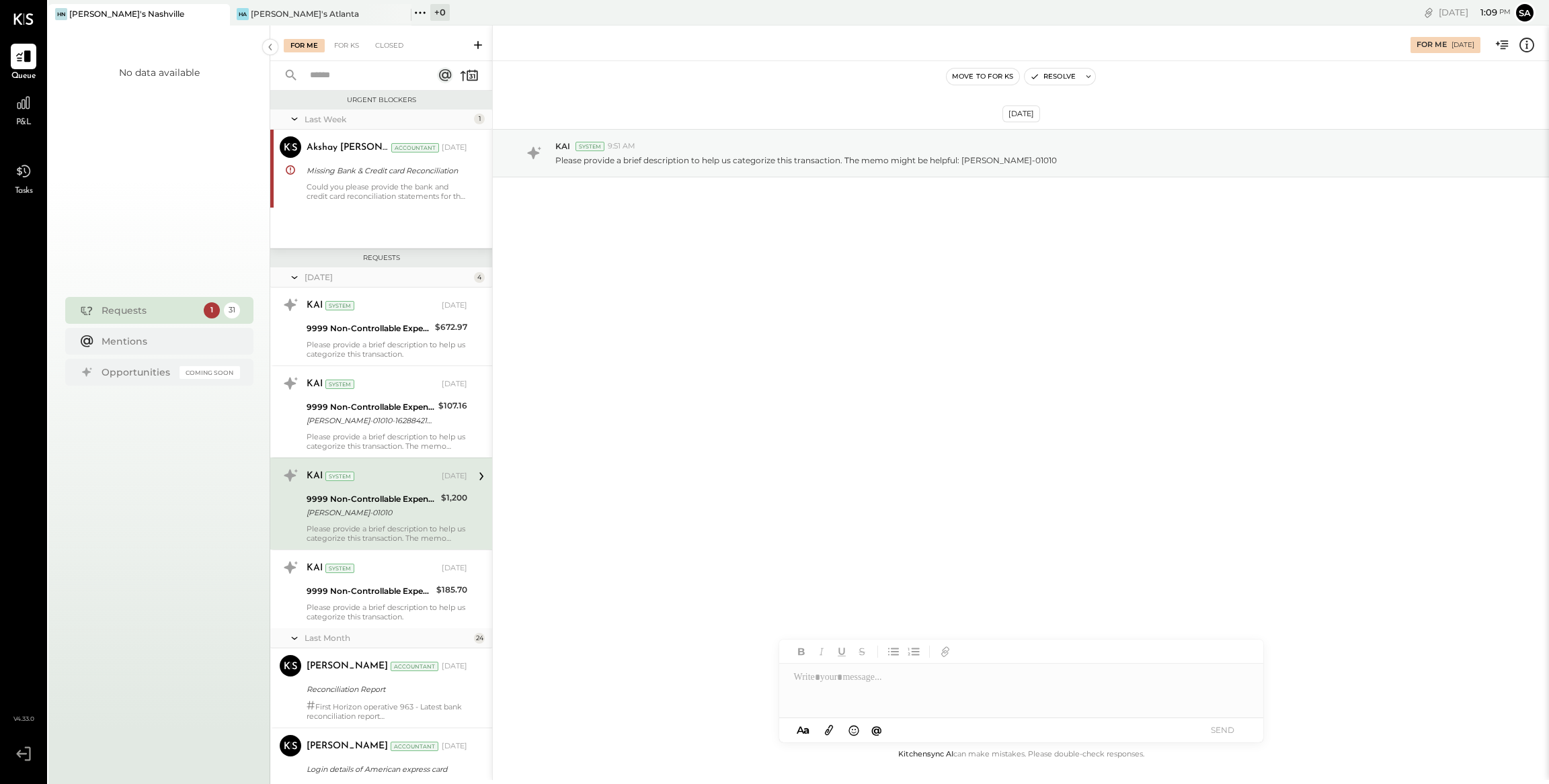
click at [399, 572] on div "For Me For KS Closed Urgent Blockers Last Week 1 Akshay [PERSON_NAME] Accountan…" at bounding box center [909, 403] width 1278 height 754
click at [384, 576] on div "KAI System [DATE]" at bounding box center [386, 568] width 160 height 19
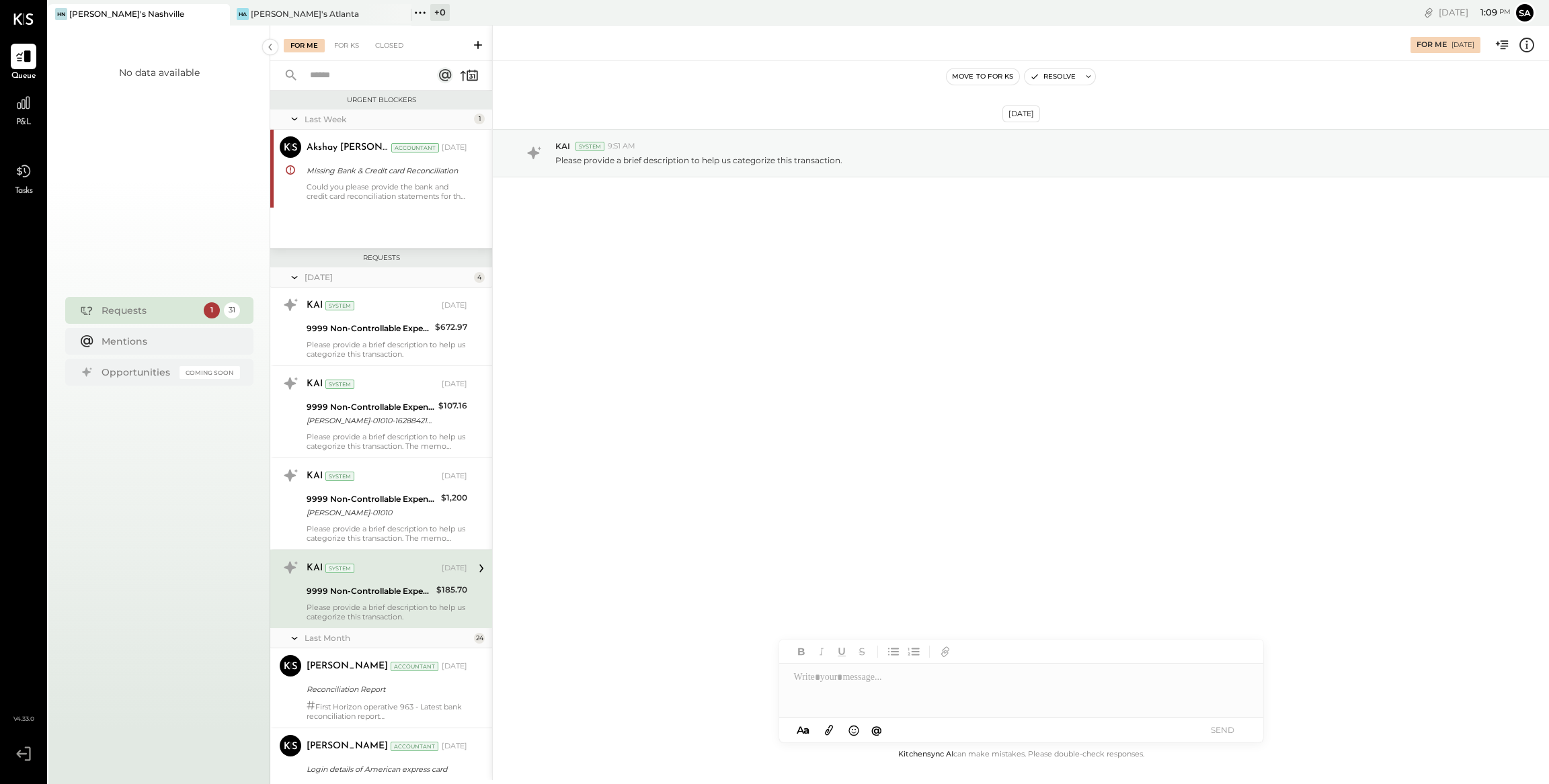
click at [1530, 42] on icon at bounding box center [1526, 45] width 17 height 17
click at [917, 485] on div "For Me For KS Closed Urgent Blockers Last Week 1 Akshay [PERSON_NAME] Accountan…" at bounding box center [909, 403] width 1278 height 754
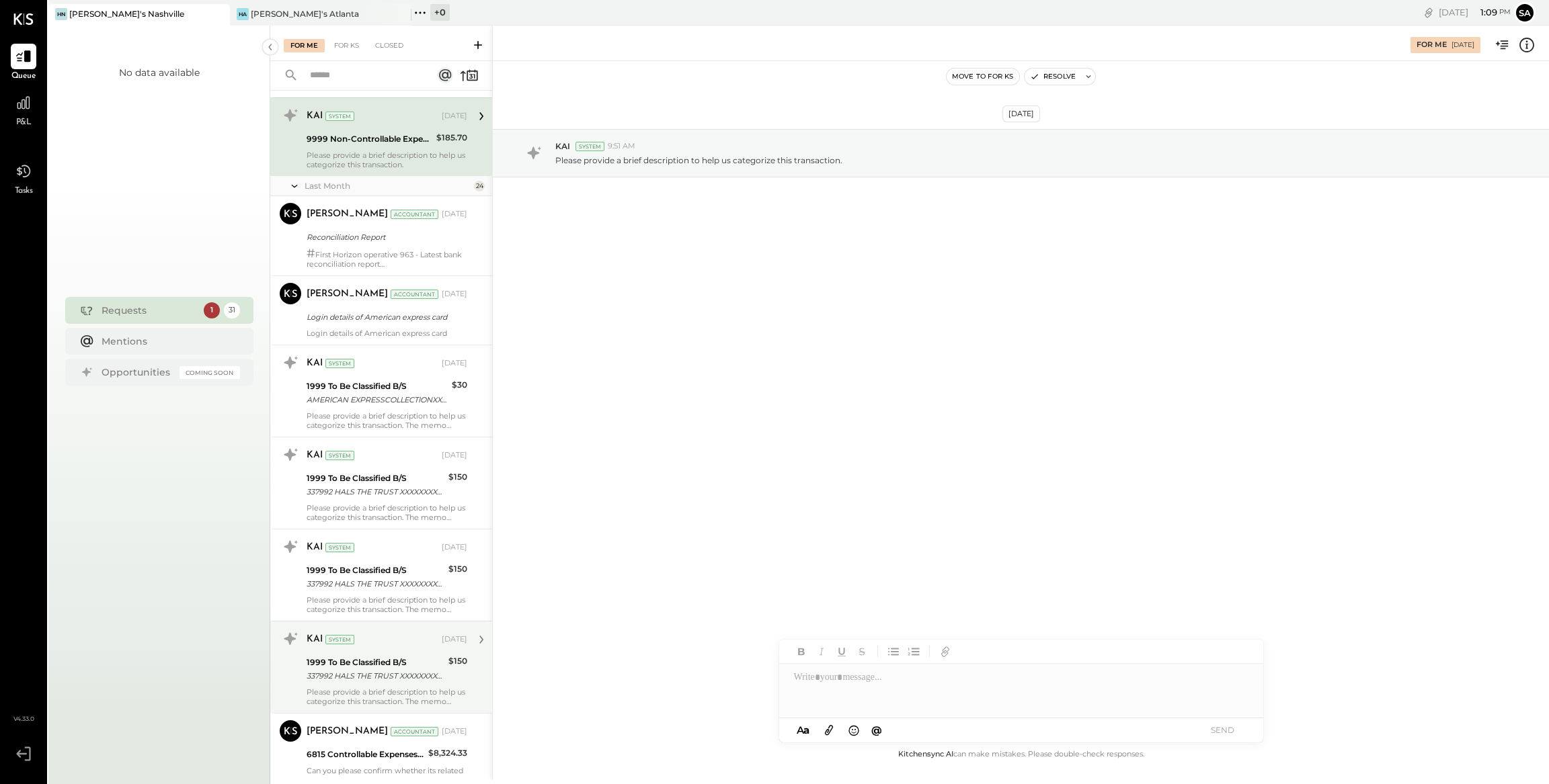
scroll to position [449, 0]
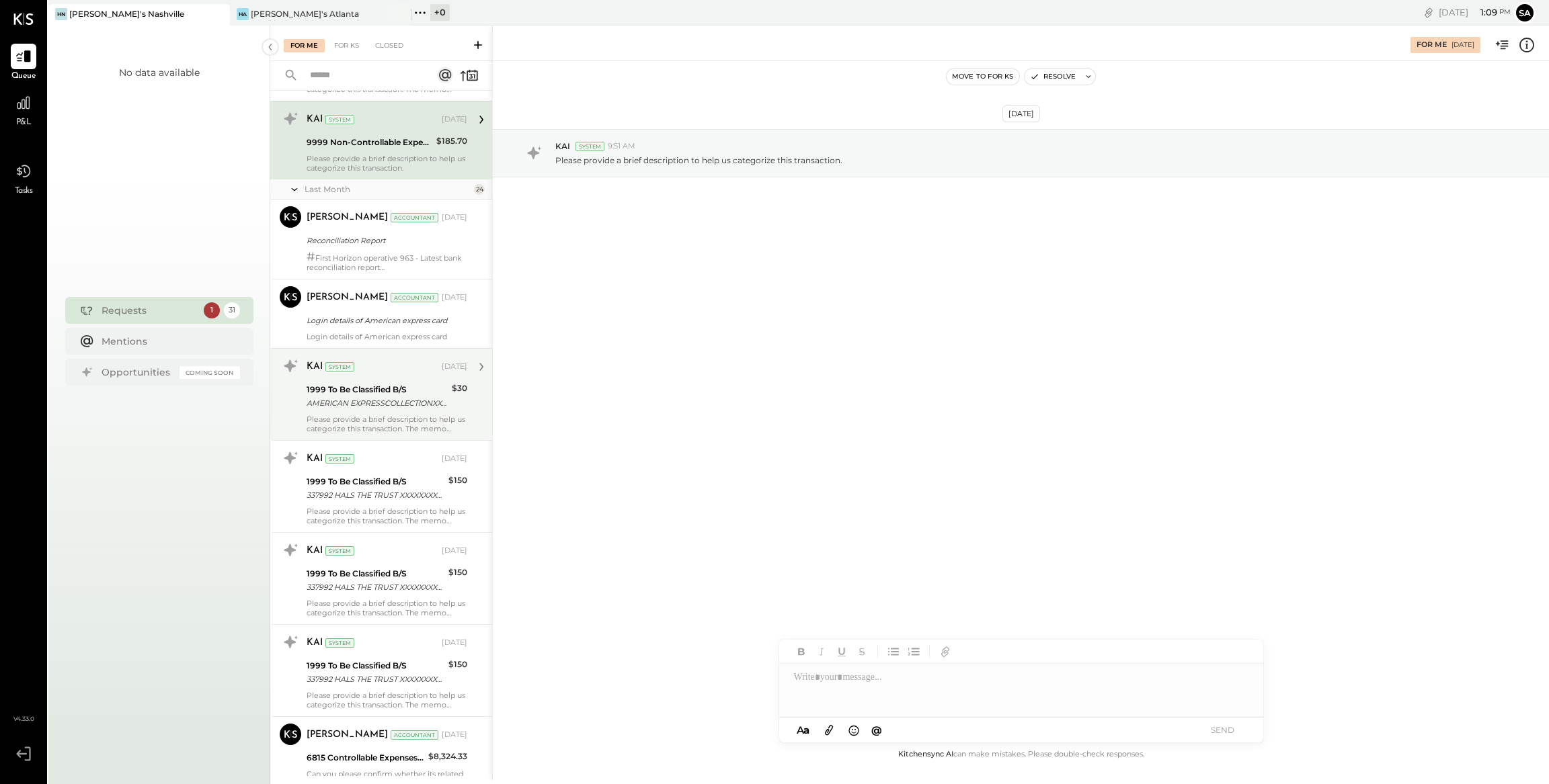
click at [387, 404] on div "AMERICAN EXPRESSCOLLECTIONXXXXXXXXXXXX0862 Company ID: XXXXXX2250 Company Name:…" at bounding box center [377, 403] width 141 height 14
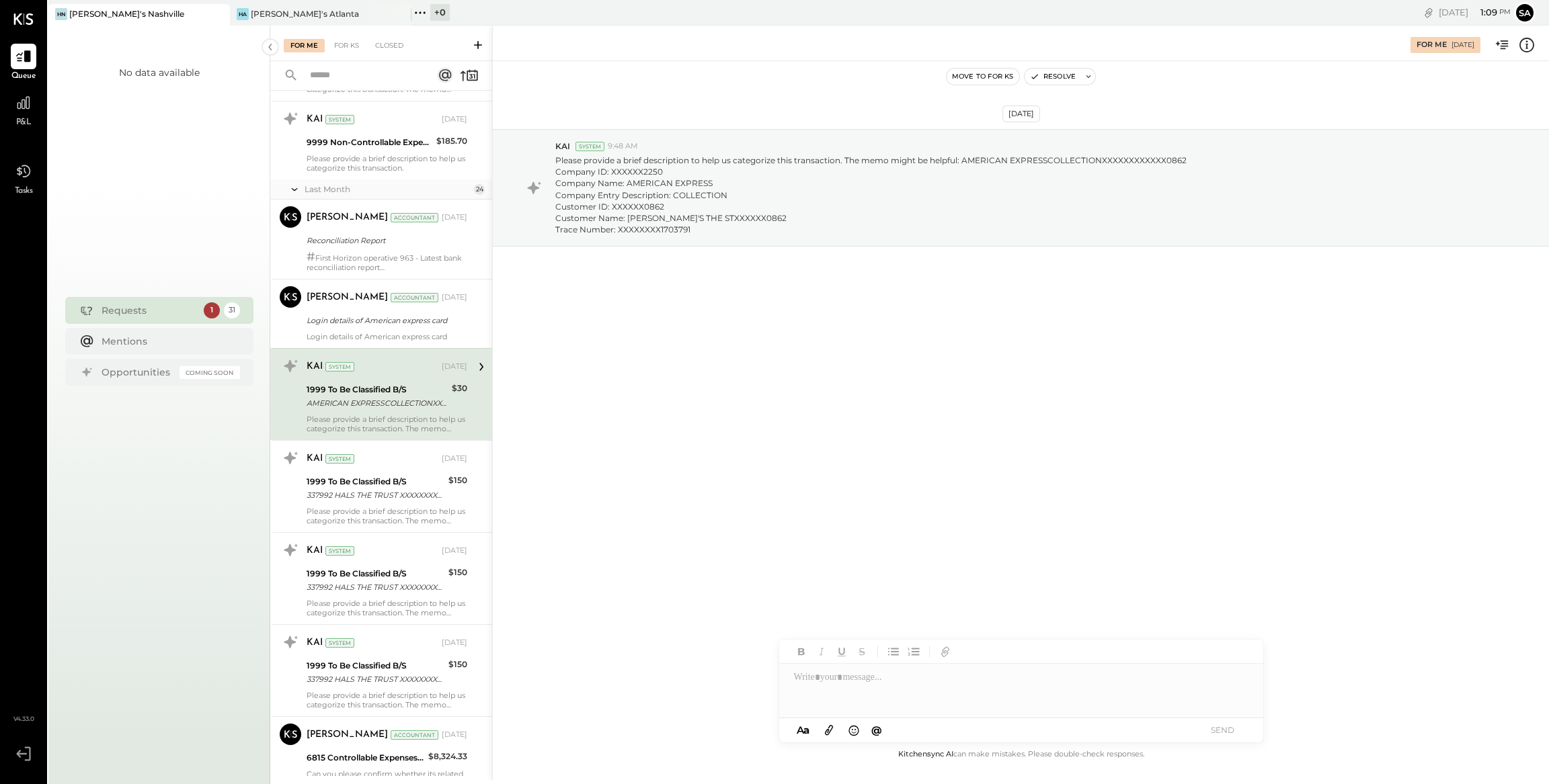
click at [1528, 44] on icon at bounding box center [1526, 43] width 3 height 1
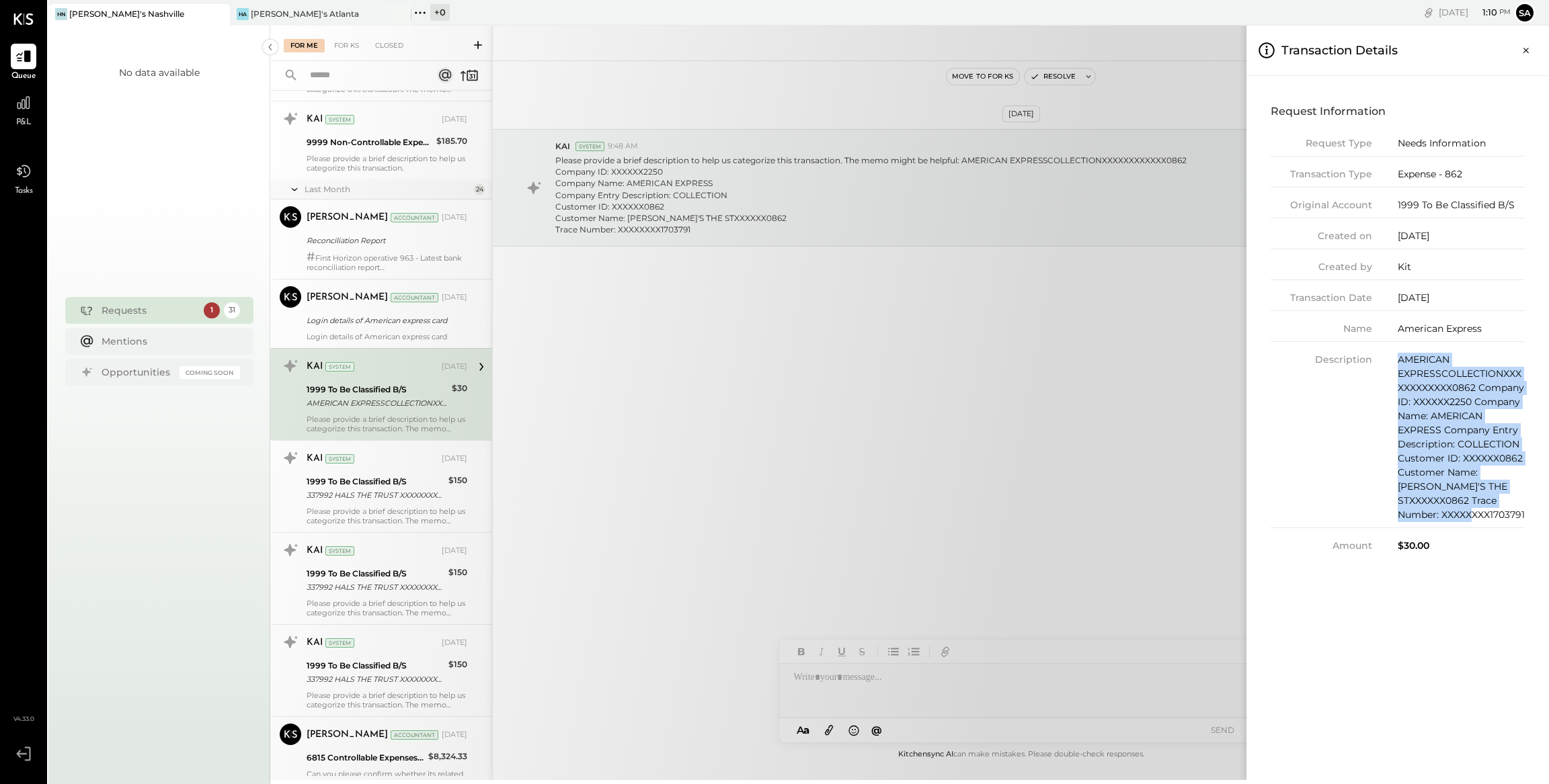
drag, startPoint x: 1400, startPoint y: 358, endPoint x: 1541, endPoint y: 494, distance: 195.9
click at [1541, 494] on div "Request Information Request Type Needs Information Transaction Type Expense - 8…" at bounding box center [1397, 427] width 302 height 704
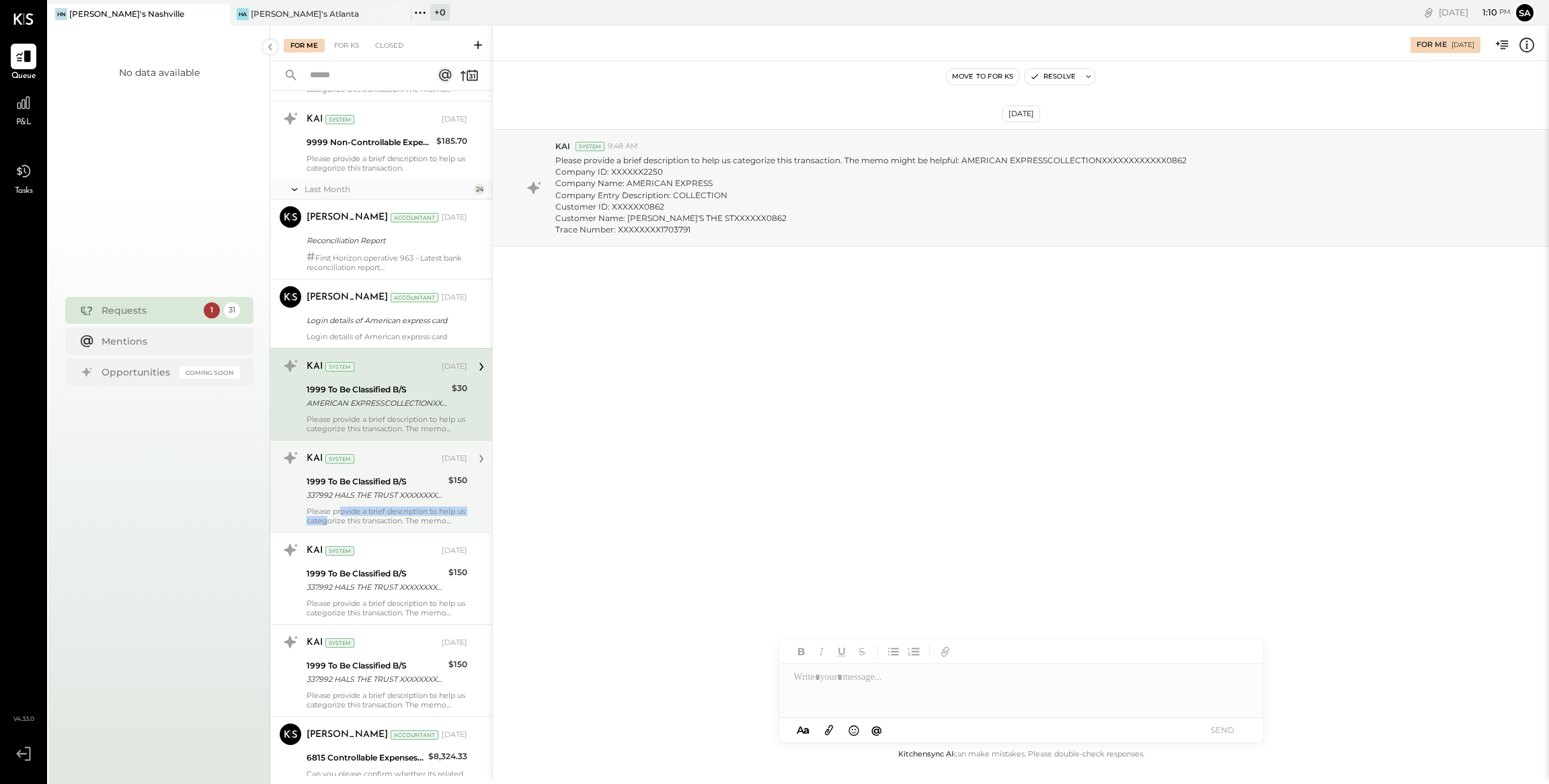
drag, startPoint x: 340, startPoint y: 515, endPoint x: 384, endPoint y: 506, distance: 44.9
click at [340, 515] on div "For Me For KS Closed Urgent Blockers Last Week 1 Akshay [PERSON_NAME] Accountan…" at bounding box center [909, 403] width 1278 height 754
click at [388, 505] on div "KAI System [DATE] 1999 To Be Classified B/S 337992 HALS THE TRUST XXXXXXXX7992 …" at bounding box center [386, 486] width 160 height 78
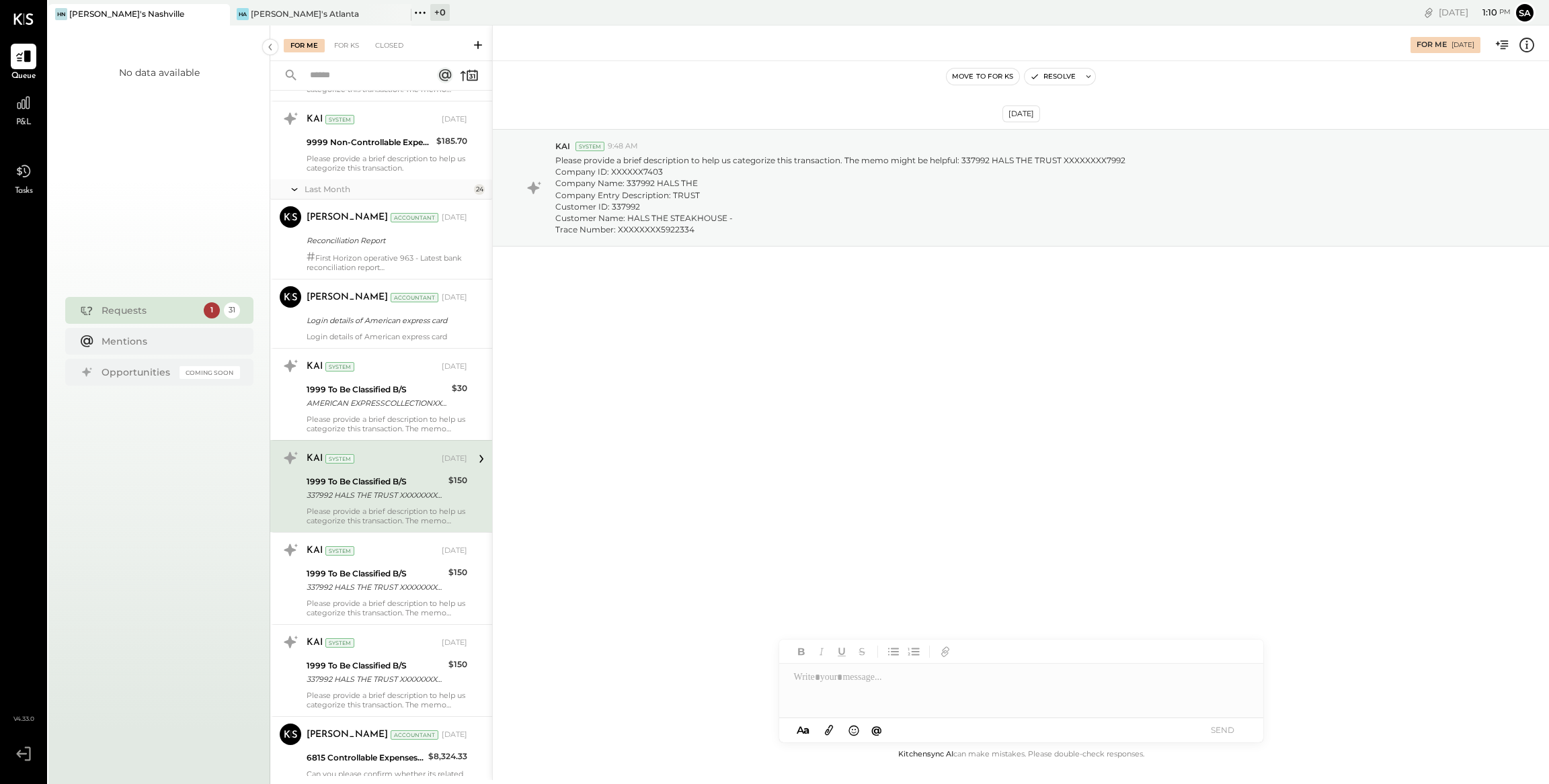
click at [1529, 49] on icon at bounding box center [1526, 45] width 17 height 17
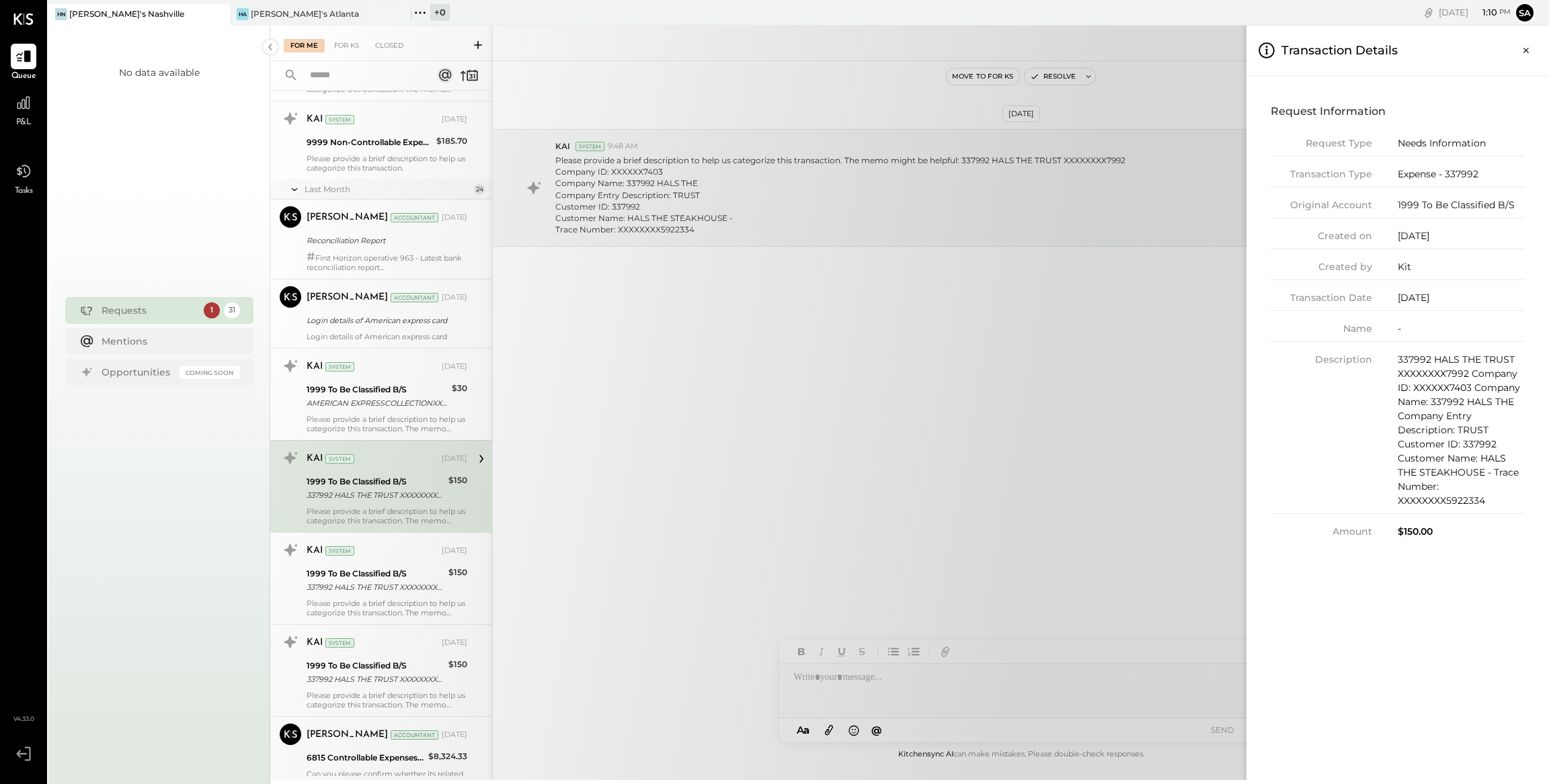
click at [1006, 712] on div "For Me For KS Closed Urgent Blockers Last Week 1 Akshay [PERSON_NAME] Accountan…" at bounding box center [909, 403] width 1278 height 754
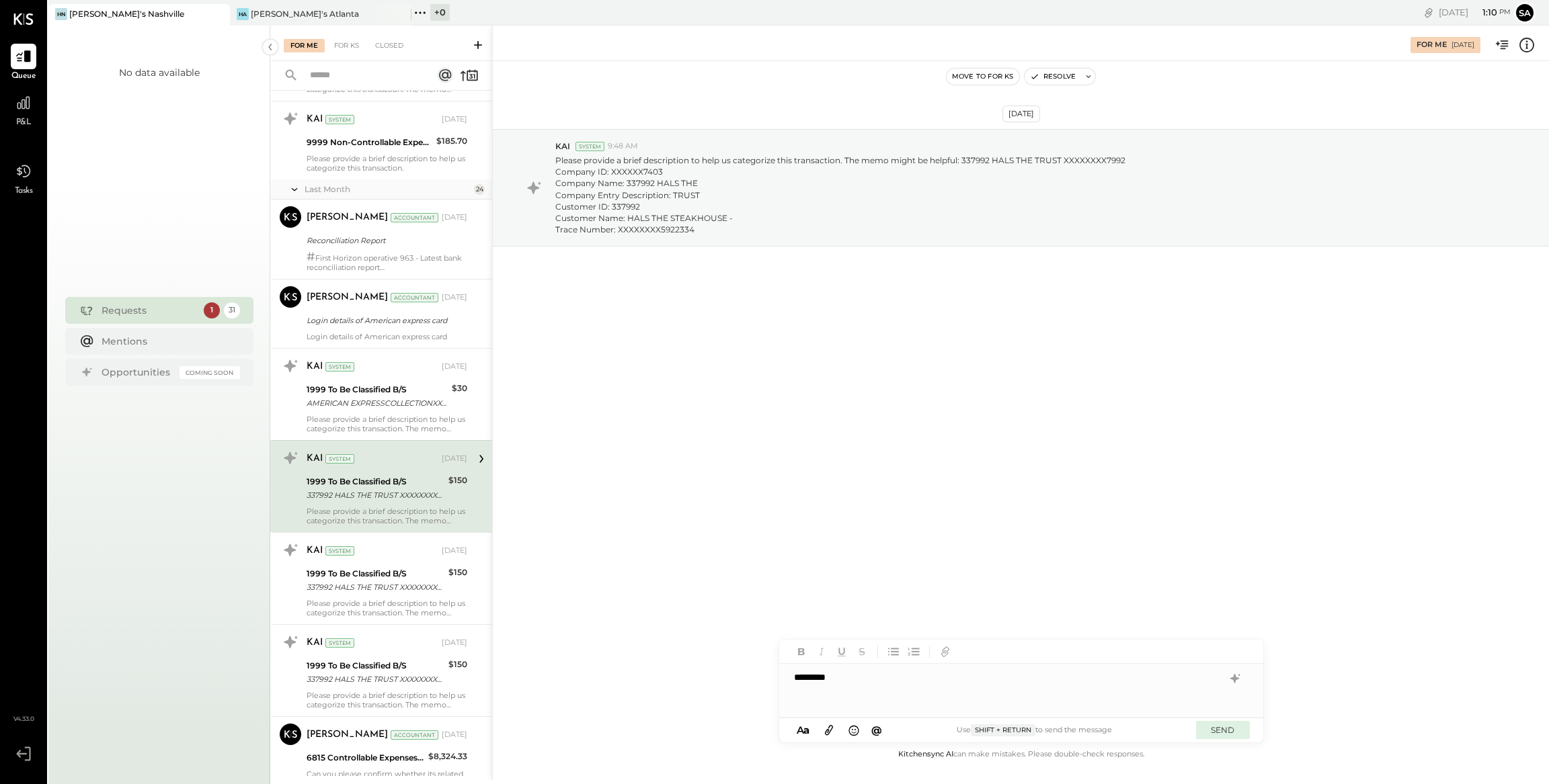
click at [1220, 733] on button "SEND" at bounding box center [1223, 730] width 54 height 18
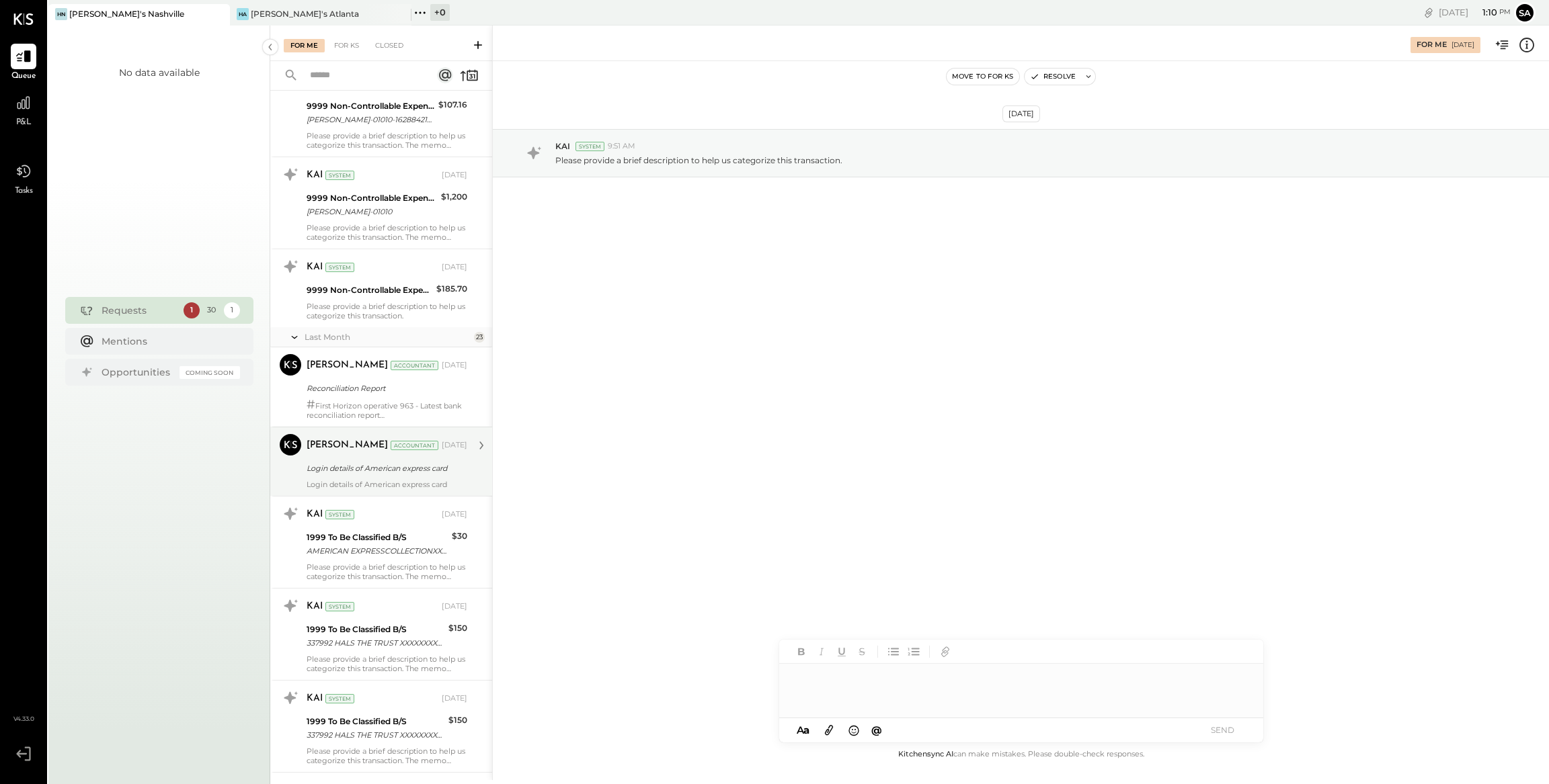
scroll to position [308, 0]
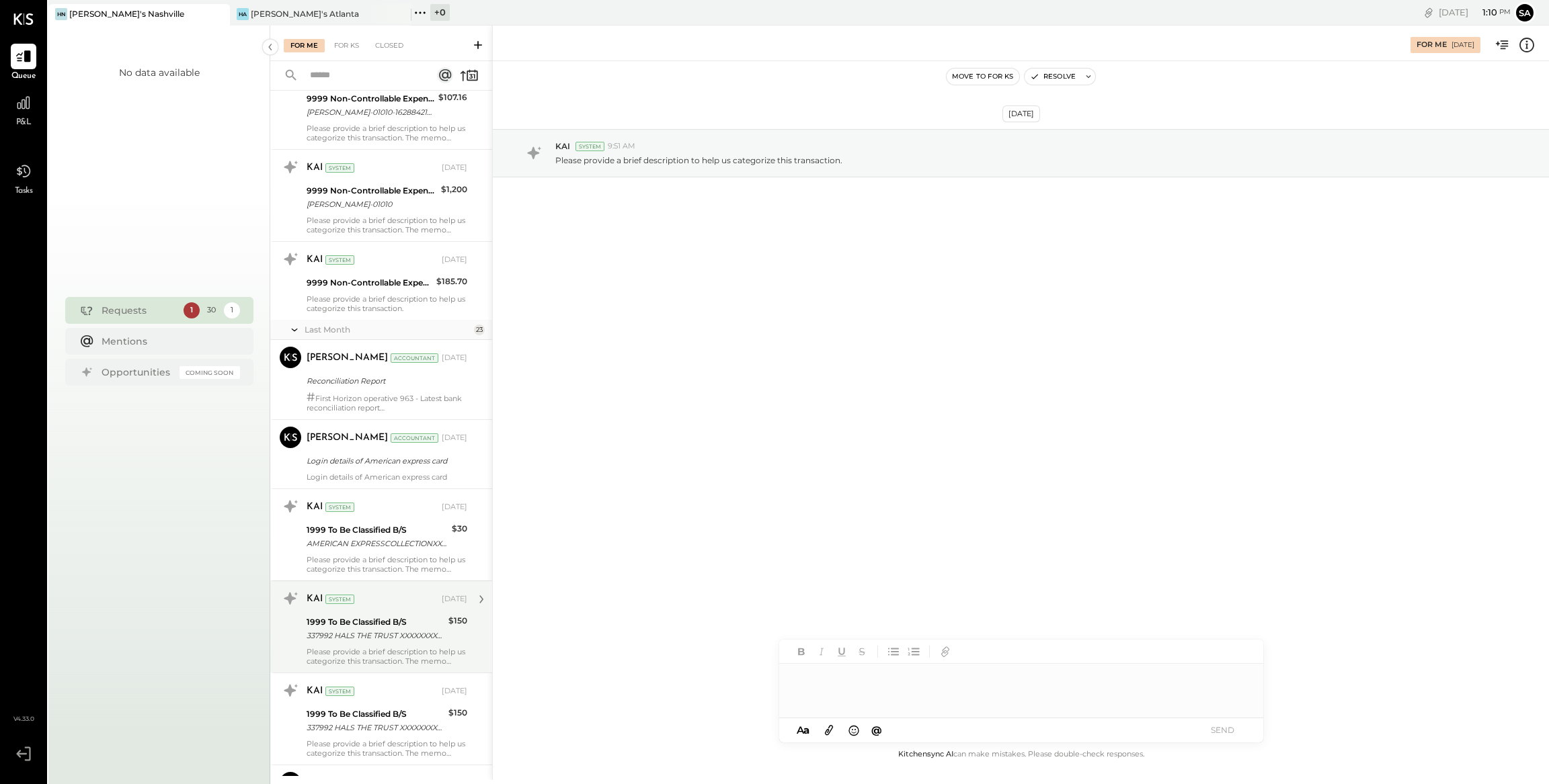
click at [457, 619] on div "$150" at bounding box center [457, 621] width 19 height 14
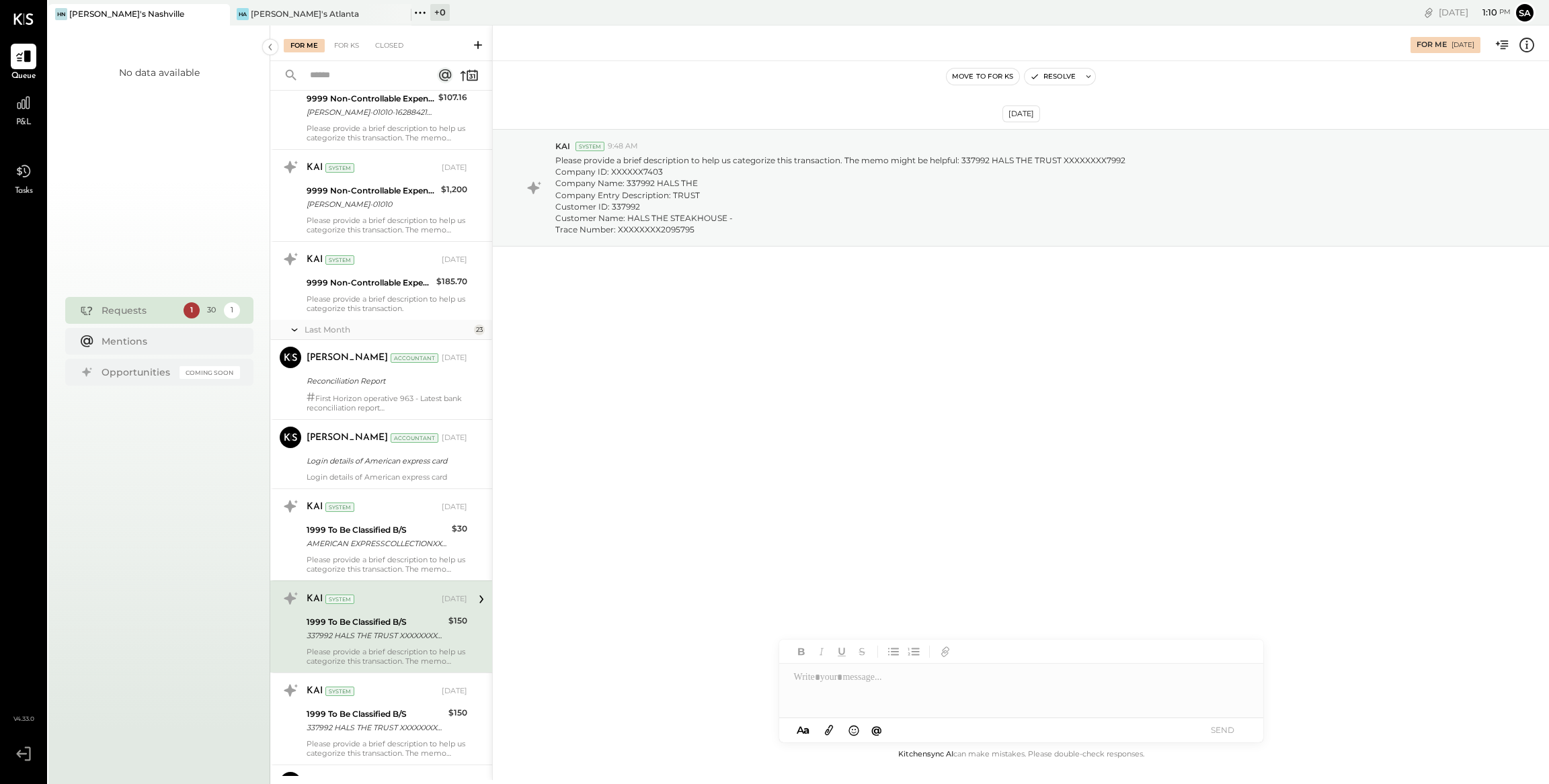
click at [863, 694] on div at bounding box center [1021, 690] width 484 height 54
click at [1210, 730] on button "SEND" at bounding box center [1223, 730] width 54 height 18
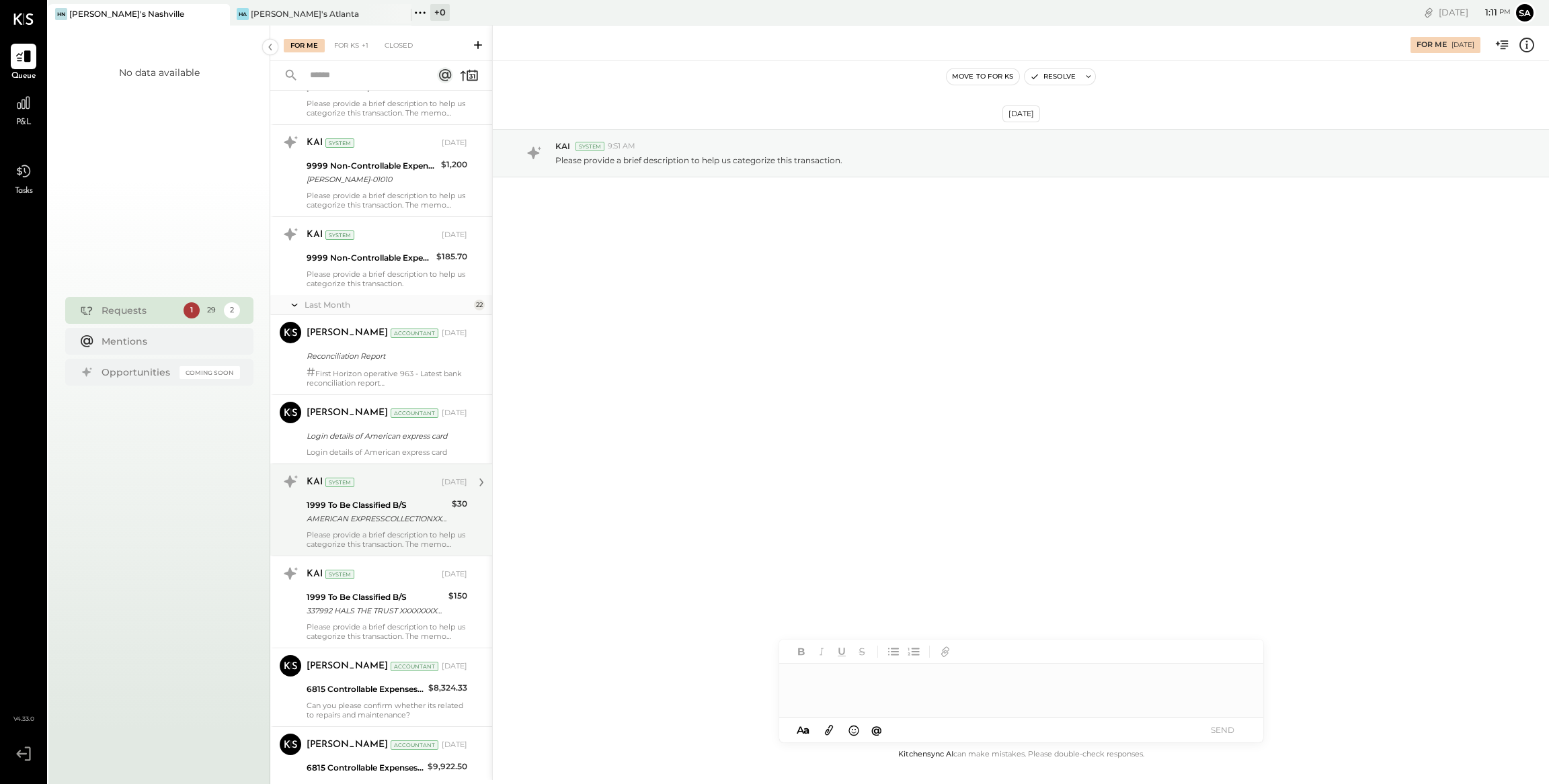
scroll to position [339, 0]
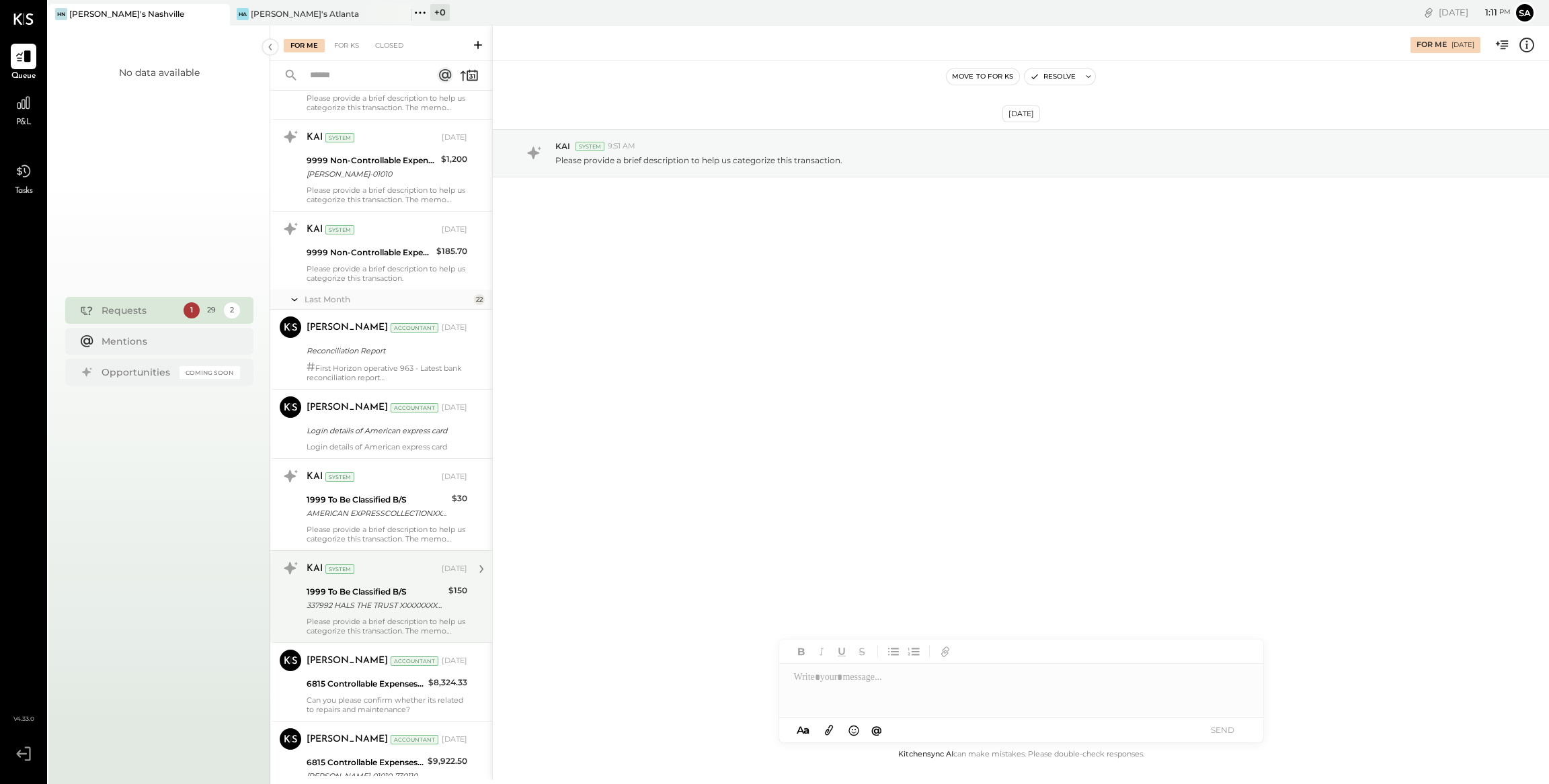
click at [448, 619] on div "Please provide a brief description to help us categorize this transaction. The …" at bounding box center [386, 626] width 160 height 19
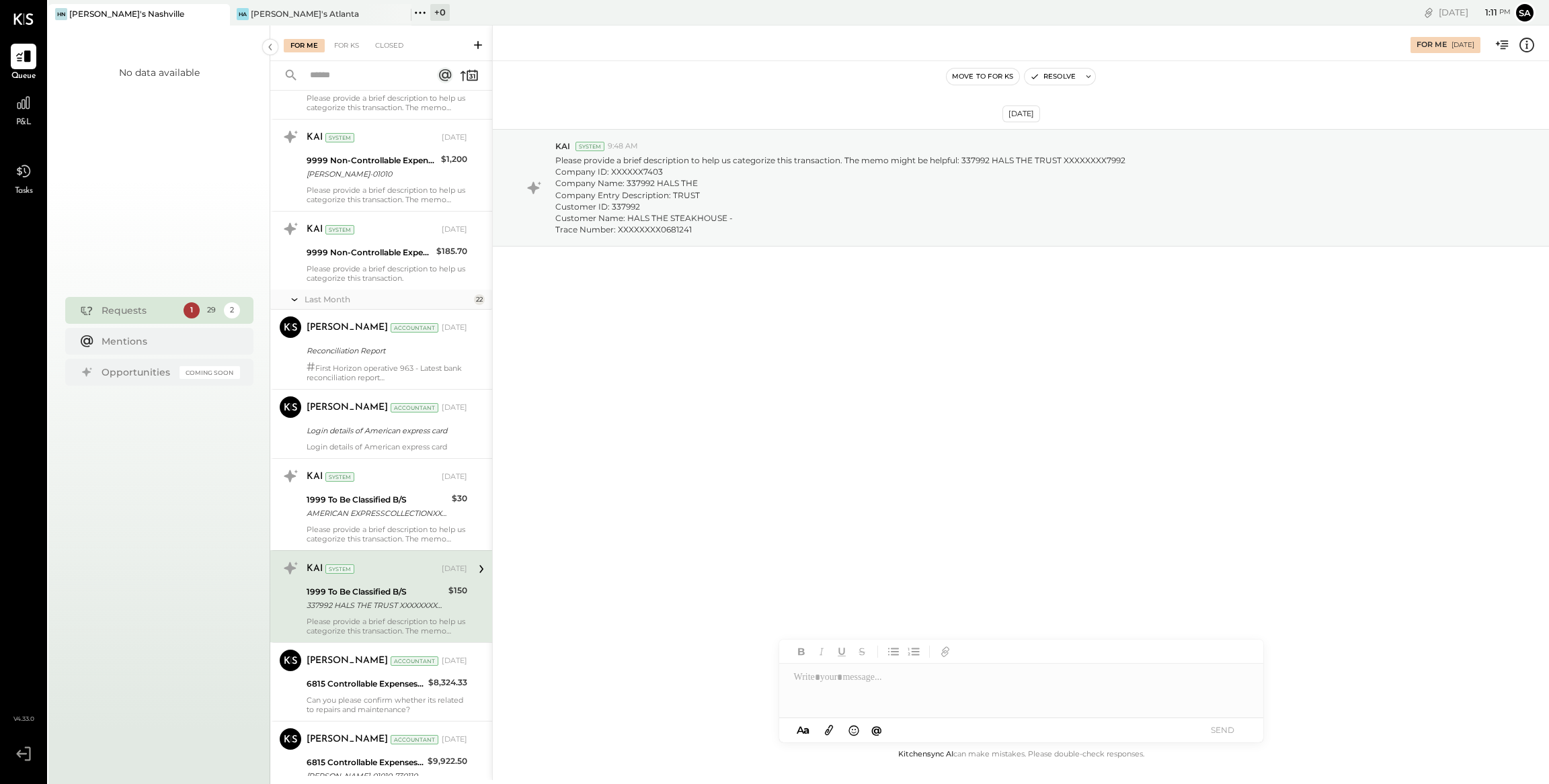
click at [860, 690] on div at bounding box center [1021, 690] width 484 height 54
click at [1229, 733] on button "SEND" at bounding box center [1223, 730] width 54 height 18
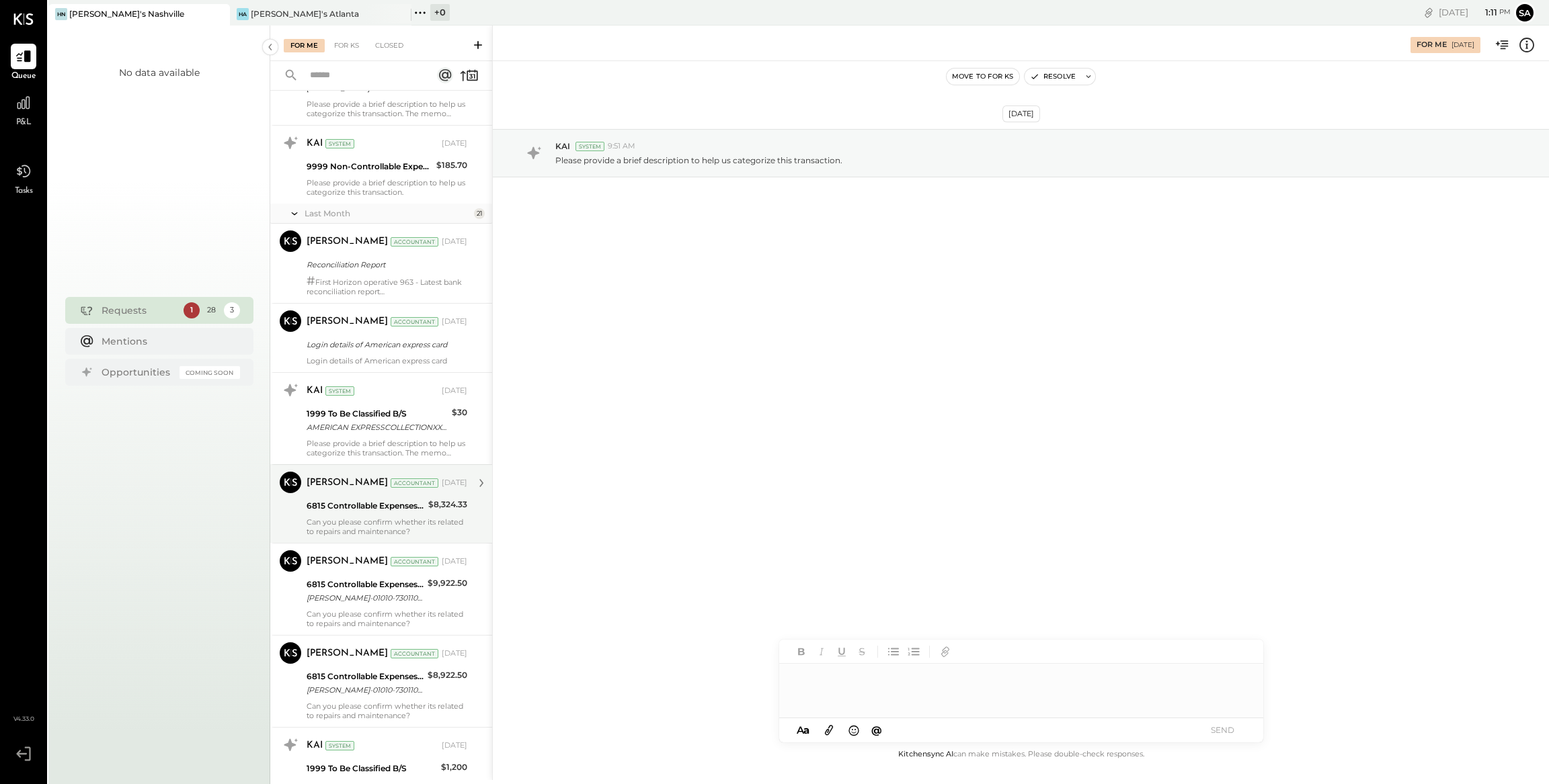
scroll to position [430, 0]
click at [451, 491] on div "[PERSON_NAME] Accountant [DATE] 6815 Controllable Expenses:Repairs & Maintenanc…" at bounding box center [386, 499] width 160 height 65
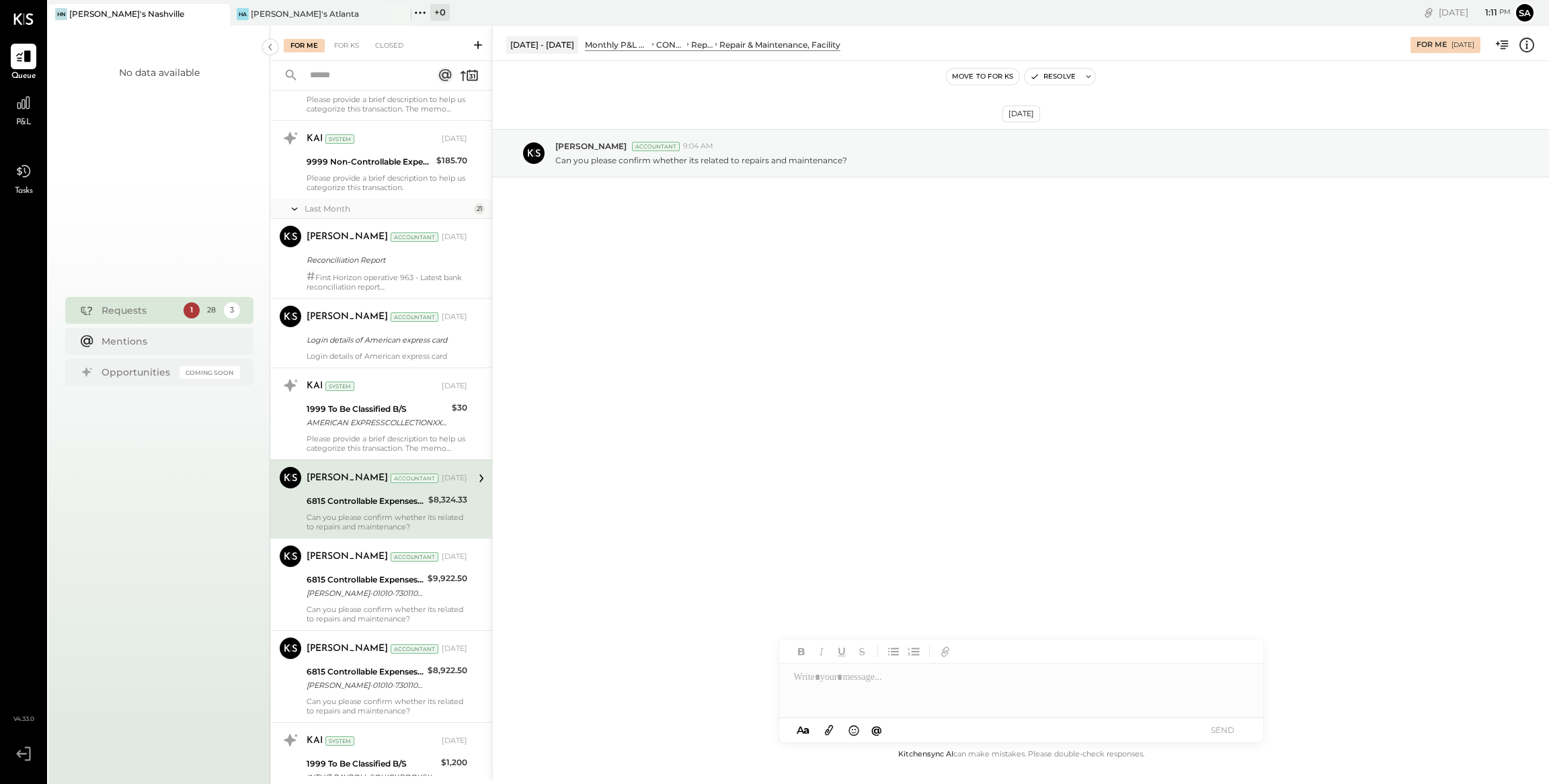
click at [1529, 42] on icon at bounding box center [1526, 45] width 17 height 17
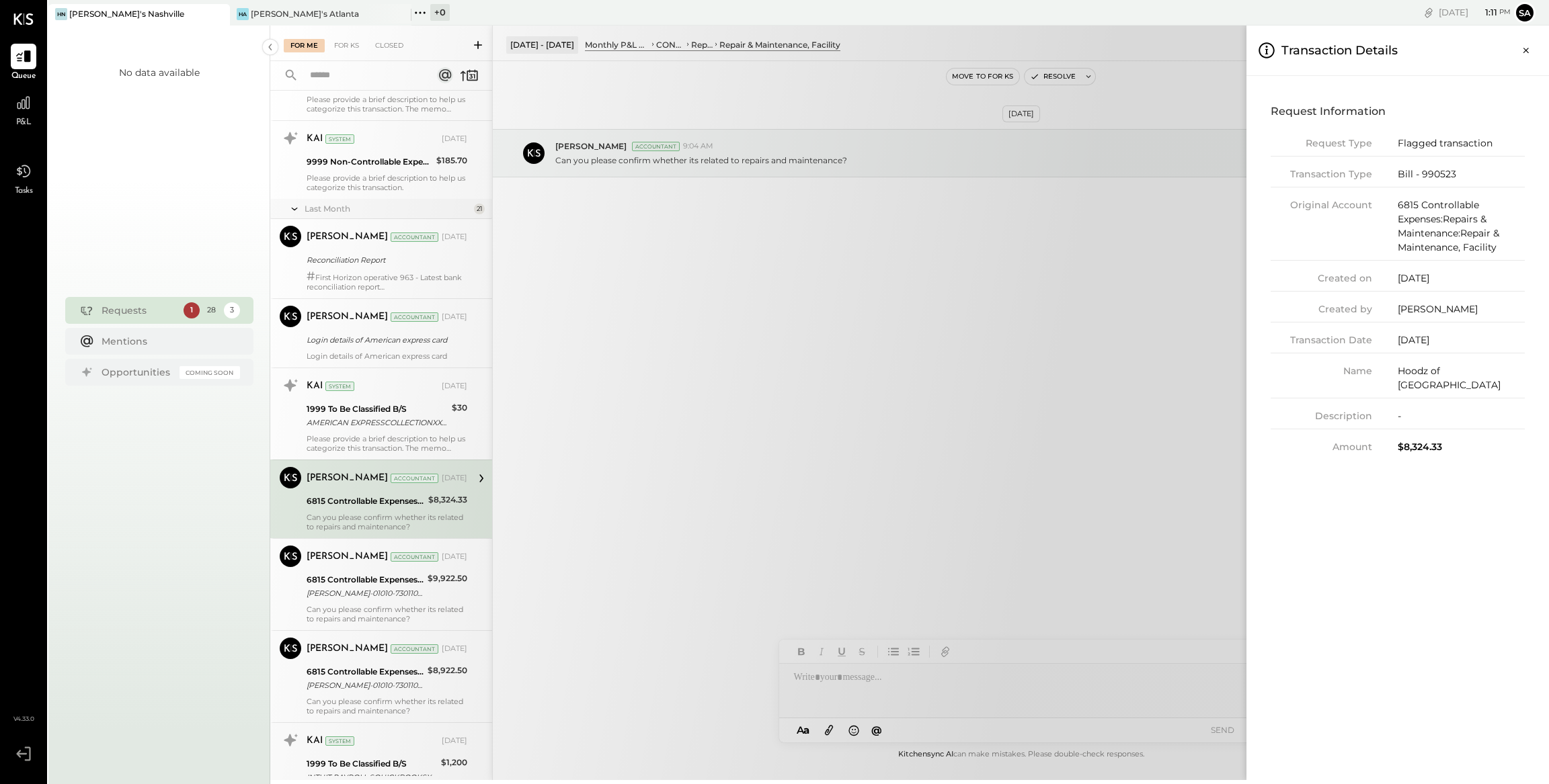
click at [1154, 323] on div "For Me For KS Closed Urgent Blockers Last Week 1 Akshay [PERSON_NAME] Accountan…" at bounding box center [909, 403] width 1278 height 754
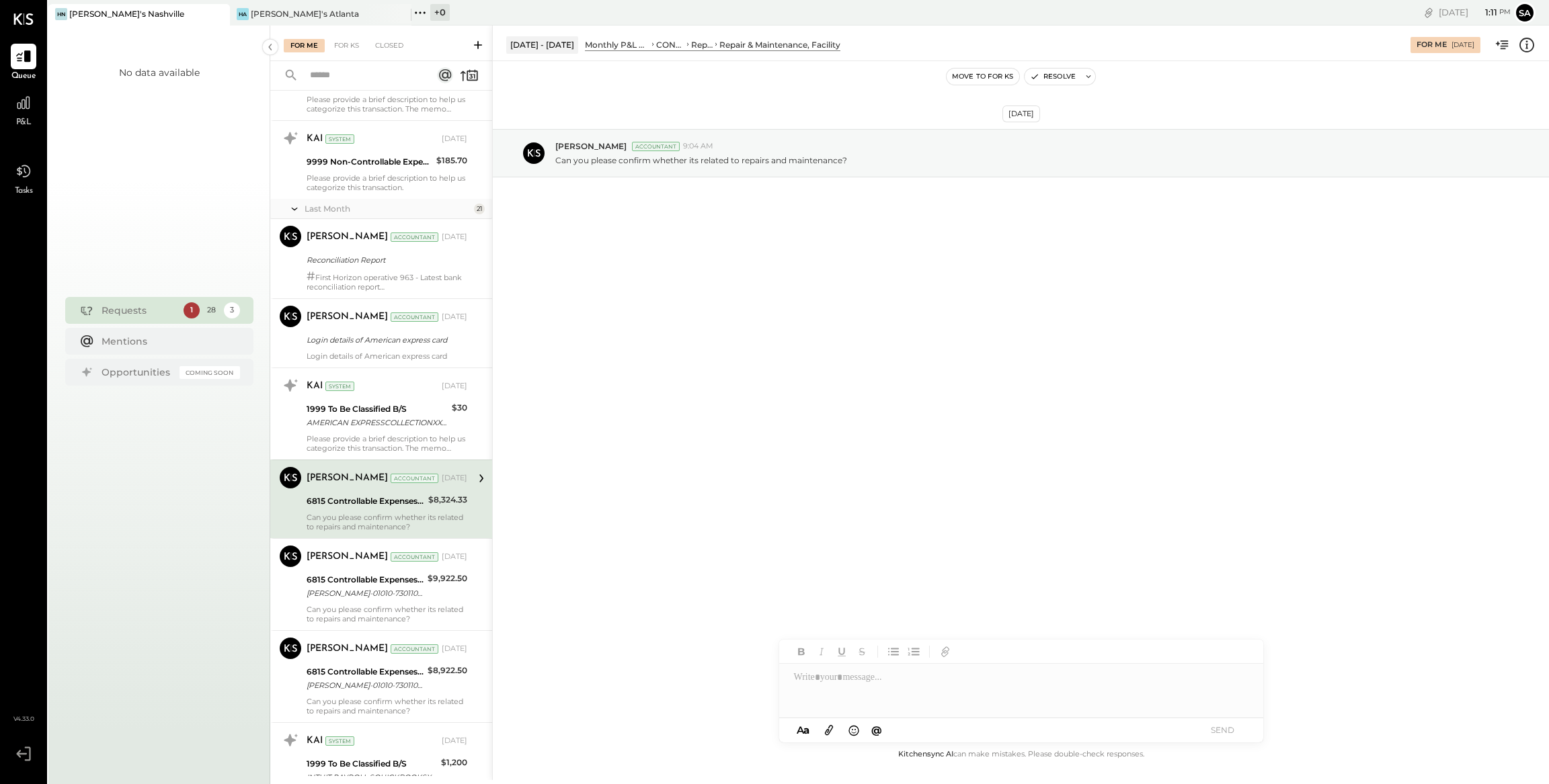
click at [989, 694] on div at bounding box center [1021, 690] width 484 height 54
click at [1227, 729] on button "SEND" at bounding box center [1223, 730] width 54 height 18
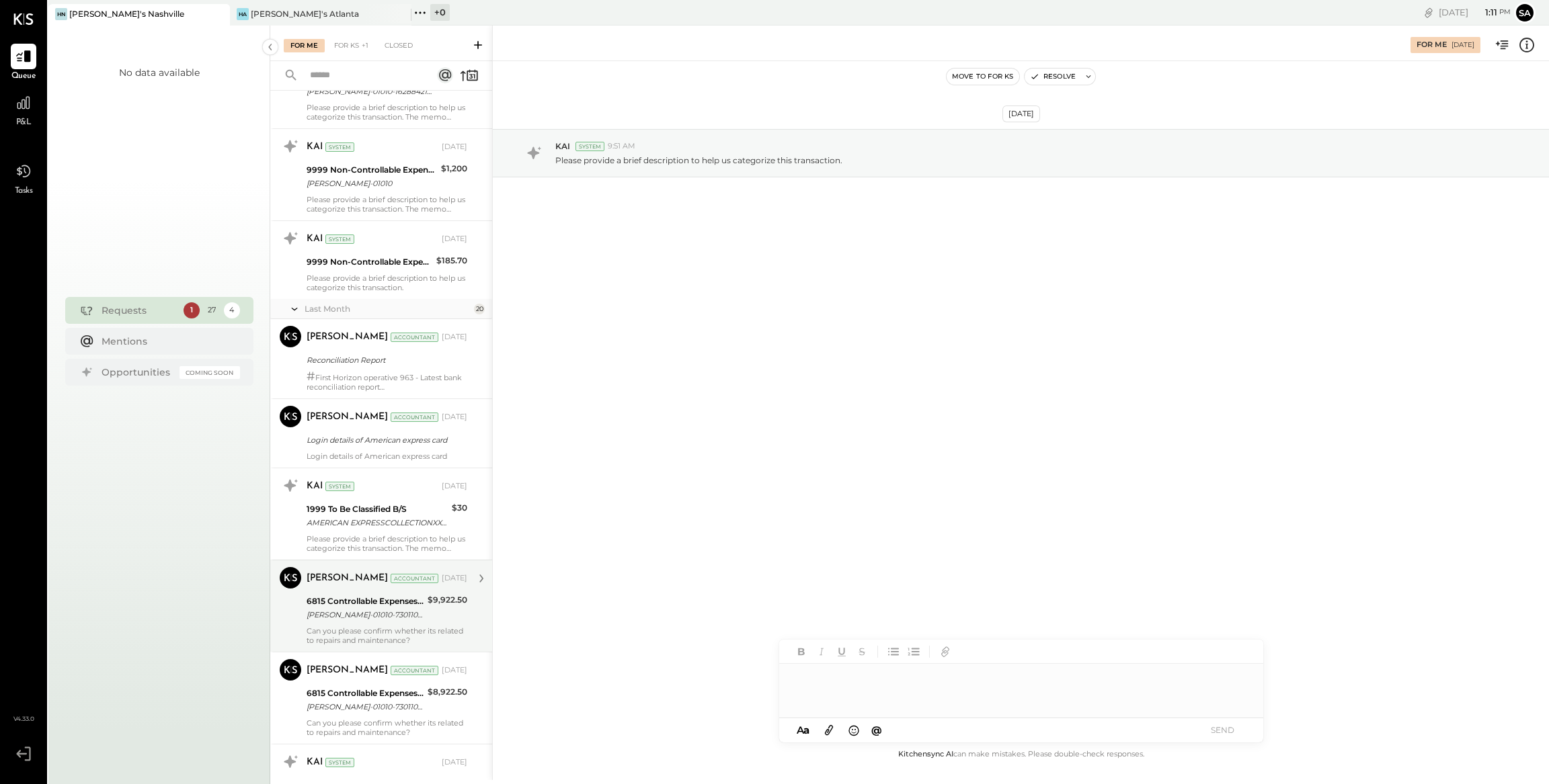
scroll to position [330, 0]
click at [409, 606] on div "[PERSON_NAME]-01010-73011005099 JPHILLER@HAPPYHILLER. [PERSON_NAME] PLUMBING, H…" at bounding box center [365, 613] width 117 height 14
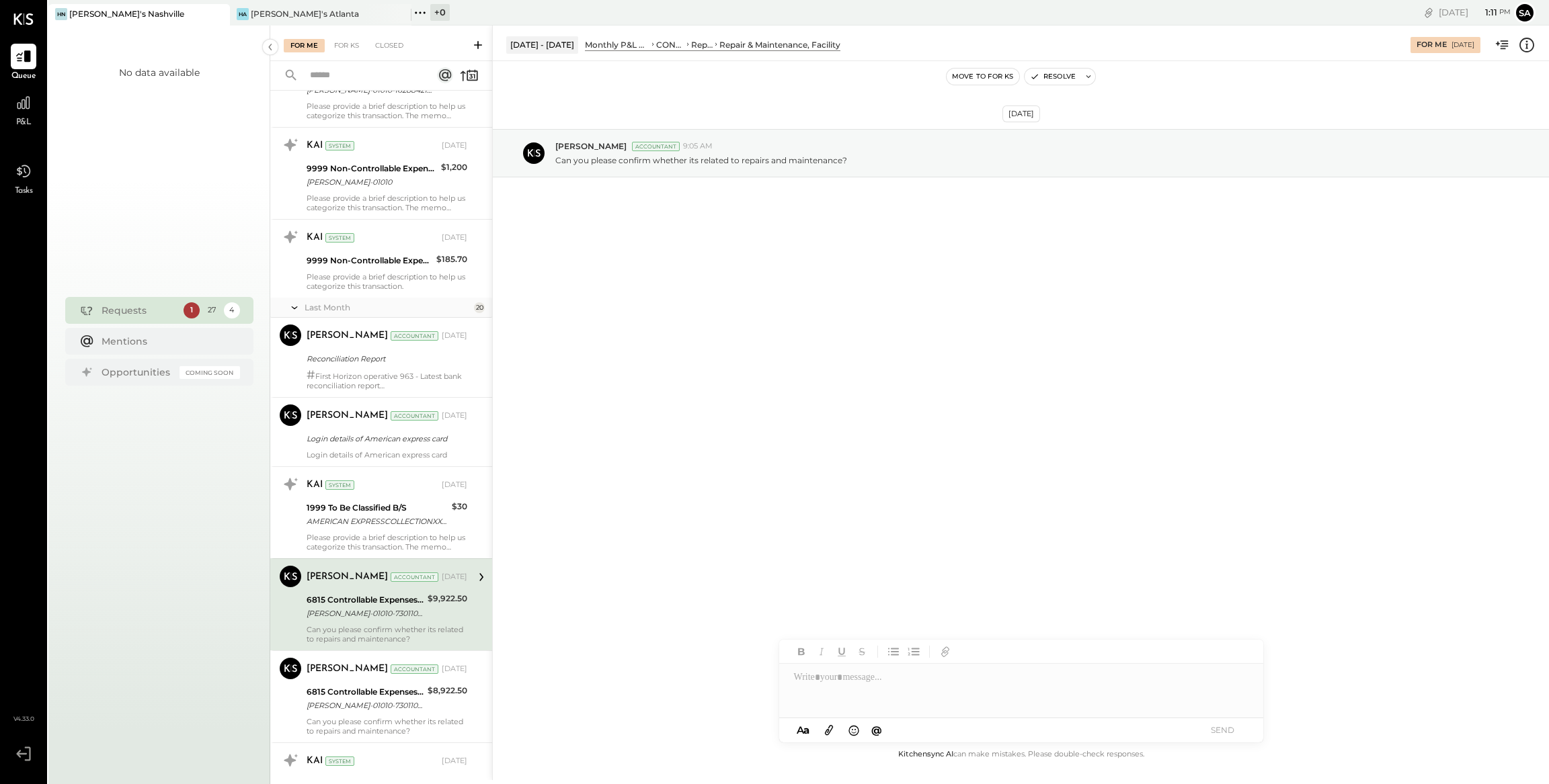
click at [1528, 45] on icon at bounding box center [1526, 45] width 17 height 17
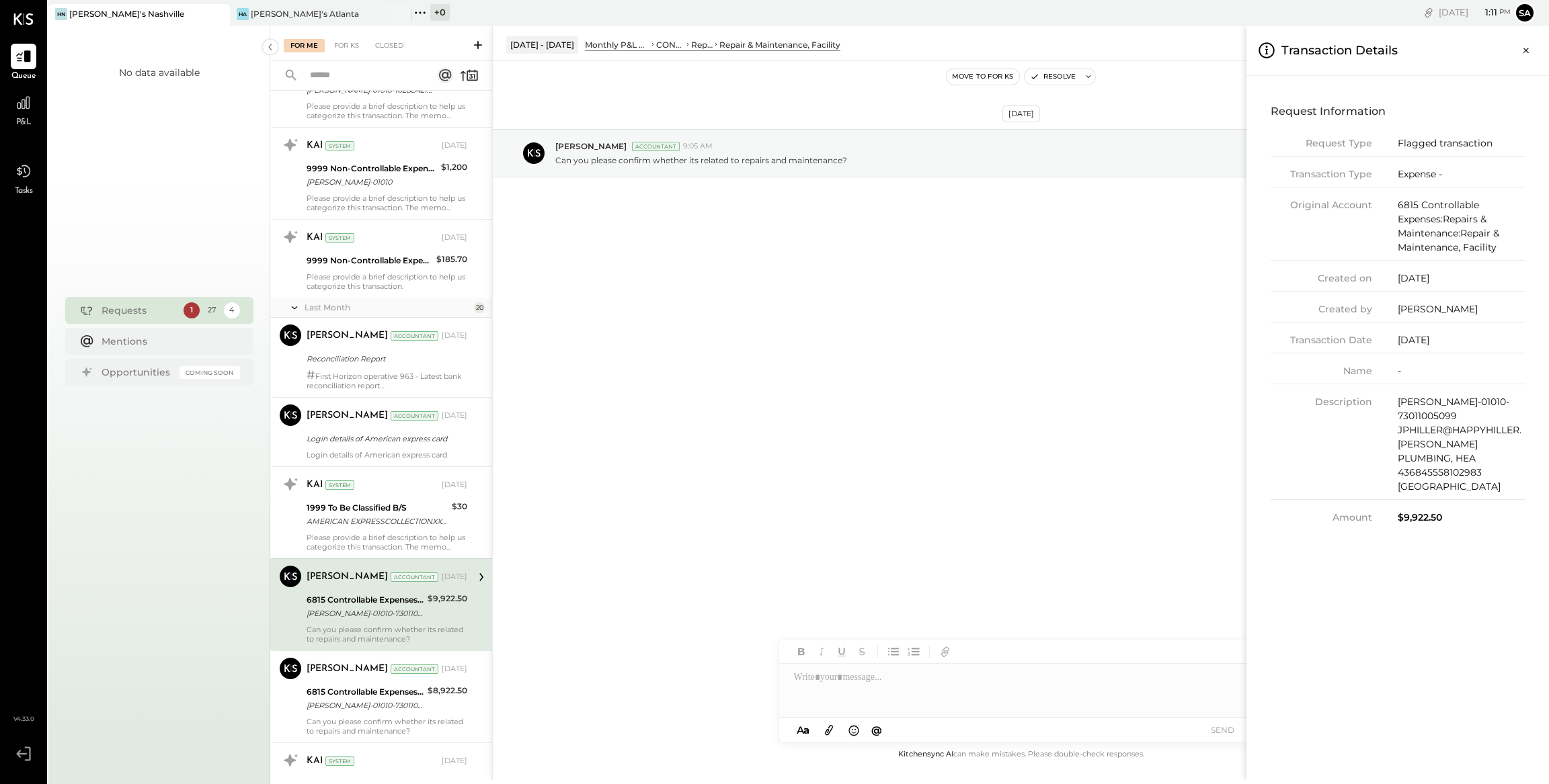
click at [910, 683] on div "For Me For KS Closed Urgent Blockers Last Week 1 Akshay [PERSON_NAME] Accountan…" at bounding box center [909, 403] width 1278 height 754
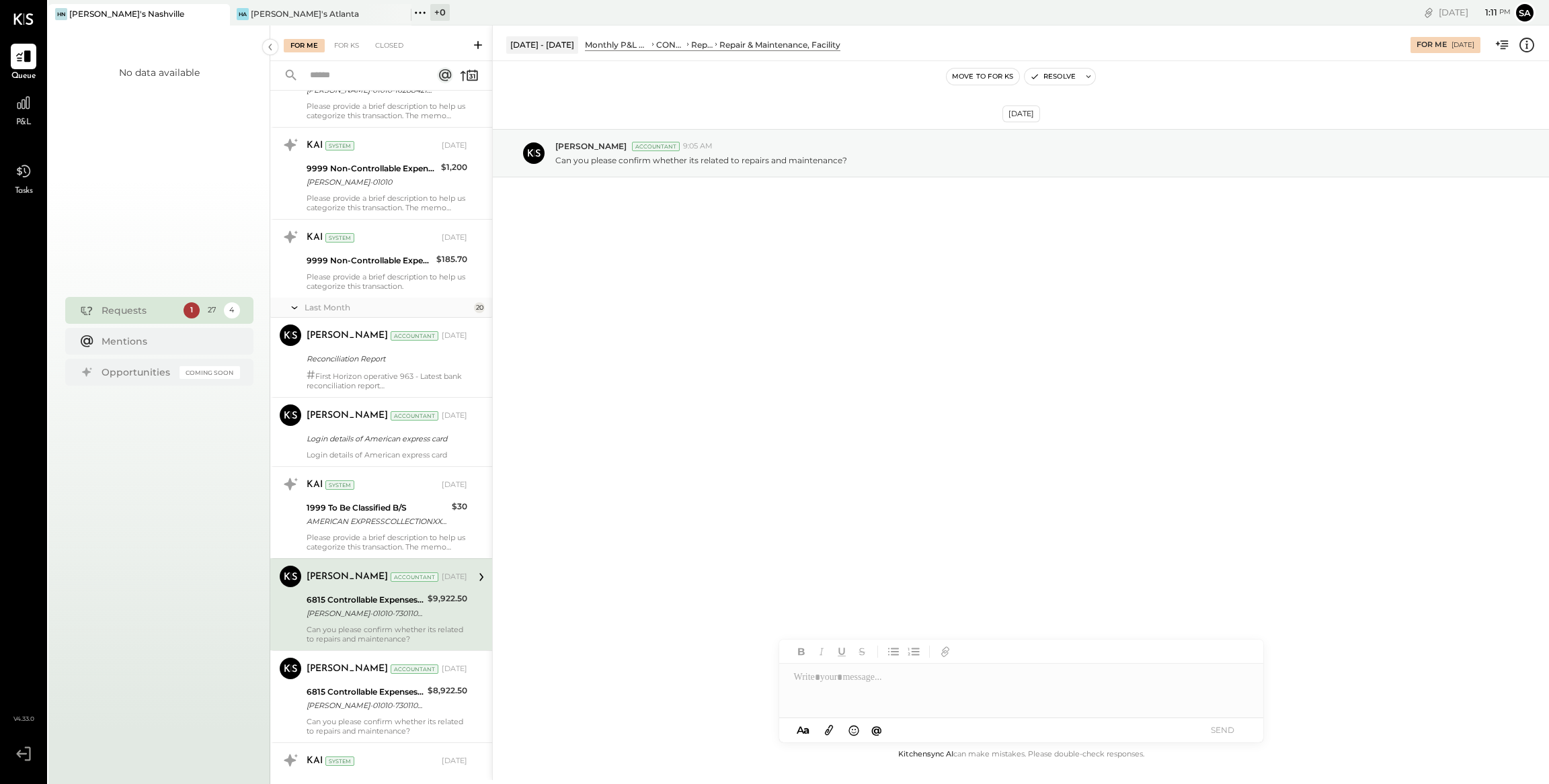
click at [918, 684] on div at bounding box center [1021, 690] width 484 height 54
click at [1221, 729] on button "SEND" at bounding box center [1223, 730] width 54 height 18
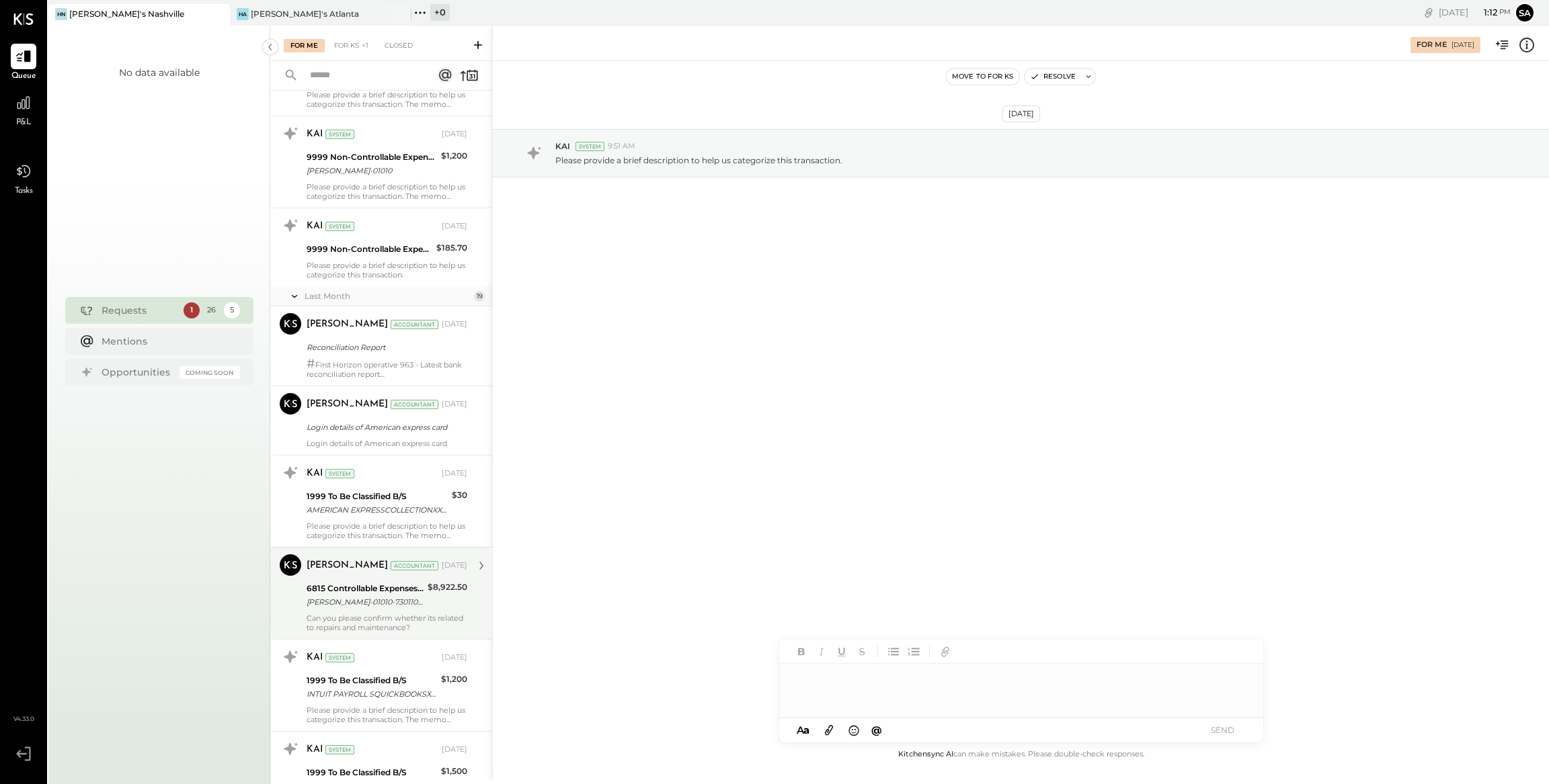
scroll to position [354, 0]
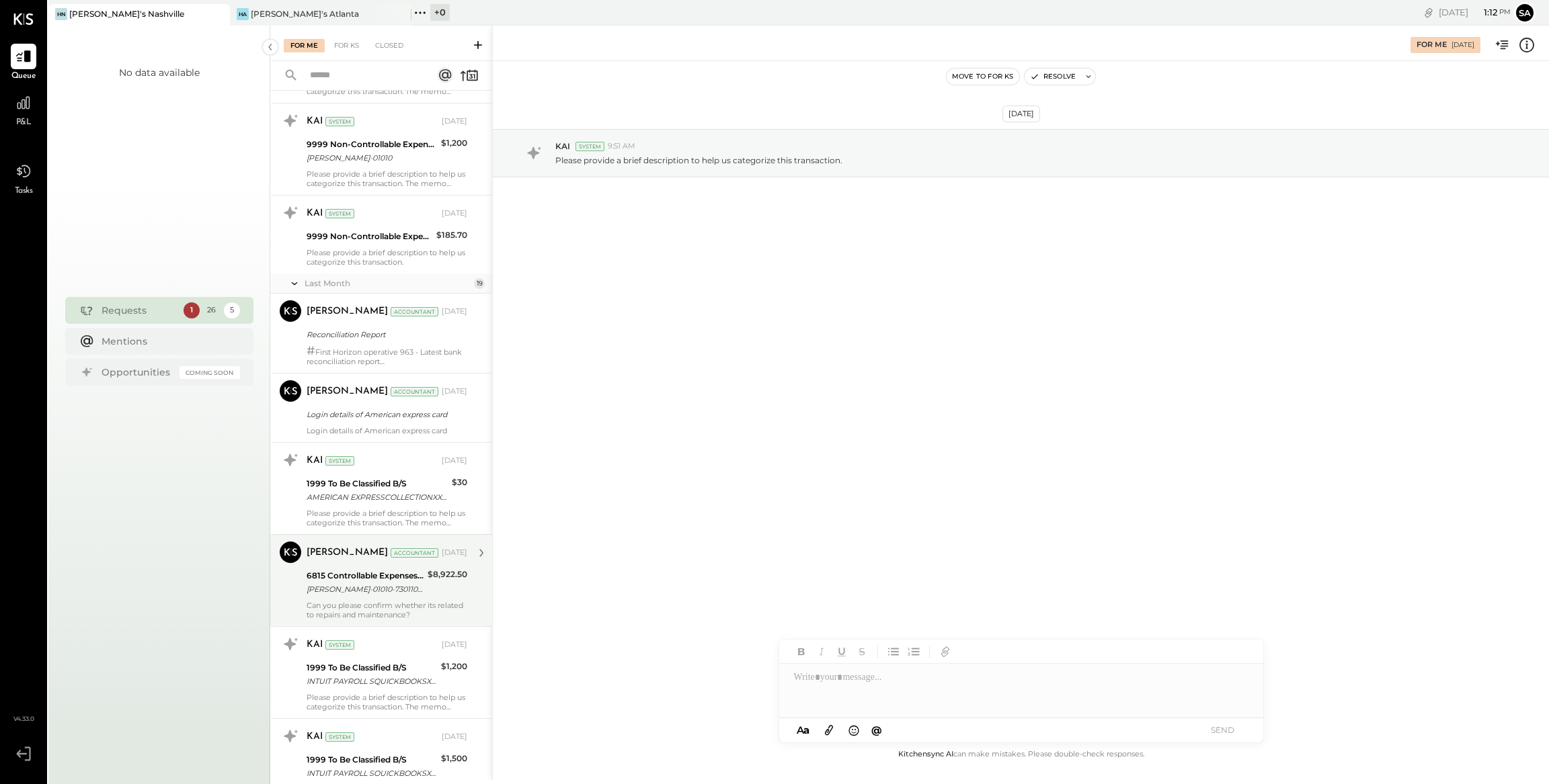
click at [456, 593] on div "$8,922.50" at bounding box center [448, 582] width 40 height 30
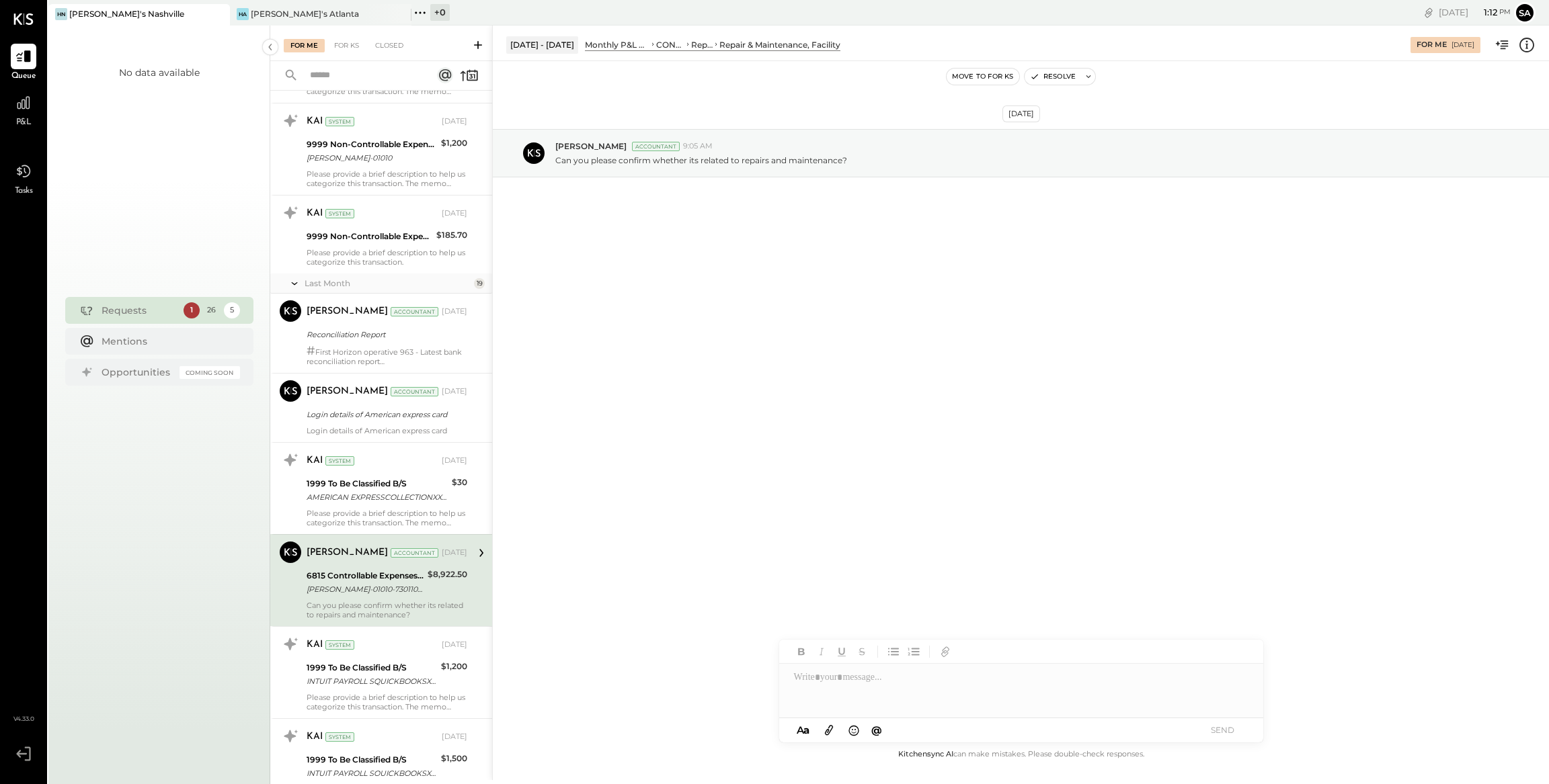
click at [1523, 48] on icon at bounding box center [1526, 45] width 17 height 17
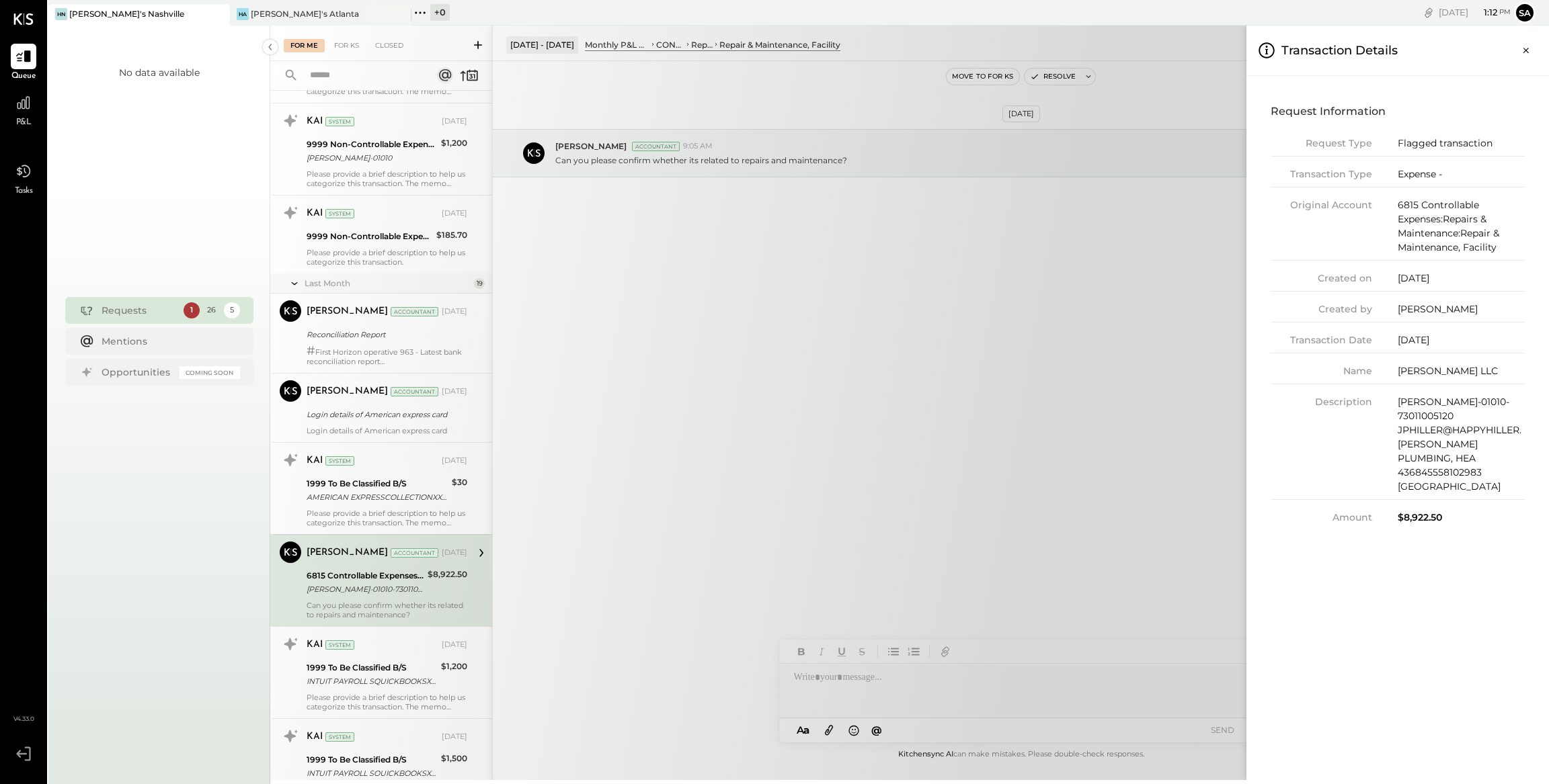
drag, startPoint x: 844, startPoint y: 701, endPoint x: 840, endPoint y: 694, distance: 8.1
click at [844, 701] on div "For Me For KS Closed Urgent Blockers Last Week 1 Akshay [PERSON_NAME] Accountan…" at bounding box center [909, 403] width 1278 height 754
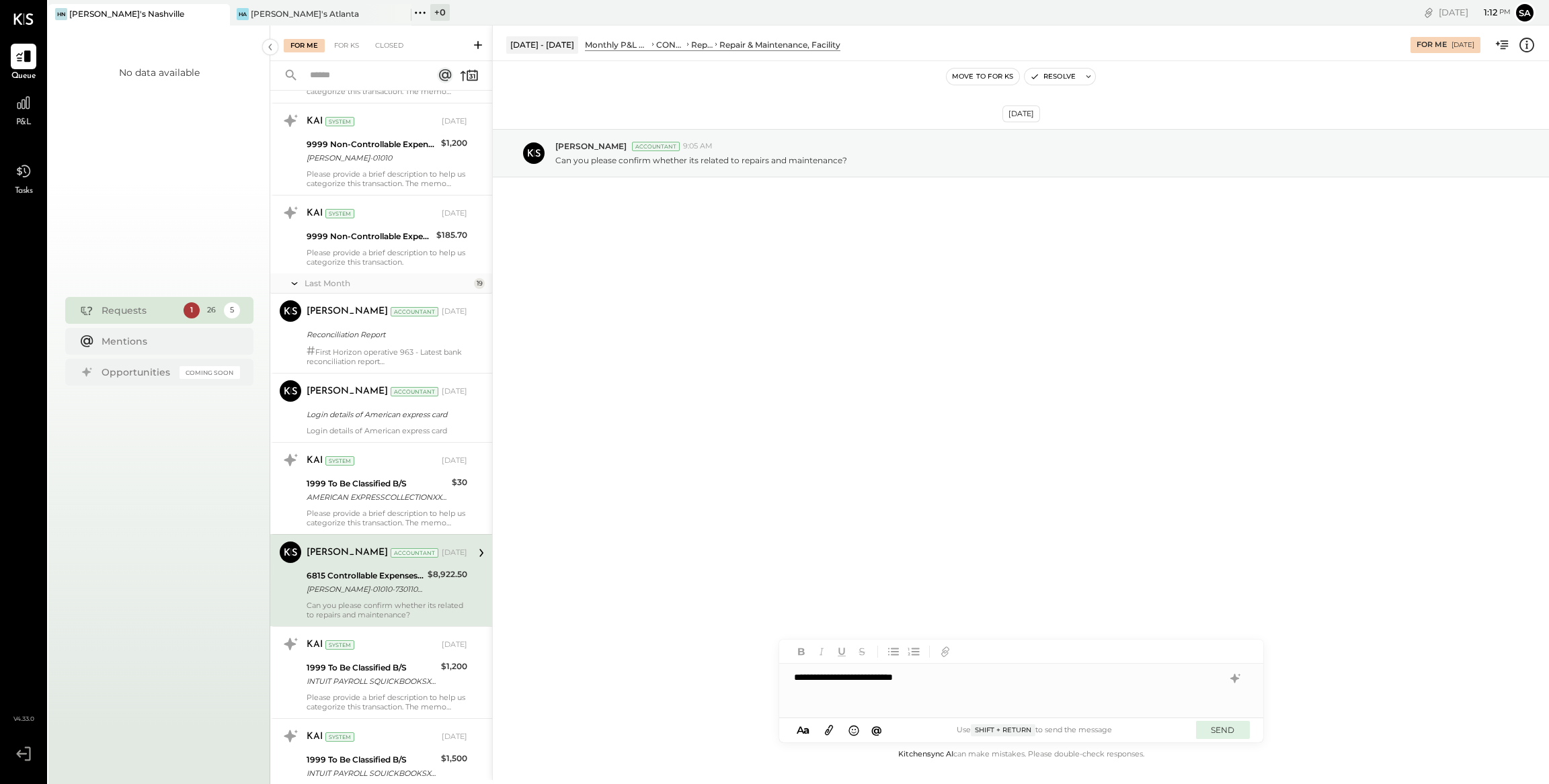
click at [1234, 734] on button "SEND" at bounding box center [1223, 730] width 54 height 18
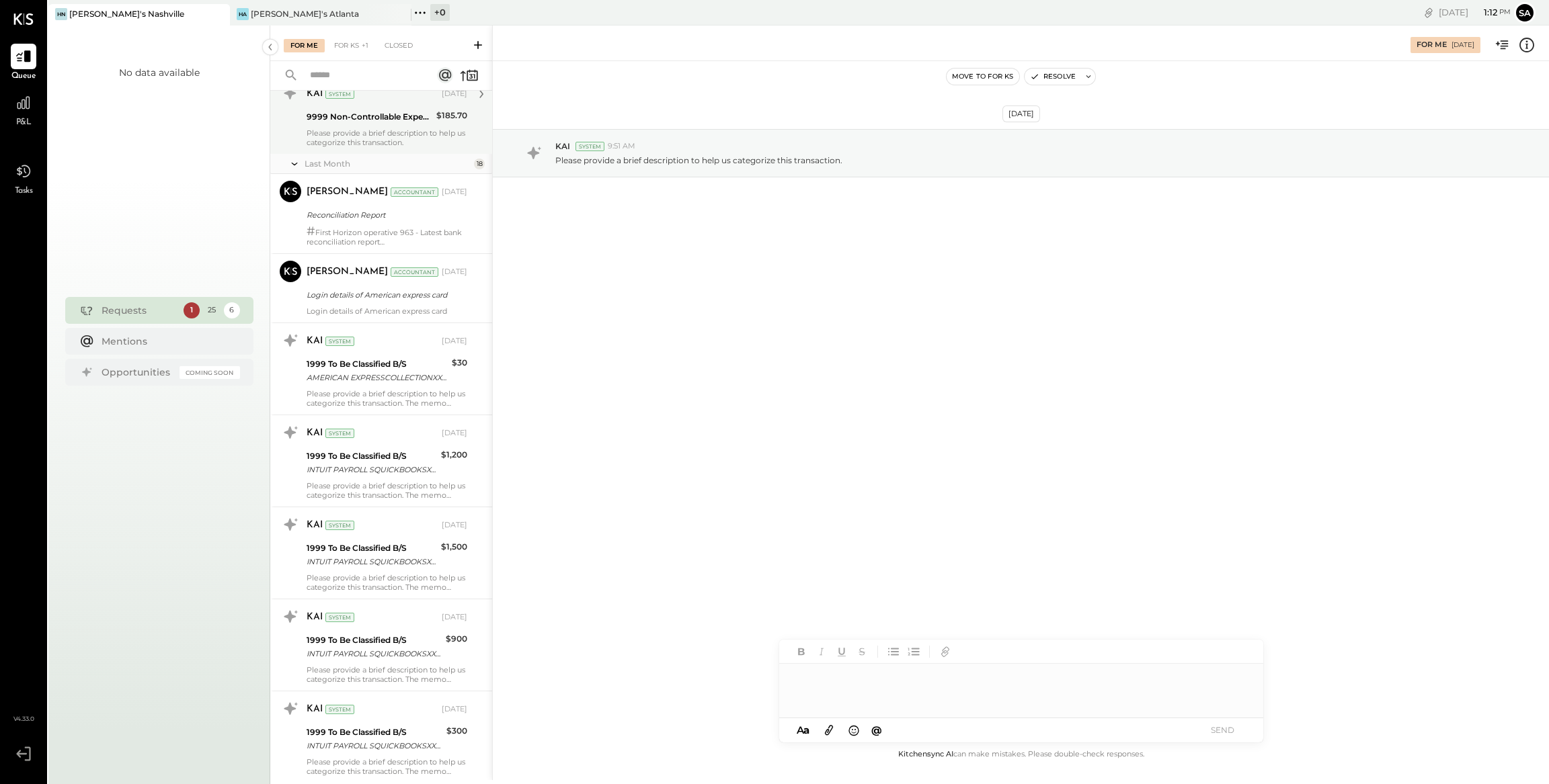
scroll to position [477, 0]
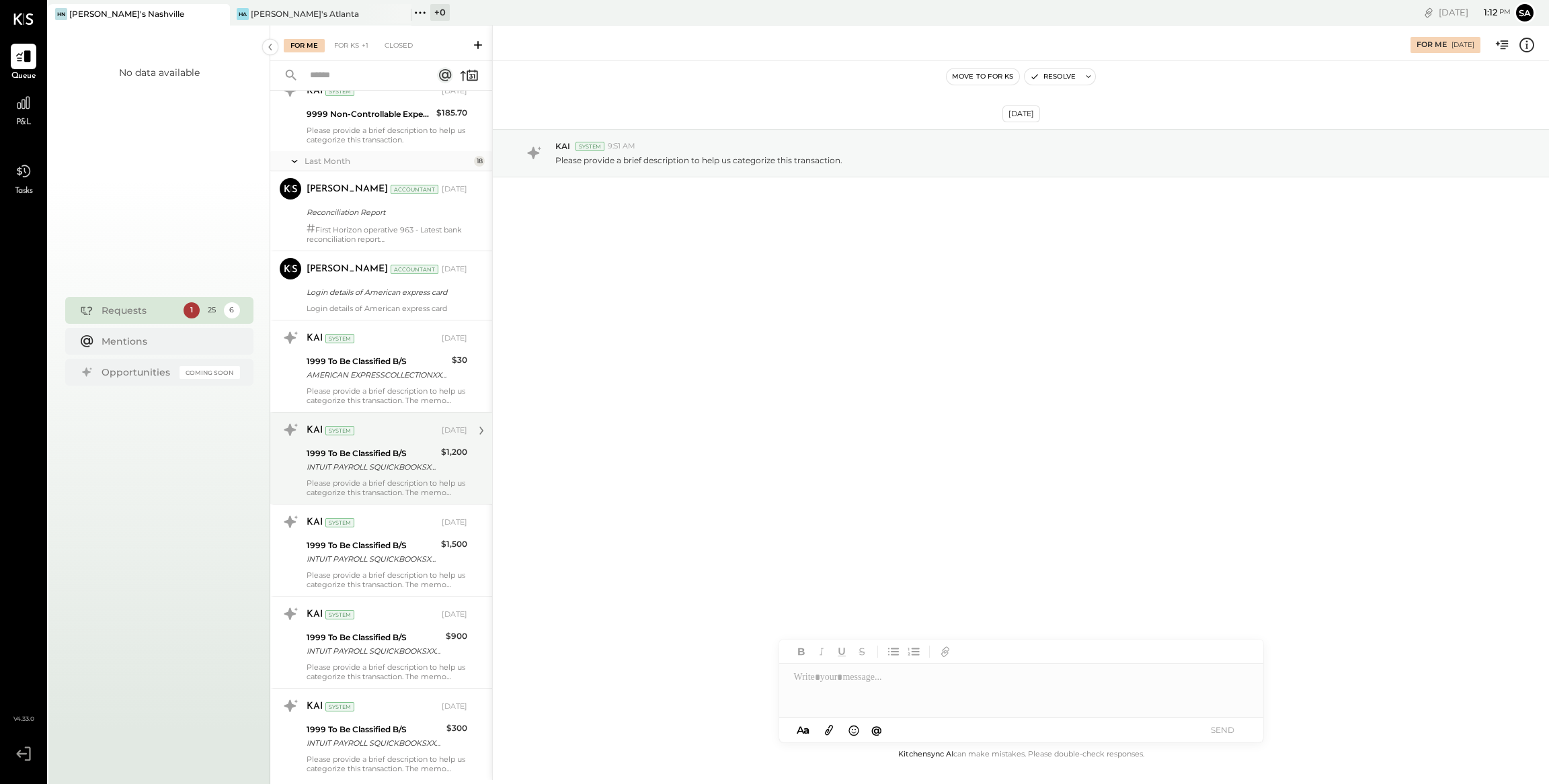
click at [432, 476] on div "KAI System [DATE] 1999 To Be Classified B/S INTUIT PAYROLL SQUICKBOOKSXXXXXXXX3…" at bounding box center [386, 458] width 160 height 78
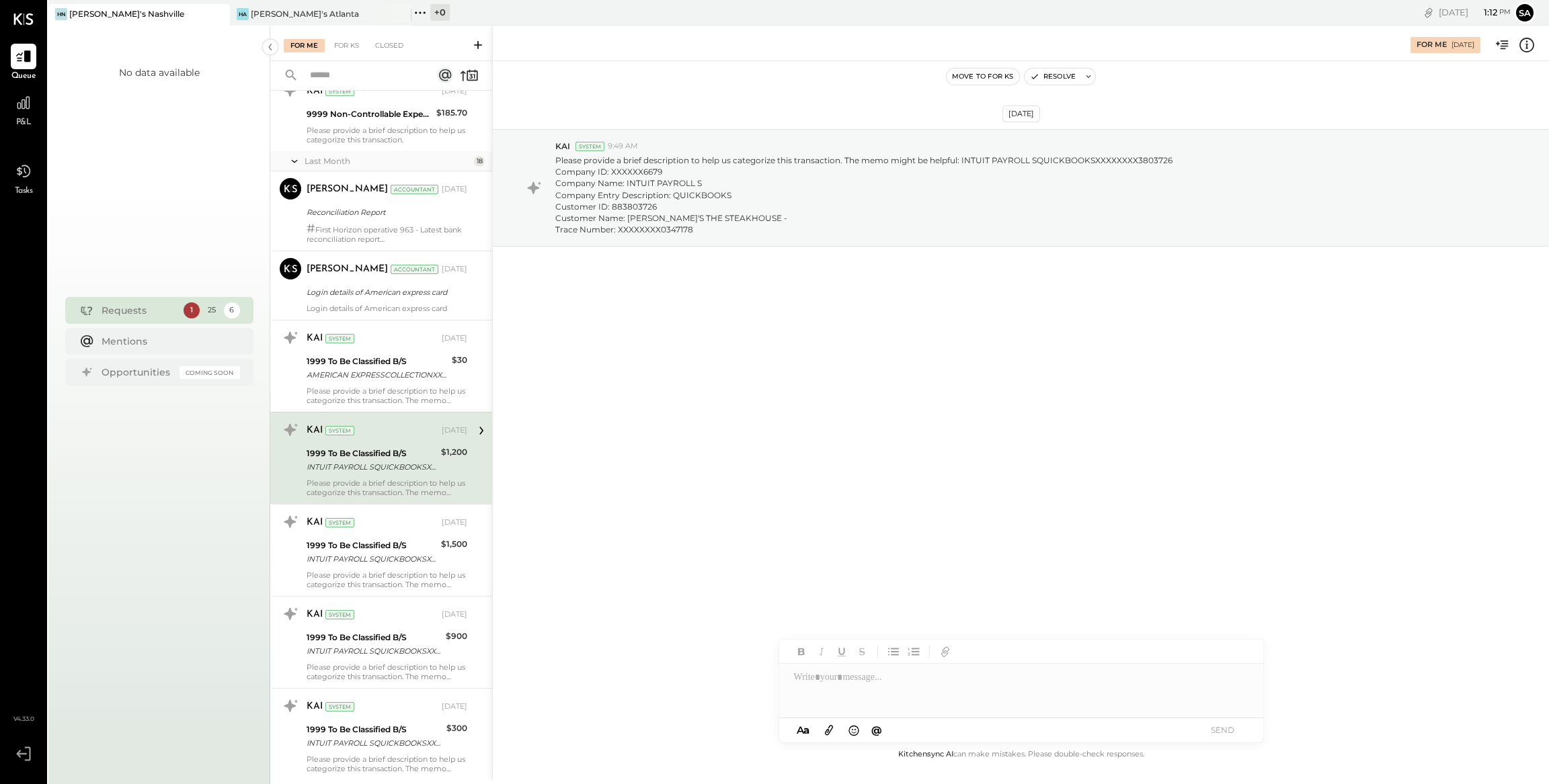
click at [1527, 43] on icon at bounding box center [1526, 45] width 17 height 17
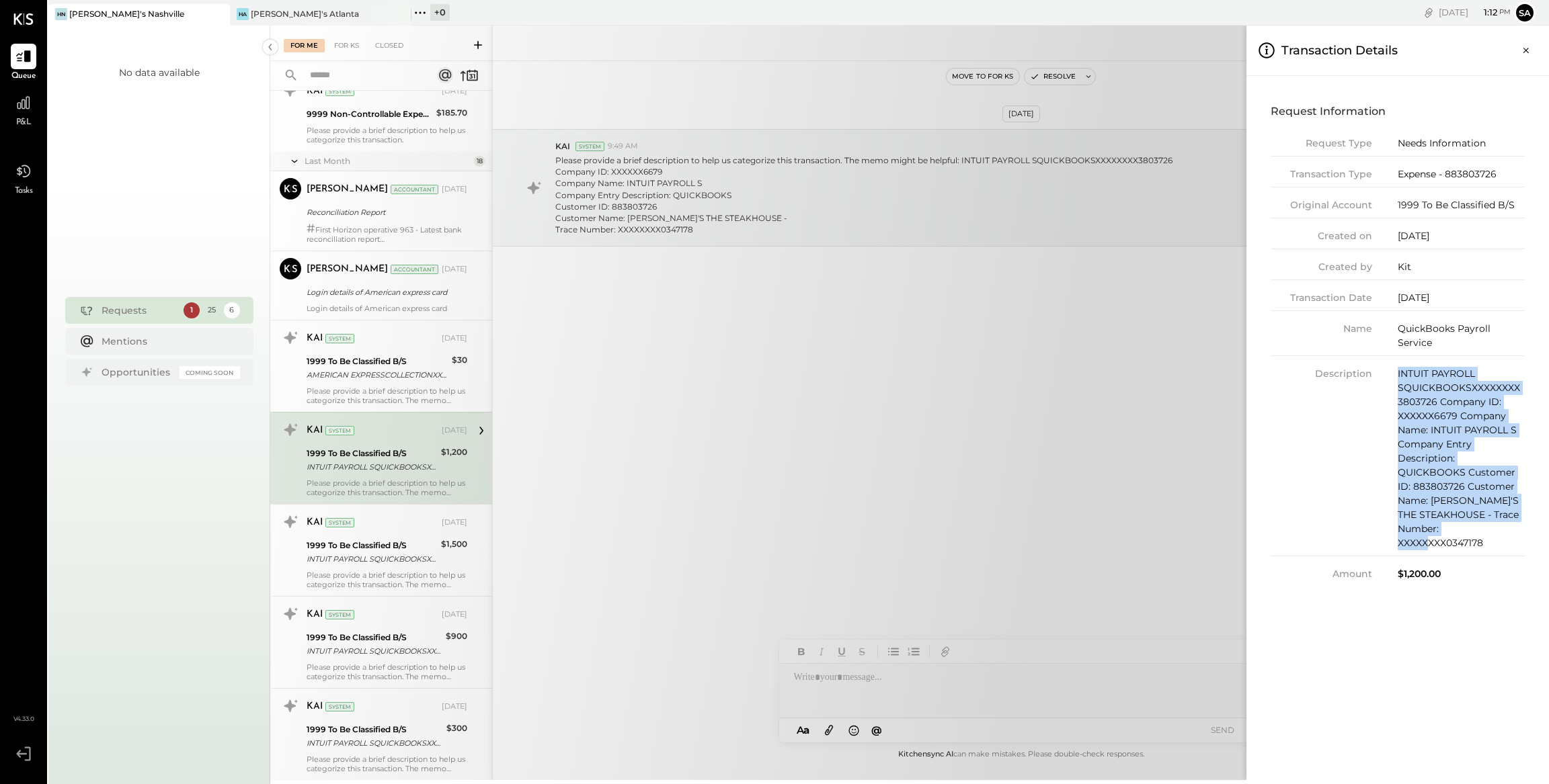
drag, startPoint x: 1397, startPoint y: 372, endPoint x: 1515, endPoint y: 527, distance: 194.8
click at [1515, 527] on div "INTUIT PAYROLL SQUICKBOOKSXXXXXXXX3803726 Company ID: XXXXXX6679 Company Name: …" at bounding box center [1461, 458] width 127 height 183
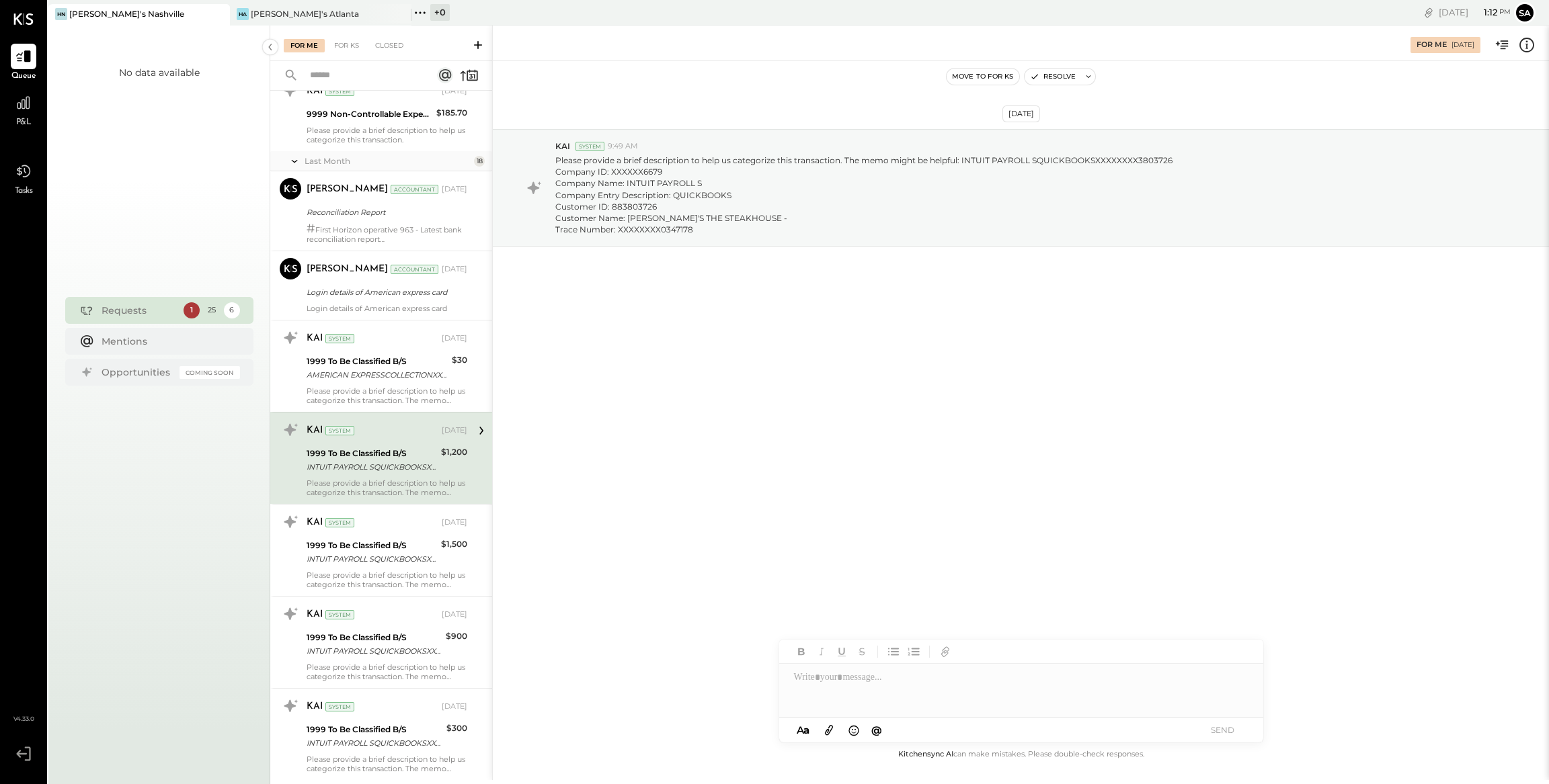
click at [427, 558] on div "For Me For KS Closed Urgent Blockers Last Week 1 Akshay [PERSON_NAME] Accountan…" at bounding box center [909, 403] width 1278 height 754
click at [455, 560] on div "$1,500" at bounding box center [454, 552] width 26 height 30
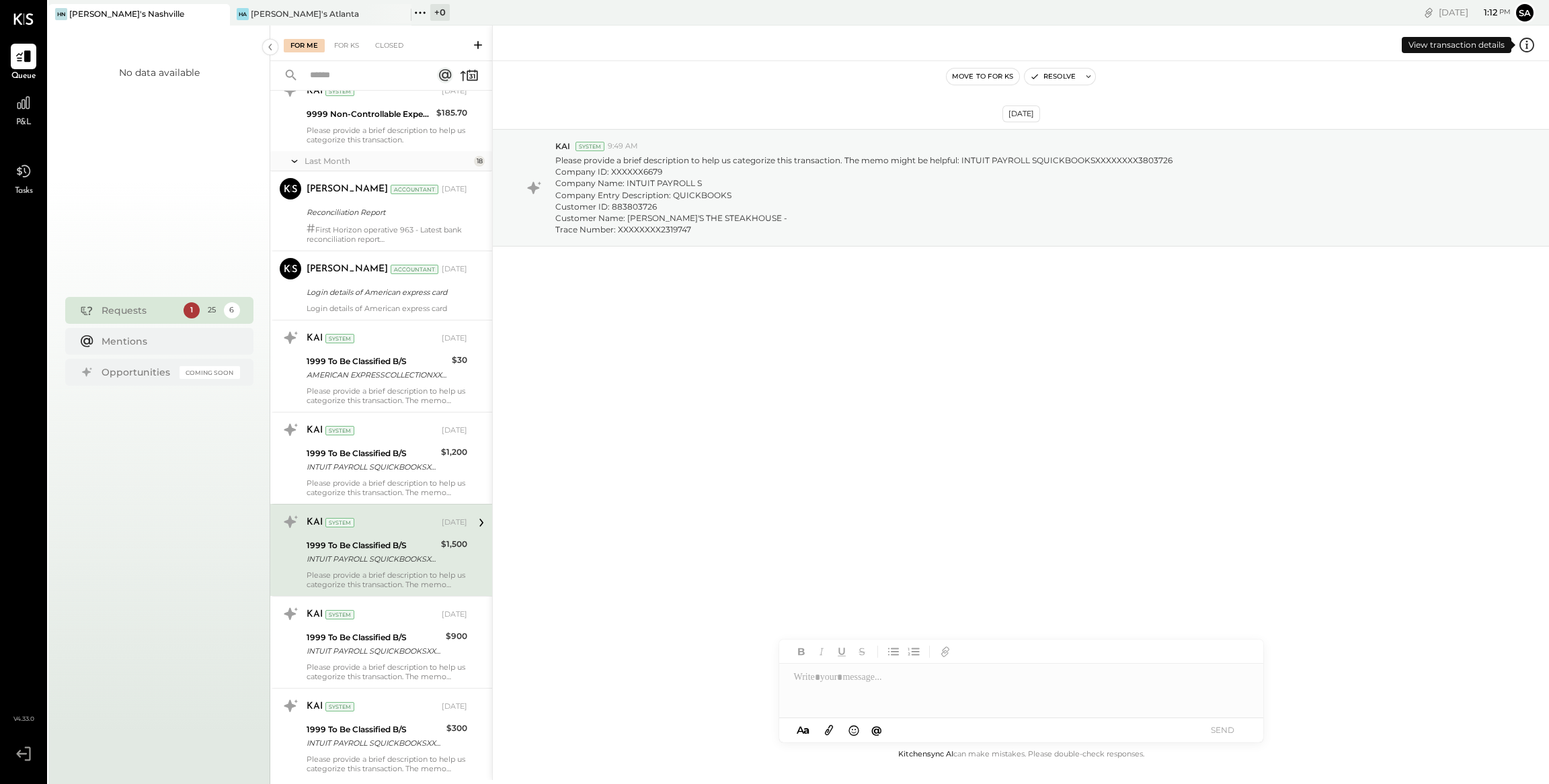
click at [1530, 43] on icon at bounding box center [1526, 45] width 17 height 17
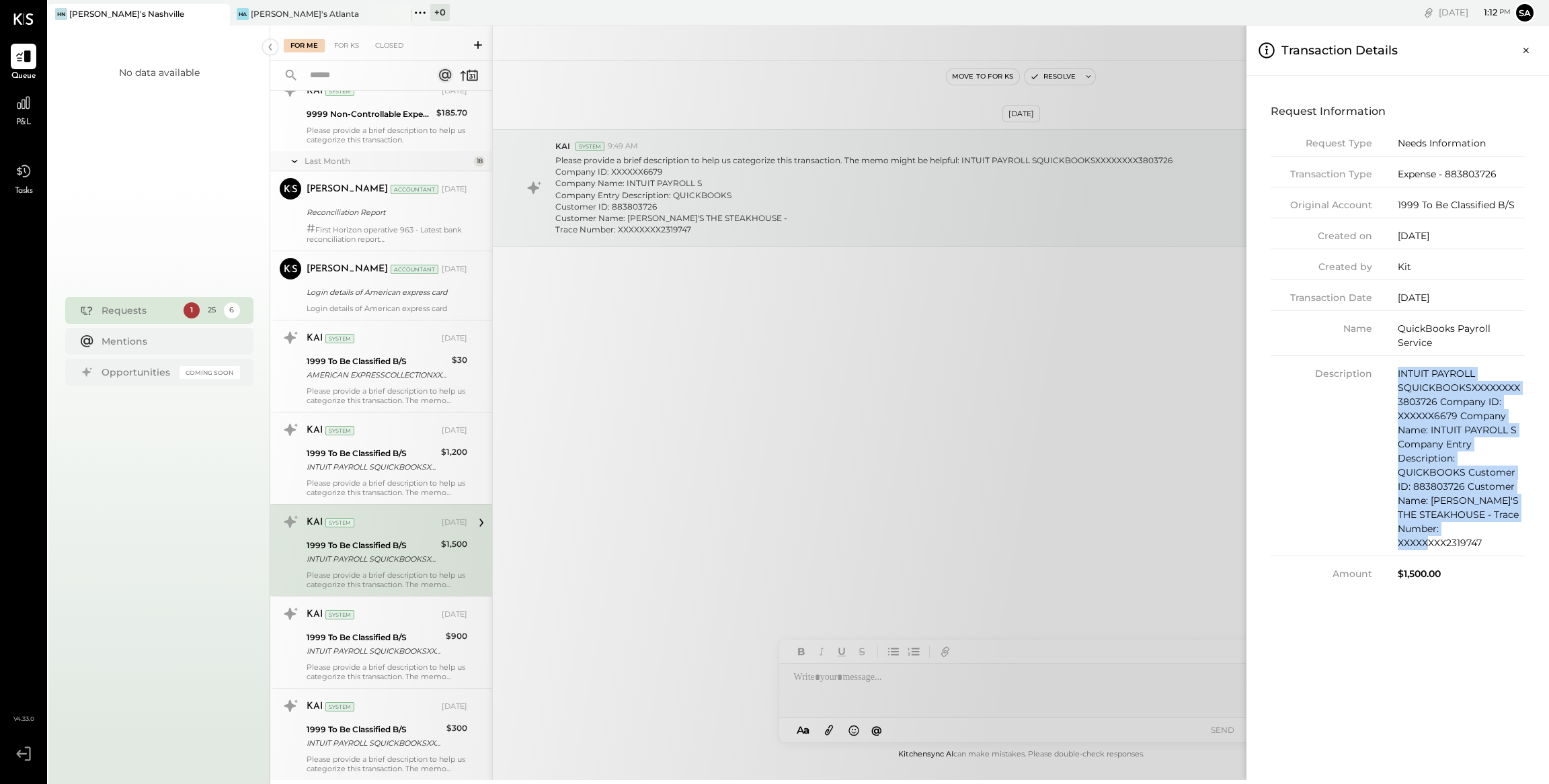
drag, startPoint x: 1399, startPoint y: 377, endPoint x: 1506, endPoint y: 528, distance: 185.1
click at [1506, 528] on div "INTUIT PAYROLL SQUICKBOOKSXXXXXXXX3803726 Company ID: XXXXXX6679 Company Name: …" at bounding box center [1461, 458] width 127 height 183
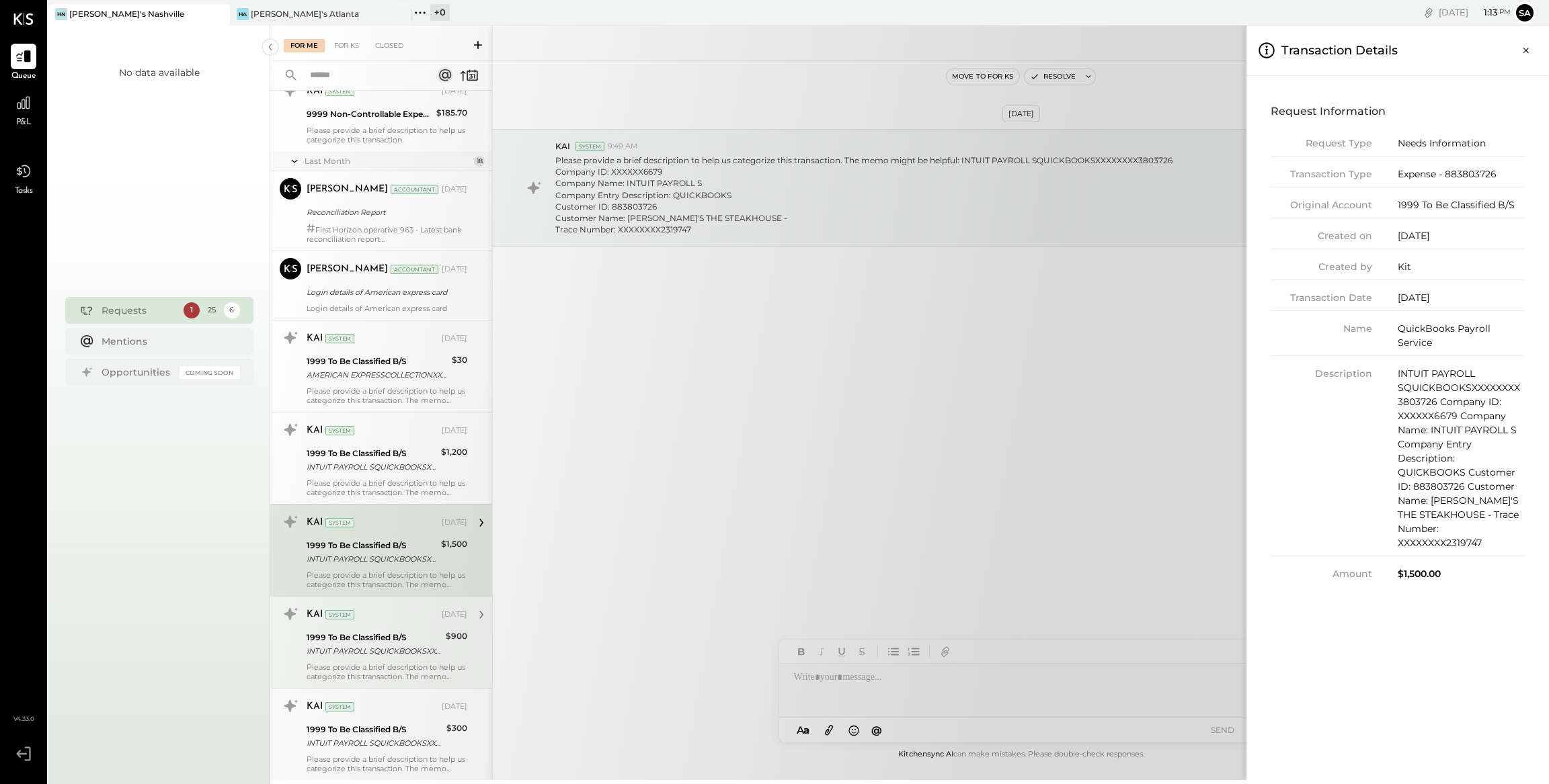
click at [444, 646] on div "For Me For KS Closed Urgent Blockers Last Week 1 Akshay [PERSON_NAME] Accountan…" at bounding box center [909, 403] width 1278 height 754
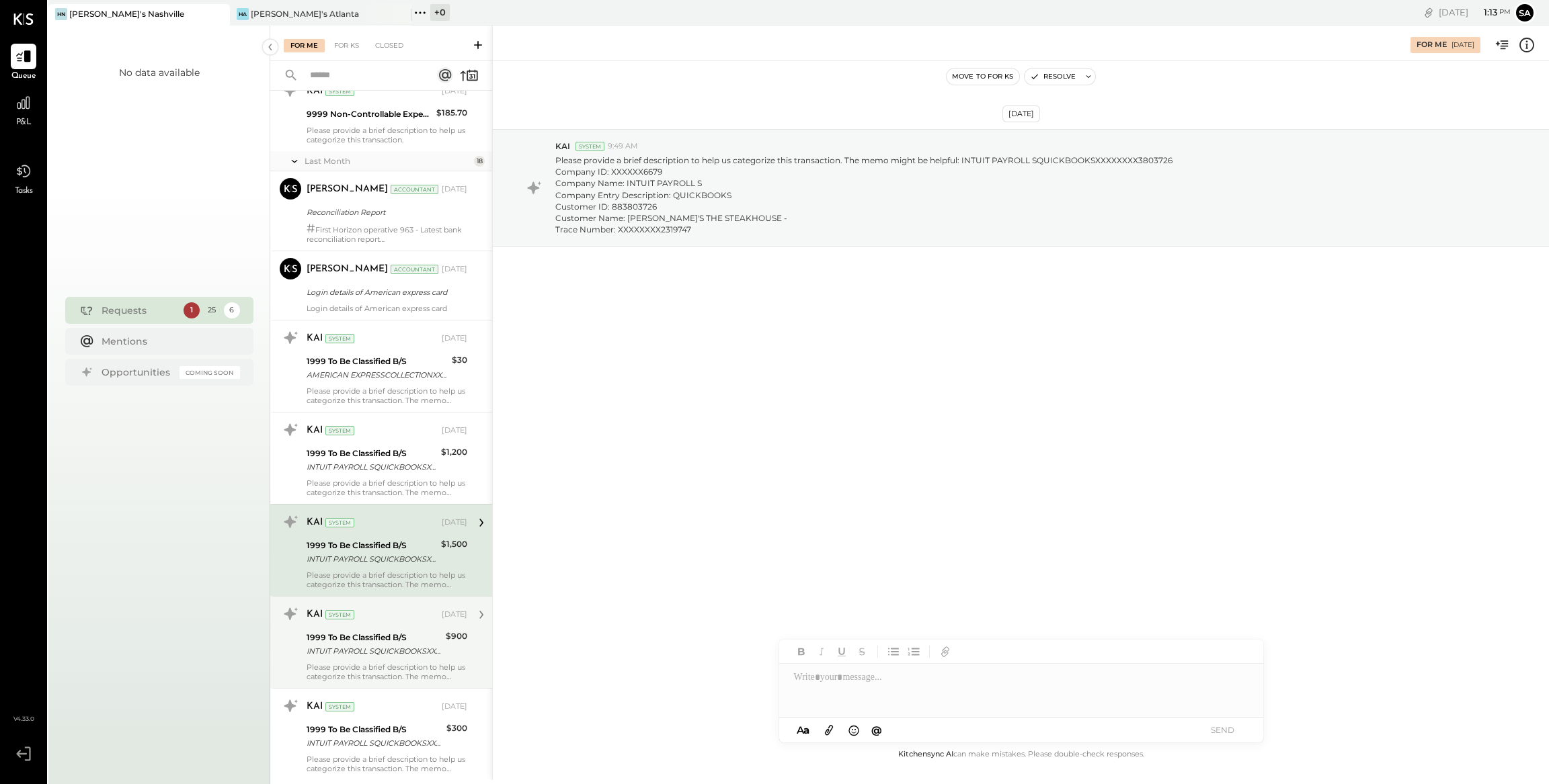
click at [420, 655] on div "INTUIT PAYROLL SQUICKBOOKSXXXXXXXX3803726 Company ID: XXXXXX6679 Company Name: …" at bounding box center [374, 651] width 135 height 14
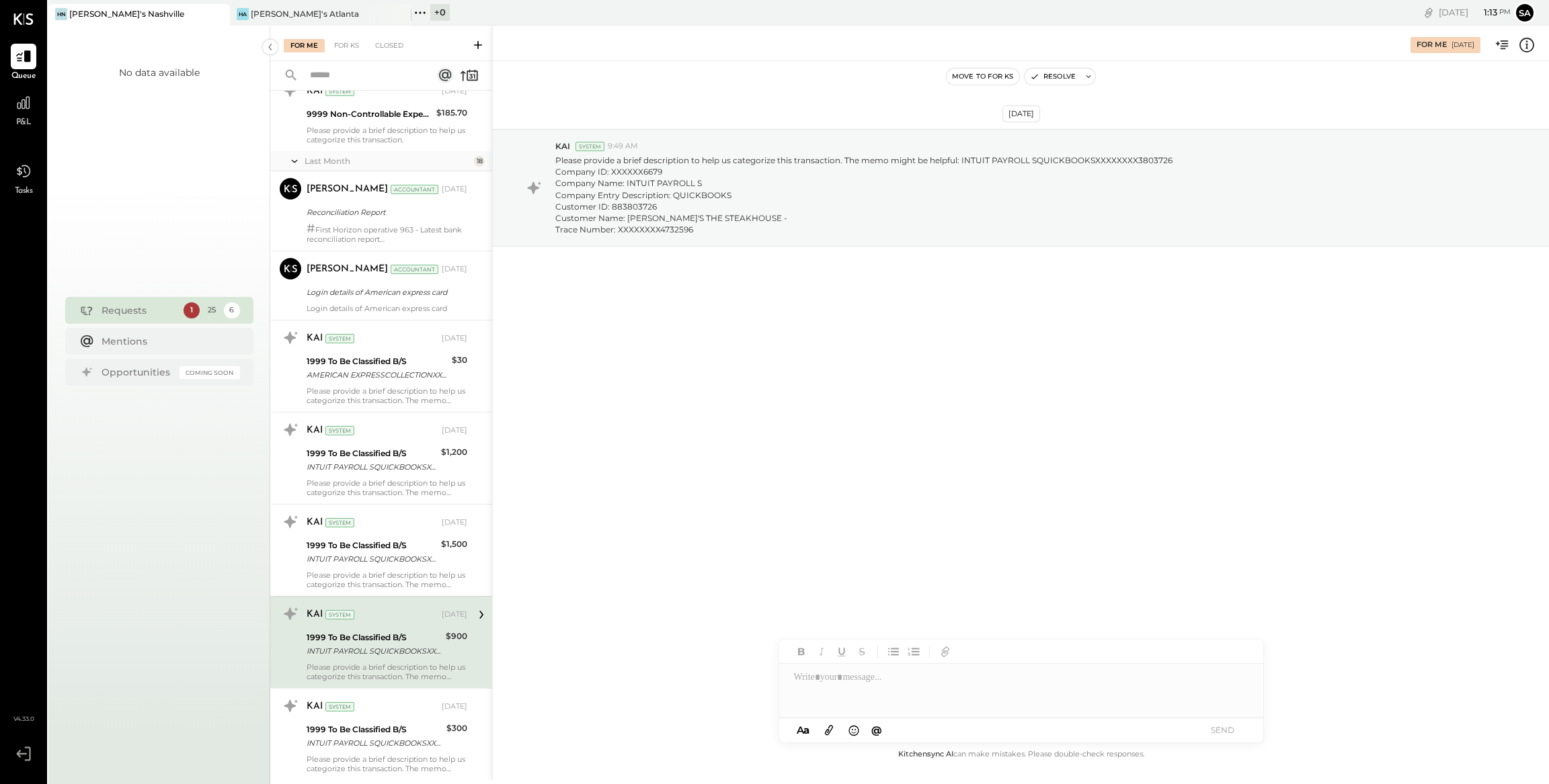
click at [1525, 43] on icon at bounding box center [1526, 45] width 17 height 17
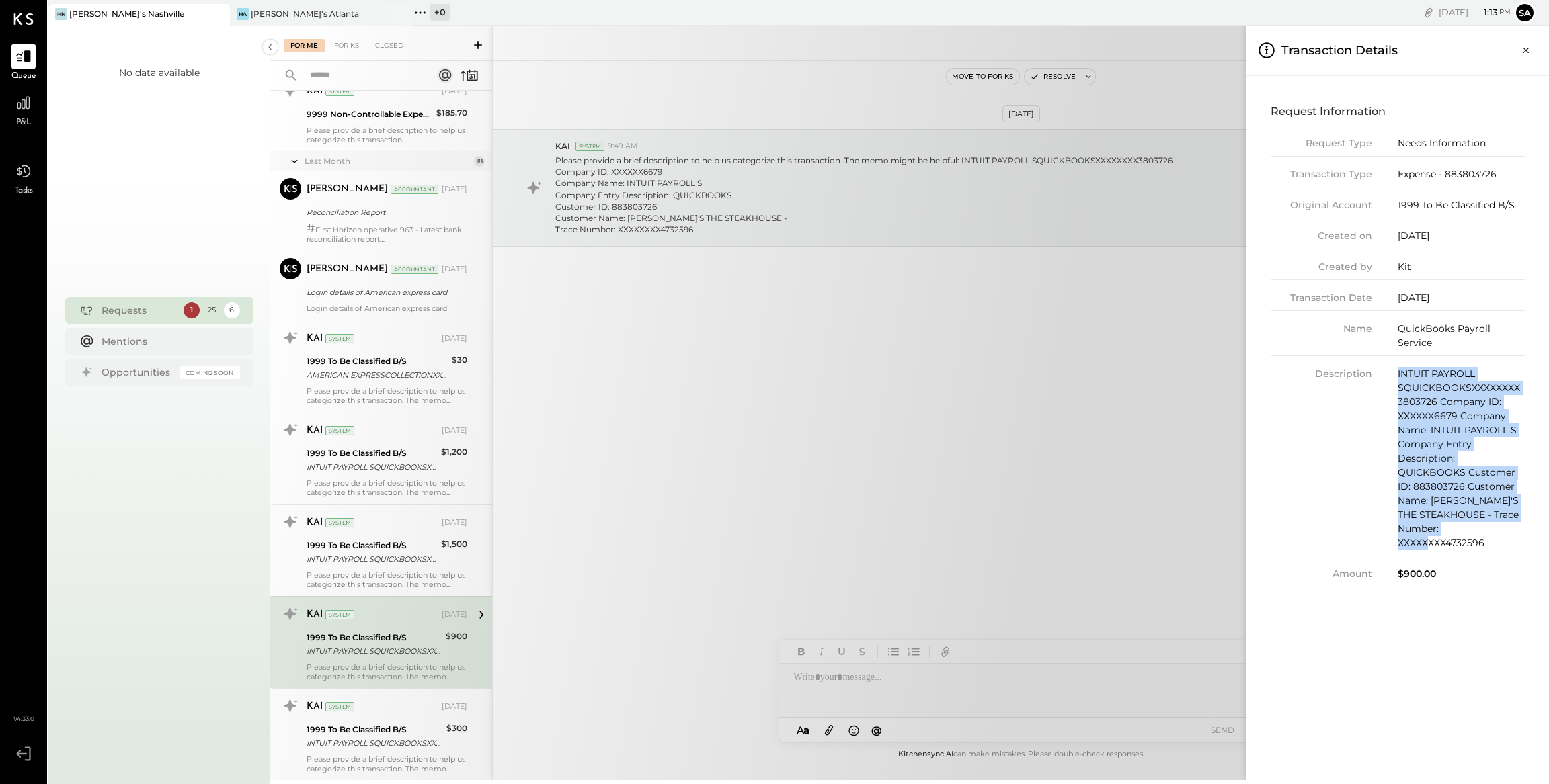
drag, startPoint x: 1399, startPoint y: 374, endPoint x: 1512, endPoint y: 532, distance: 194.2
click at [1512, 532] on div "INTUIT PAYROLL SQUICKBOOKSXXXXXXXX3803726 Company ID: XXXXXX6679 Company Name: …" at bounding box center [1461, 458] width 127 height 183
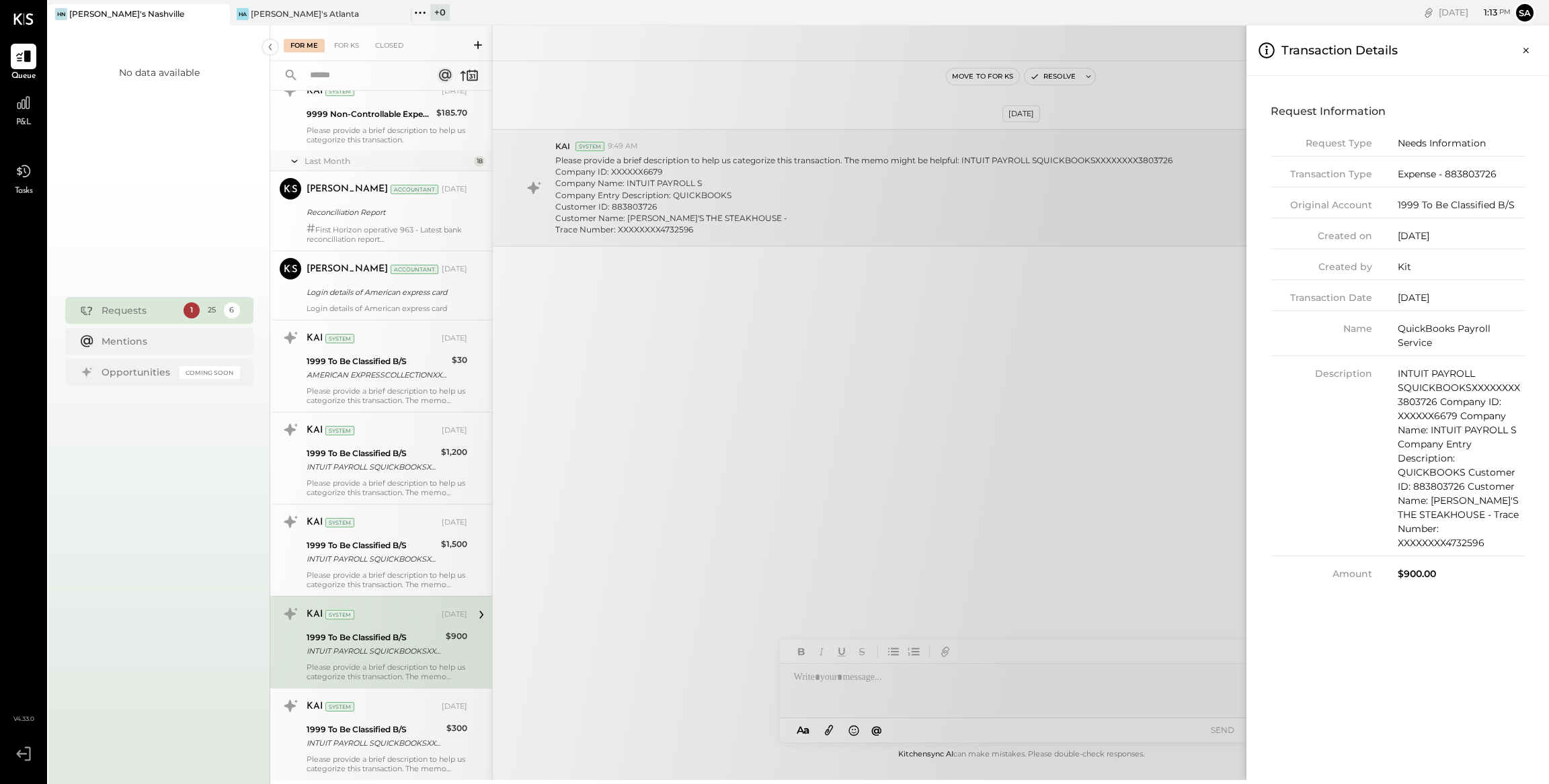
click at [413, 732] on div "For Me For KS Closed Urgent Blockers Last Week 1 Akshay [PERSON_NAME] Accountan…" at bounding box center [909, 403] width 1278 height 754
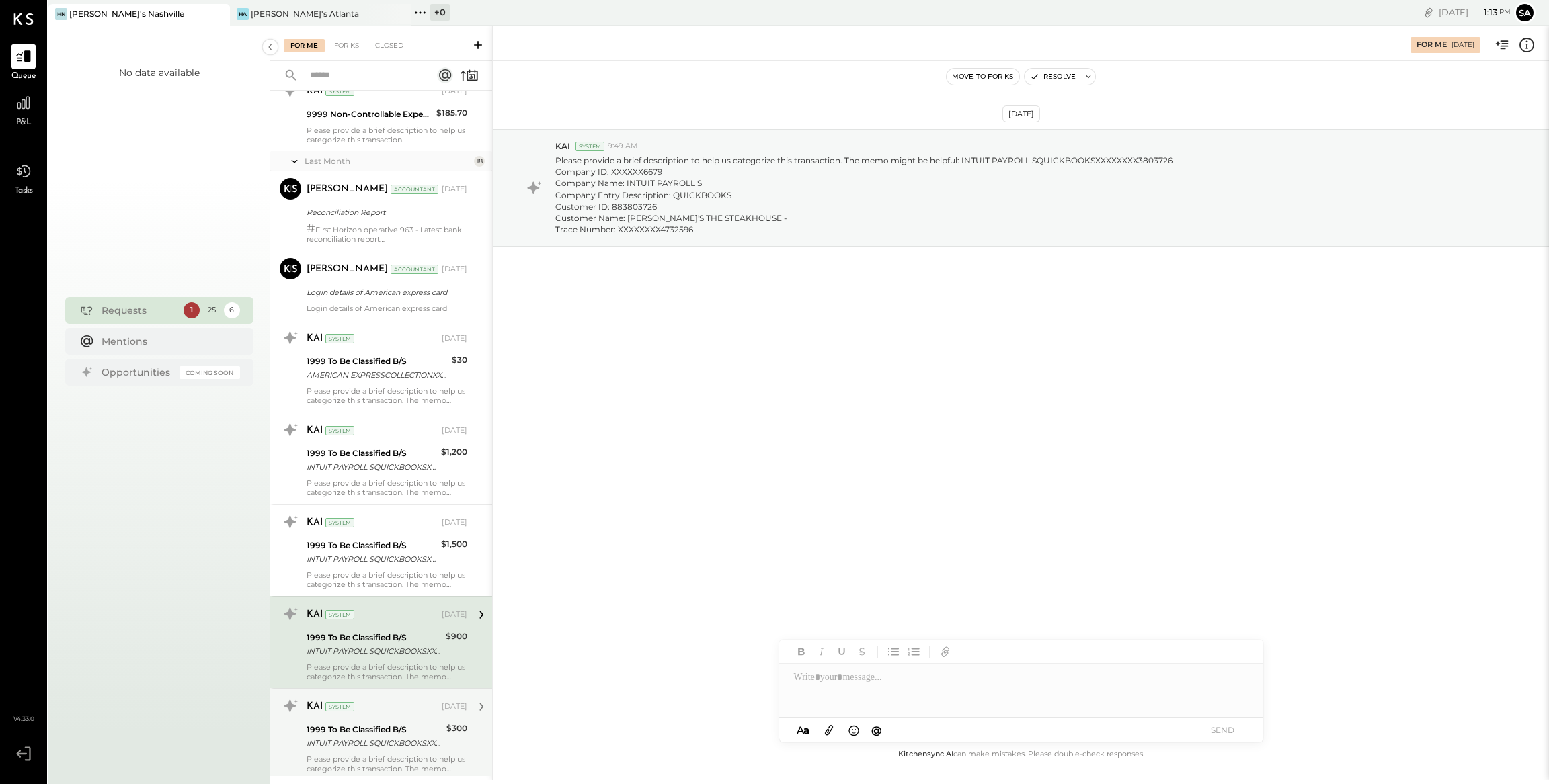
click at [380, 731] on div "1999 To Be Classified B/S" at bounding box center [374, 730] width 136 height 14
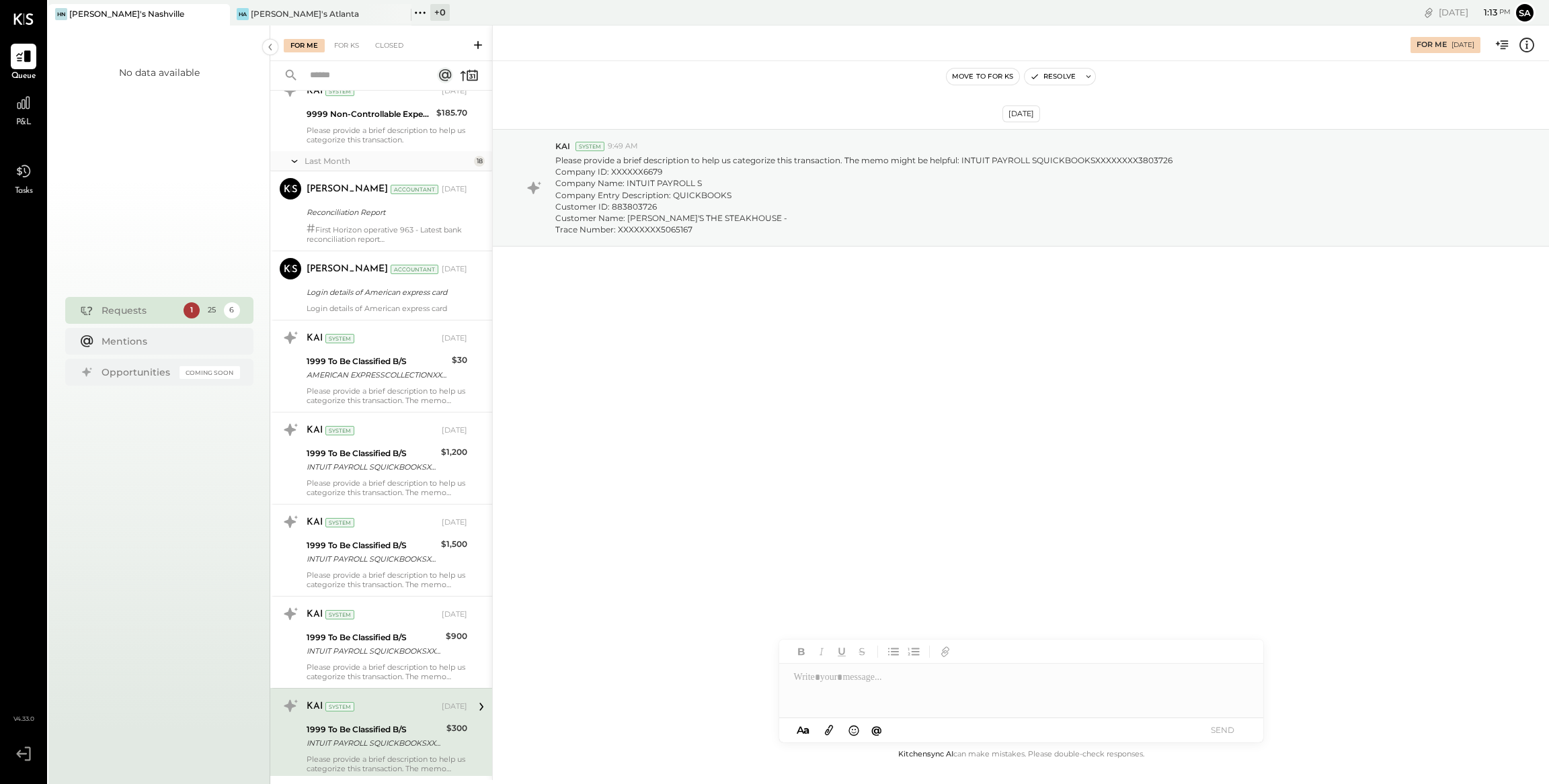
click at [1527, 41] on icon at bounding box center [1526, 45] width 17 height 17
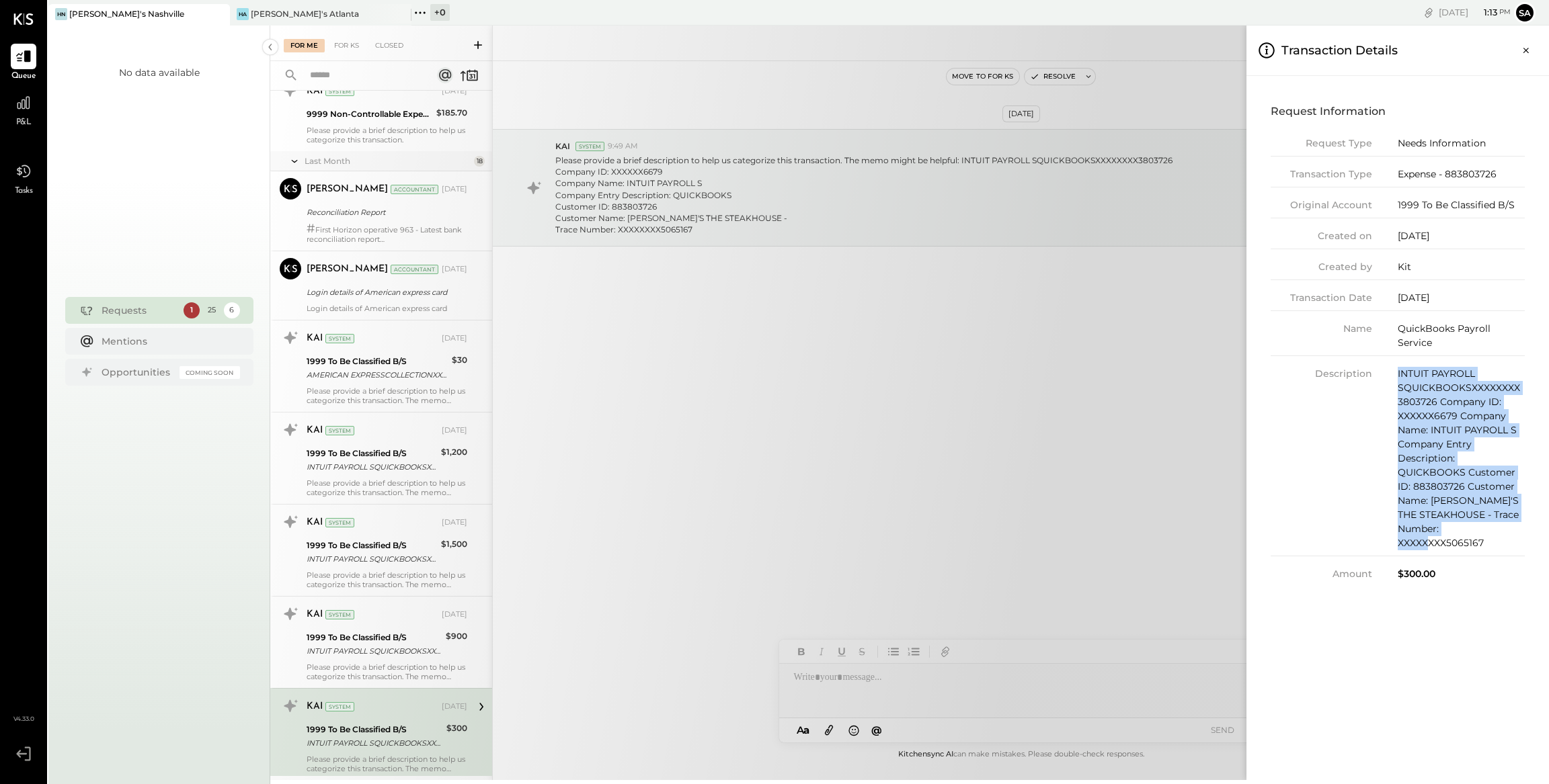
drag, startPoint x: 1398, startPoint y: 374, endPoint x: 1499, endPoint y: 525, distance: 181.7
click at [1499, 525] on div "INTUIT PAYROLL SQUICKBOOKSXXXXXXXX3803726 Company ID: XXXXXX6679 Company Name: …" at bounding box center [1461, 458] width 127 height 183
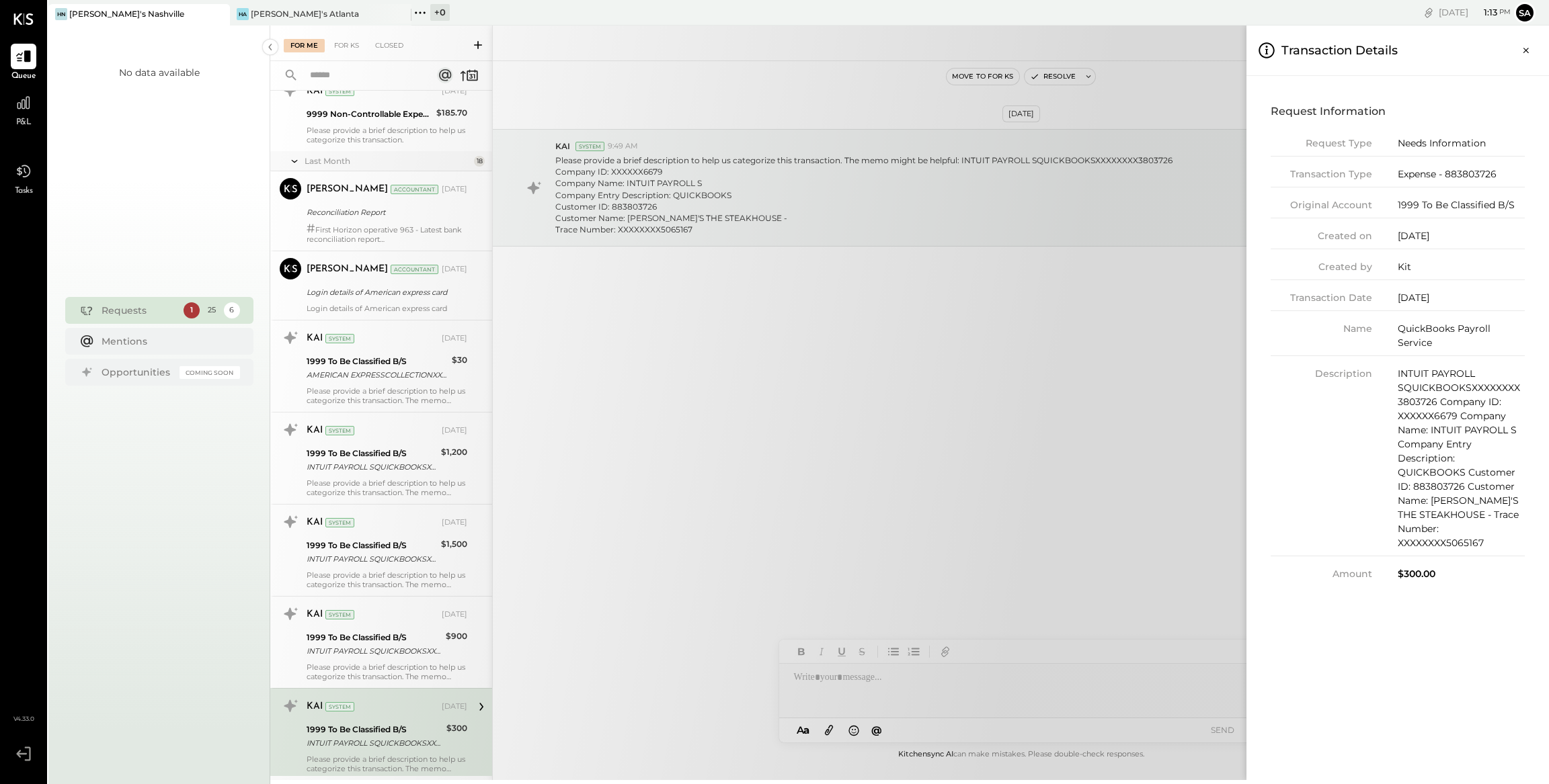
click at [678, 551] on div "For Me For KS Closed Urgent Blockers Last Week 1 Akshay [PERSON_NAME] Accountan…" at bounding box center [909, 403] width 1278 height 754
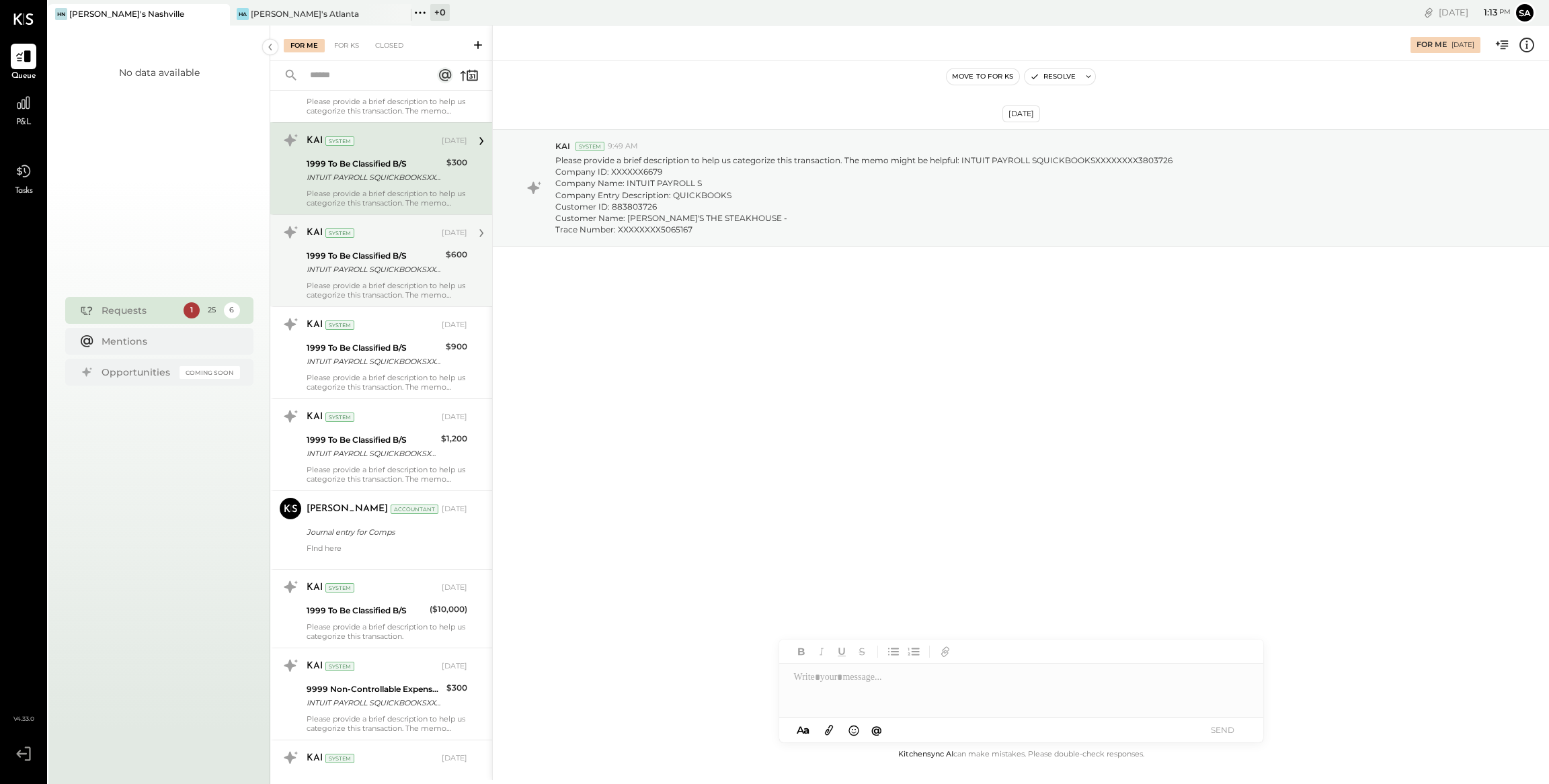
scroll to position [1047, 0]
click at [385, 253] on div "1999 To Be Classified B/S" at bounding box center [374, 252] width 135 height 14
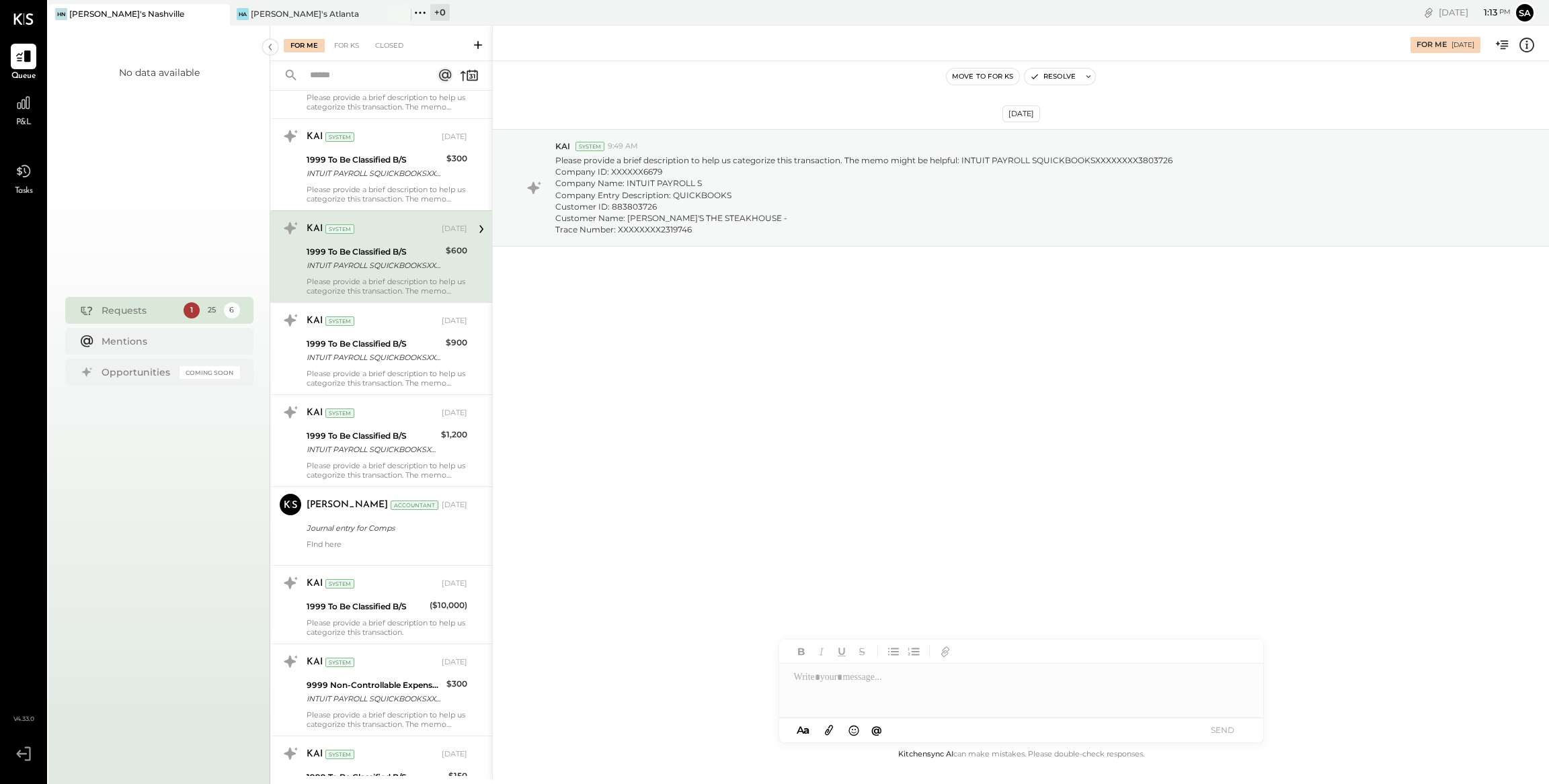
click at [1523, 44] on icon at bounding box center [1526, 45] width 17 height 17
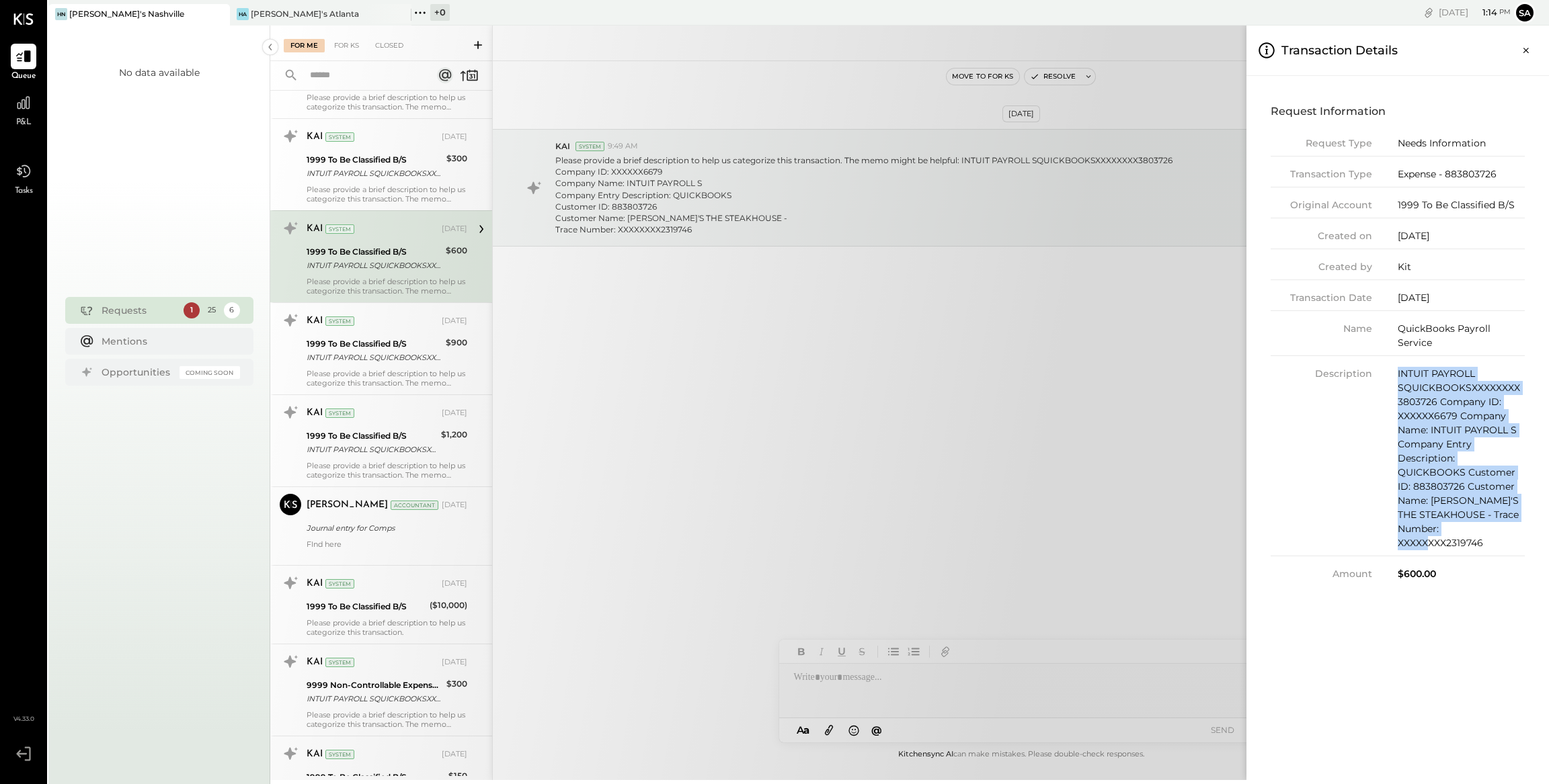
drag, startPoint x: 1398, startPoint y: 374, endPoint x: 1510, endPoint y: 529, distance: 191.2
click at [1510, 529] on div "INTUIT PAYROLL SQUICKBOOKSXXXXXXXX3803726 Company ID: XXXXXX6679 Company Name: …" at bounding box center [1461, 458] width 127 height 183
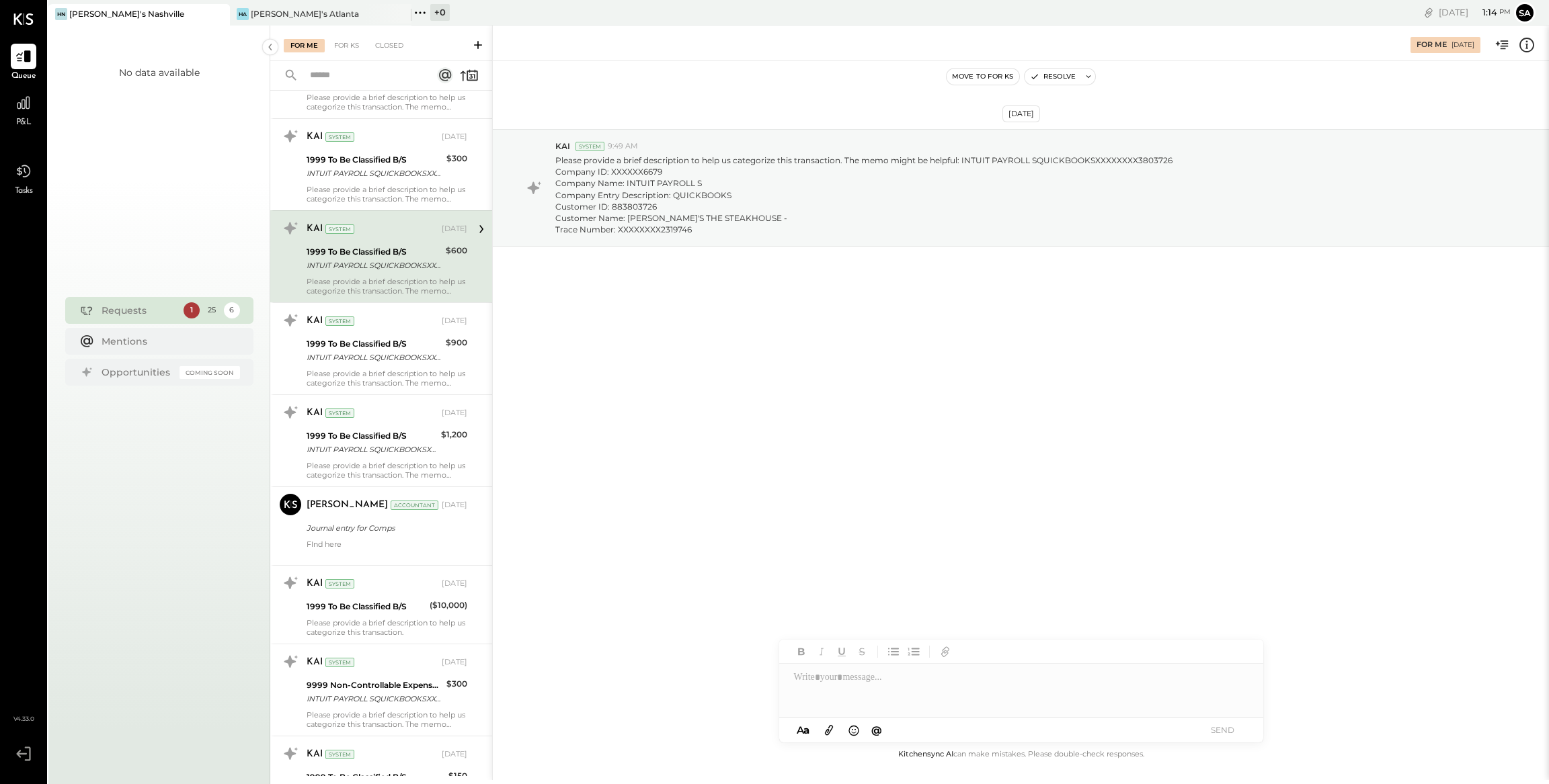
click at [636, 441] on div "For Me For KS Closed Urgent Blockers Last Week 1 Akshay [PERSON_NAME] Accountan…" at bounding box center [909, 403] width 1278 height 754
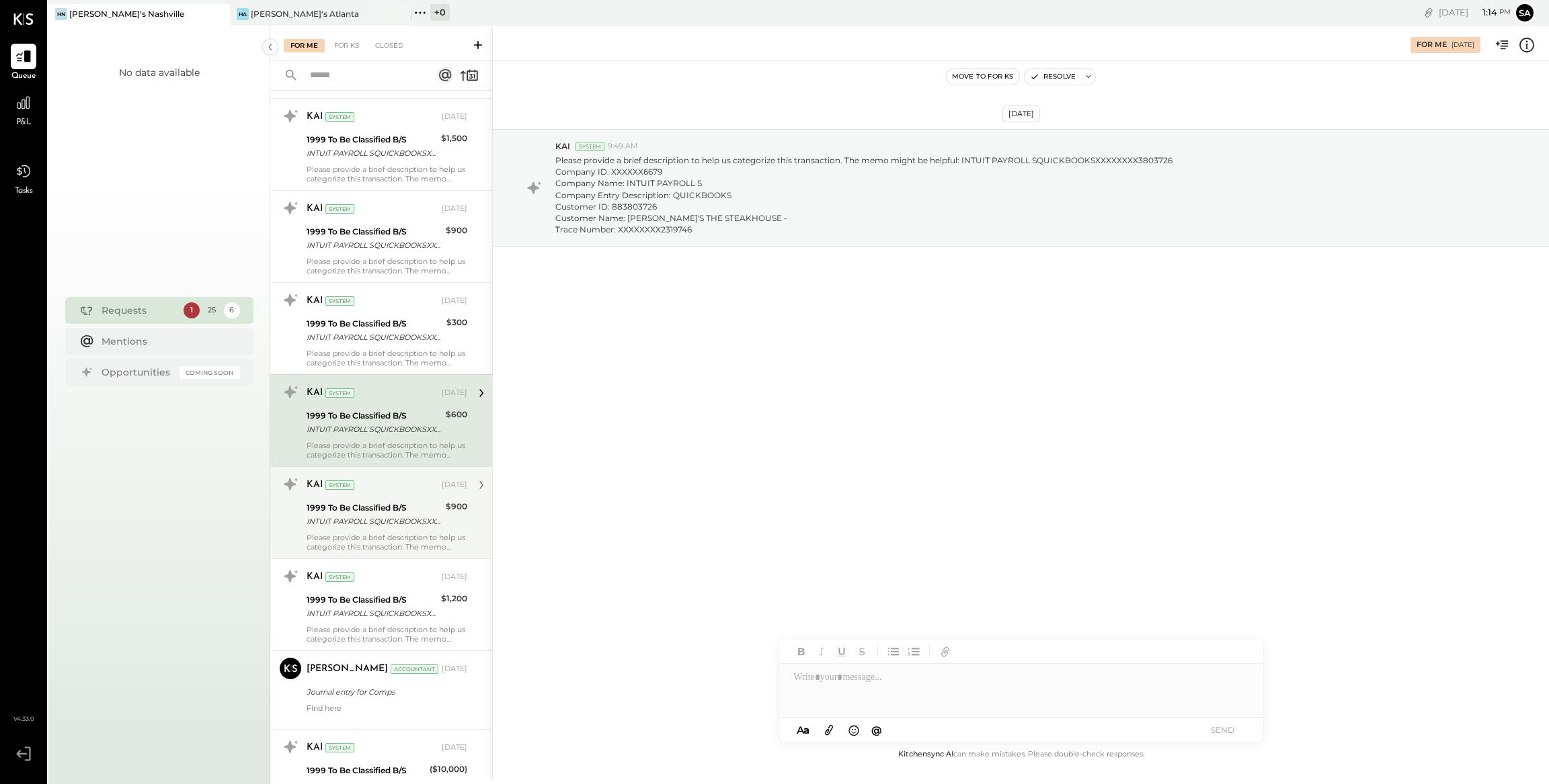
scroll to position [872, 0]
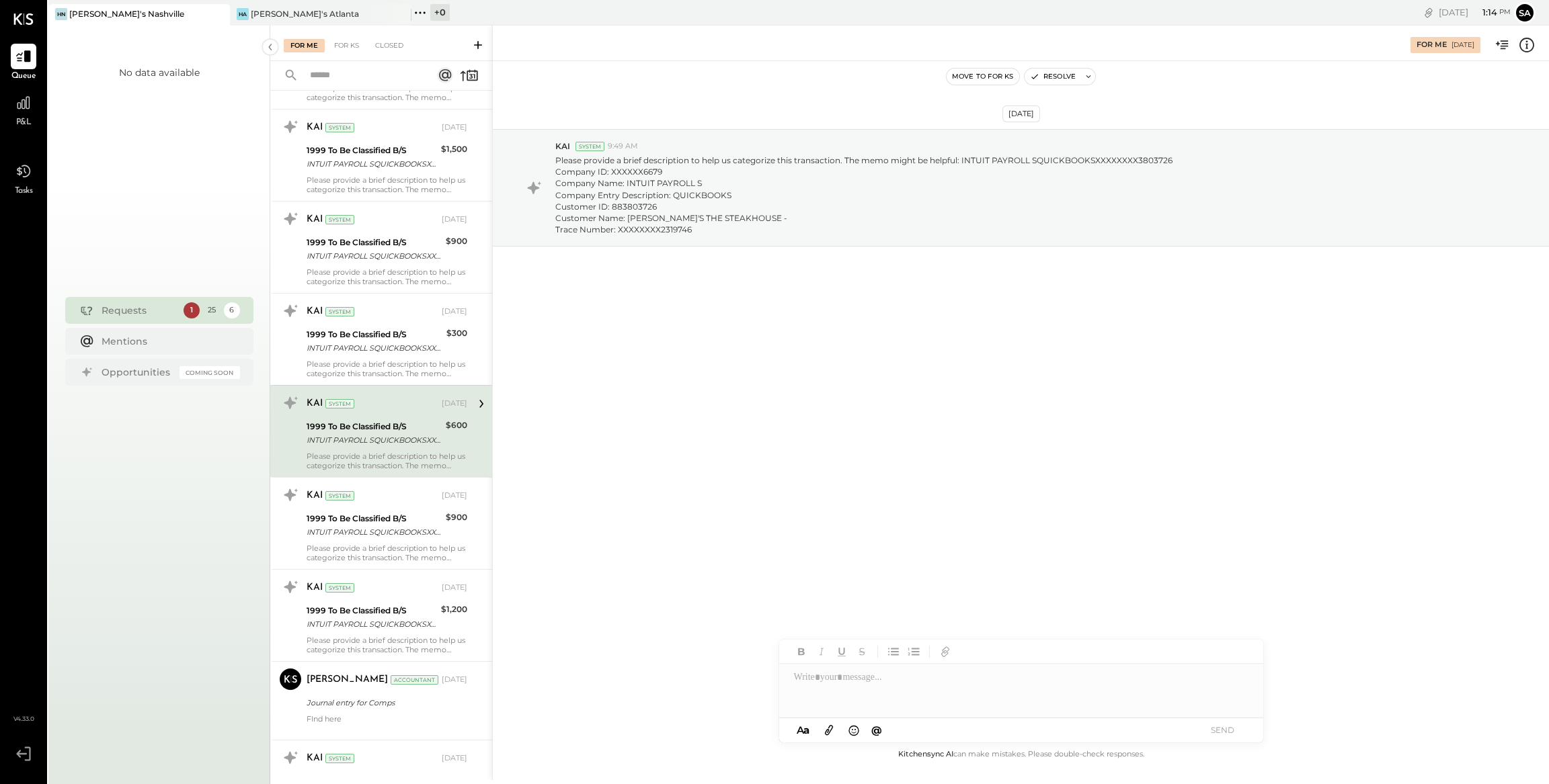
click at [1531, 46] on icon at bounding box center [1526, 45] width 17 height 17
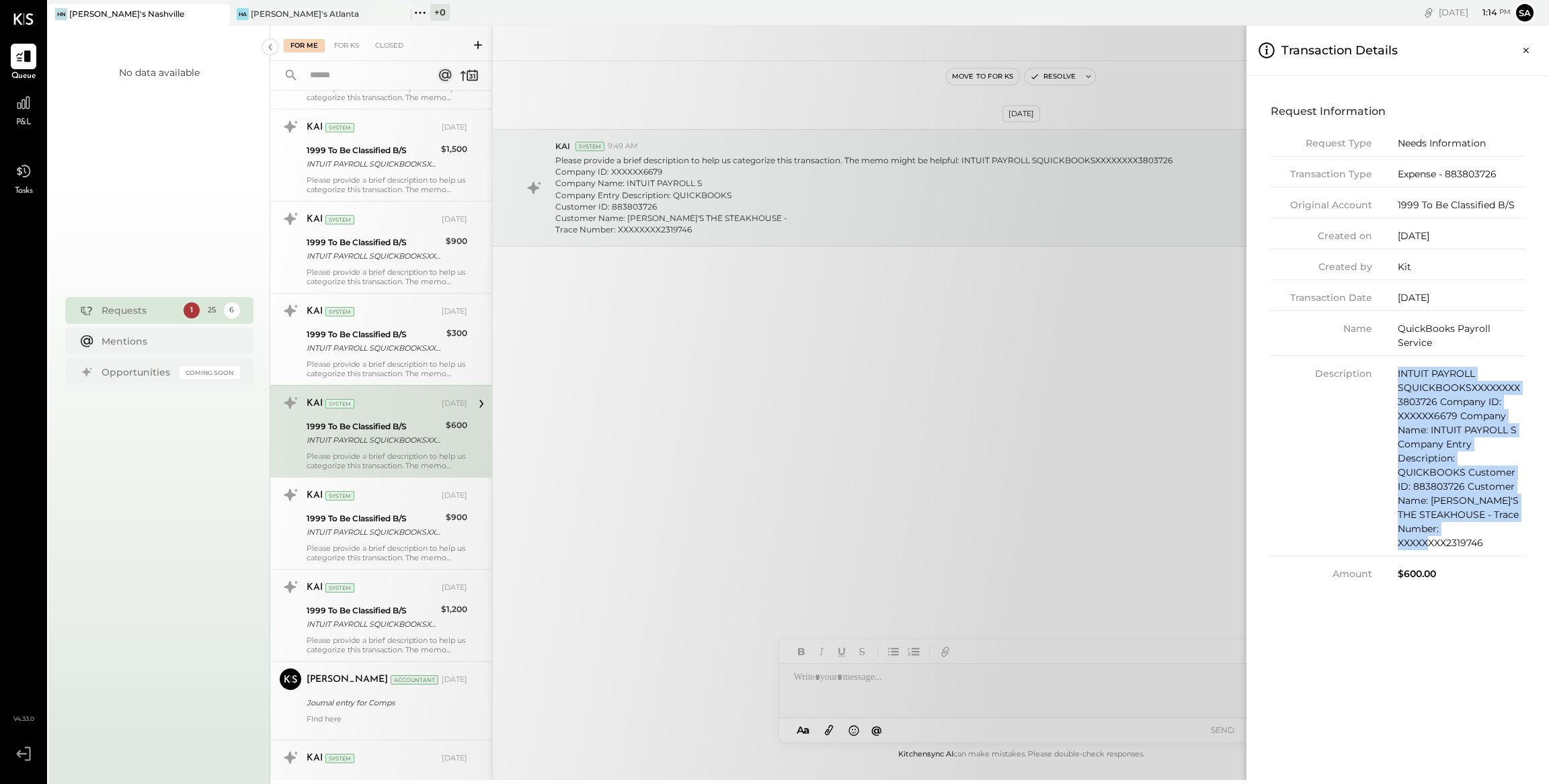
drag, startPoint x: 1399, startPoint y: 374, endPoint x: 1521, endPoint y: 531, distance: 198.8
click at [1521, 531] on div "INTUIT PAYROLL SQUICKBOOKSXXXXXXXX3803726 Company ID: XXXXXX6679 Company Name: …" at bounding box center [1461, 458] width 127 height 183
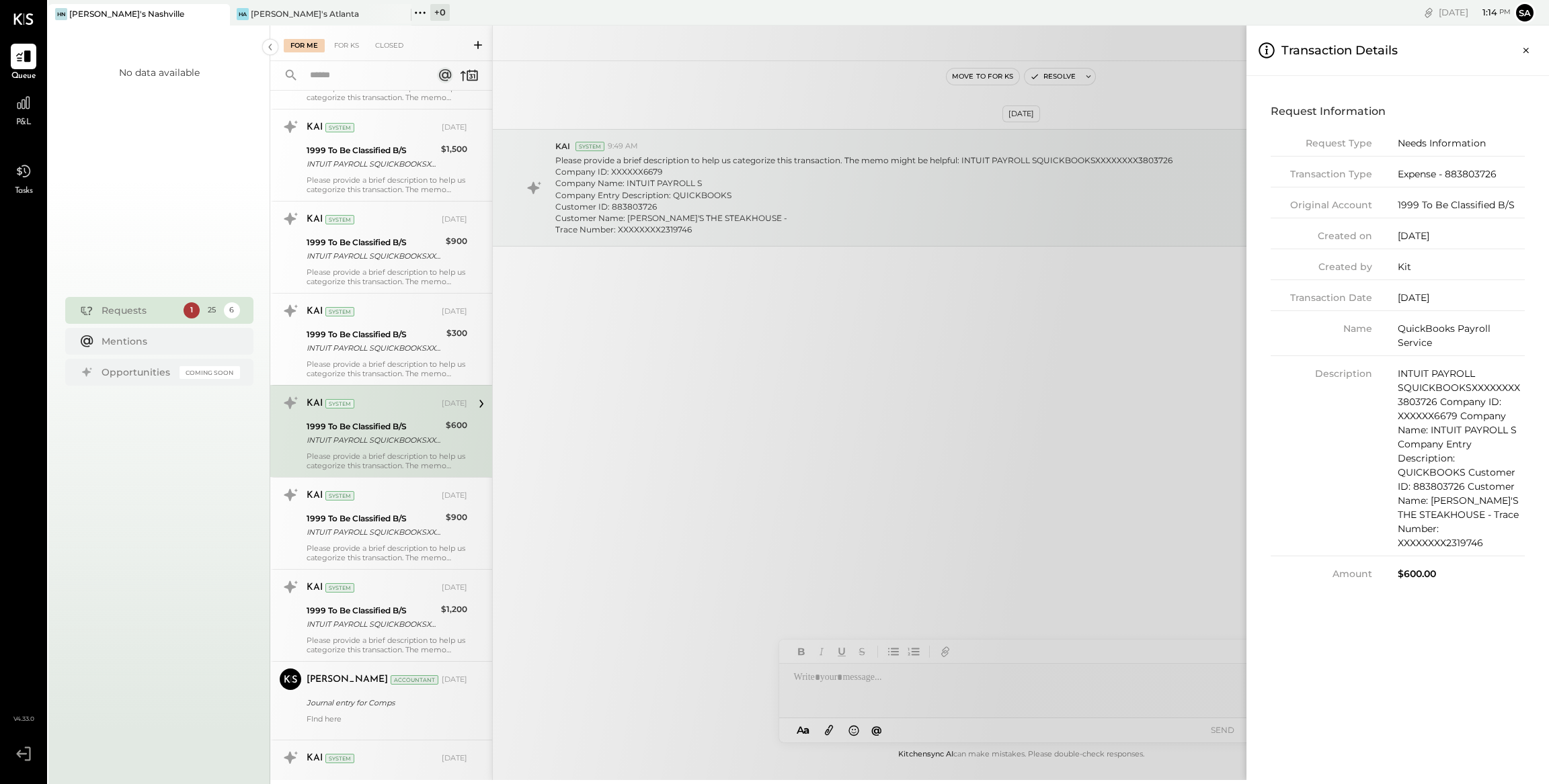
click at [1169, 345] on div "For Me For KS Closed Urgent Blockers Last Week 1 Akshay [PERSON_NAME] Accountan…" at bounding box center [909, 403] width 1278 height 754
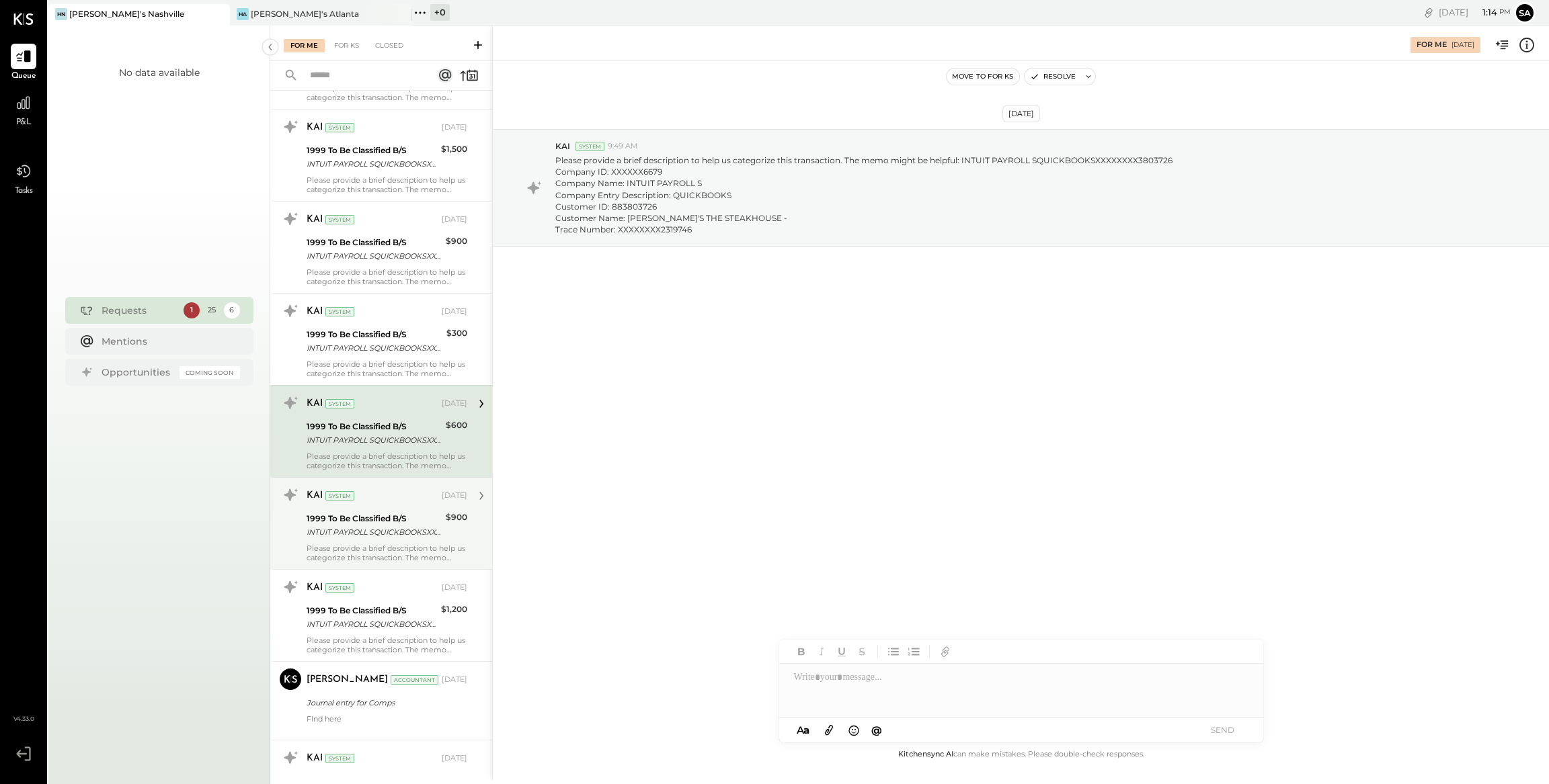
click at [469, 545] on div "KAI System [DATE] 1999 To Be Classified B/S INTUIT PAYROLL SQUICKBOOKSXXXXXXXX3…" at bounding box center [381, 523] width 222 height 92
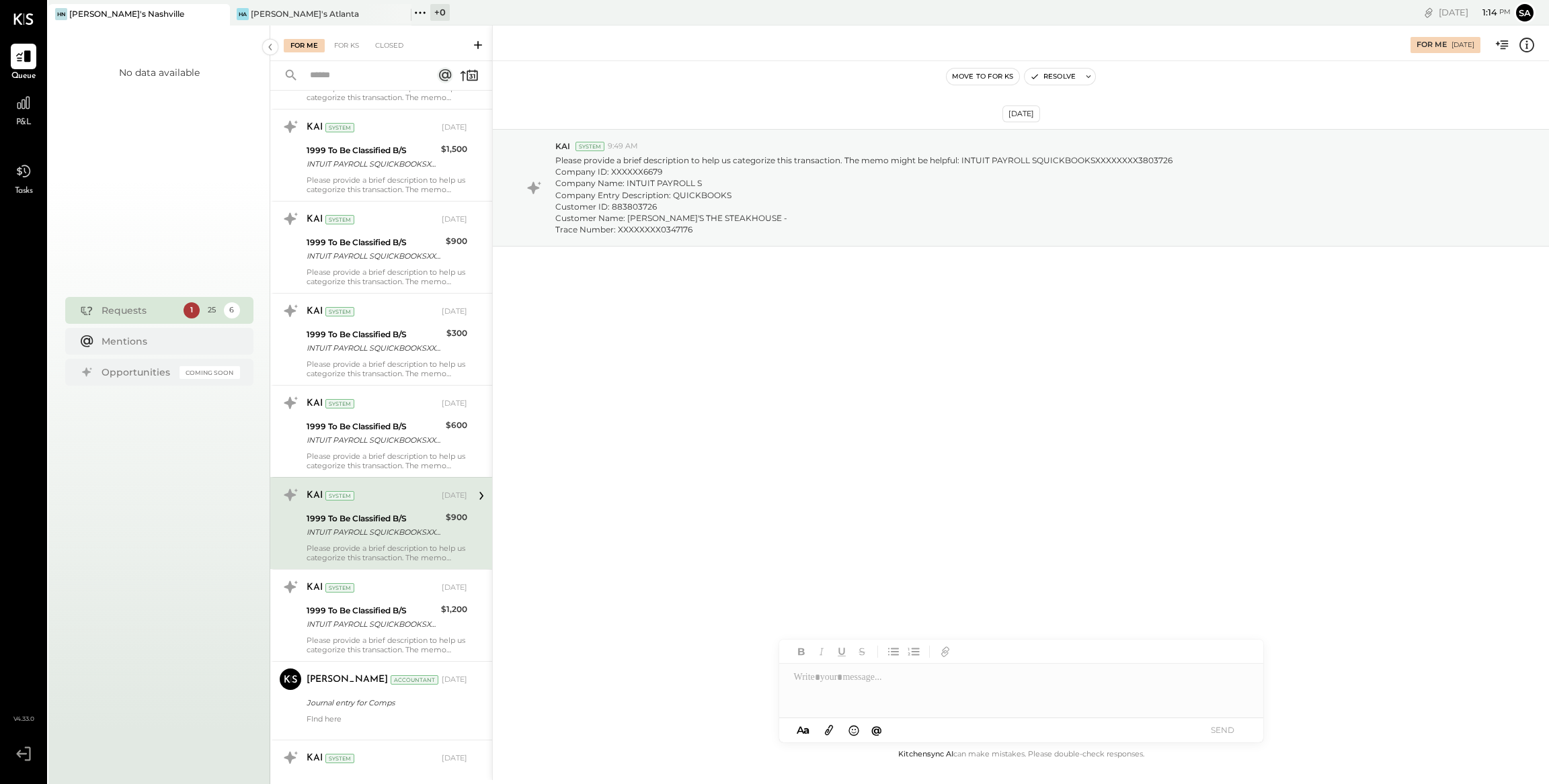
click at [439, 527] on div "1999 To Be Classified B/S INTUIT PAYROLL SQUICKBOOKSXXXXXXXX3803726 Company ID:…" at bounding box center [386, 525] width 160 height 30
click at [1530, 47] on icon at bounding box center [1526, 45] width 17 height 17
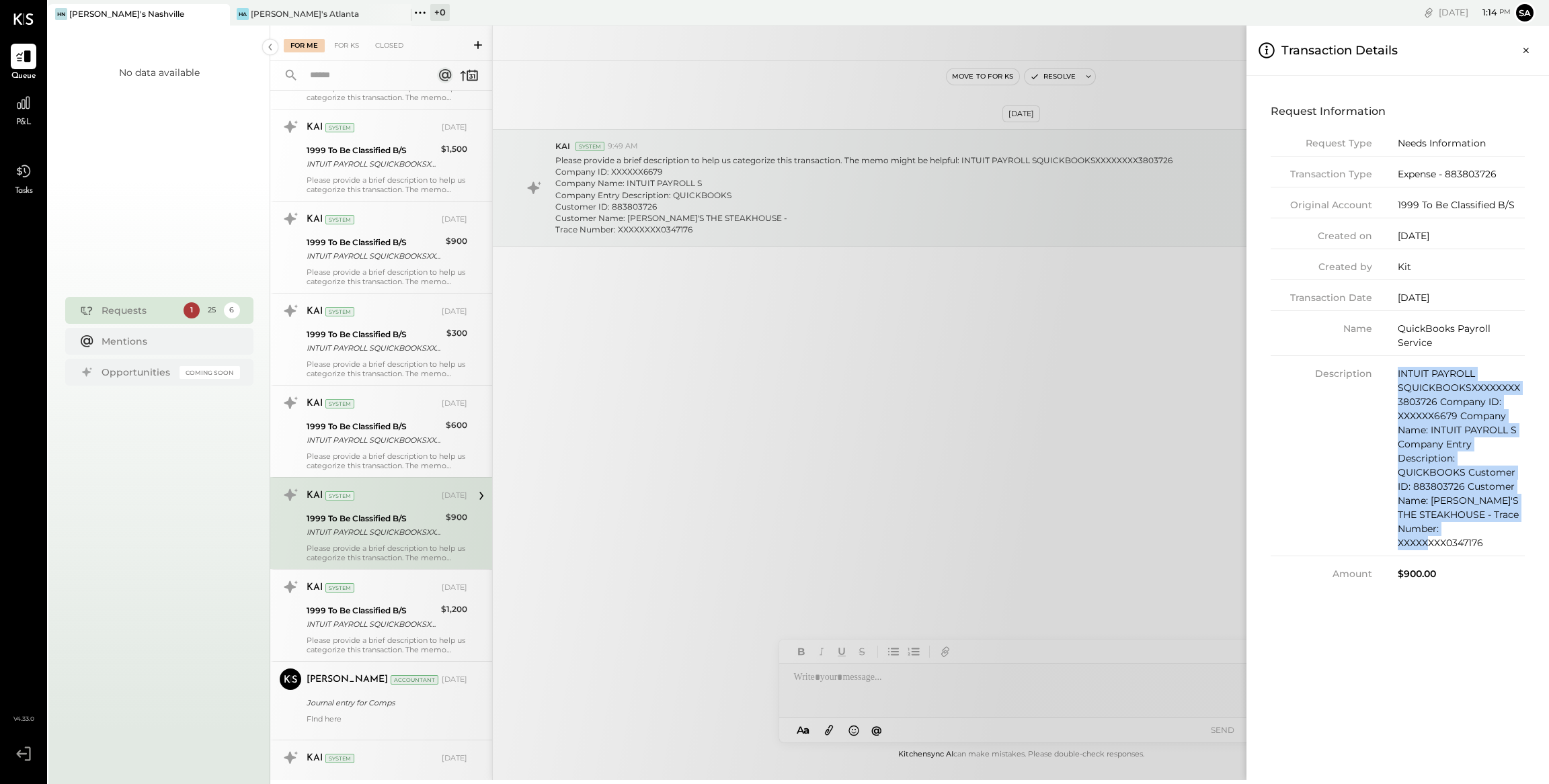
drag, startPoint x: 1398, startPoint y: 373, endPoint x: 1506, endPoint y: 529, distance: 189.7
click at [1506, 529] on div "INTUIT PAYROLL SQUICKBOOKSXXXXXXXX3803726 Company ID: XXXXXX6679 Company Name: …" at bounding box center [1461, 458] width 127 height 183
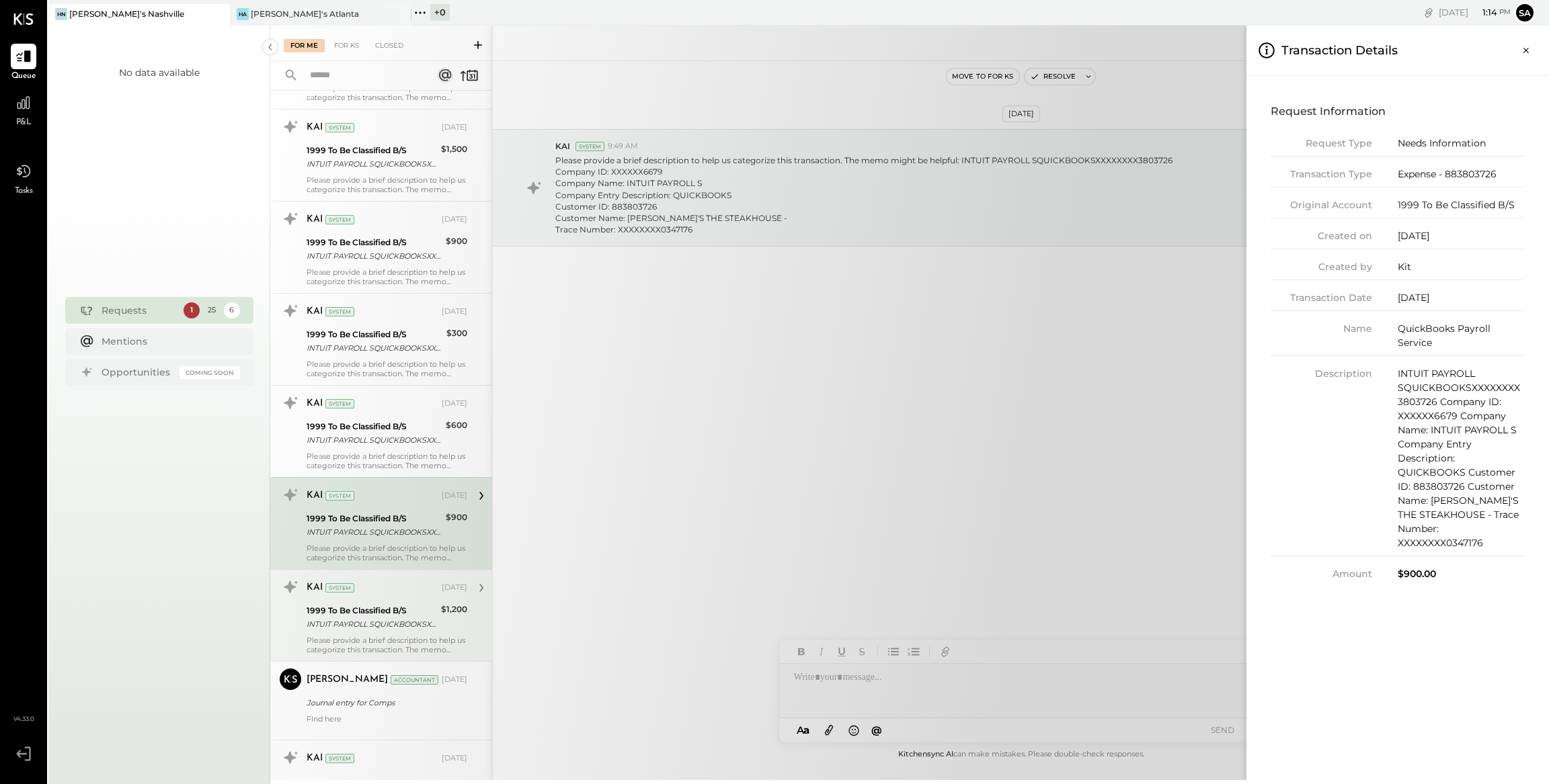
click at [406, 640] on div "For Me For KS Closed Urgent Blockers Last Week 1 Akshay [PERSON_NAME] Accountan…" at bounding box center [909, 403] width 1278 height 754
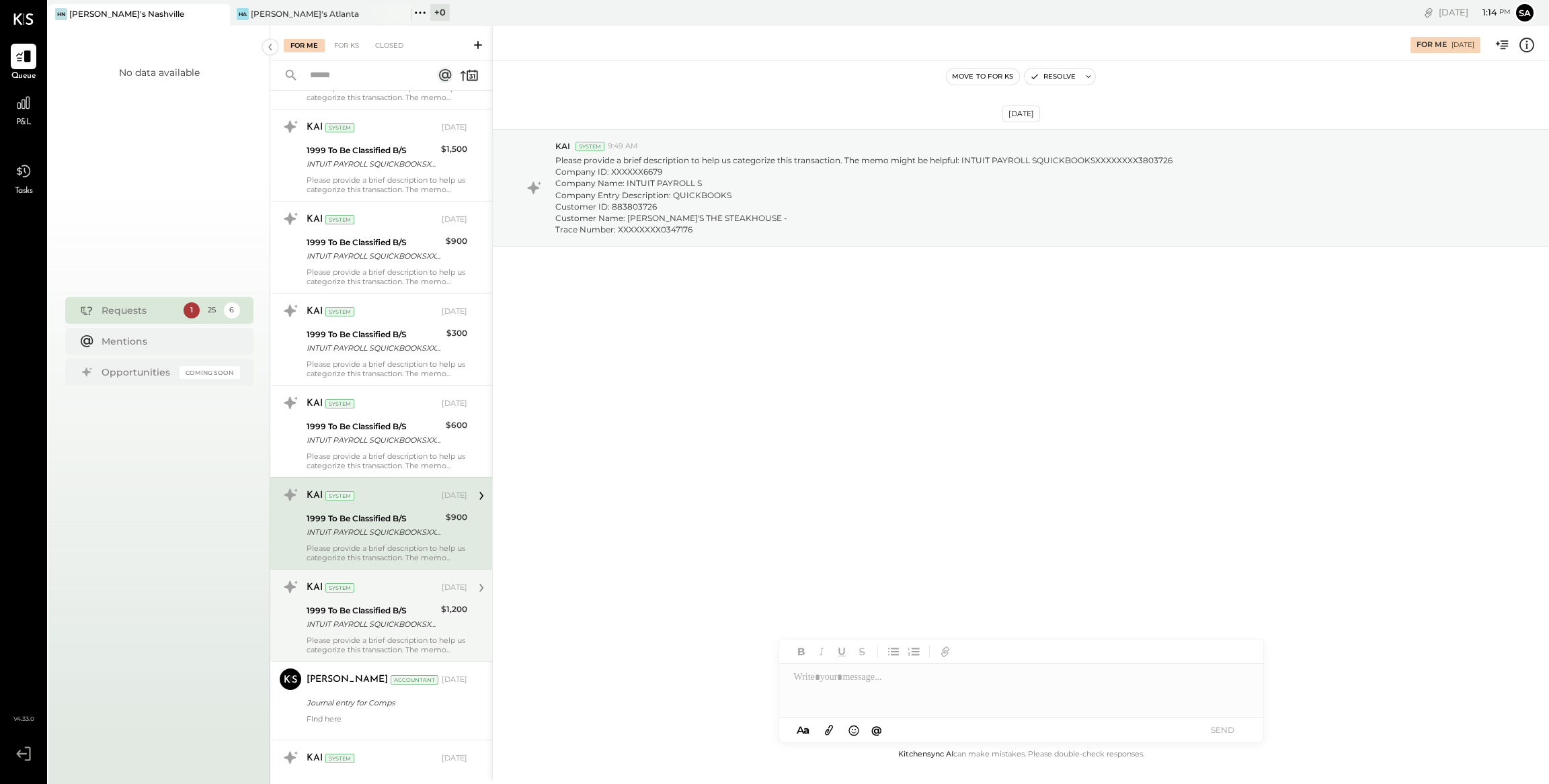
click at [406, 626] on div "INTUIT PAYROLL SQUICKBOOKSXXXXXXXX3803726 Company ID: XXXXXX6679 Company Name: …" at bounding box center [371, 624] width 130 height 14
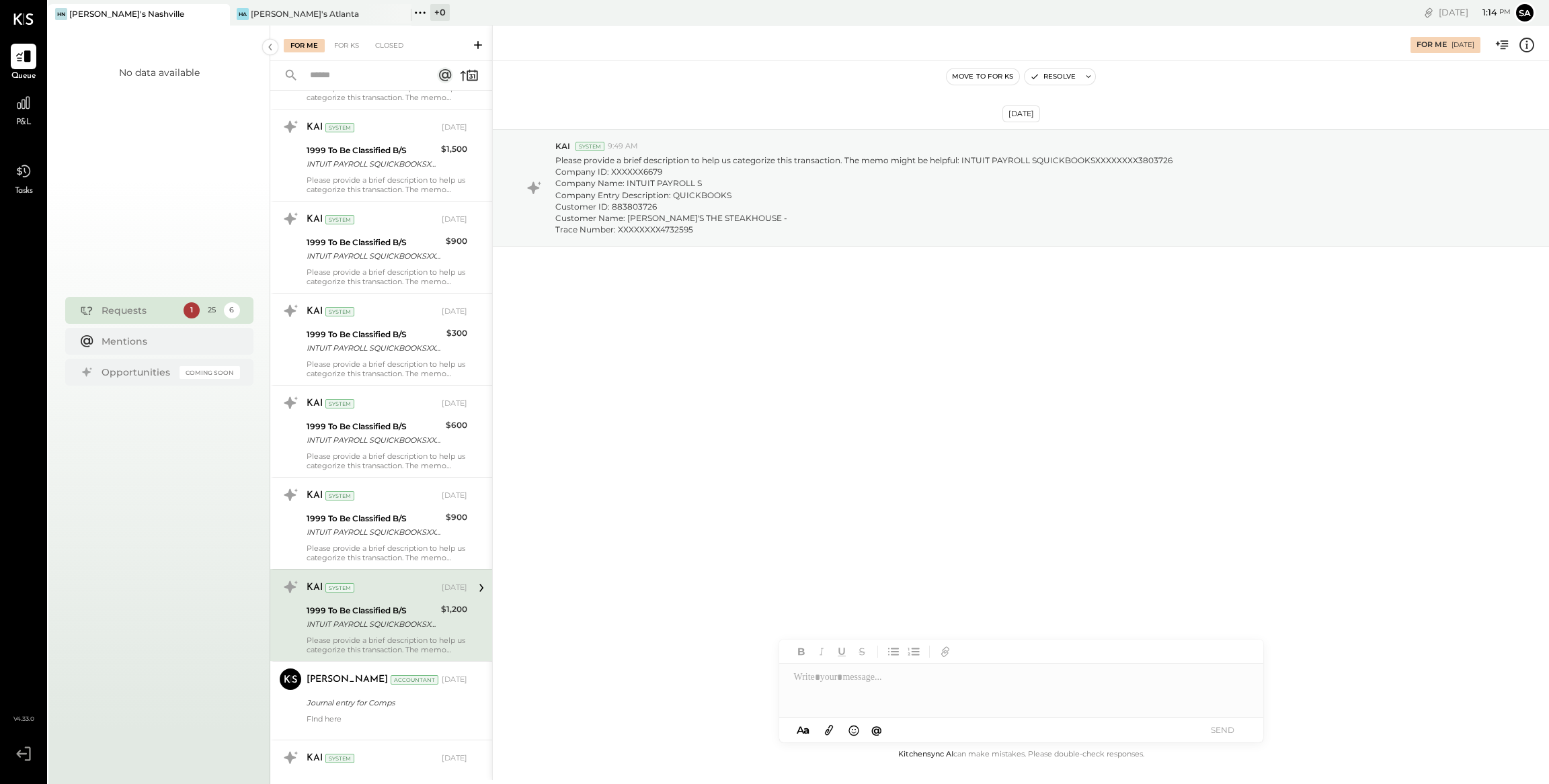
click at [448, 622] on div "$1,200" at bounding box center [454, 617] width 26 height 30
click at [1522, 45] on icon at bounding box center [1526, 45] width 17 height 17
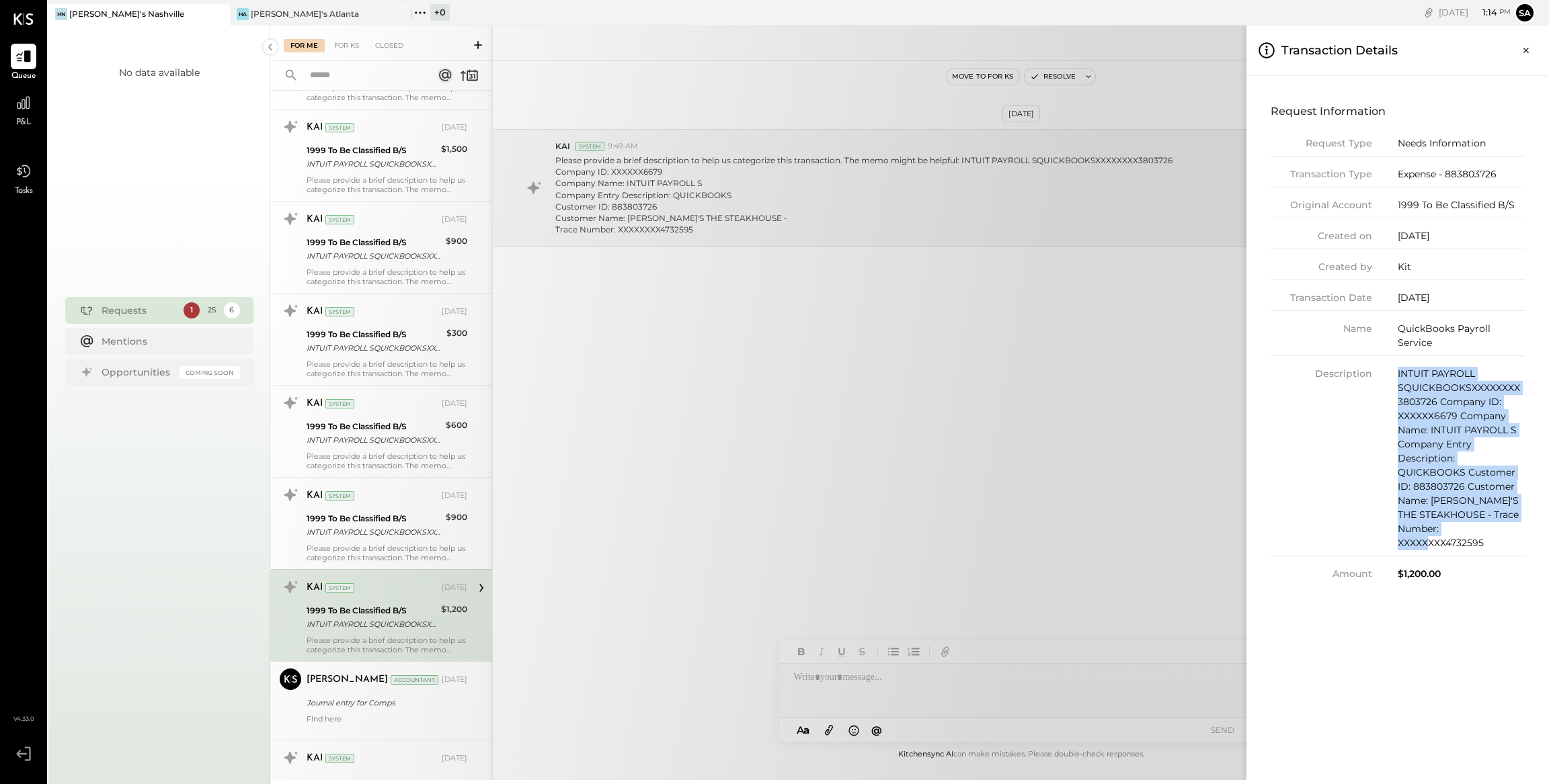
drag, startPoint x: 1397, startPoint y: 374, endPoint x: 1500, endPoint y: 523, distance: 181.1
click at [1500, 523] on div "INTUIT PAYROLL SQUICKBOOKSXXXXXXXX3803726 Company ID: XXXXXX6679 Company Name: …" at bounding box center [1461, 458] width 127 height 183
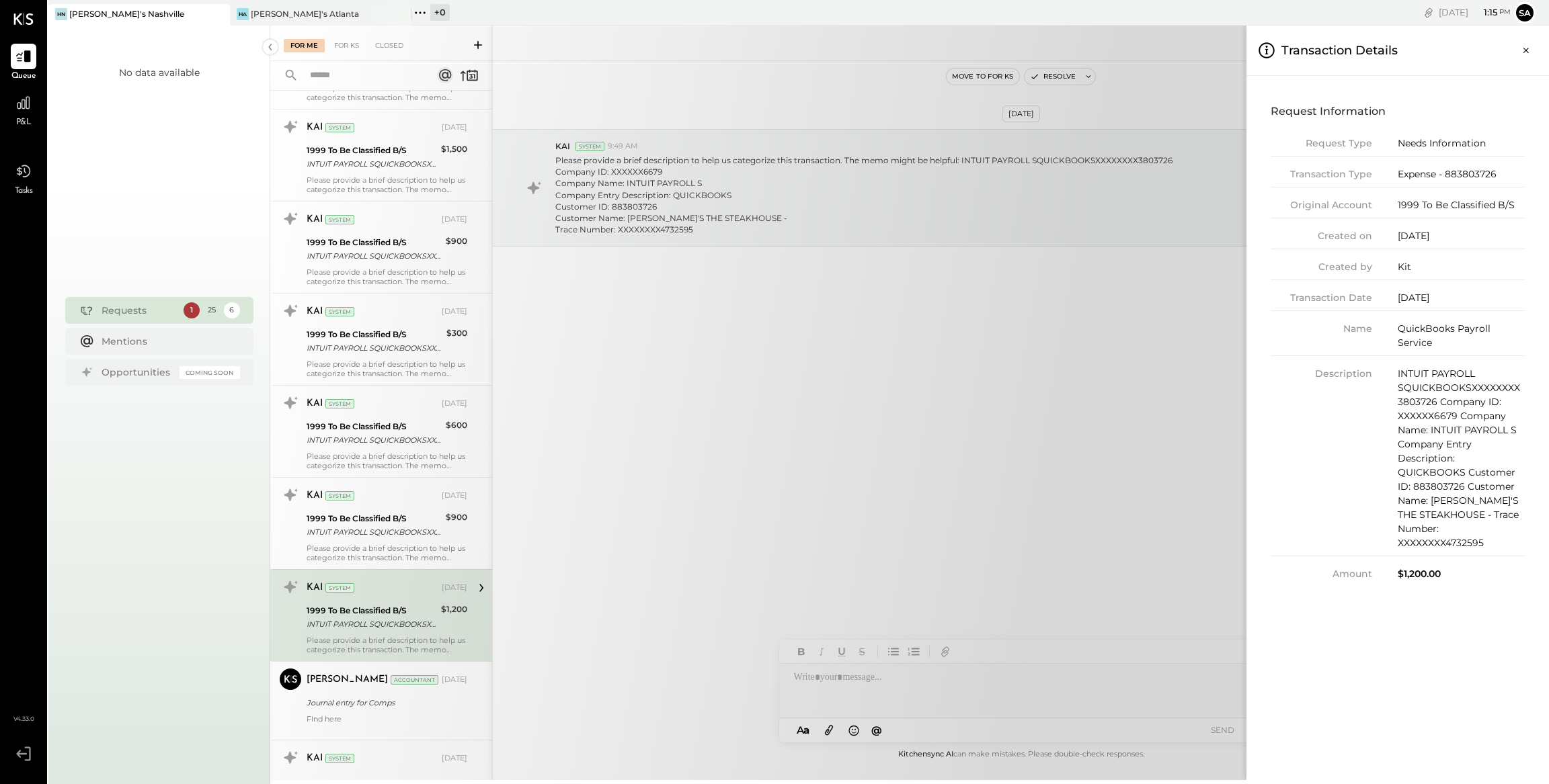
click at [1051, 528] on div "For Me For KS Closed Urgent Blockers Last Week 1 Akshay [PERSON_NAME] Accountan…" at bounding box center [909, 403] width 1278 height 754
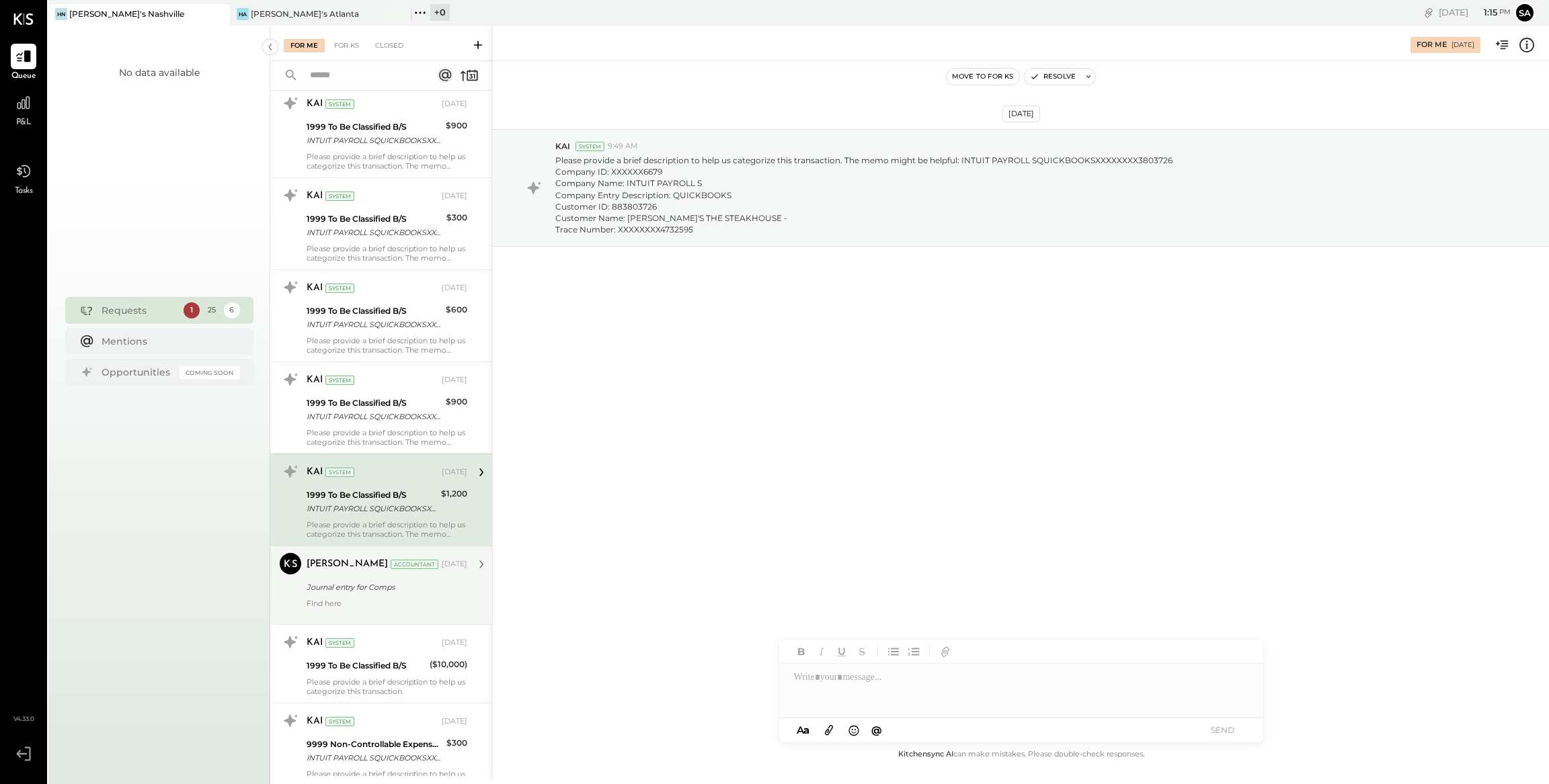
scroll to position [995, 0]
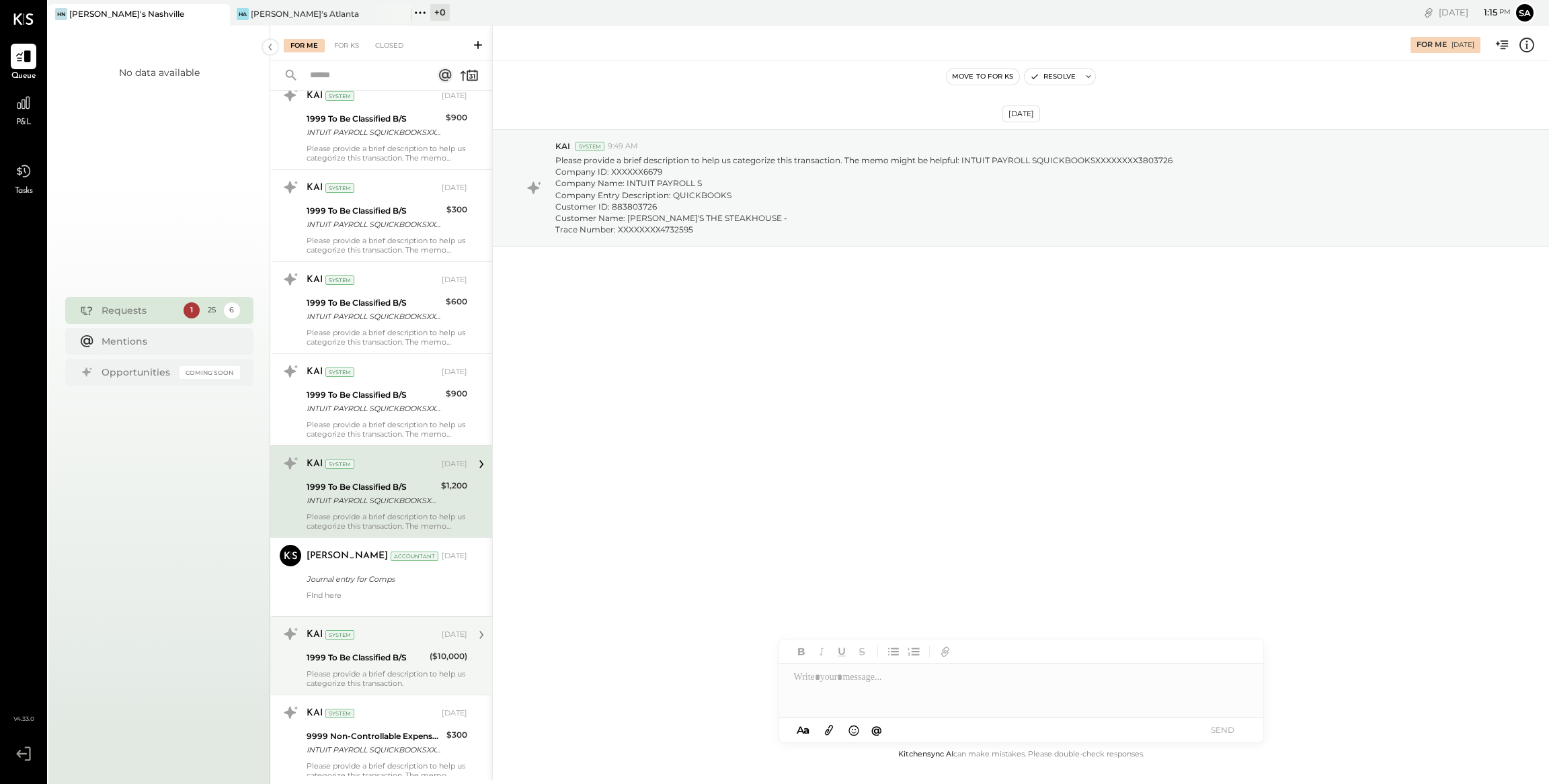
click at [402, 658] on div "1999 To Be Classified B/S" at bounding box center [366, 658] width 119 height 14
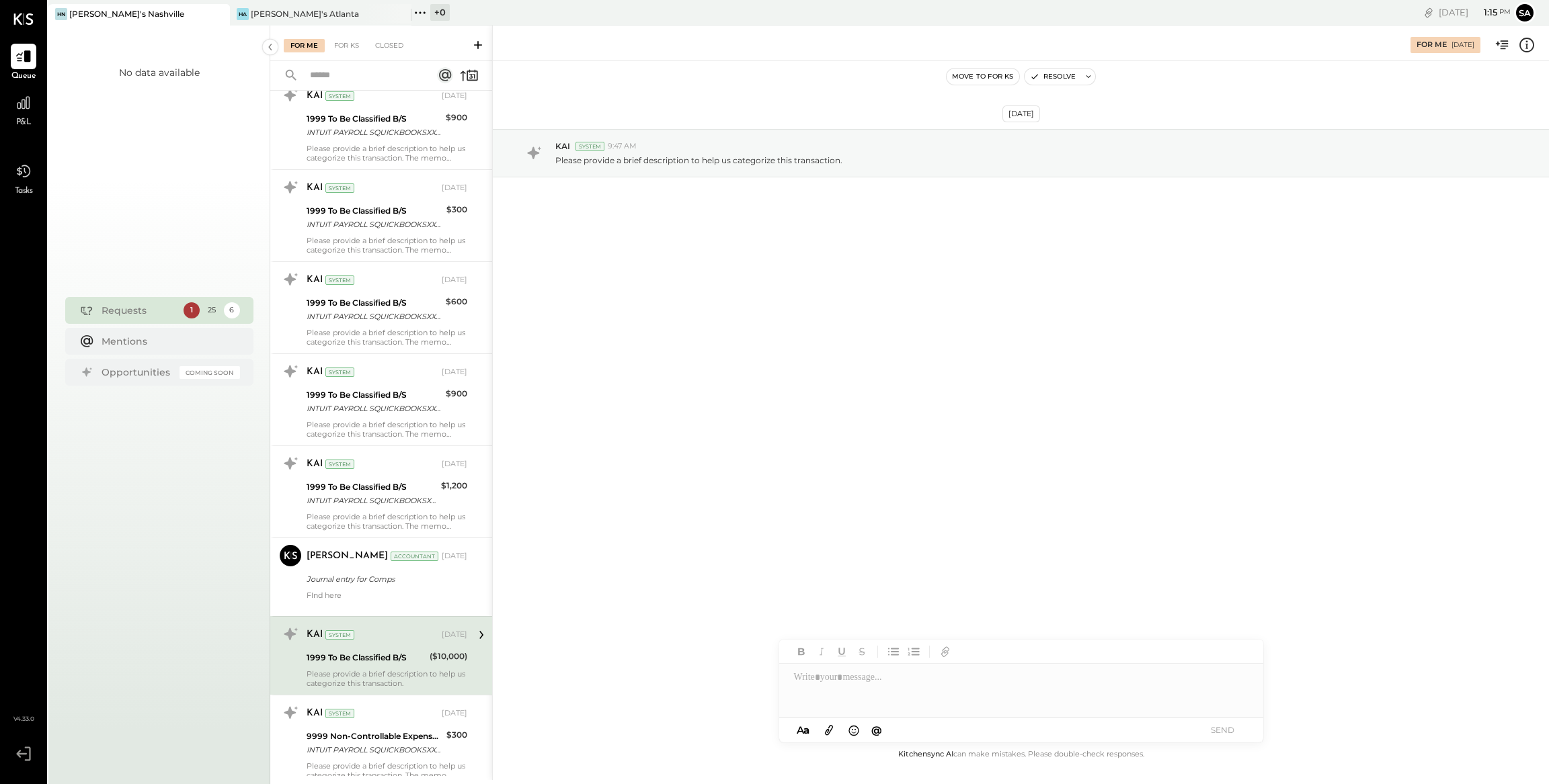
click at [1525, 43] on icon at bounding box center [1526, 45] width 17 height 17
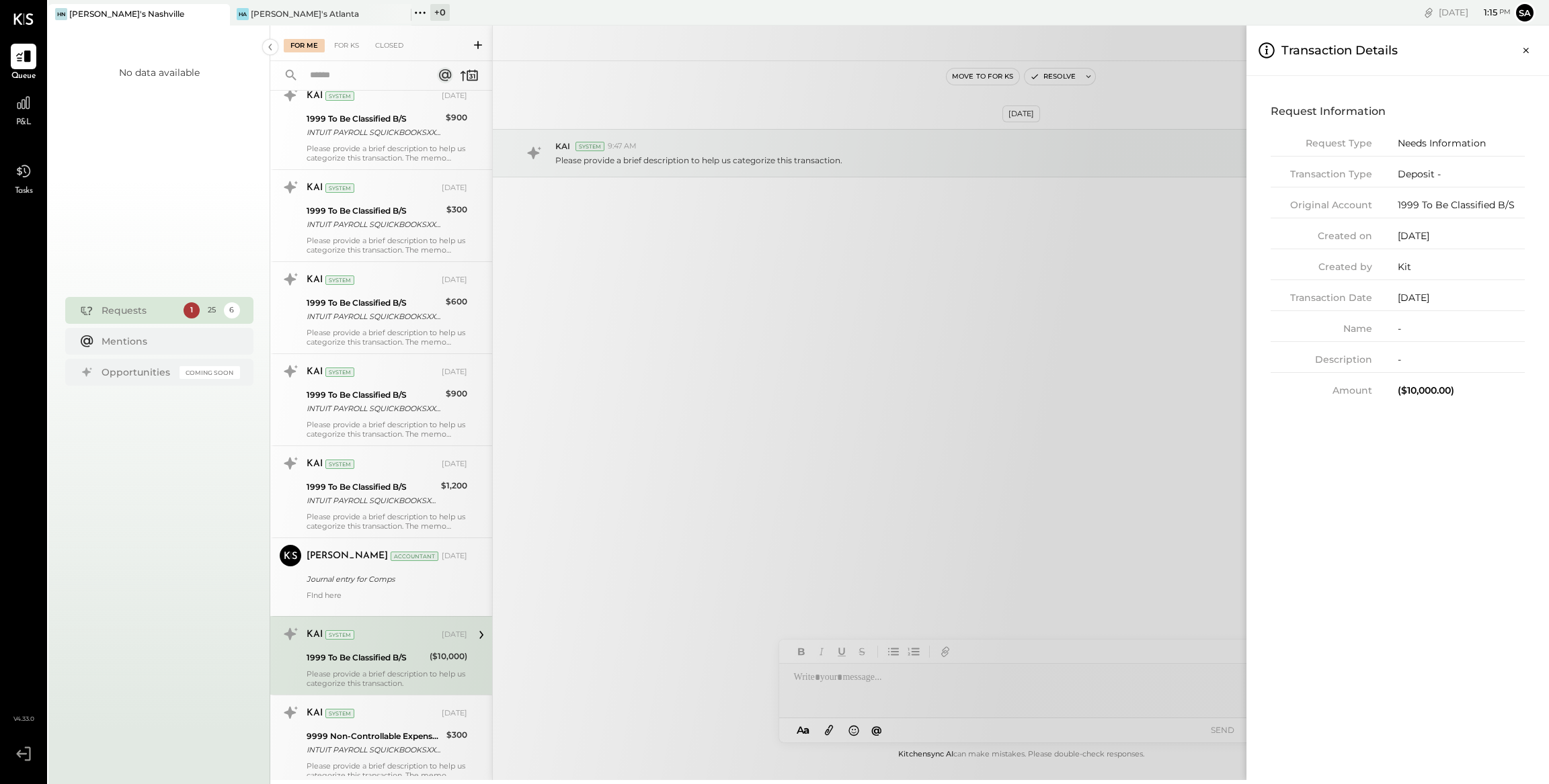
click at [709, 450] on div "For Me For KS Closed Urgent Blockers Last Week 1 Akshay [PERSON_NAME] Accountan…" at bounding box center [909, 403] width 1278 height 754
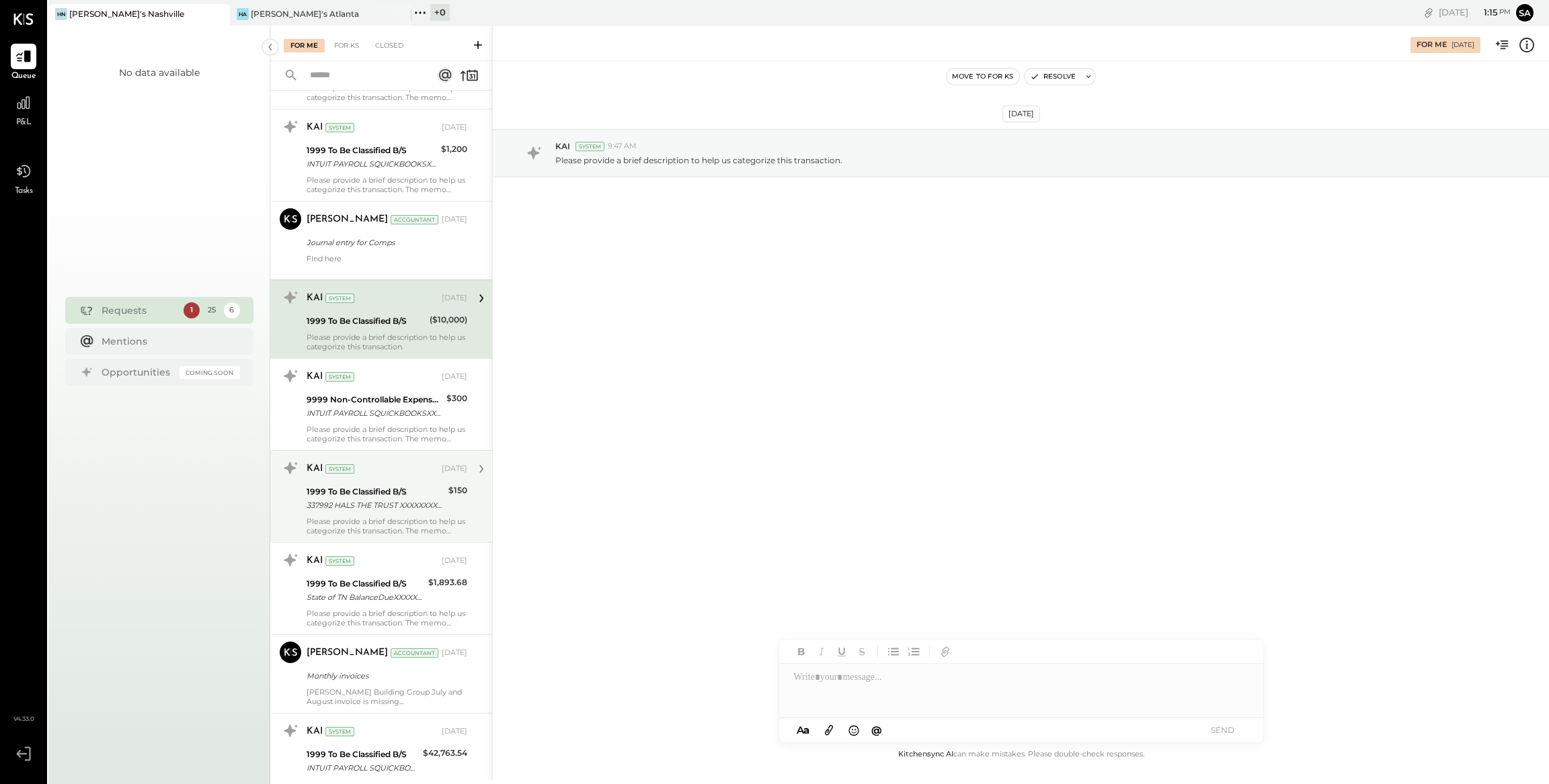
scroll to position [1344, 0]
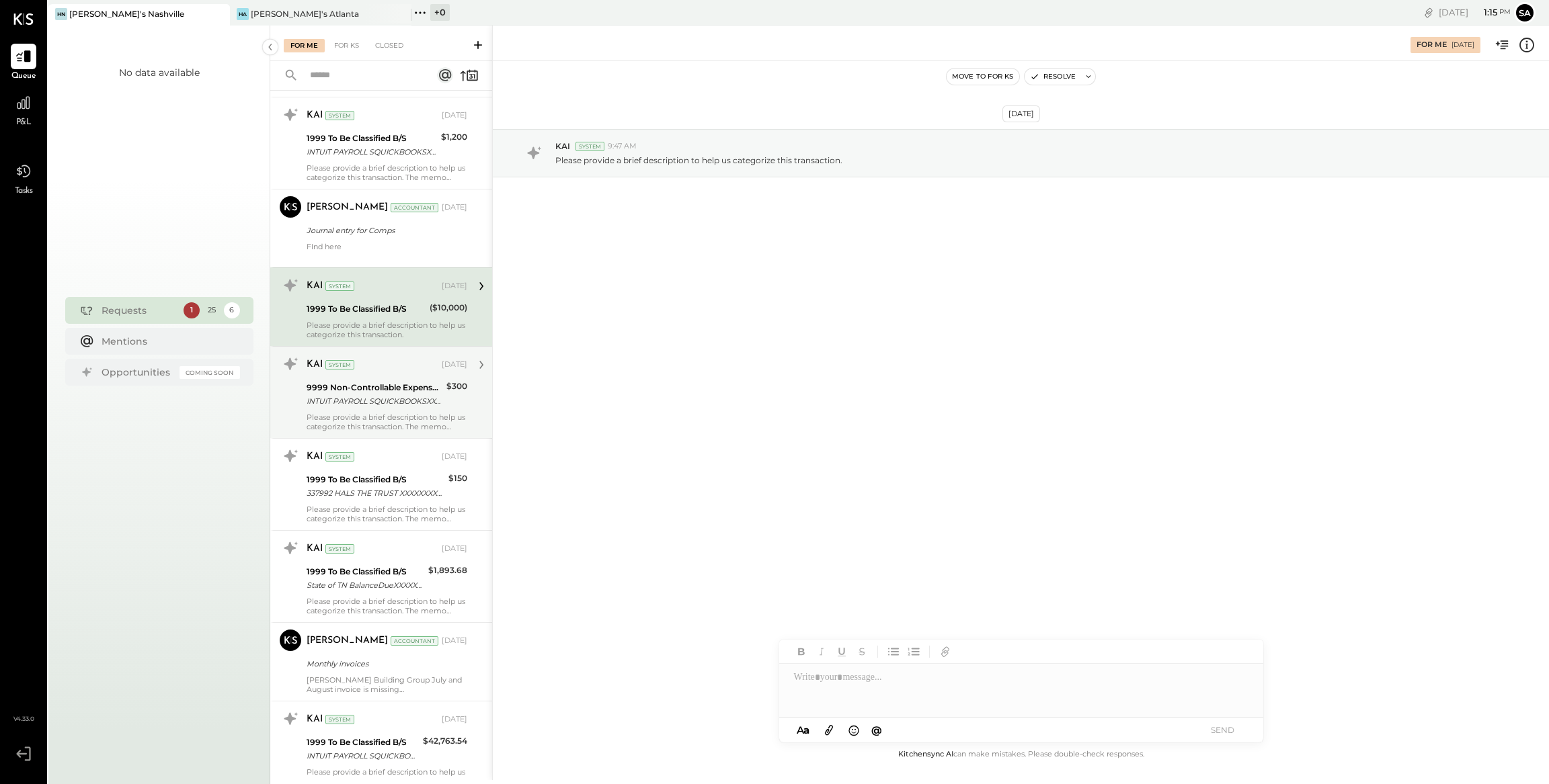
click at [441, 392] on div "9999 Non-Controllable Expenses:Other Income and Expenses:To Be Classified P&L I…" at bounding box center [386, 394] width 160 height 30
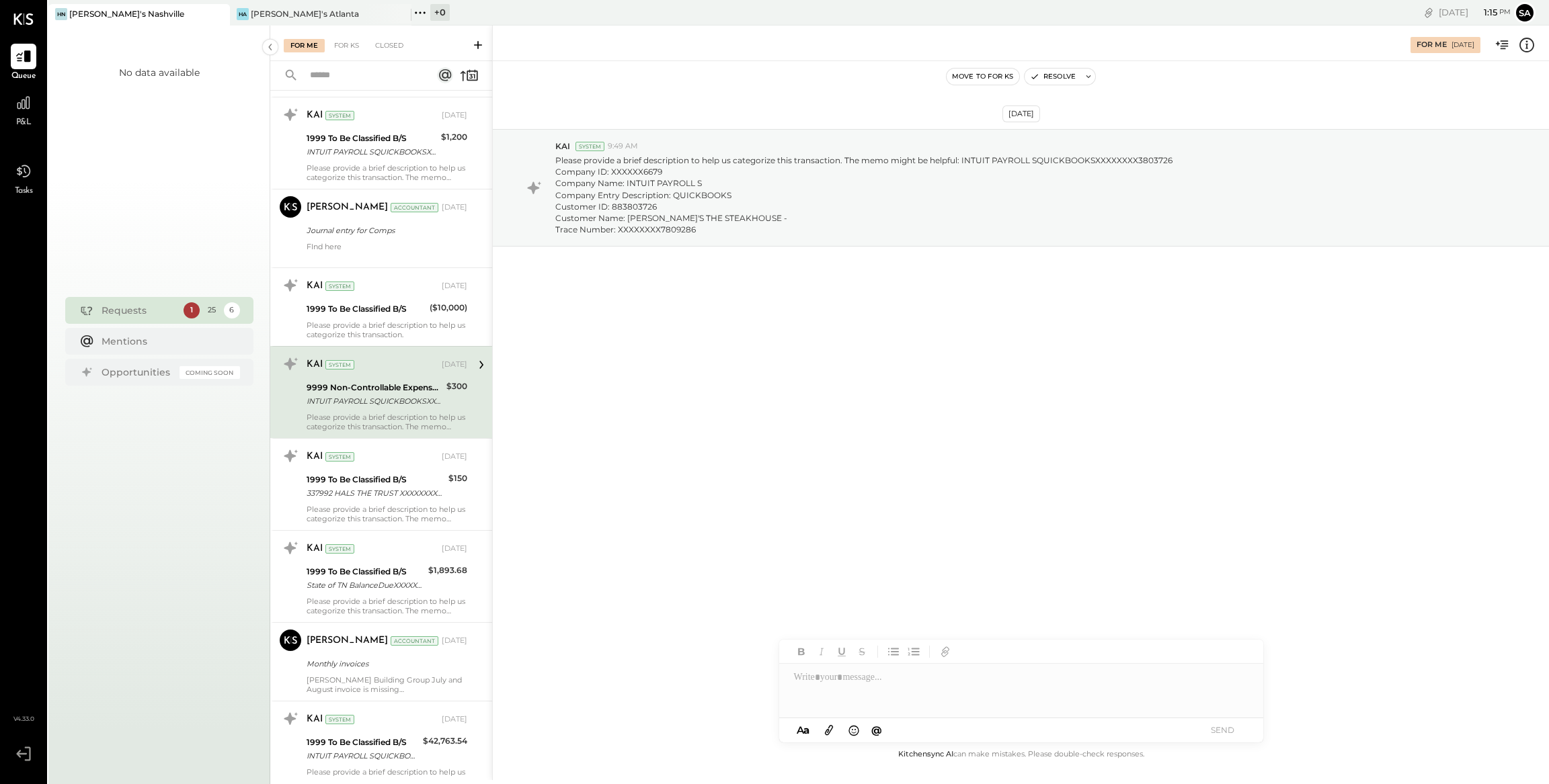
click at [1530, 45] on icon at bounding box center [1526, 45] width 17 height 17
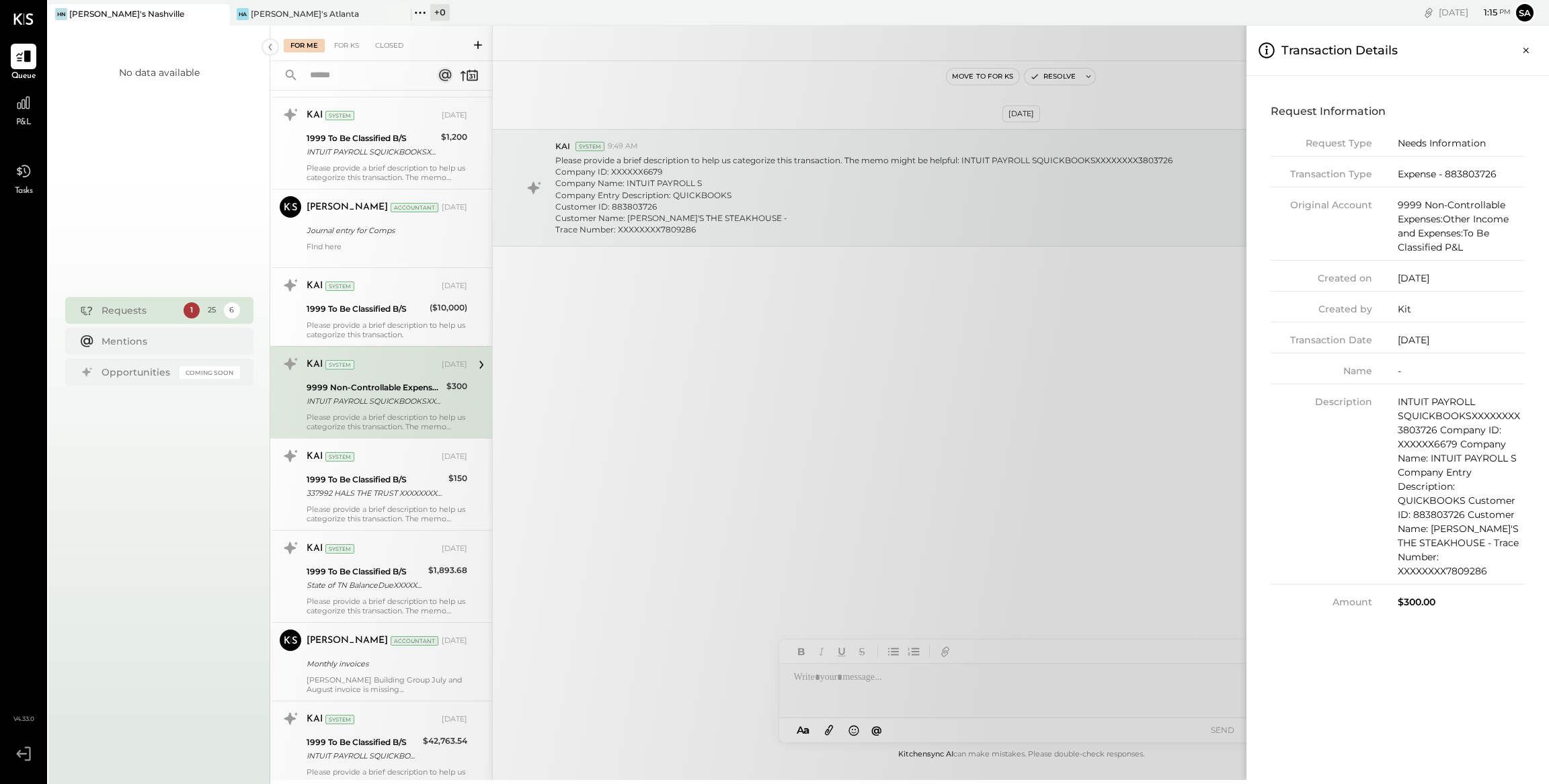
click at [1396, 399] on div "Description INTUIT PAYROLL SQUICKBOOKSXXXXXXXX3803726 Company ID: XXXXXX6679 Co…" at bounding box center [1397, 489] width 254 height 189
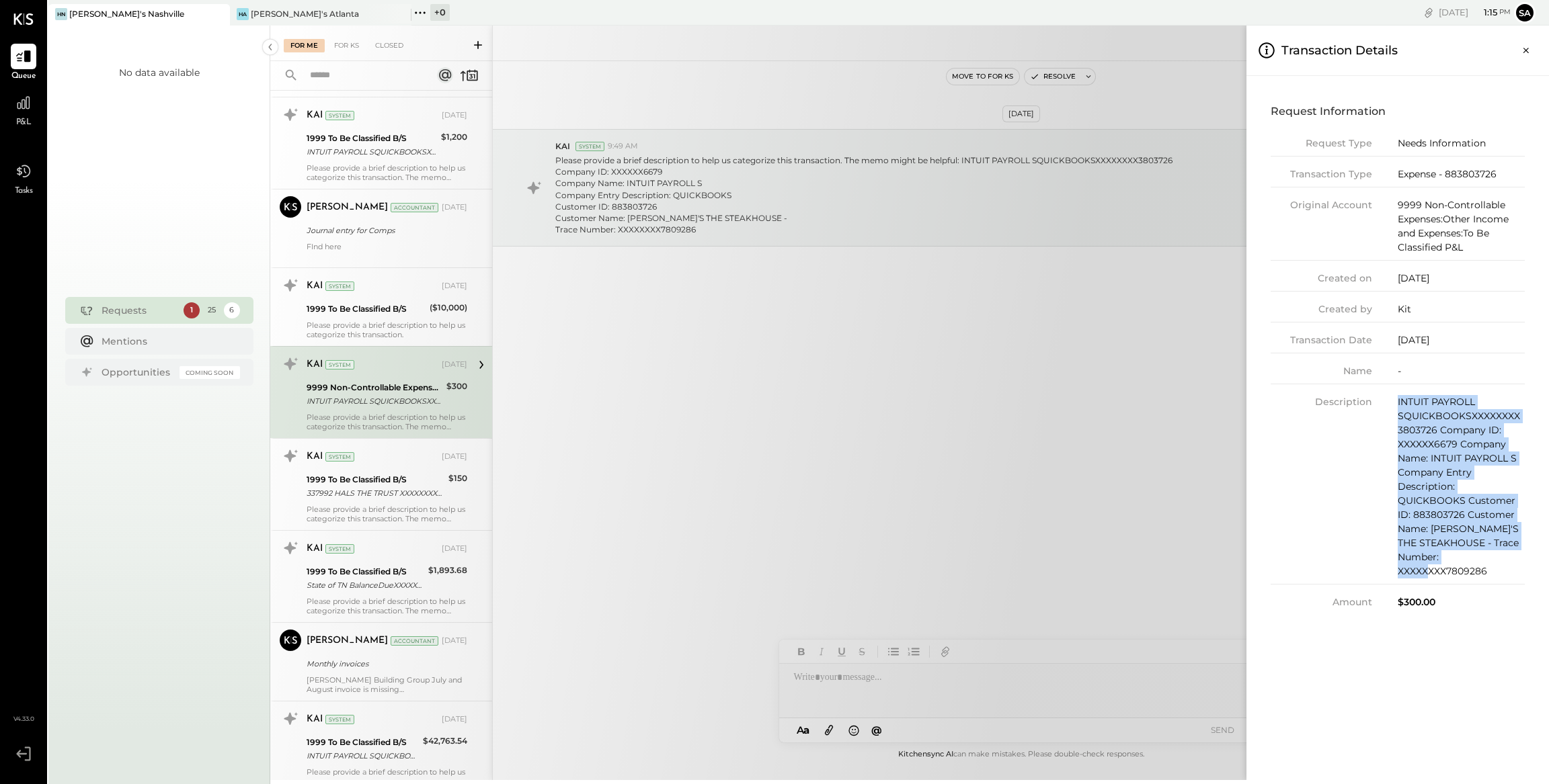
drag, startPoint x: 1397, startPoint y: 404, endPoint x: 1505, endPoint y: 562, distance: 191.4
click at [1505, 562] on div "INTUIT PAYROLL SQUICKBOOKSXXXXXXXX3803726 Company ID: XXXXXX6679 Company Name: …" at bounding box center [1461, 487] width 127 height 183
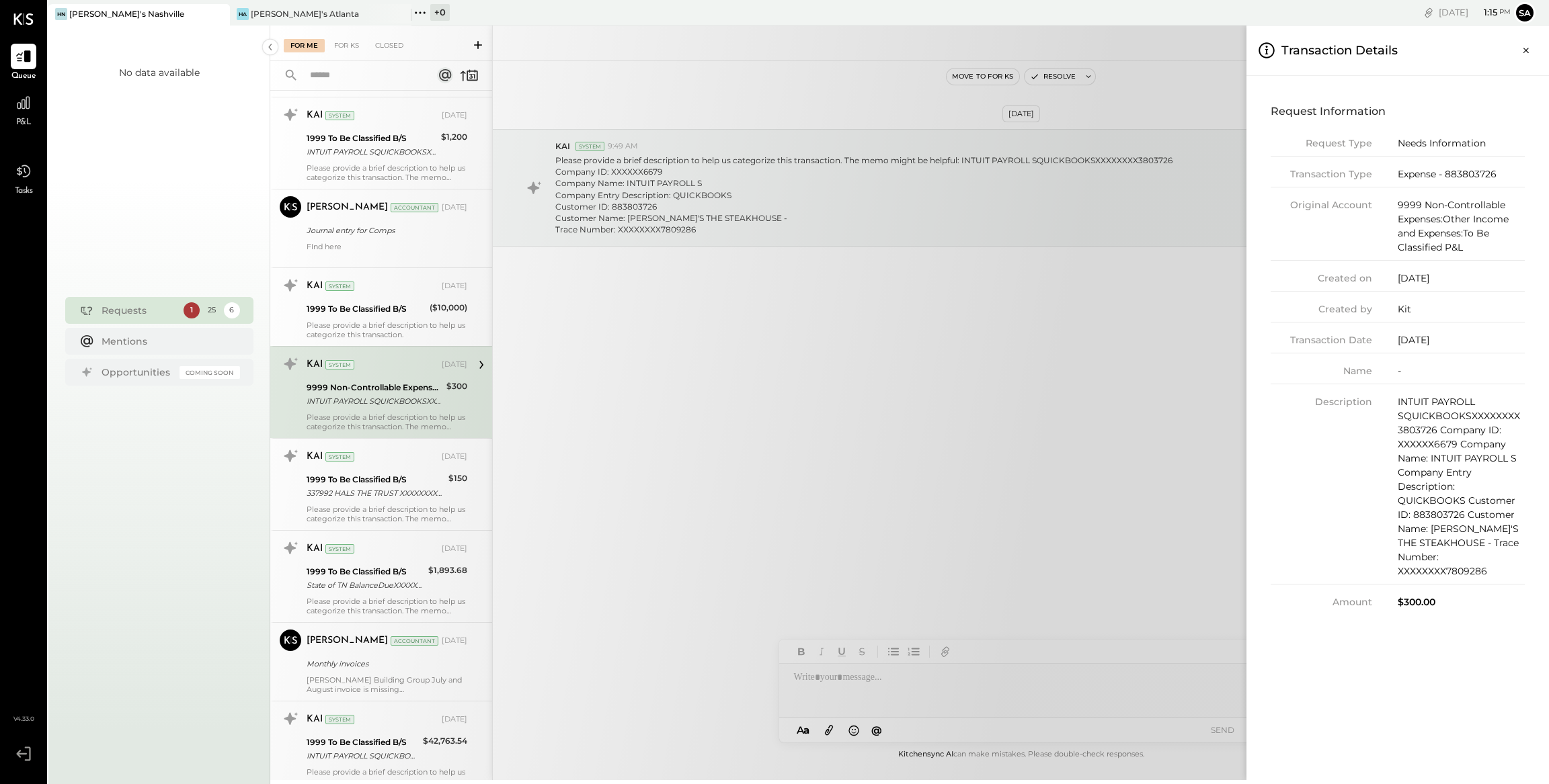
drag, startPoint x: 1156, startPoint y: 422, endPoint x: 1053, endPoint y: 463, distance: 110.9
click at [1156, 422] on div "For Me For KS Closed Urgent Blockers Last Week 1 Akshay [PERSON_NAME] Accountan…" at bounding box center [909, 403] width 1278 height 754
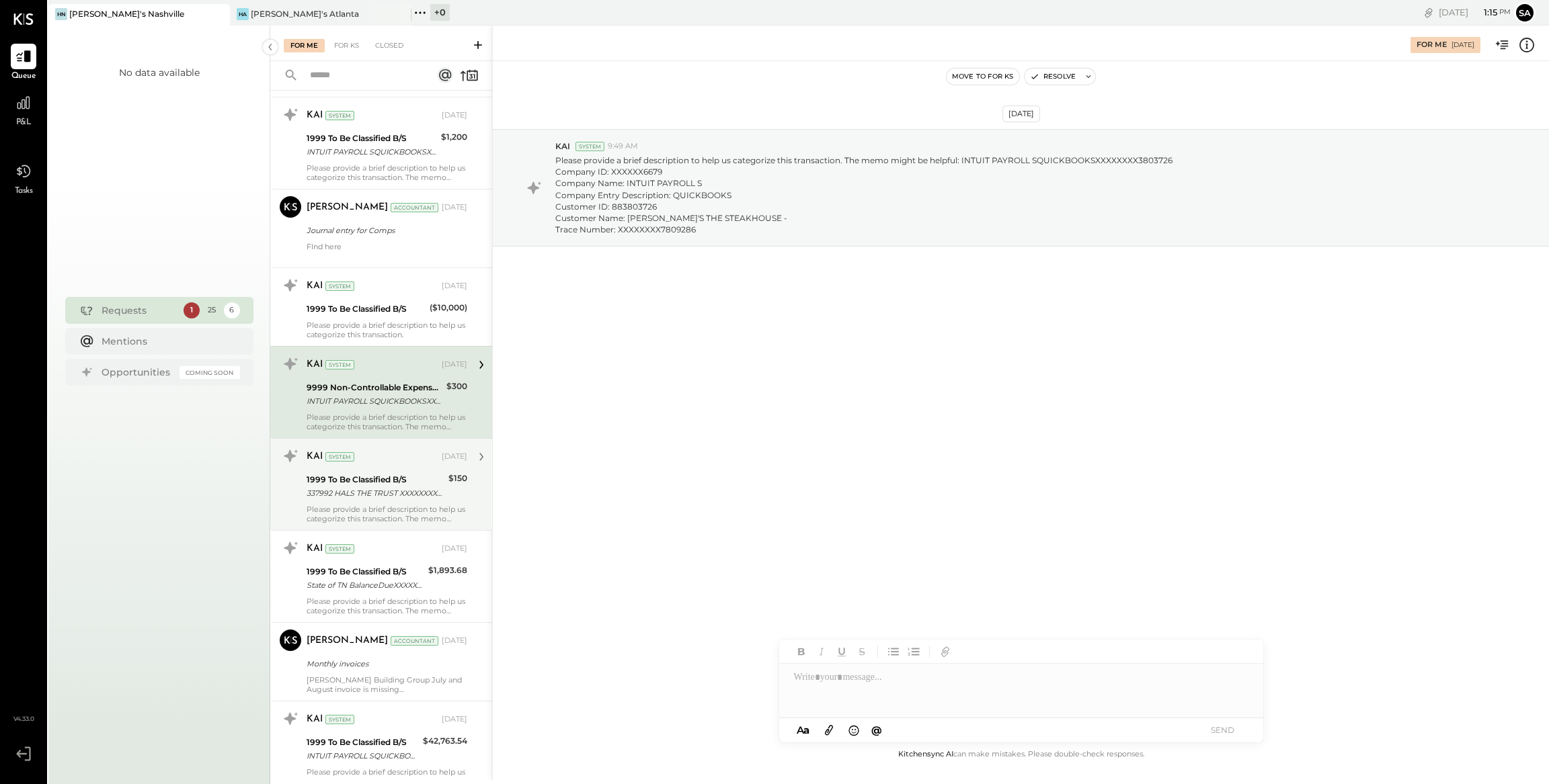
click at [385, 494] on div "337992 HALS THE TRUST XXXXXXXX7992 Company ID: XXXXXX7403 Company Name: 337992 …" at bounding box center [375, 494] width 138 height 14
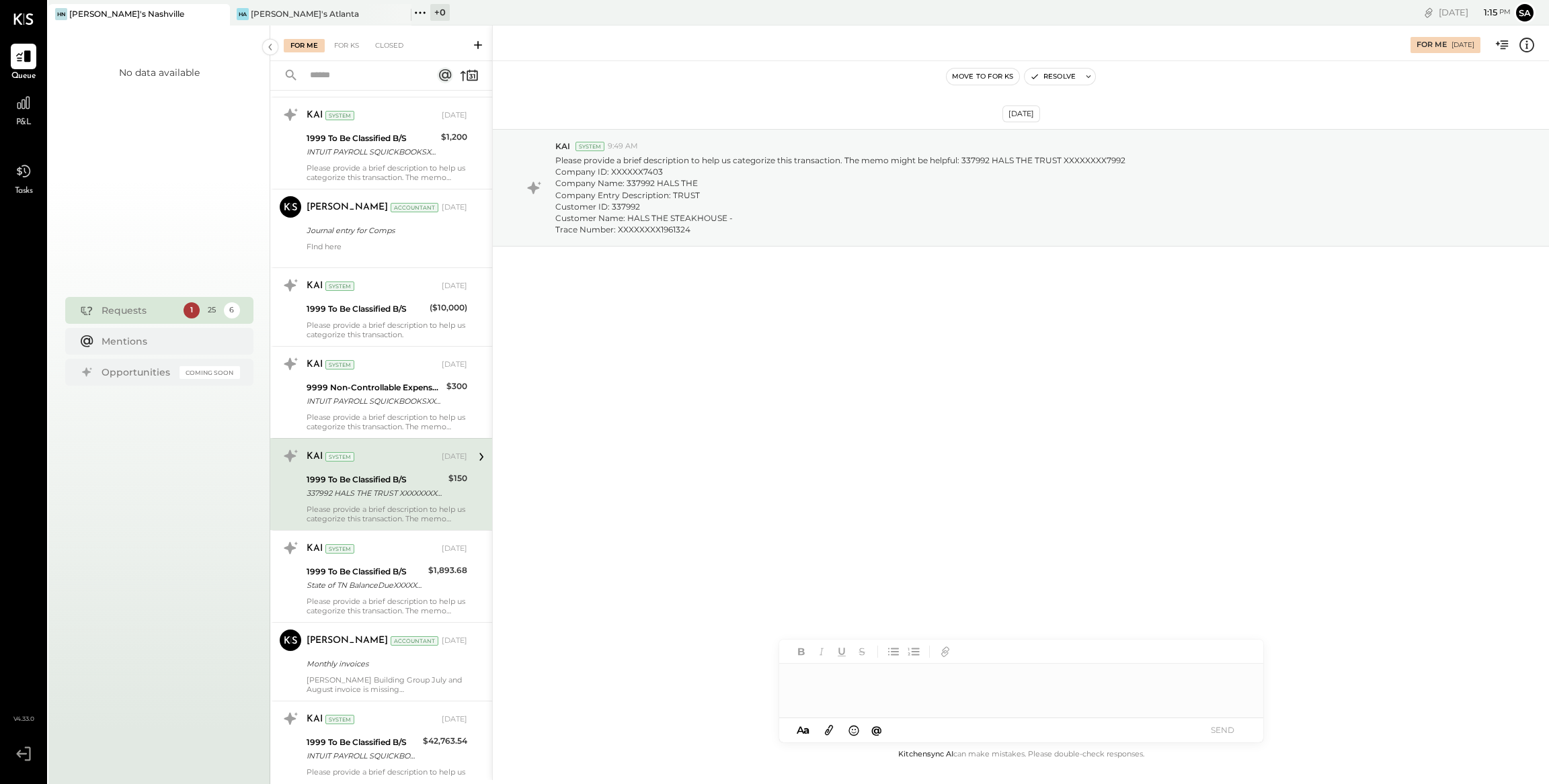
click at [866, 701] on div at bounding box center [1021, 690] width 484 height 54
click at [1227, 728] on button "SEND" at bounding box center [1223, 730] width 54 height 18
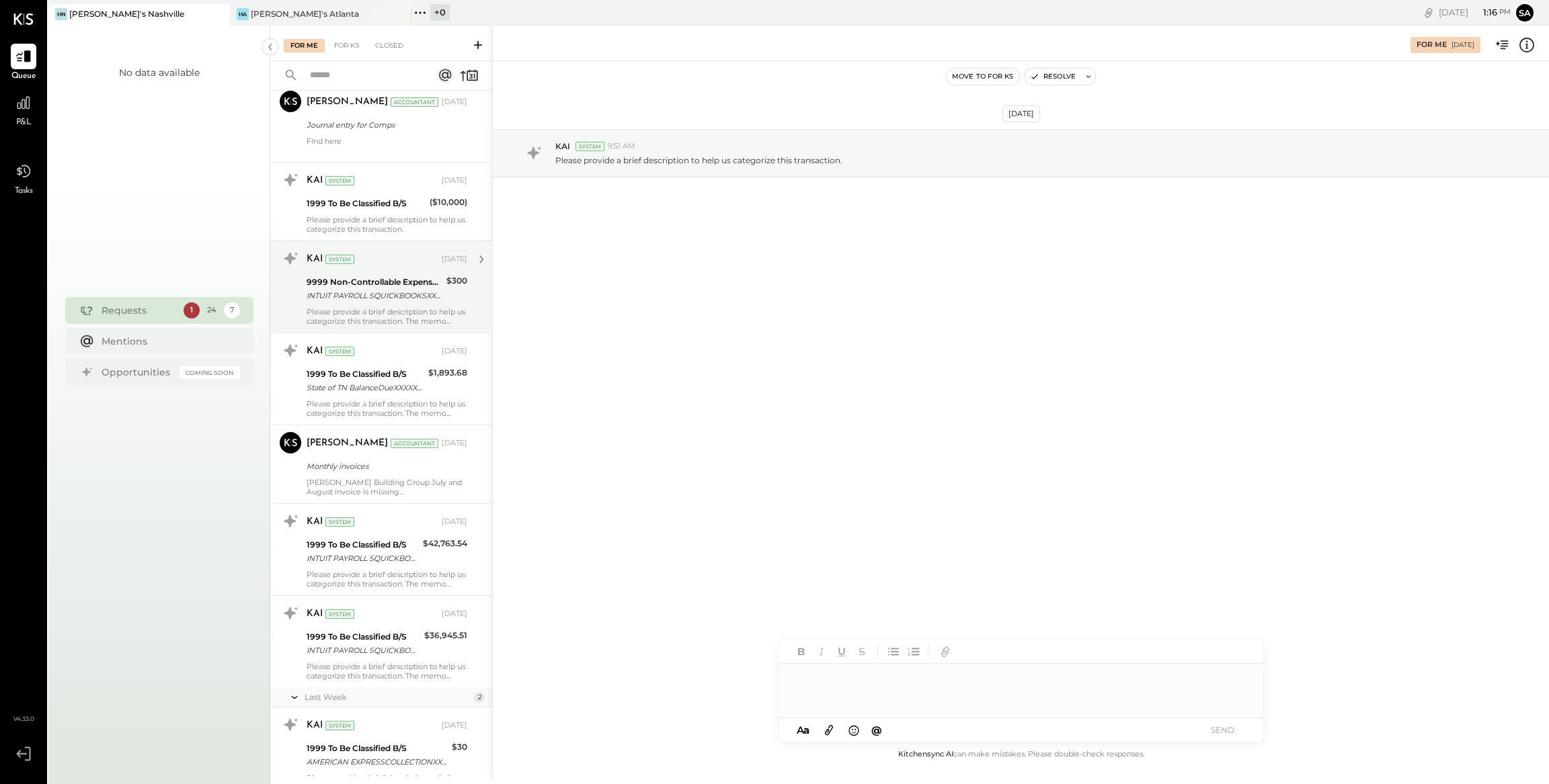
scroll to position [1451, 0]
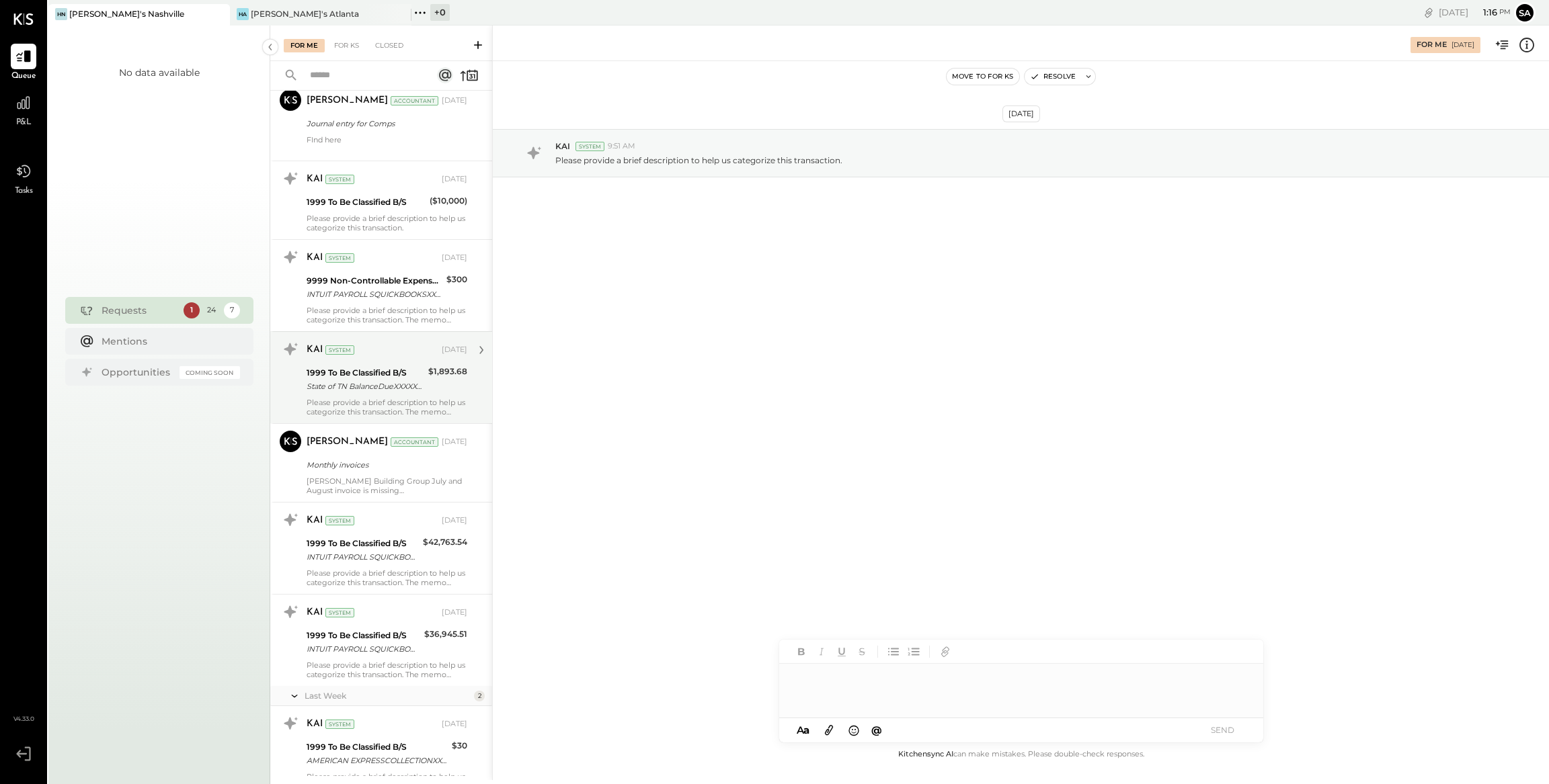
click at [430, 385] on div "$1,893.68" at bounding box center [448, 379] width 39 height 30
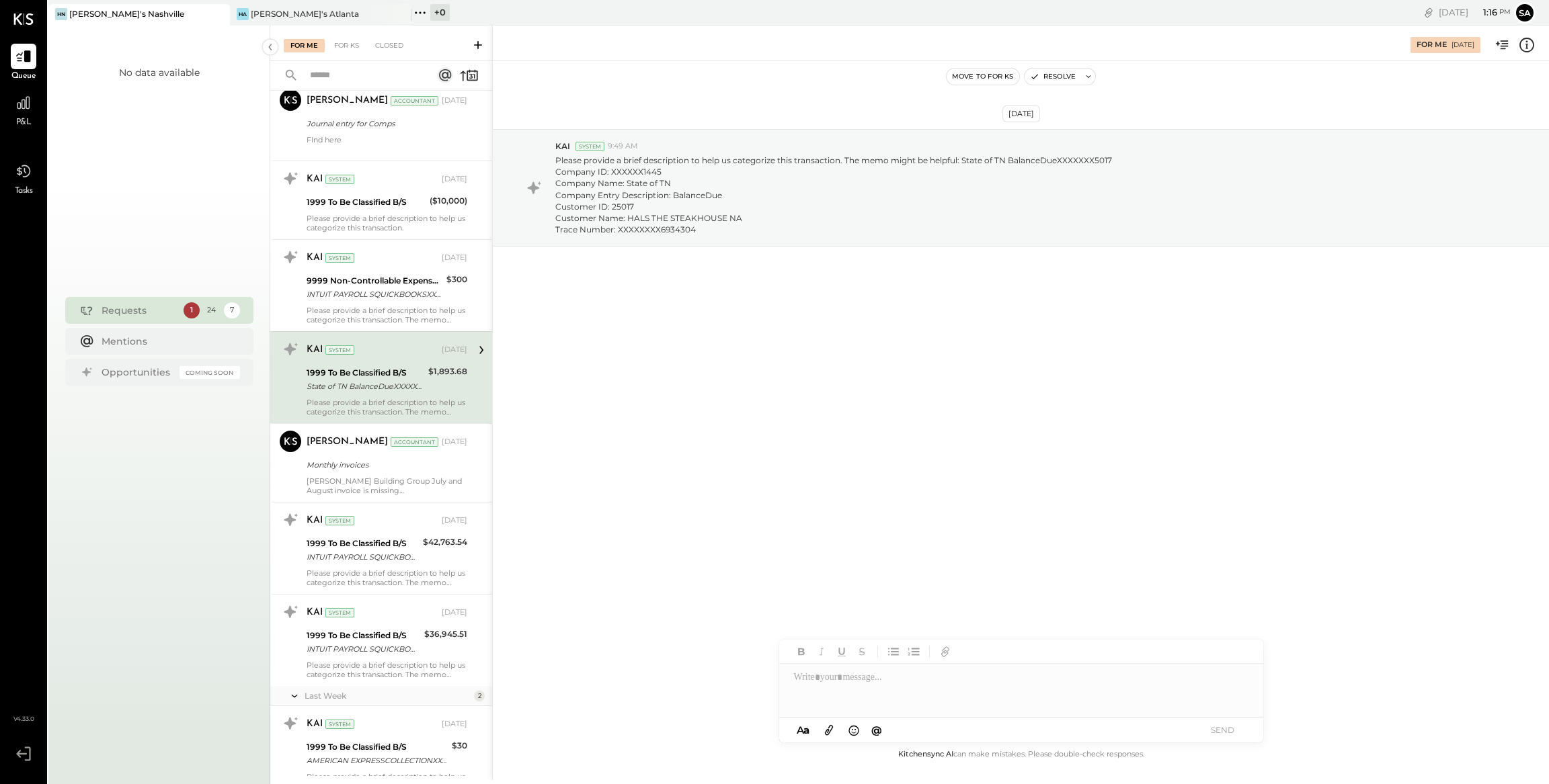
click at [1527, 45] on icon at bounding box center [1526, 45] width 17 height 17
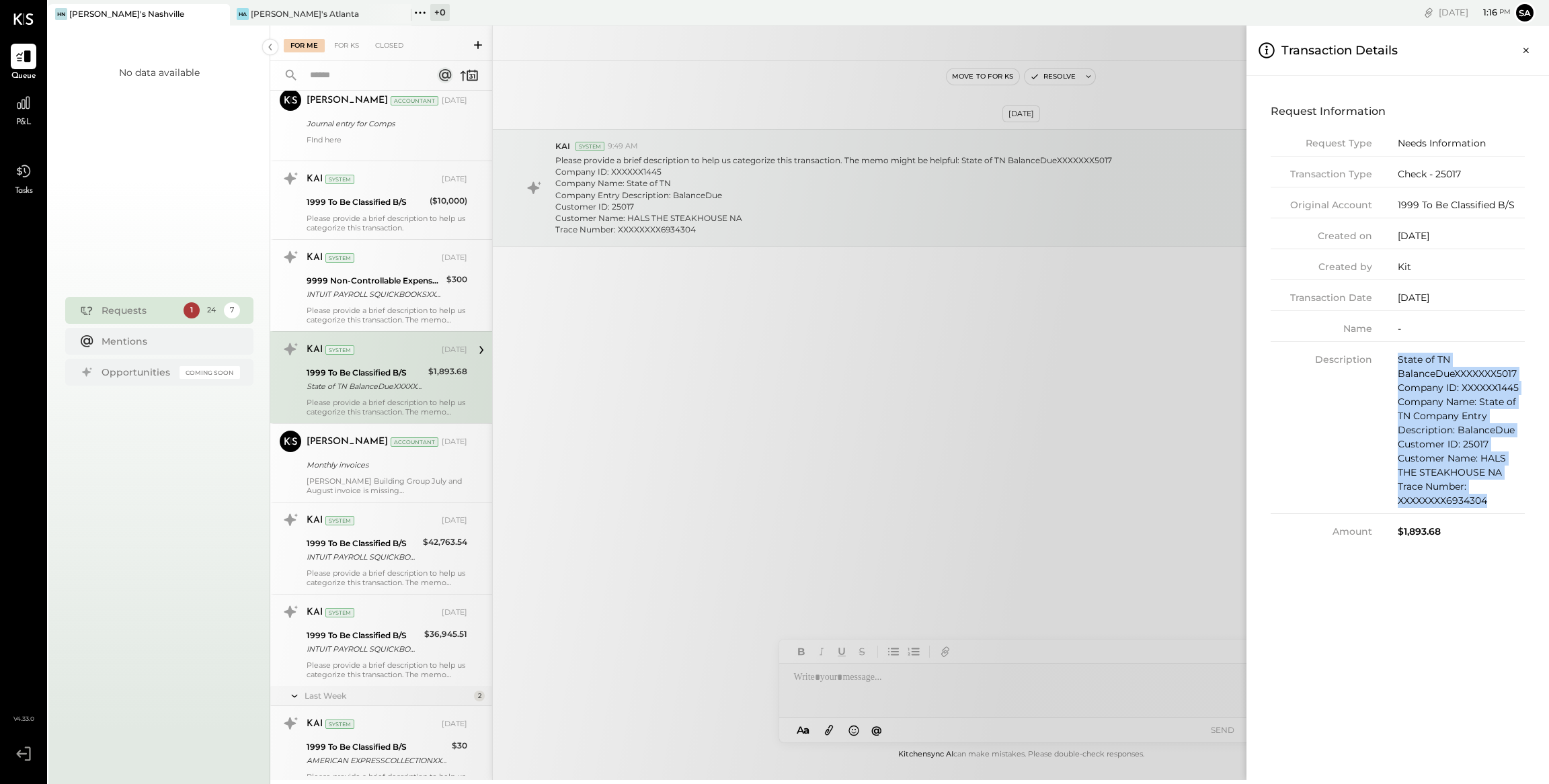
drag, startPoint x: 1398, startPoint y: 359, endPoint x: 1528, endPoint y: 499, distance: 191.0
click at [1528, 499] on div "Request Information Request Type Needs Information Transaction Type Check - 250…" at bounding box center [1397, 319] width 281 height 465
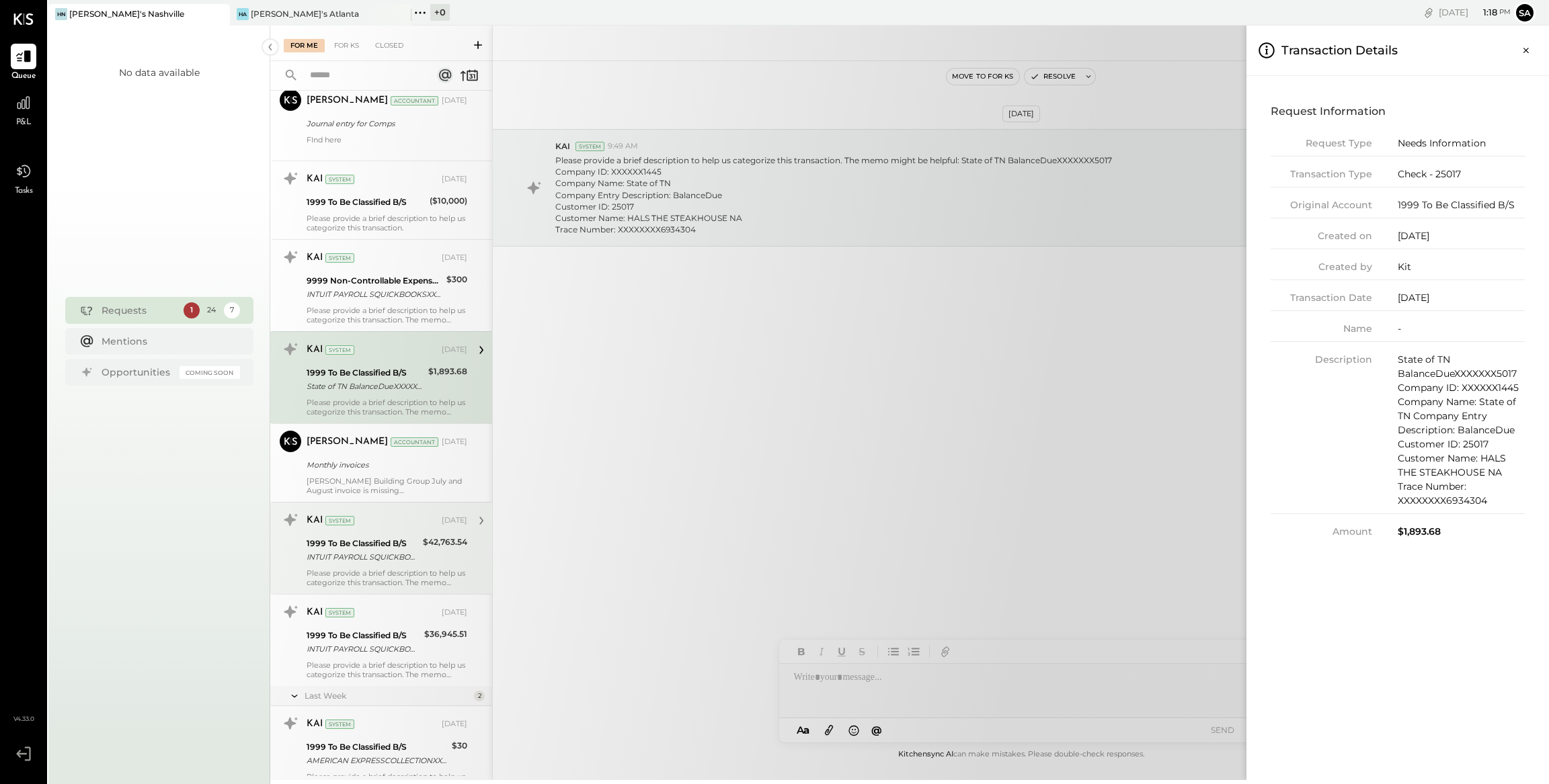
click at [410, 536] on div "For Me For KS Closed Urgent Blockers Last Week 1 Akshay [PERSON_NAME] Accountan…" at bounding box center [909, 403] width 1278 height 754
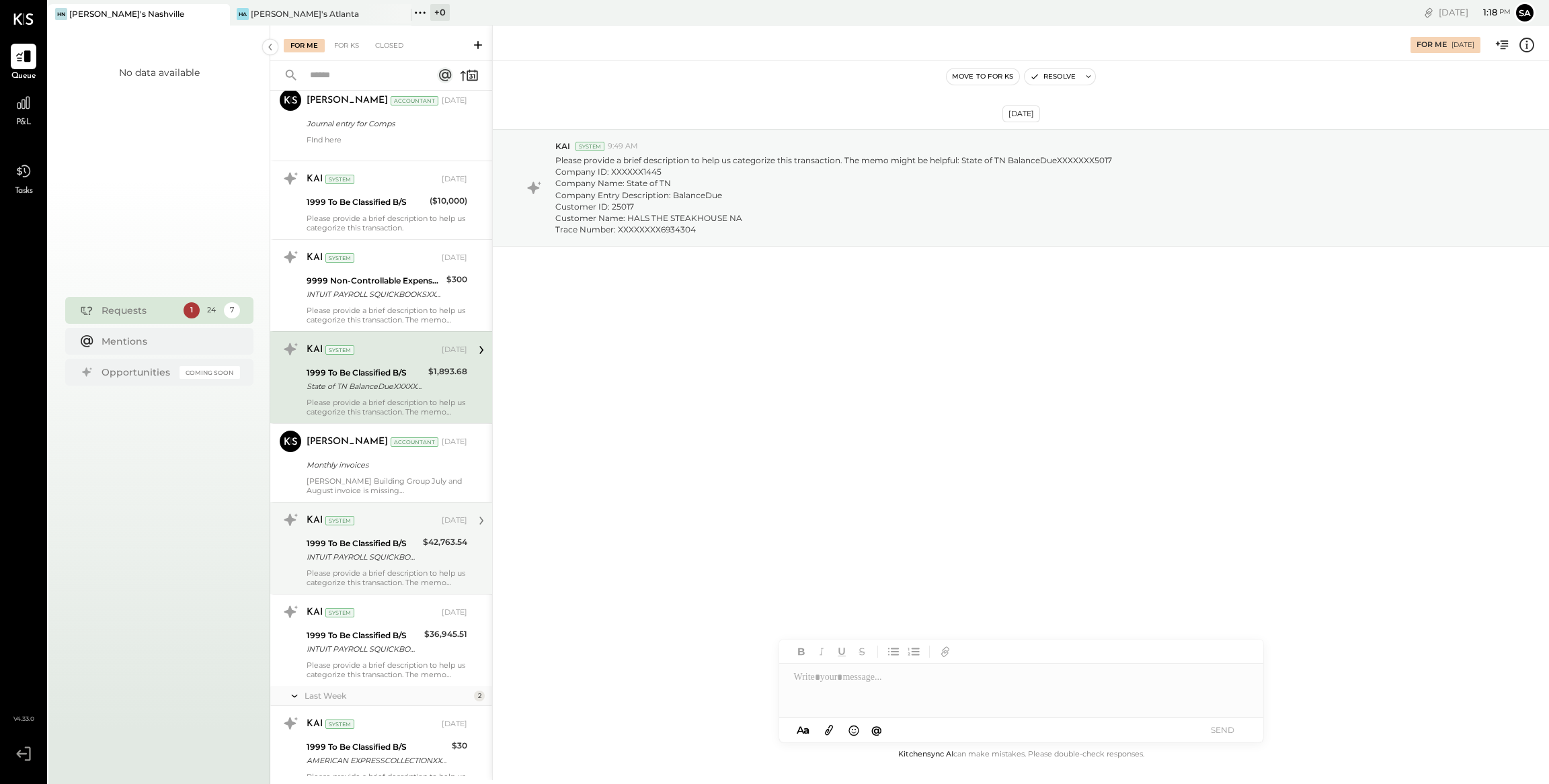
click at [423, 559] on div "$42,763.54" at bounding box center [445, 550] width 44 height 30
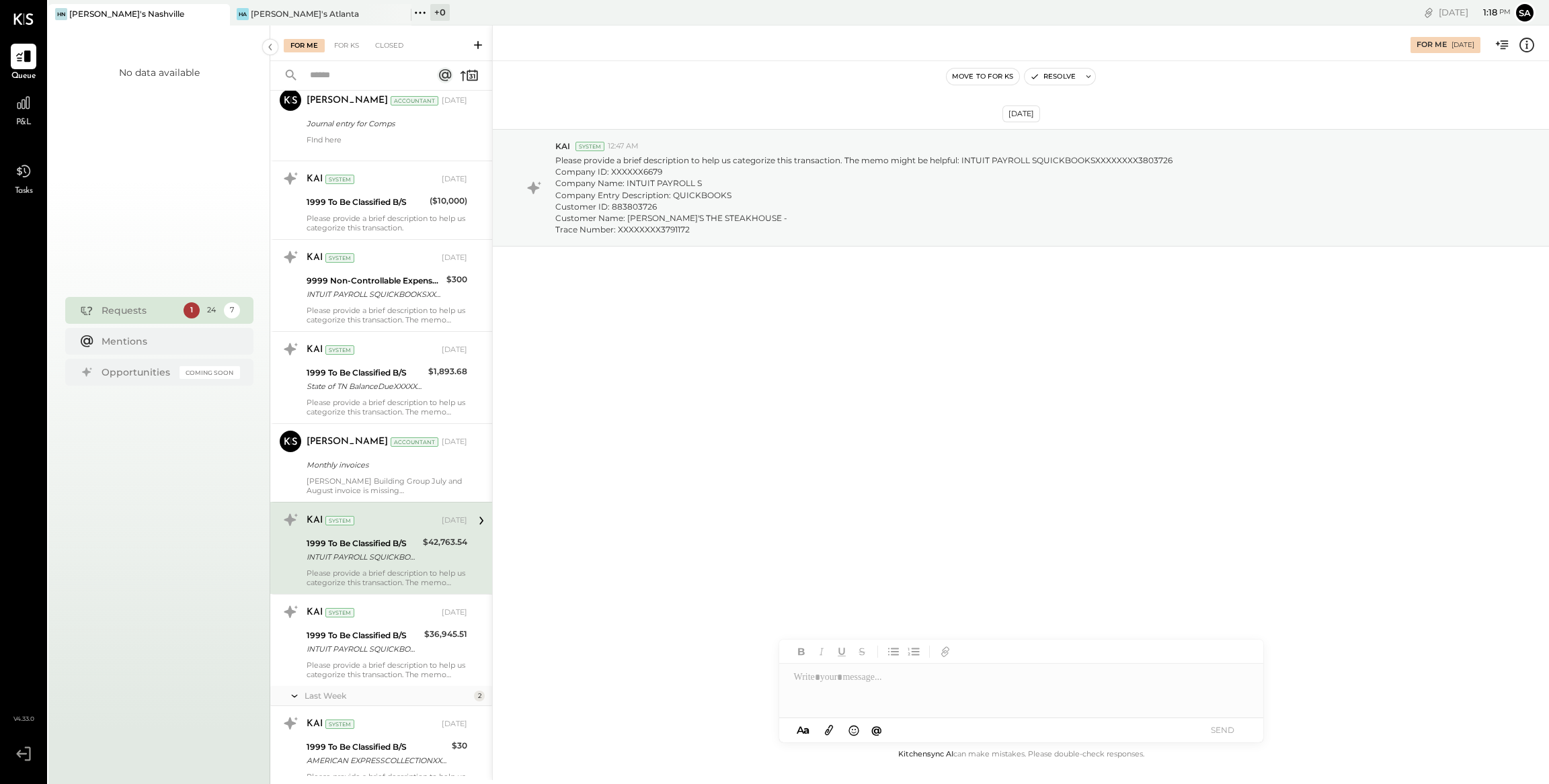
click at [1527, 45] on icon at bounding box center [1526, 45] width 17 height 17
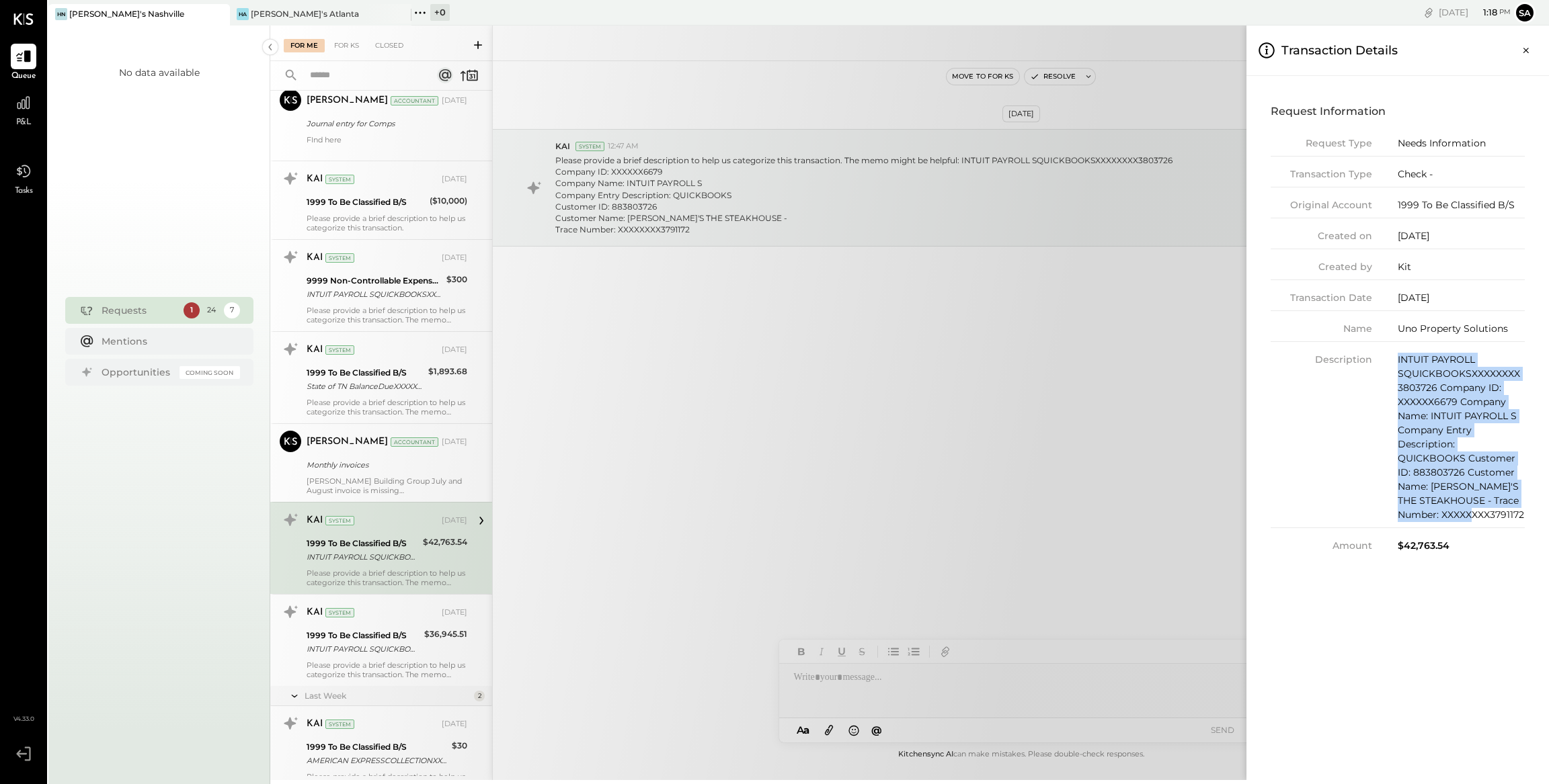
drag, startPoint x: 1397, startPoint y: 355, endPoint x: 1534, endPoint y: 500, distance: 199.5
click at [1534, 500] on div "Request Information Request Type Needs Information Transaction Type Check - Ori…" at bounding box center [1397, 326] width 281 height 480
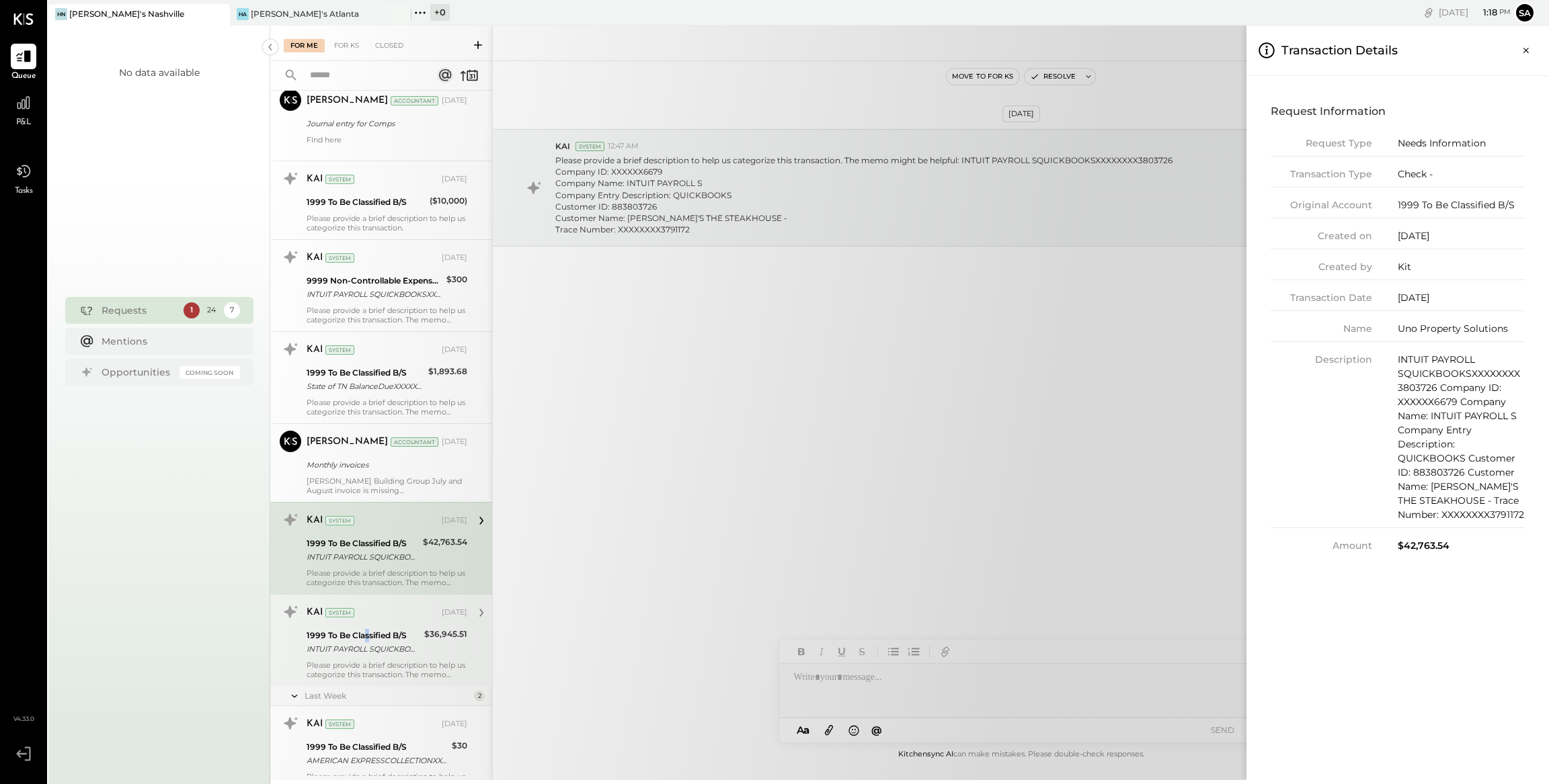
drag, startPoint x: 367, startPoint y: 637, endPoint x: 393, endPoint y: 638, distance: 26.0
click at [368, 637] on div "For Me For KS Closed Urgent Blockers Last Week 1 Akshay [PERSON_NAME] Accountan…" at bounding box center [909, 403] width 1278 height 754
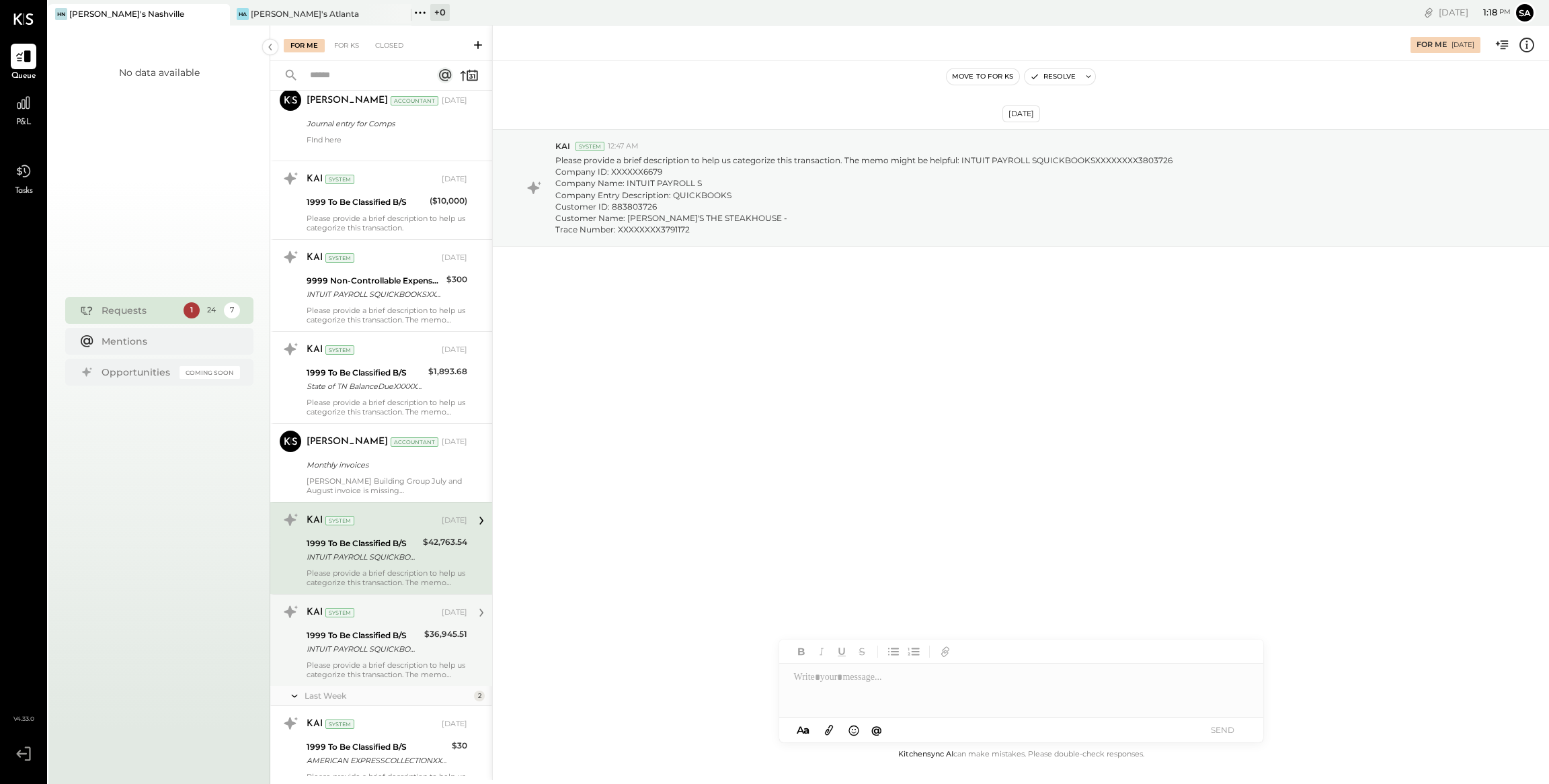
click at [408, 638] on div "1999 To Be Classified B/S" at bounding box center [363, 635] width 114 height 14
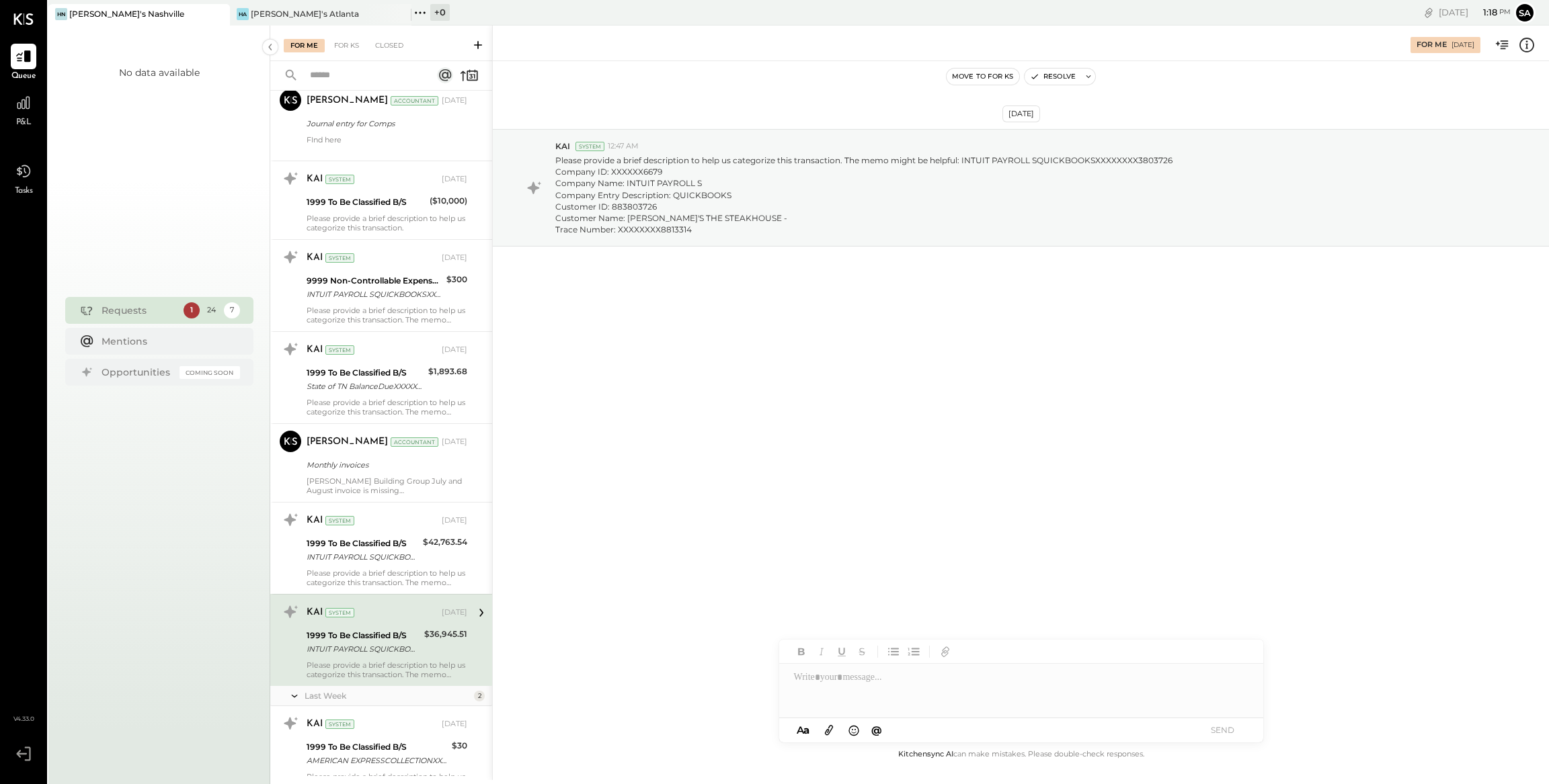
click at [1521, 47] on icon at bounding box center [1526, 45] width 14 height 14
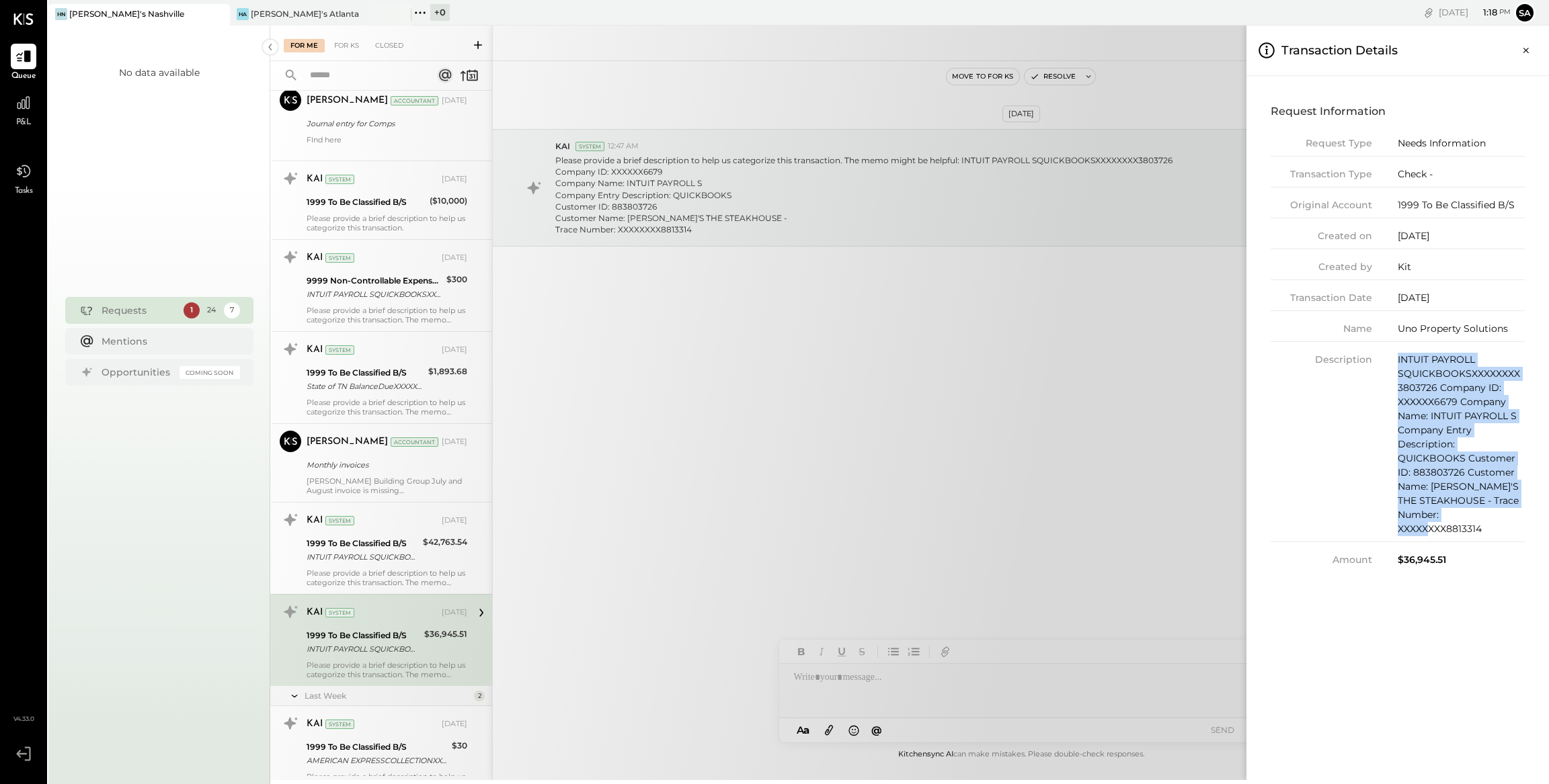
drag, startPoint x: 1400, startPoint y: 360, endPoint x: 1505, endPoint y: 514, distance: 186.4
click at [1505, 514] on div "Description INTUIT PAYROLL SQUICKBOOKSXXXXXXXX3803726 Company ID: XXXXXX6679 Co…" at bounding box center [1397, 447] width 254 height 189
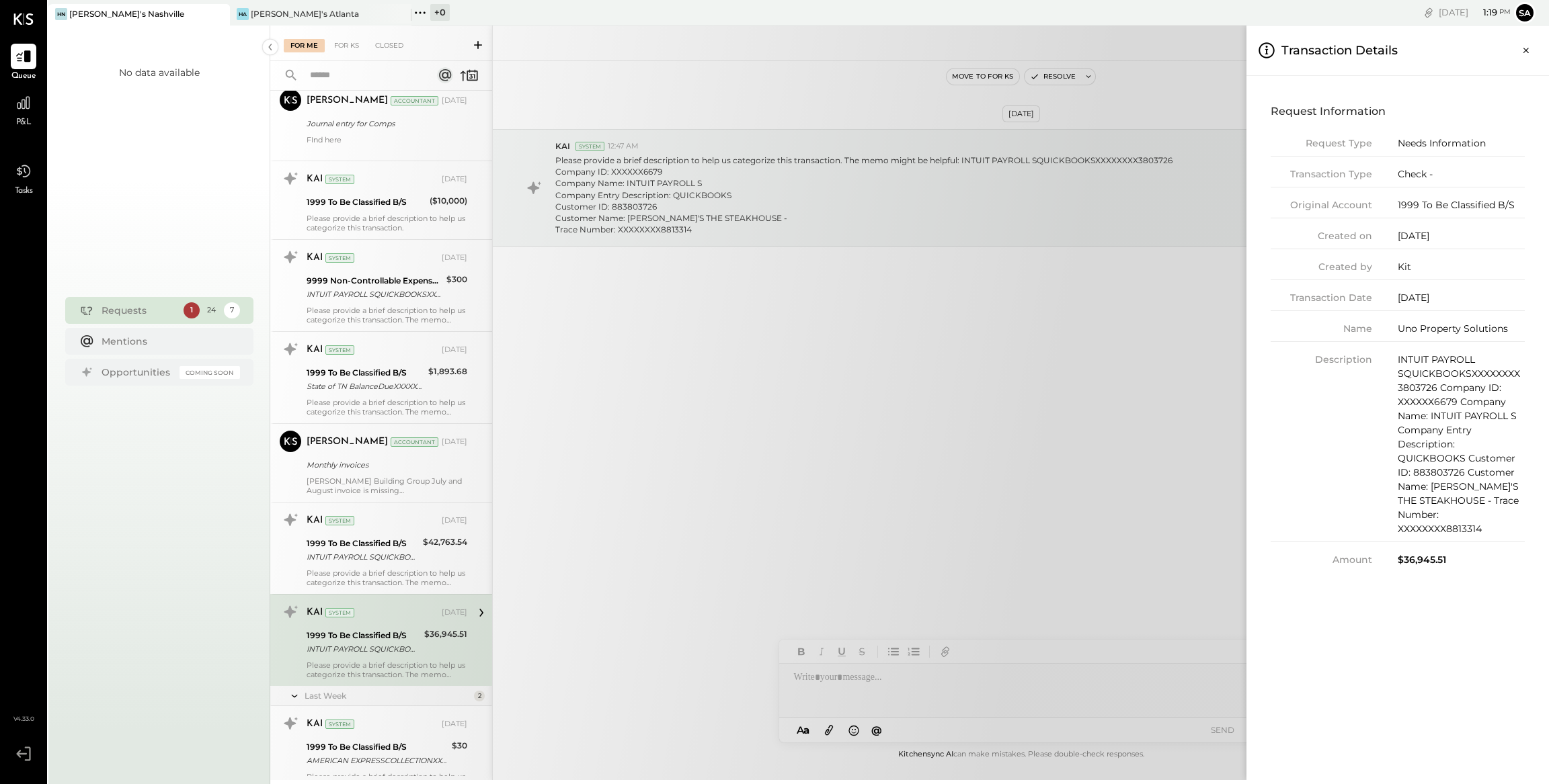
click at [879, 688] on div "For Me For KS Closed Urgent Blockers Last Week 1 Akshay [PERSON_NAME] Accountan…" at bounding box center [909, 403] width 1278 height 754
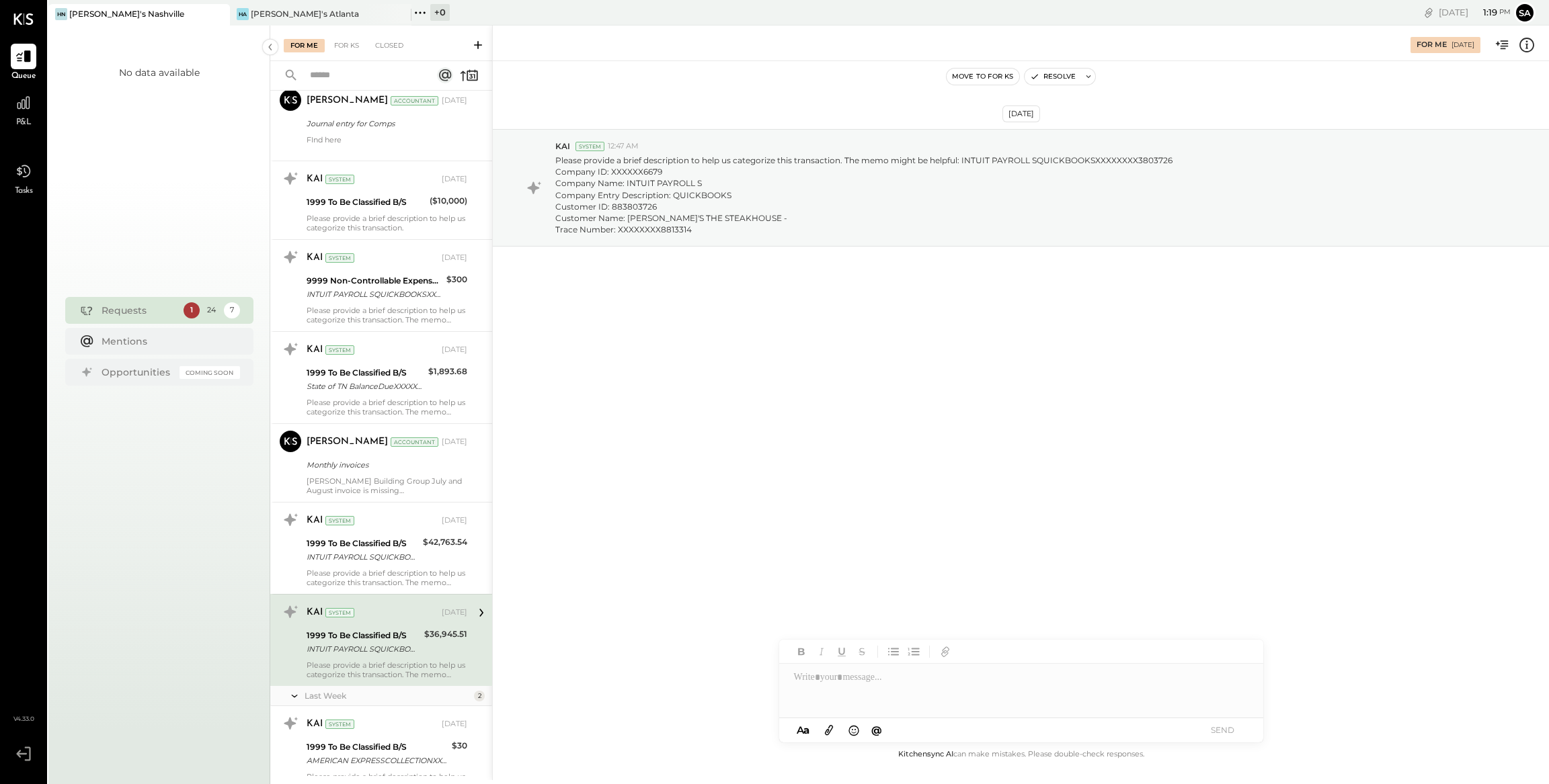
click at [901, 685] on div at bounding box center [1021, 690] width 484 height 54
click at [1222, 732] on button "SEND" at bounding box center [1223, 730] width 54 height 18
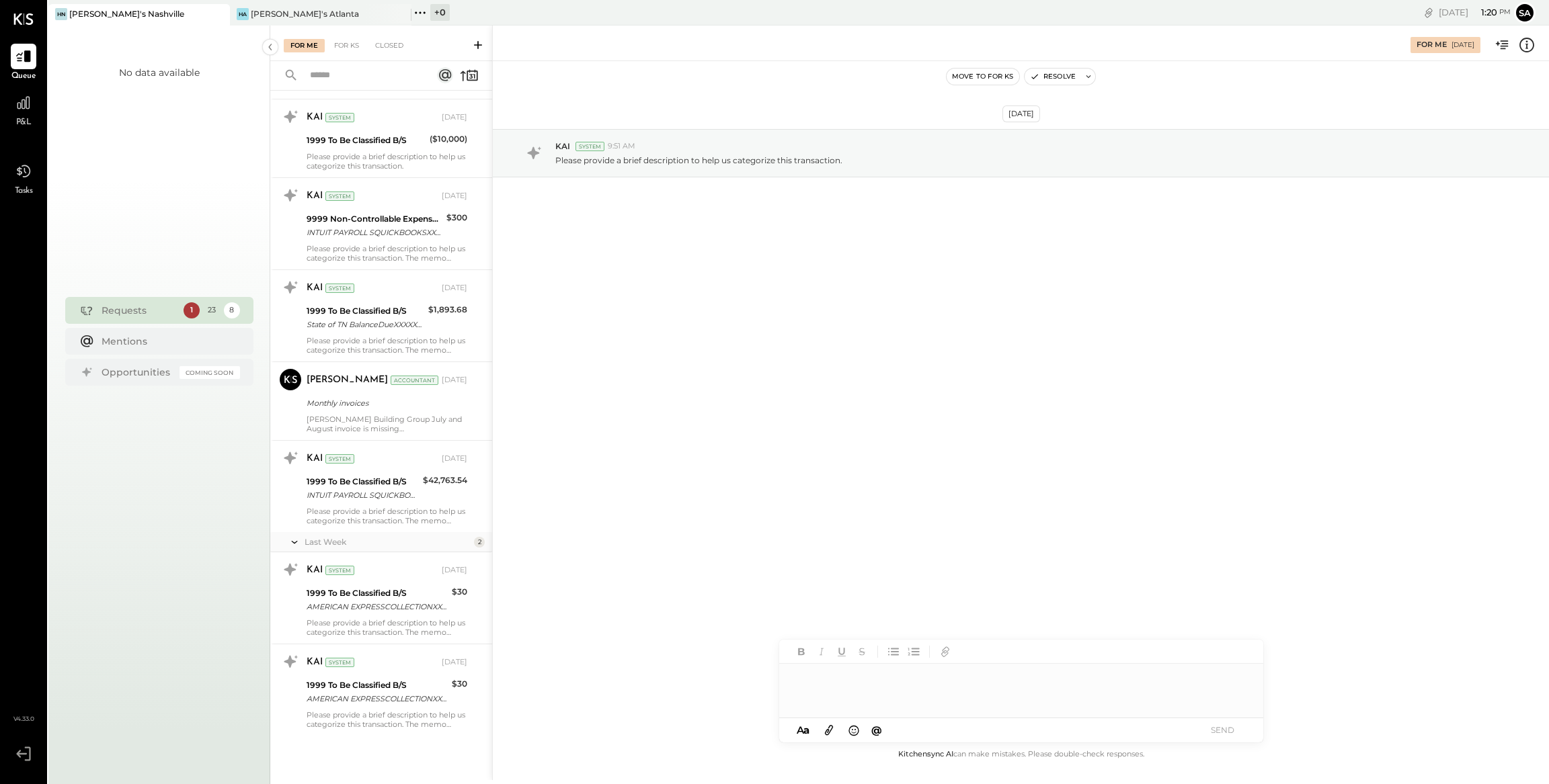
scroll to position [1512, 0]
click at [328, 619] on div "Please provide a brief description to help us categorize this transaction. The …" at bounding box center [386, 628] width 160 height 19
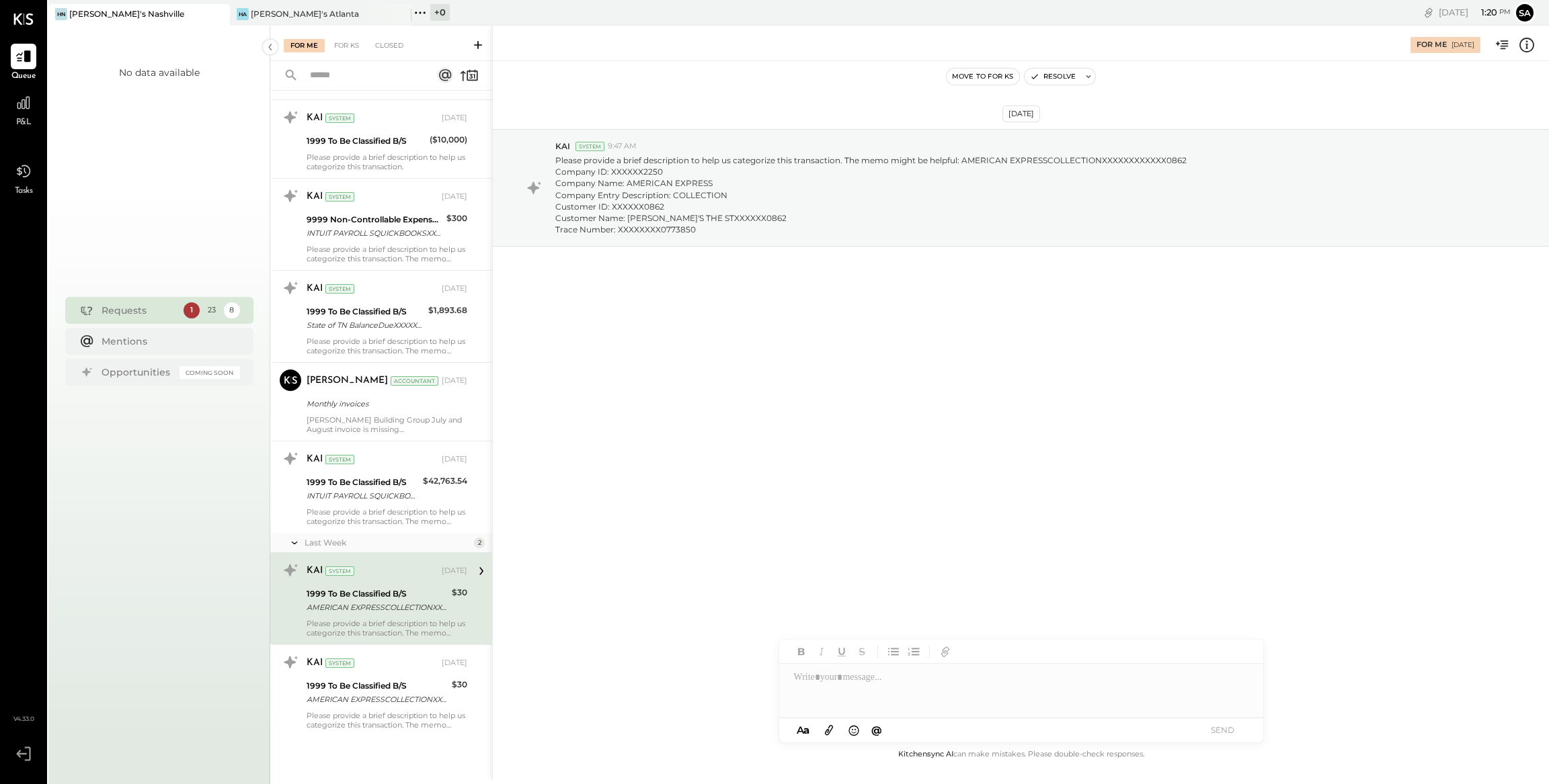
click at [1529, 48] on icon at bounding box center [1526, 45] width 17 height 17
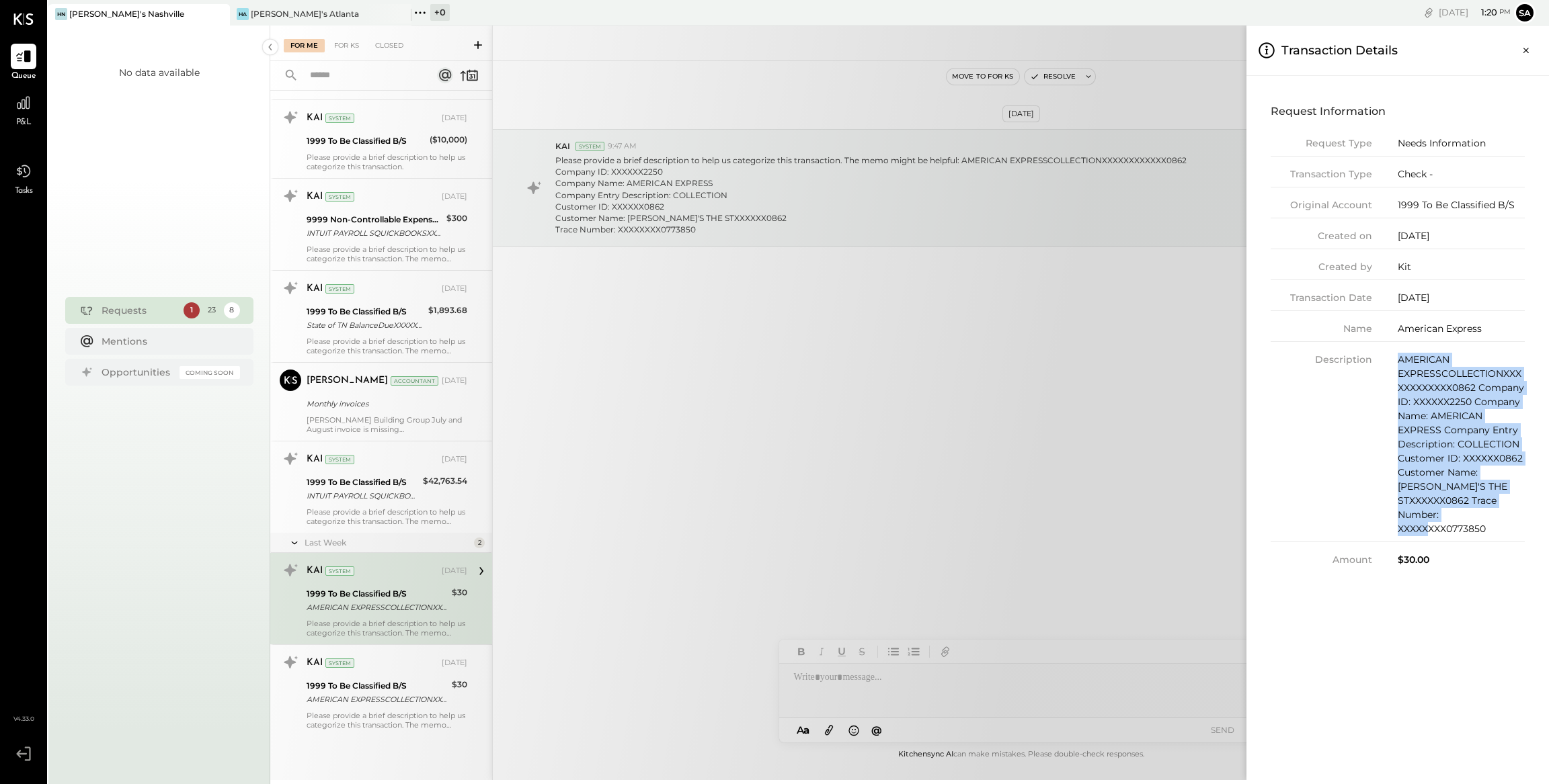
drag, startPoint x: 1399, startPoint y: 358, endPoint x: 1508, endPoint y: 520, distance: 195.3
click at [1508, 520] on div "AMERICAN EXPRESSCOLLECTIONXXXXXXXXXXXX0862 Company ID: XXXXXX2250 Company Name:…" at bounding box center [1461, 444] width 127 height 183
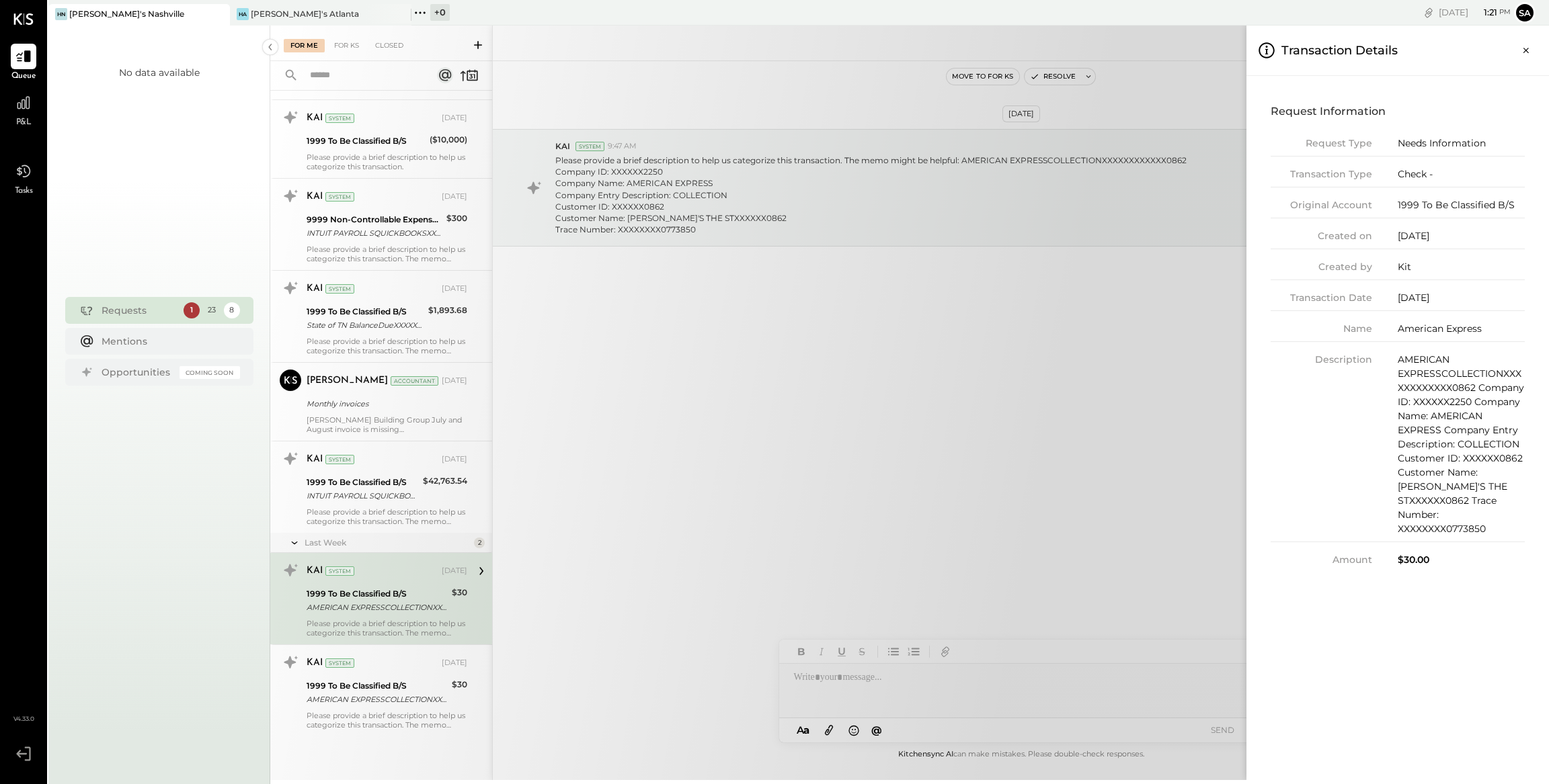
click at [409, 700] on div "For Me For KS Closed Urgent Blockers Last Week 1 Akshay [PERSON_NAME] Accountan…" at bounding box center [909, 403] width 1278 height 754
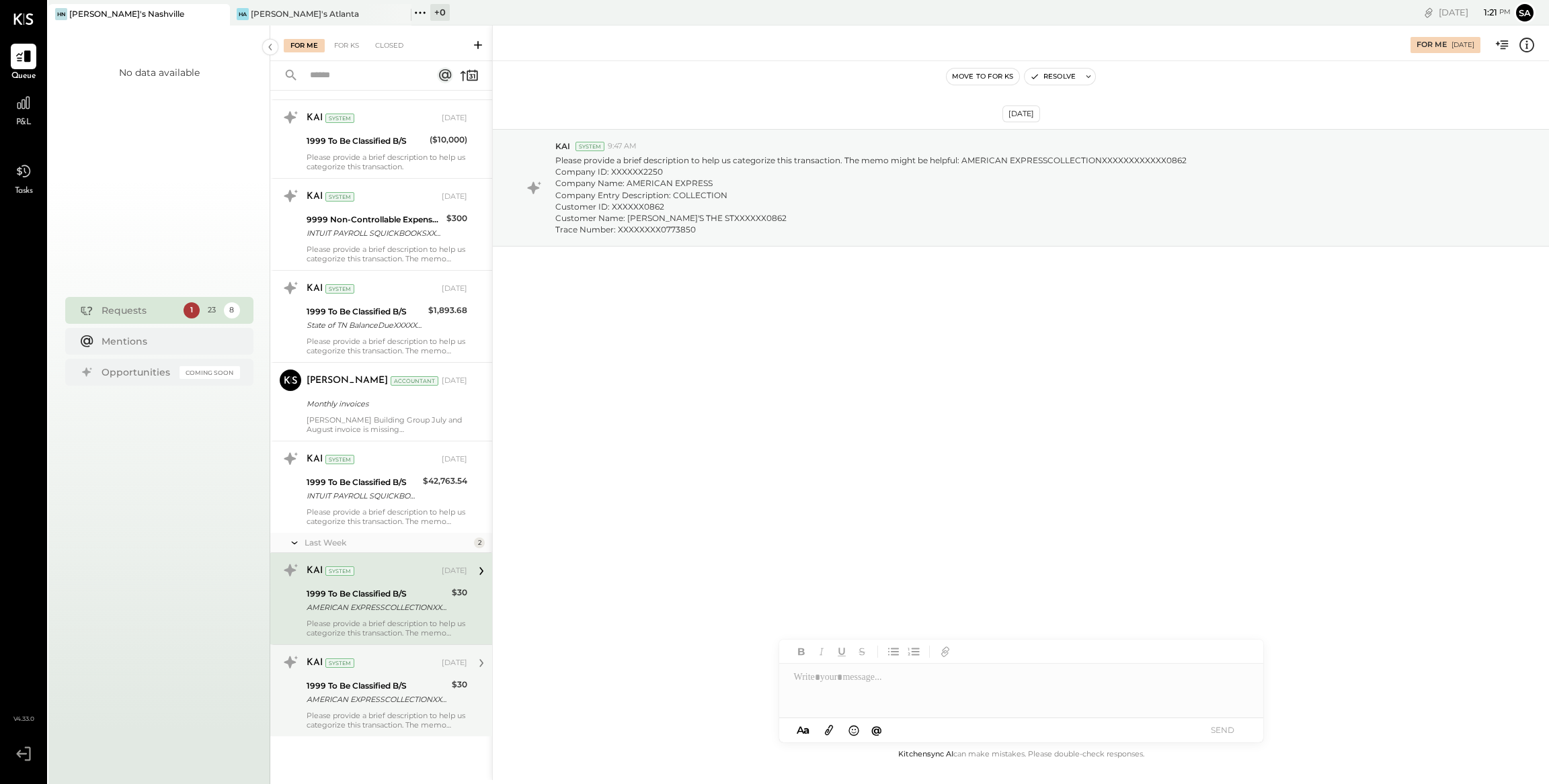
click at [432, 699] on div "AMERICAN EXPRESSCOLLECTIONXXXXXXXXXXXX0862 Company ID: XXXXXX2250 Company Name:…" at bounding box center [377, 699] width 141 height 14
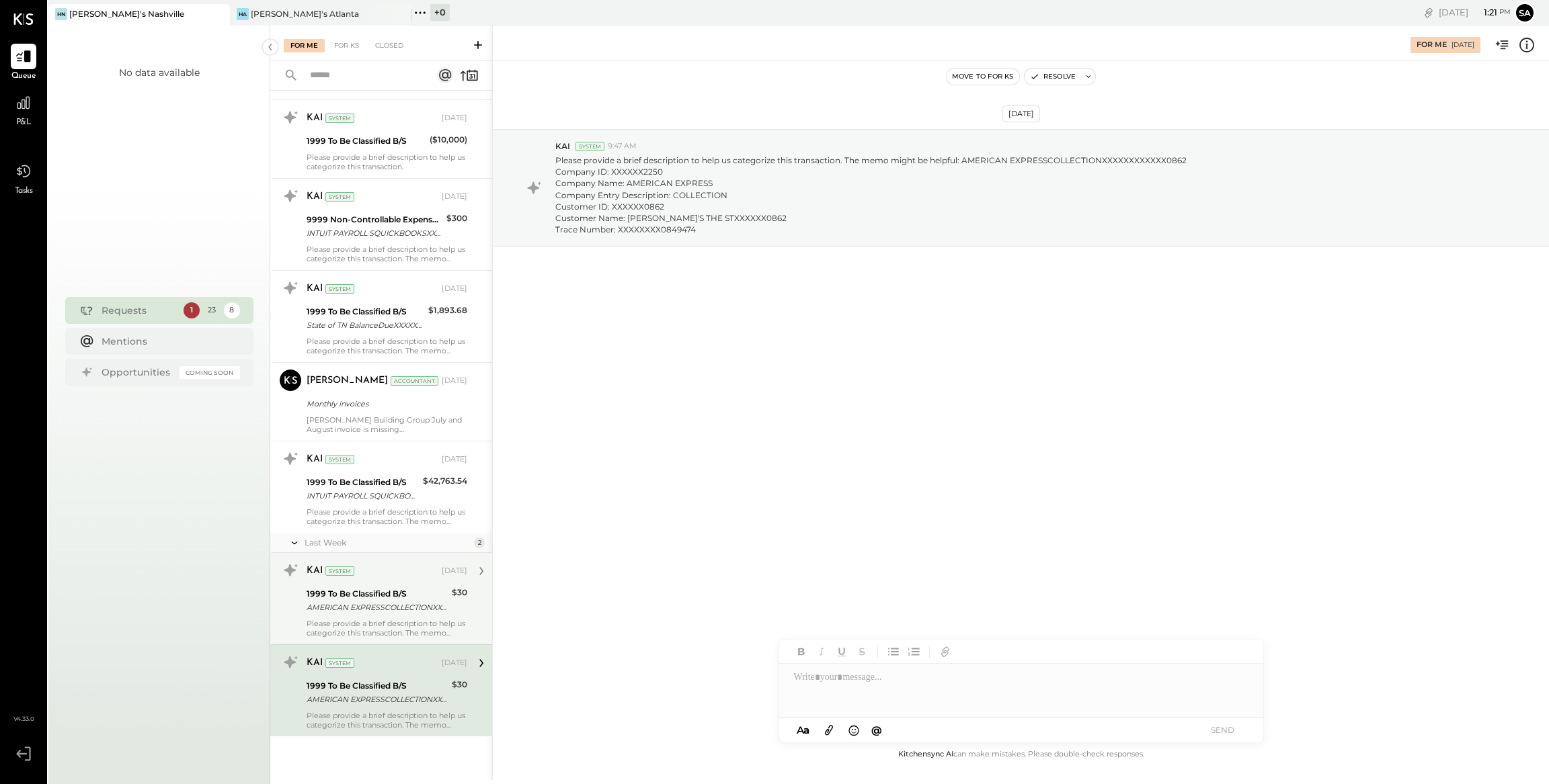
click at [1528, 41] on icon at bounding box center [1526, 45] width 17 height 17
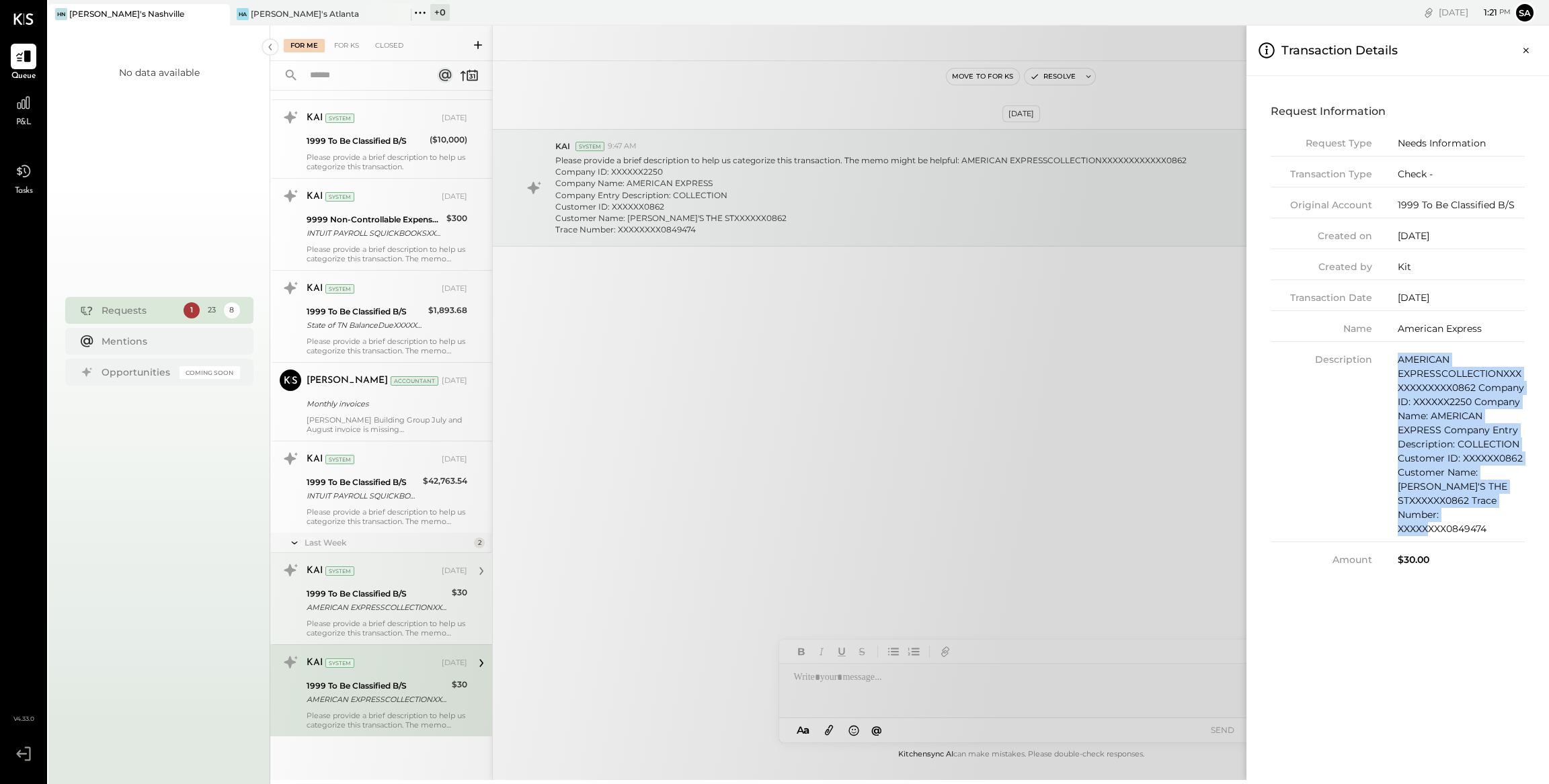
drag, startPoint x: 1399, startPoint y: 357, endPoint x: 1514, endPoint y: 516, distance: 196.2
click at [1514, 516] on div "AMERICAN EXPRESSCOLLECTIONXXXXXXXXXXXX0862 Company ID: XXXXXX2250 Company Name:…" at bounding box center [1461, 444] width 127 height 183
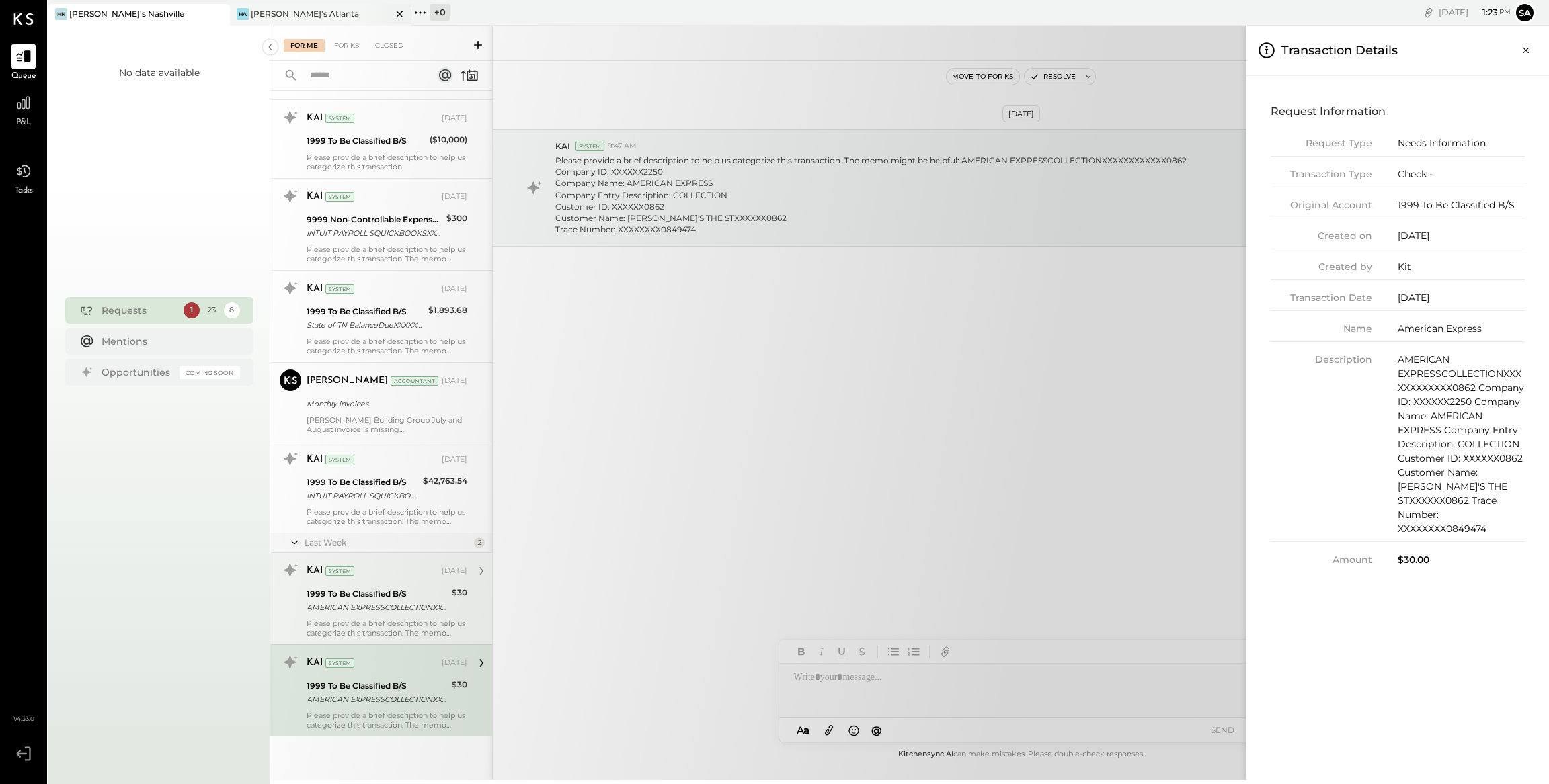
click at [299, 19] on div "HA [PERSON_NAME]'s [GEOGRAPHIC_DATA]" at bounding box center [311, 14] width 161 height 12
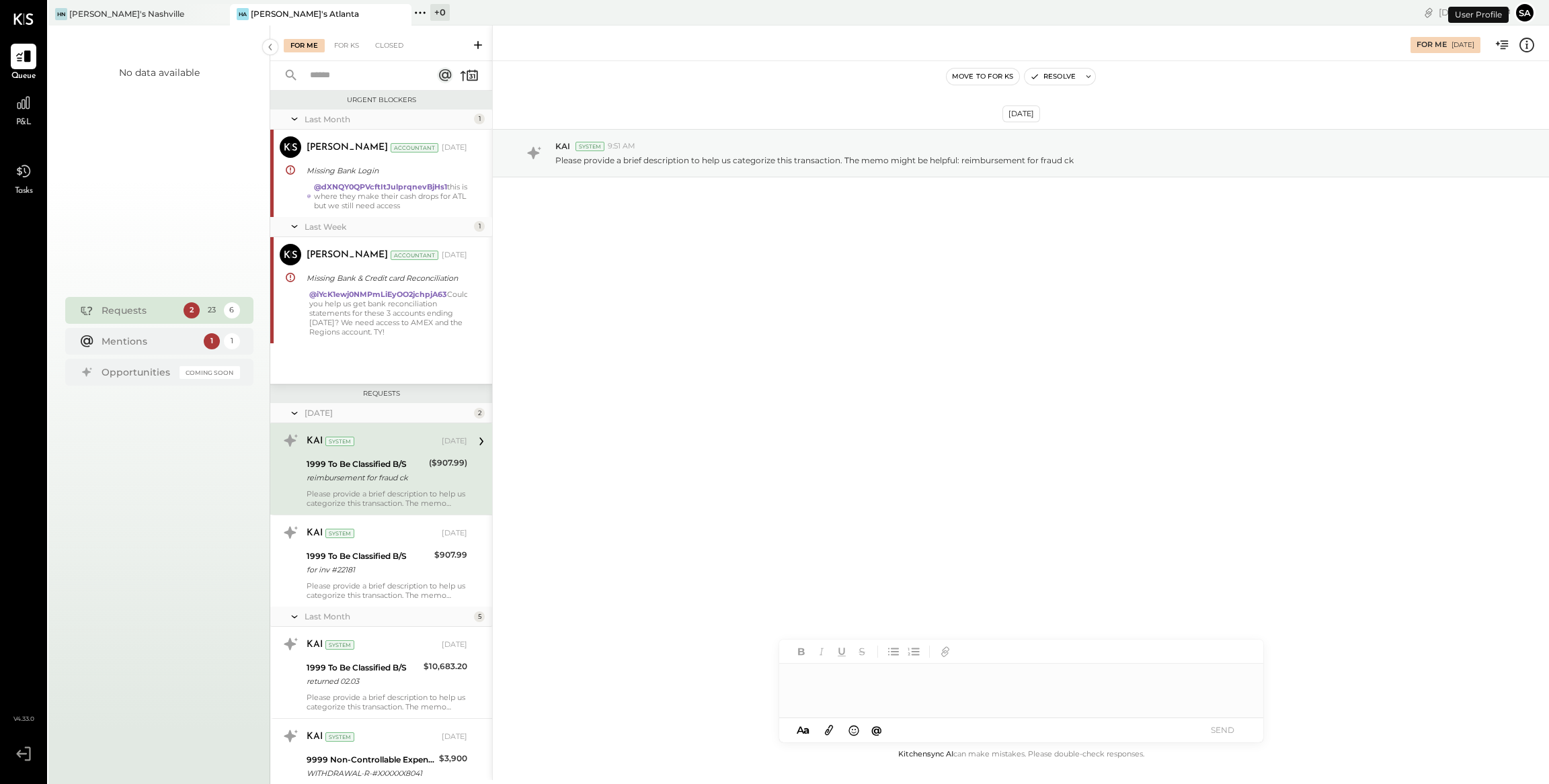
scroll to position [35, 0]
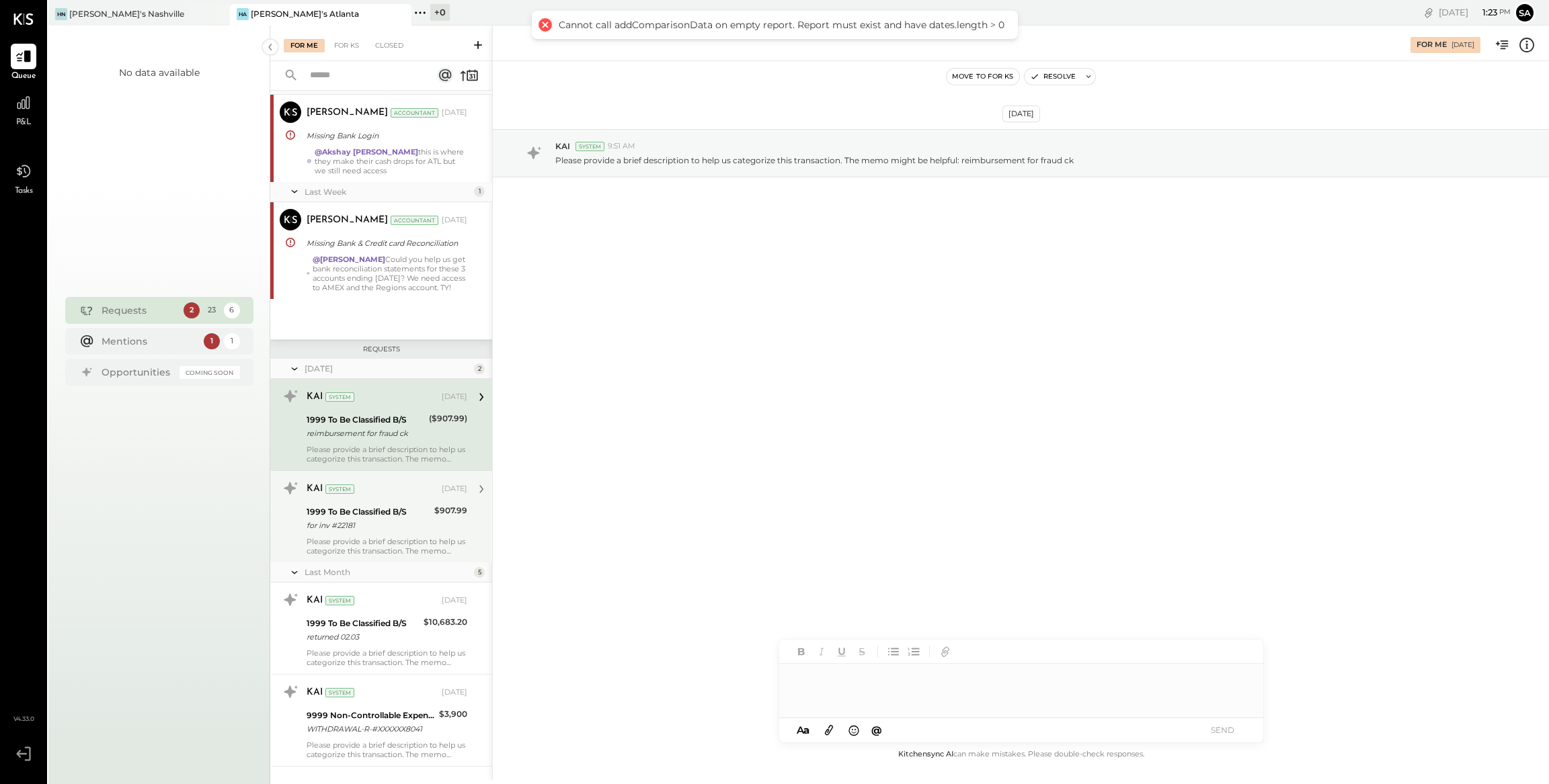
click at [430, 498] on div "KAI System [DATE]" at bounding box center [386, 489] width 160 height 19
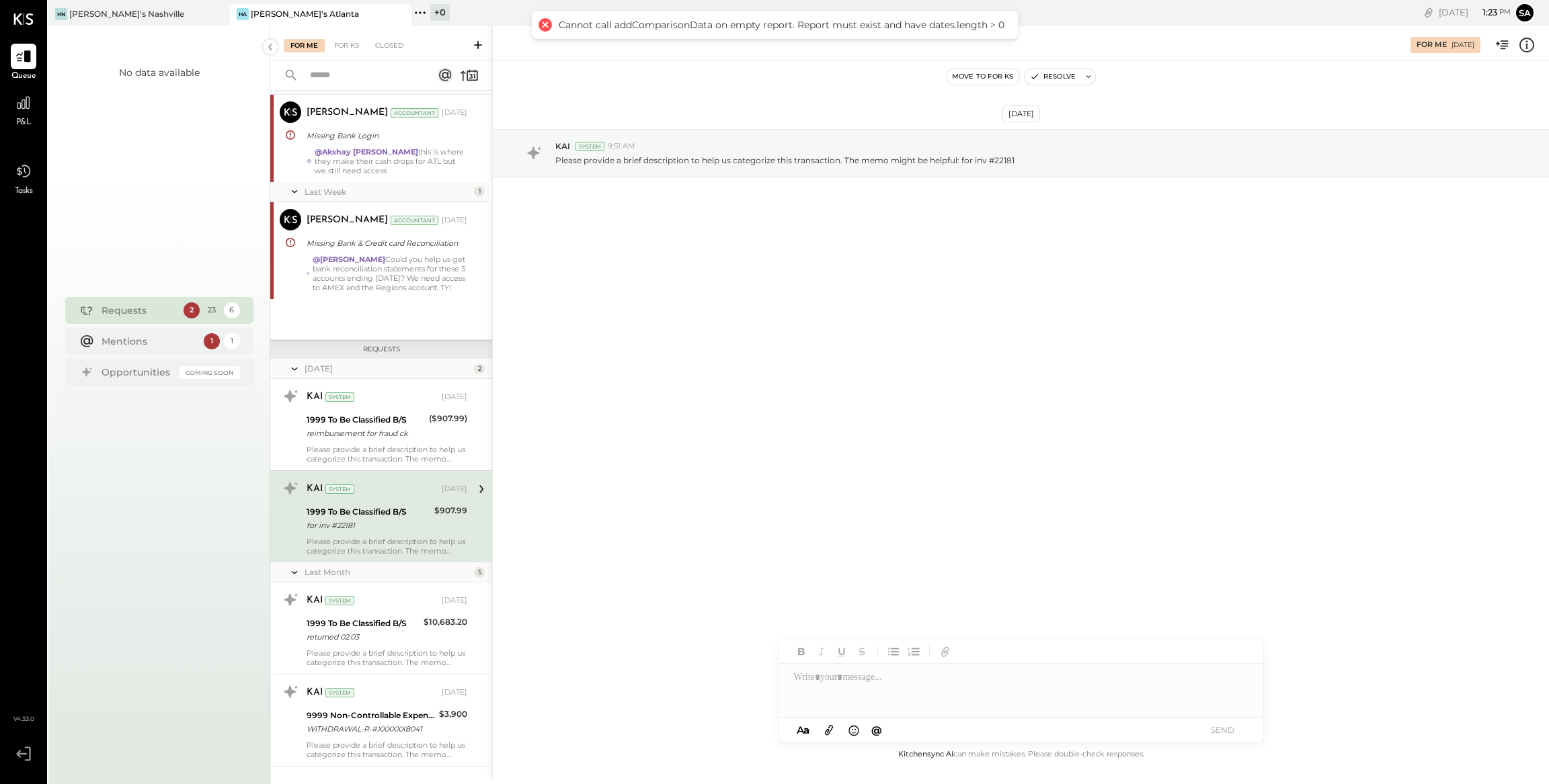
click at [1530, 42] on icon at bounding box center [1526, 45] width 17 height 17
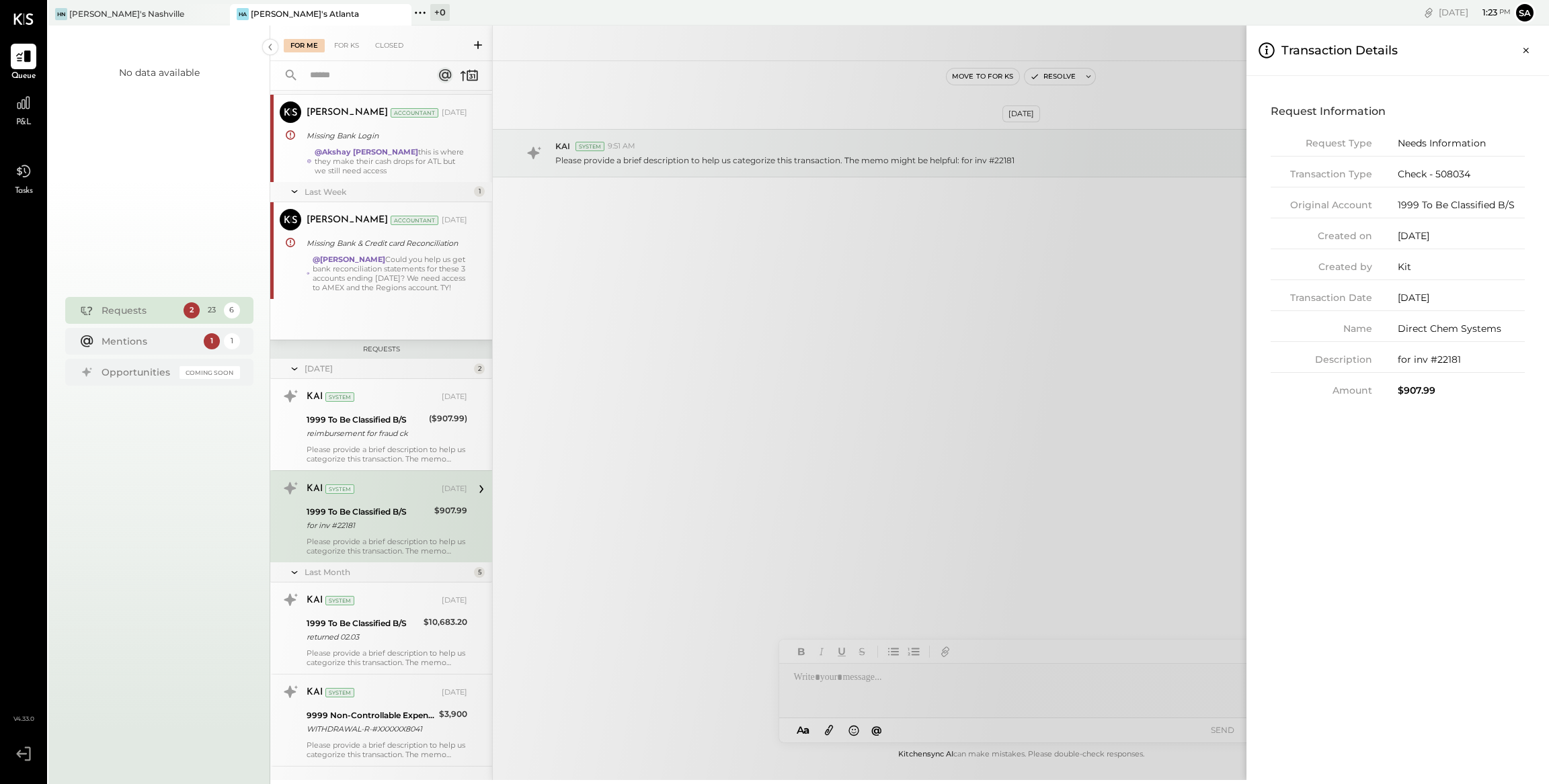
click at [1041, 529] on div "For Me For KS Closed Urgent Blockers Last Month 1 [PERSON_NAME] Accountant [PER…" at bounding box center [909, 403] width 1278 height 754
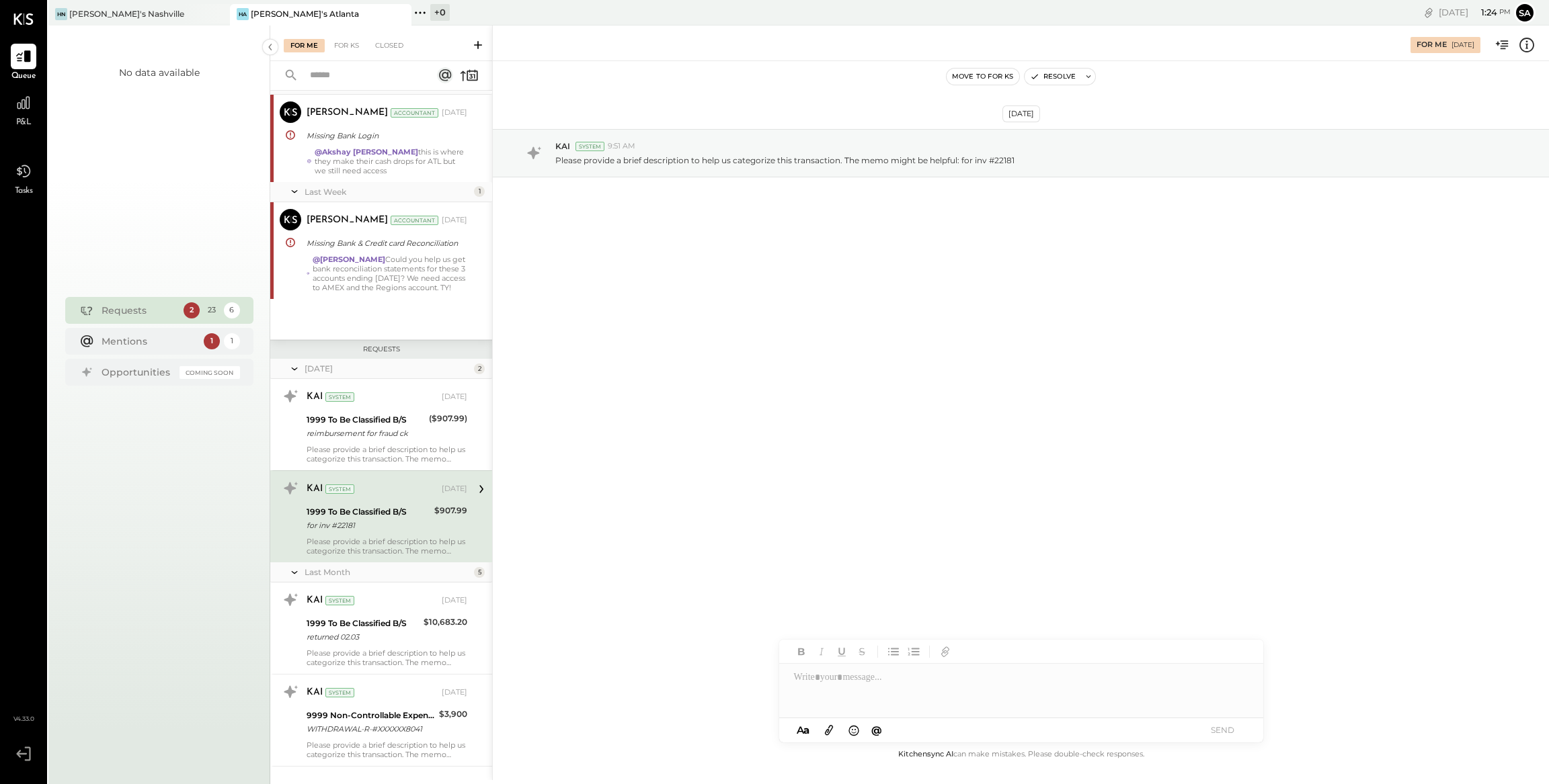
drag, startPoint x: 939, startPoint y: 692, endPoint x: 943, endPoint y: 661, distance: 31.3
click at [938, 691] on div at bounding box center [1021, 690] width 484 height 54
drag, startPoint x: 1126, startPoint y: 679, endPoint x: 1220, endPoint y: 679, distance: 94.0
click at [1220, 679] on div "**********" at bounding box center [1021, 690] width 484 height 54
drag, startPoint x: 936, startPoint y: 692, endPoint x: 759, endPoint y: 677, distance: 177.6
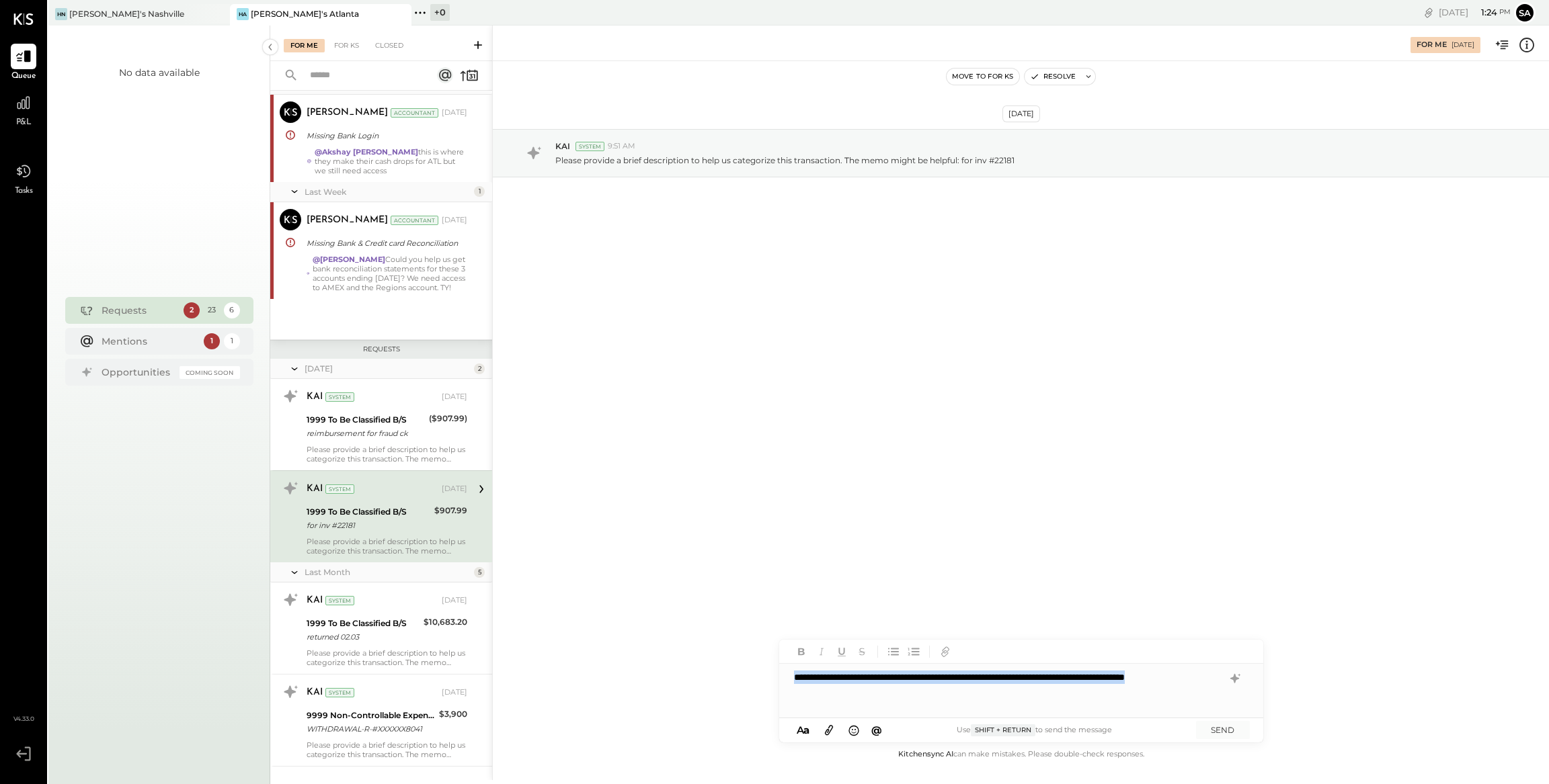
click at [759, 677] on div "**********" at bounding box center [1020, 403] width 1057 height 754
click at [1225, 730] on button "SEND" at bounding box center [1223, 730] width 54 height 18
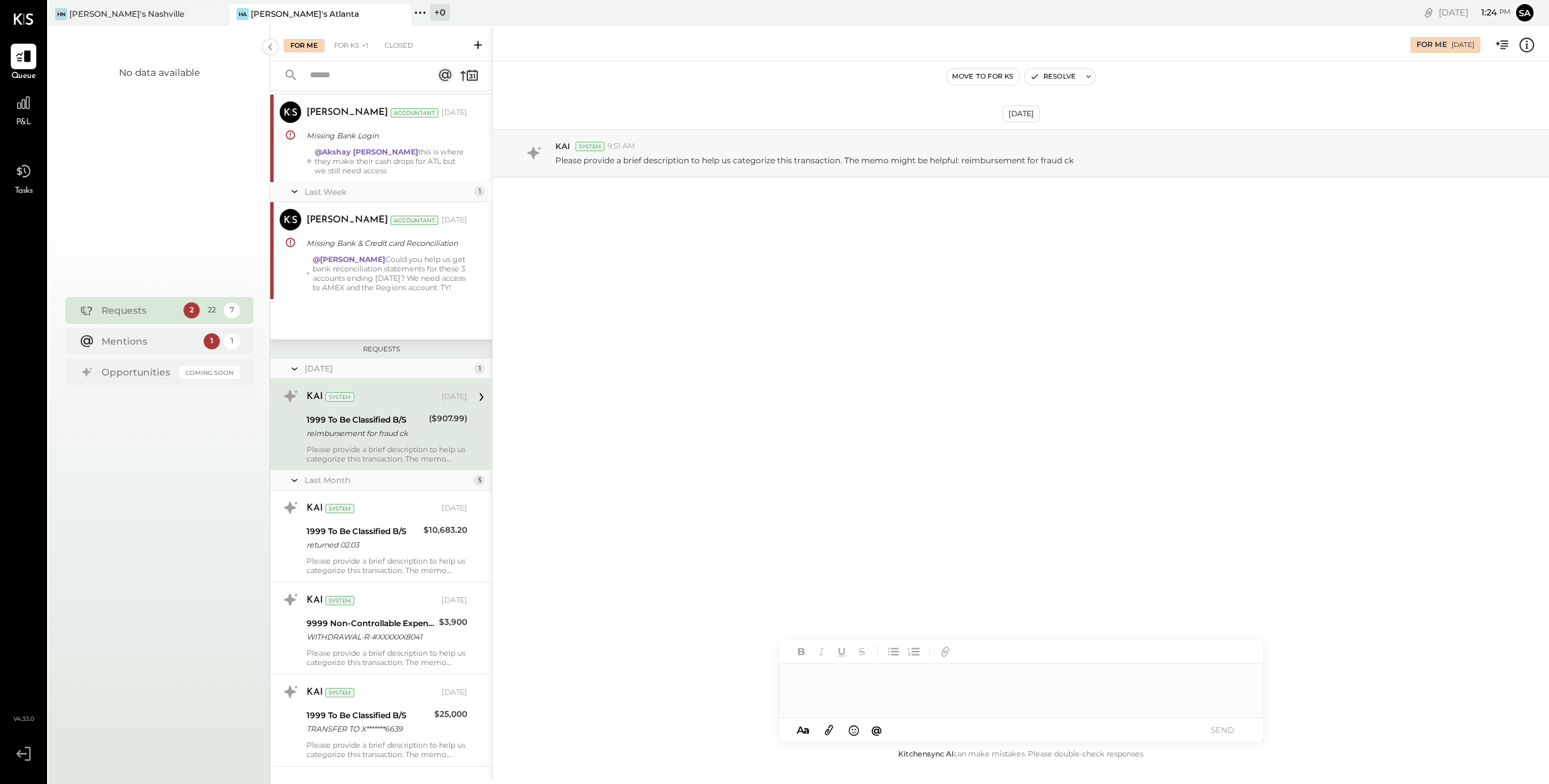
click at [948, 695] on div at bounding box center [1021, 690] width 484 height 54
click at [1220, 730] on button "SEND" at bounding box center [1223, 730] width 54 height 18
